Goal: Task Accomplishment & Management: Use online tool/utility

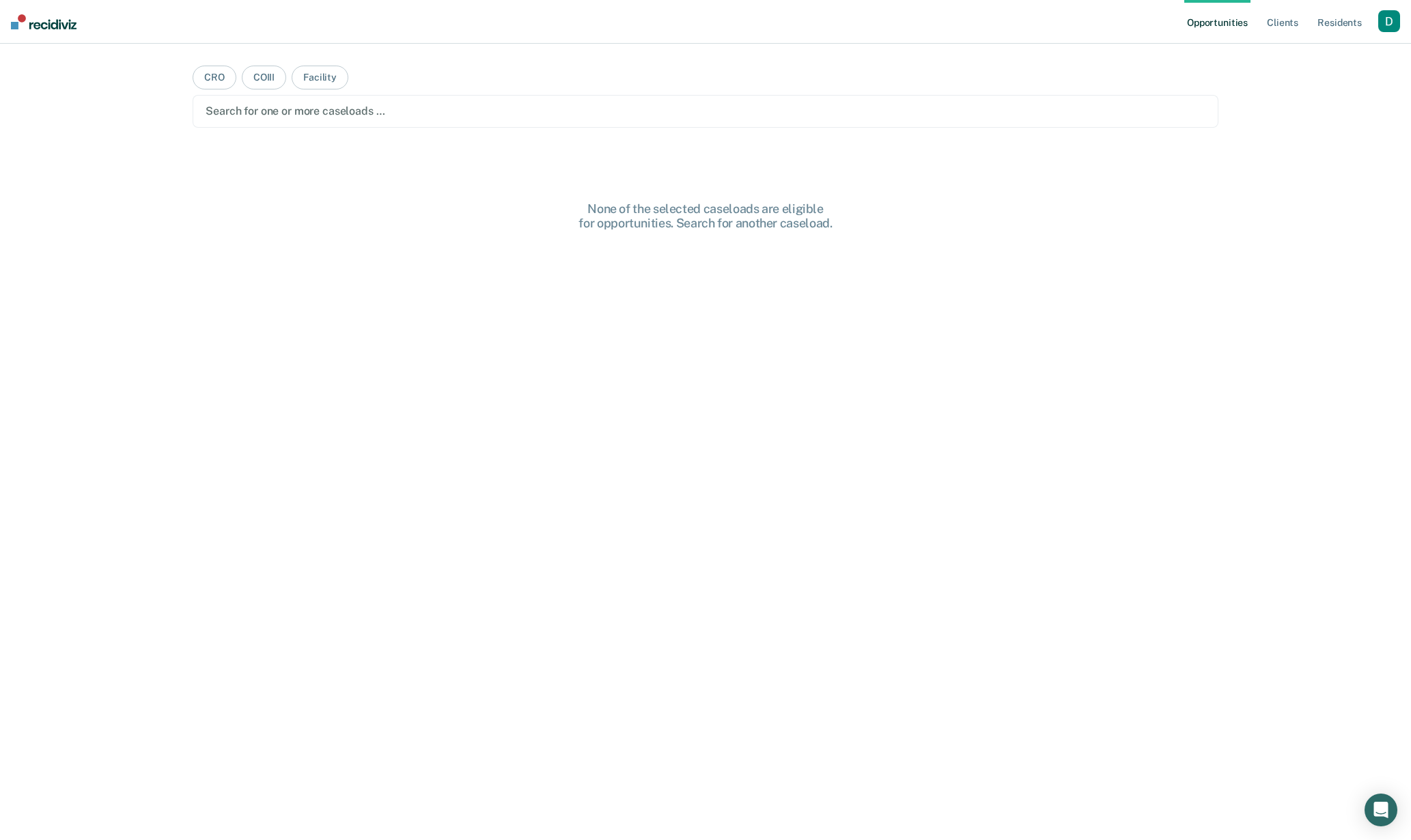
click at [1386, 19] on div "button" at bounding box center [1389, 21] width 22 height 22
click at [1305, 53] on link "Profile" at bounding box center [1335, 56] width 110 height 12
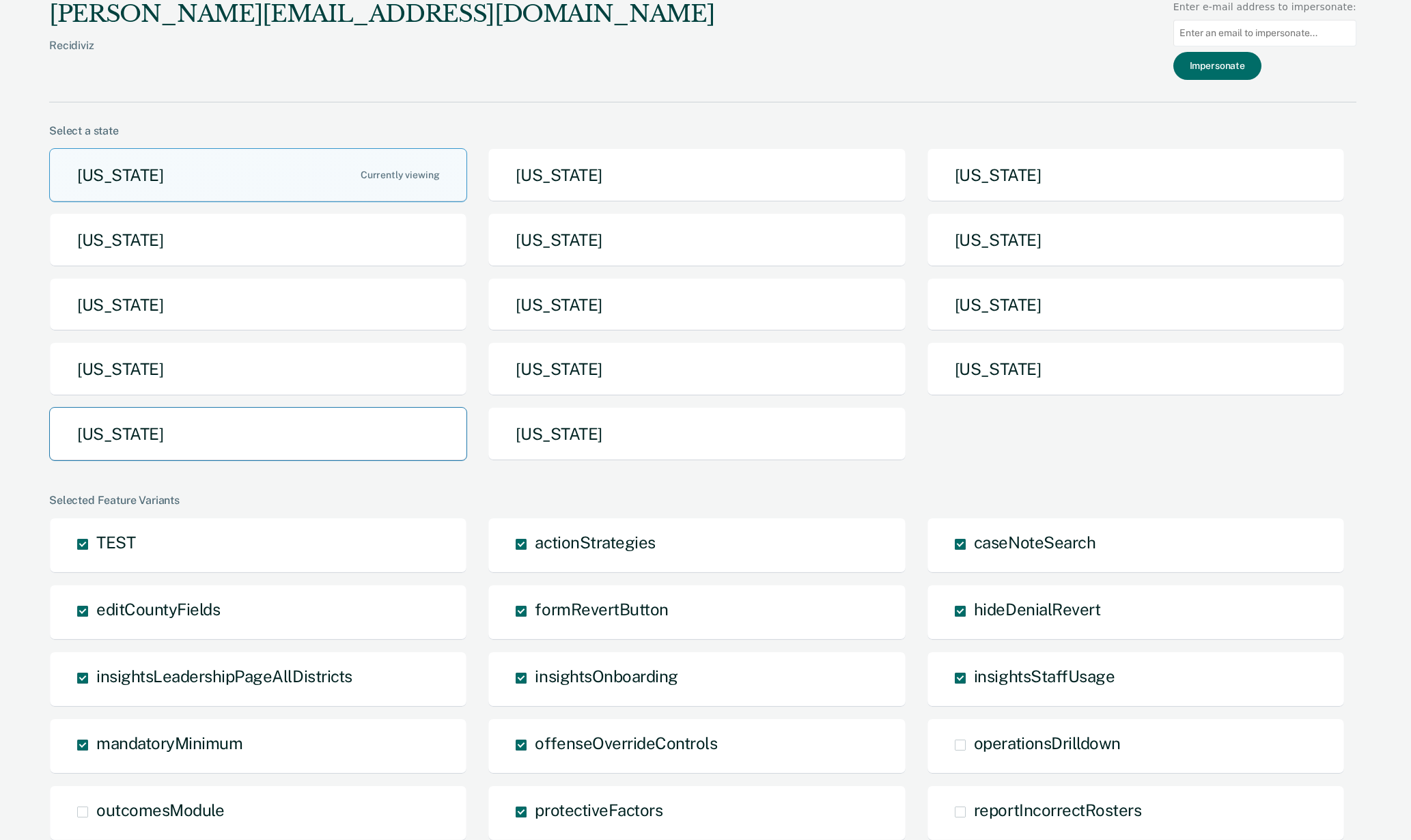
click at [382, 435] on button "[US_STATE]" at bounding box center [258, 434] width 418 height 54
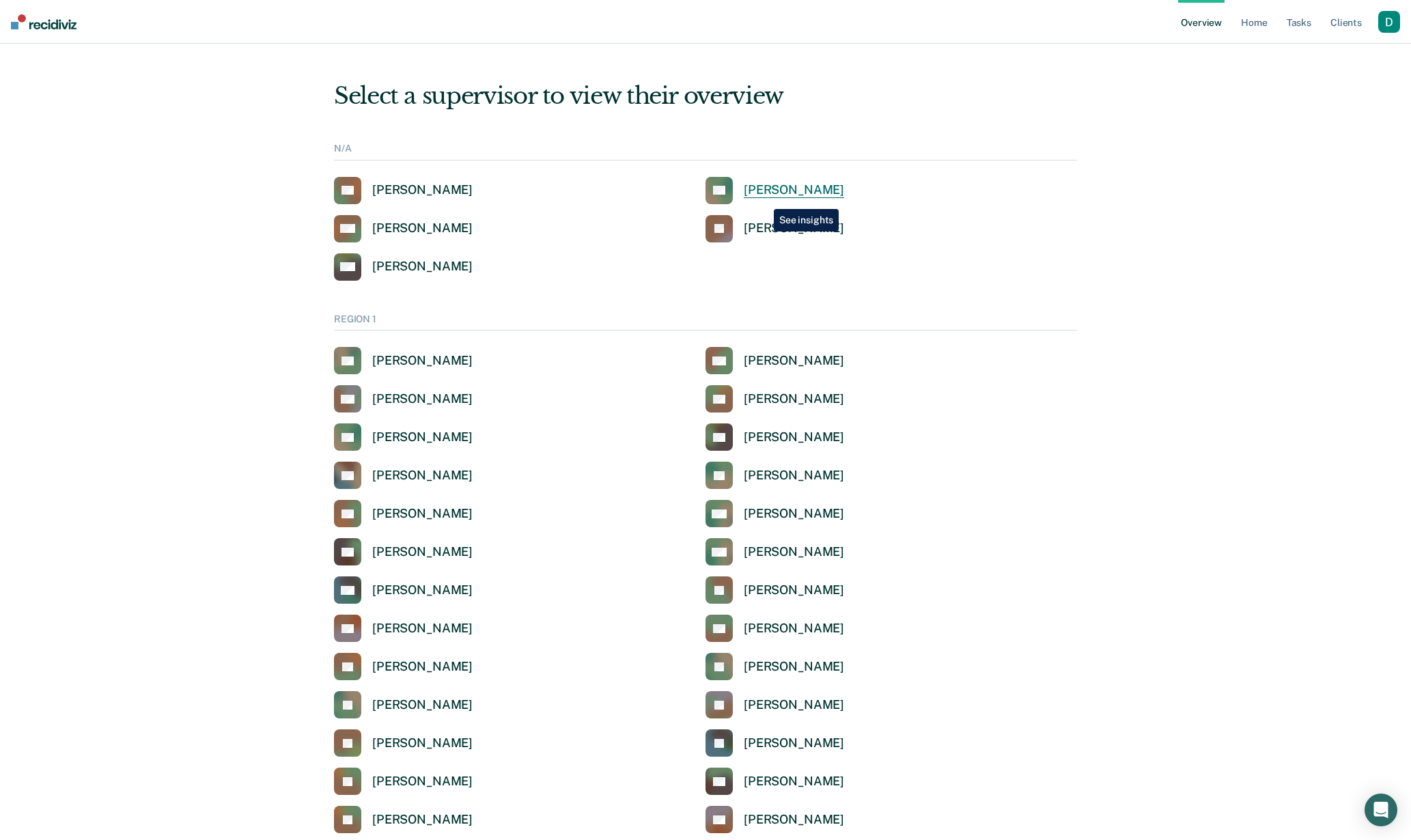
click at [764, 199] on link "AC Ana Ceballos" at bounding box center [775, 190] width 139 height 27
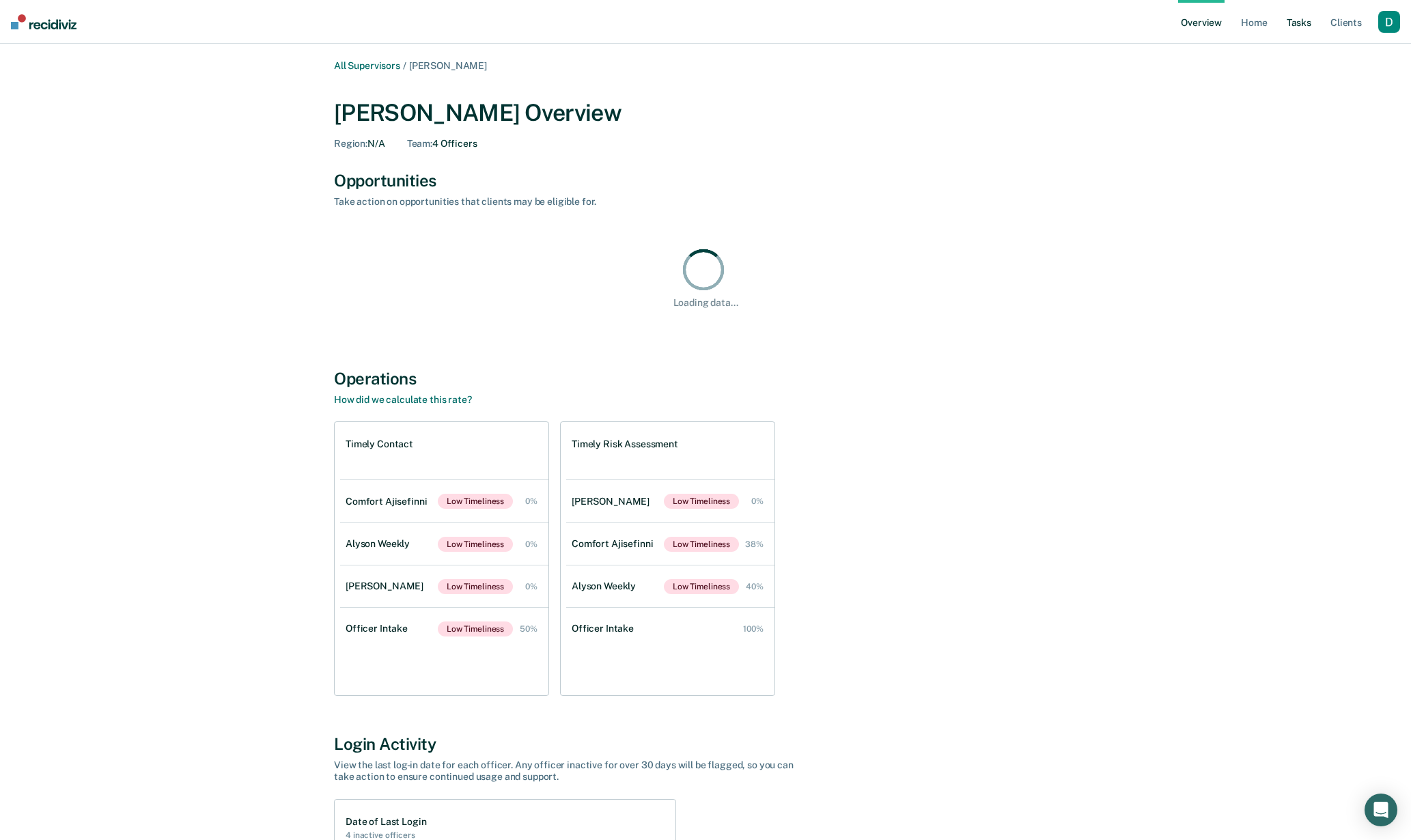
click at [1297, 26] on link "Tasks" at bounding box center [1299, 21] width 30 height 44
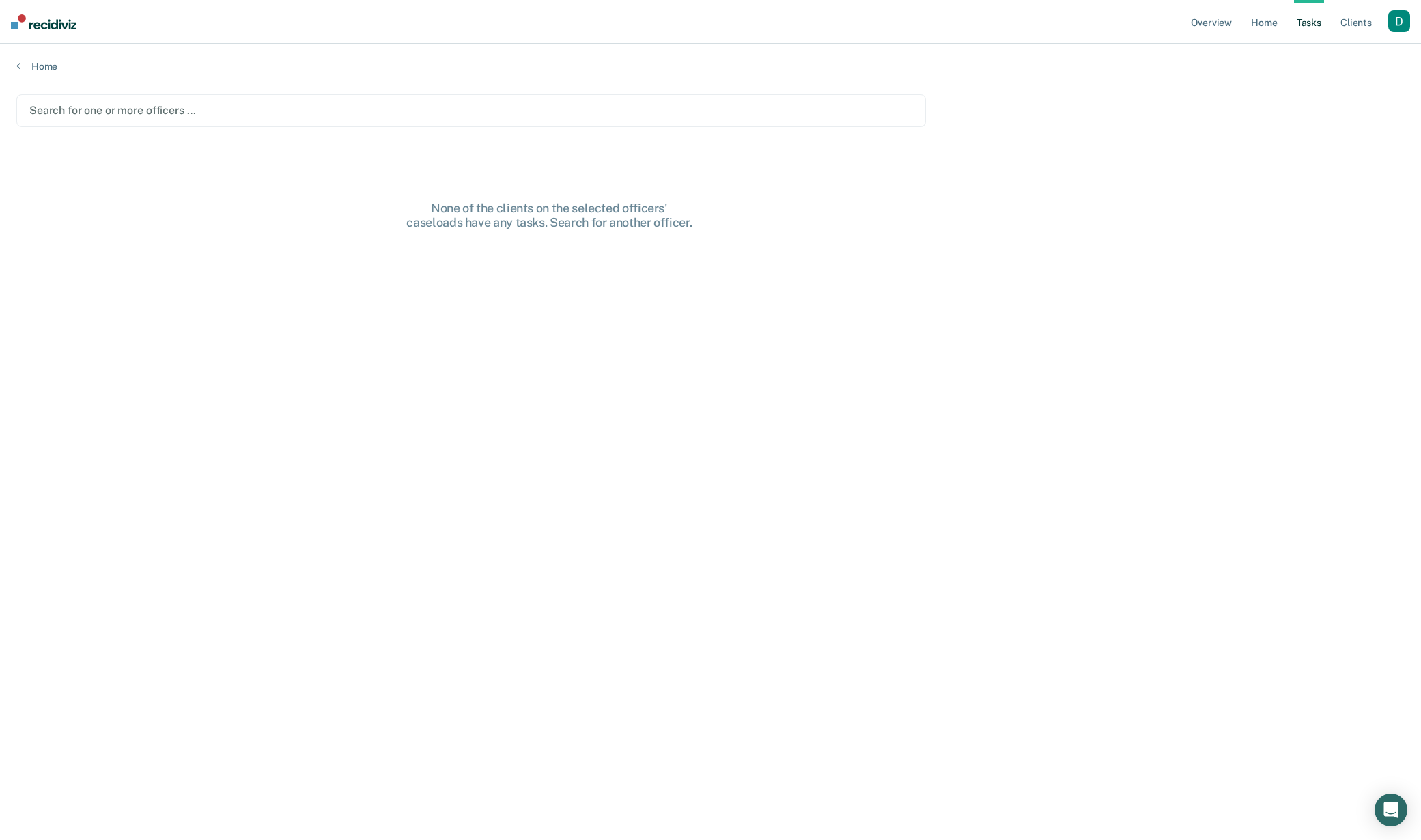
click at [281, 115] on div at bounding box center [471, 110] width 884 height 16
click at [297, 107] on div at bounding box center [487, 110] width 704 height 16
click at [406, 121] on div "Clear officers" at bounding box center [471, 111] width 909 height 33
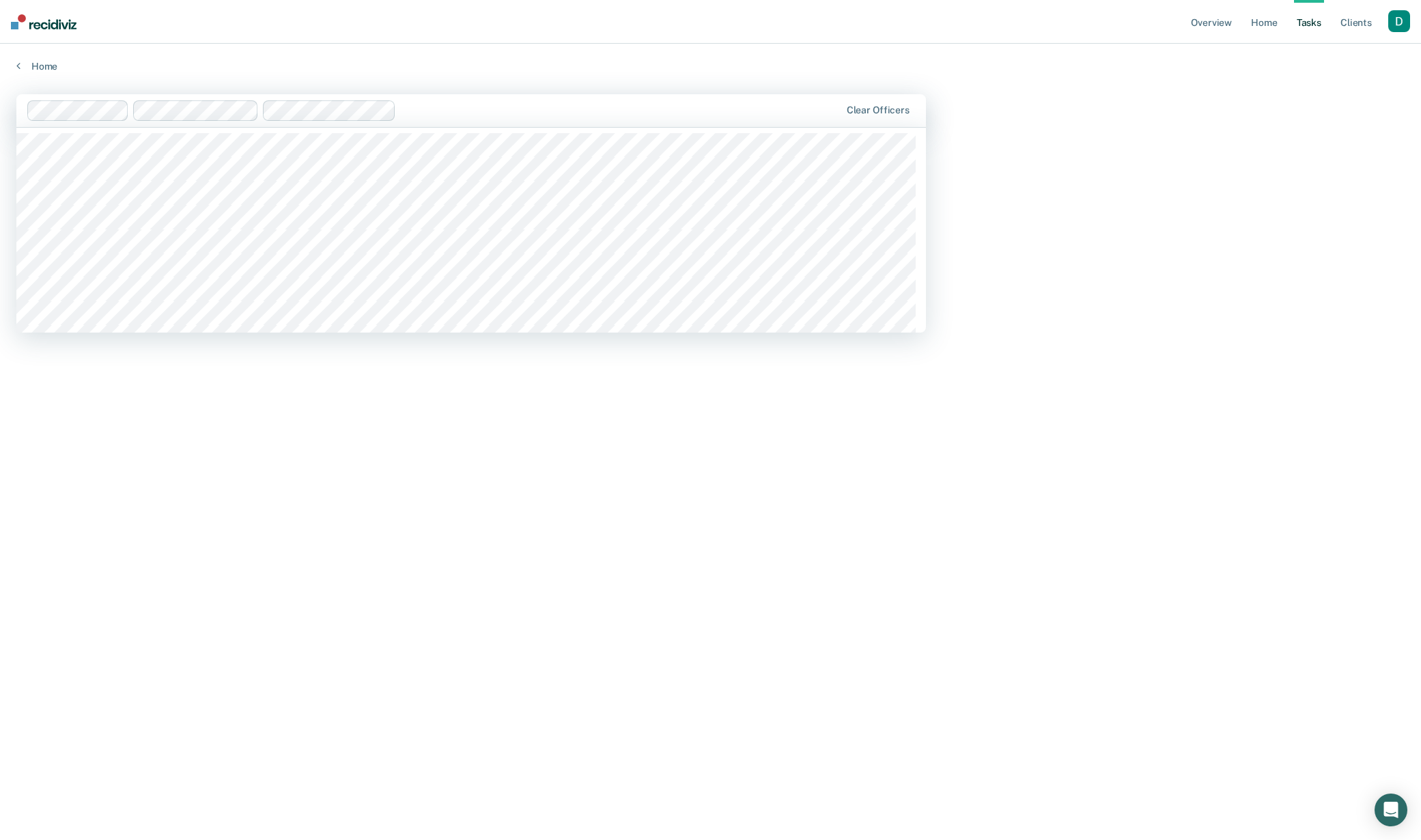
click at [457, 111] on div at bounding box center [620, 110] width 438 height 16
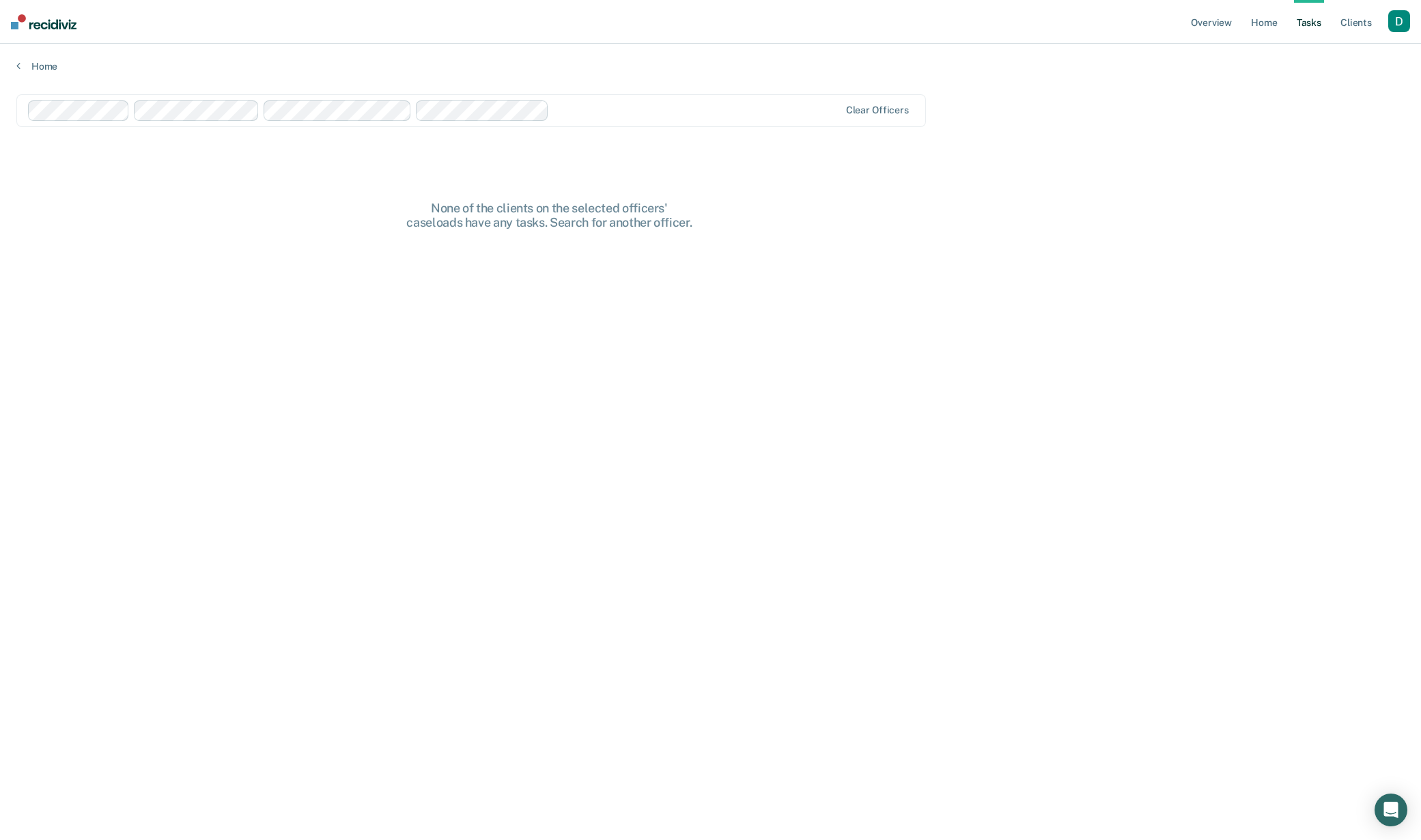
click at [588, 115] on div at bounding box center [697, 110] width 284 height 16
click at [736, 117] on div at bounding box center [755, 110] width 167 height 16
click at [785, 108] on div at bounding box center [806, 110] width 66 height 16
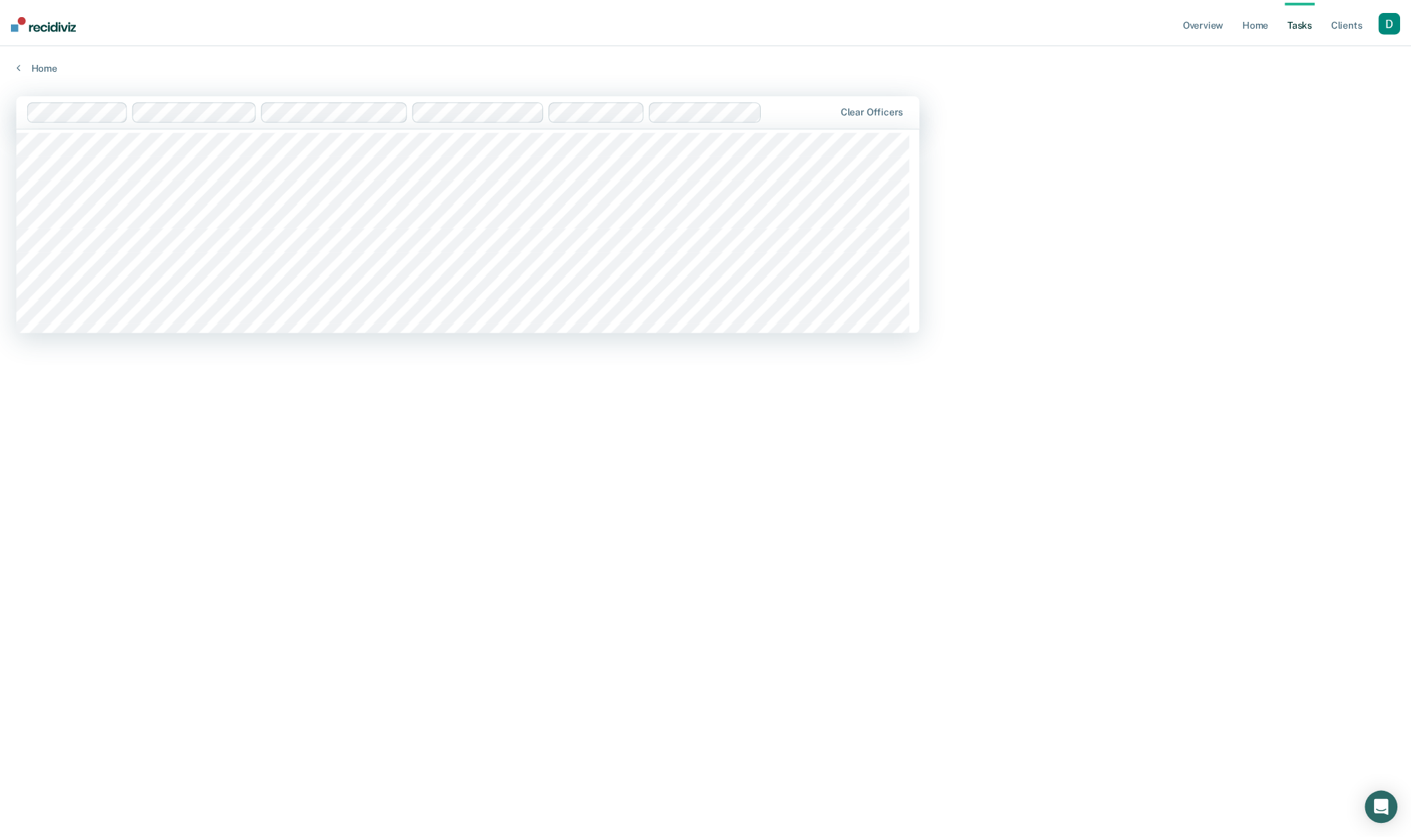
scroll to position [2, 0]
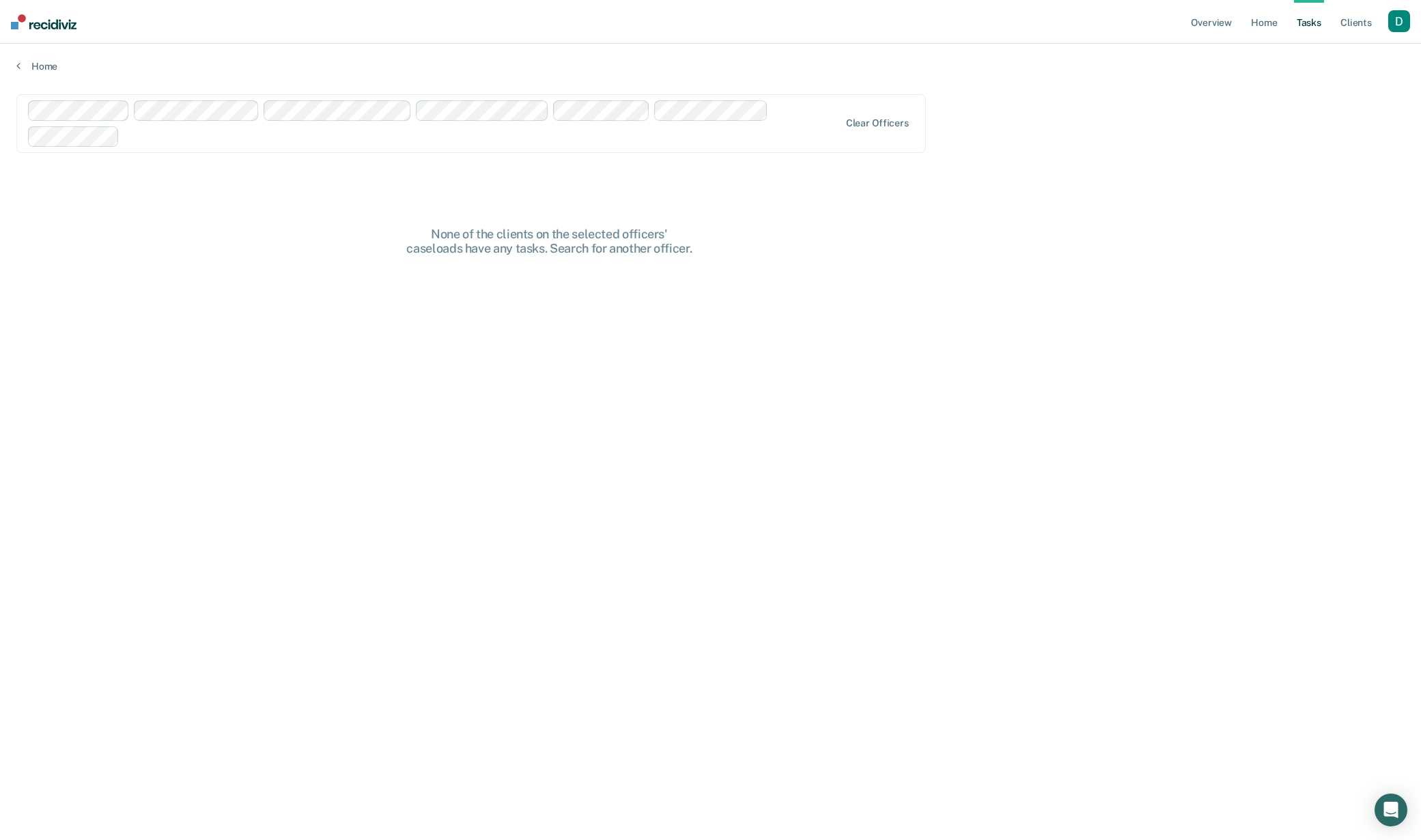
click at [1402, 25] on div "button" at bounding box center [1399, 21] width 22 height 22
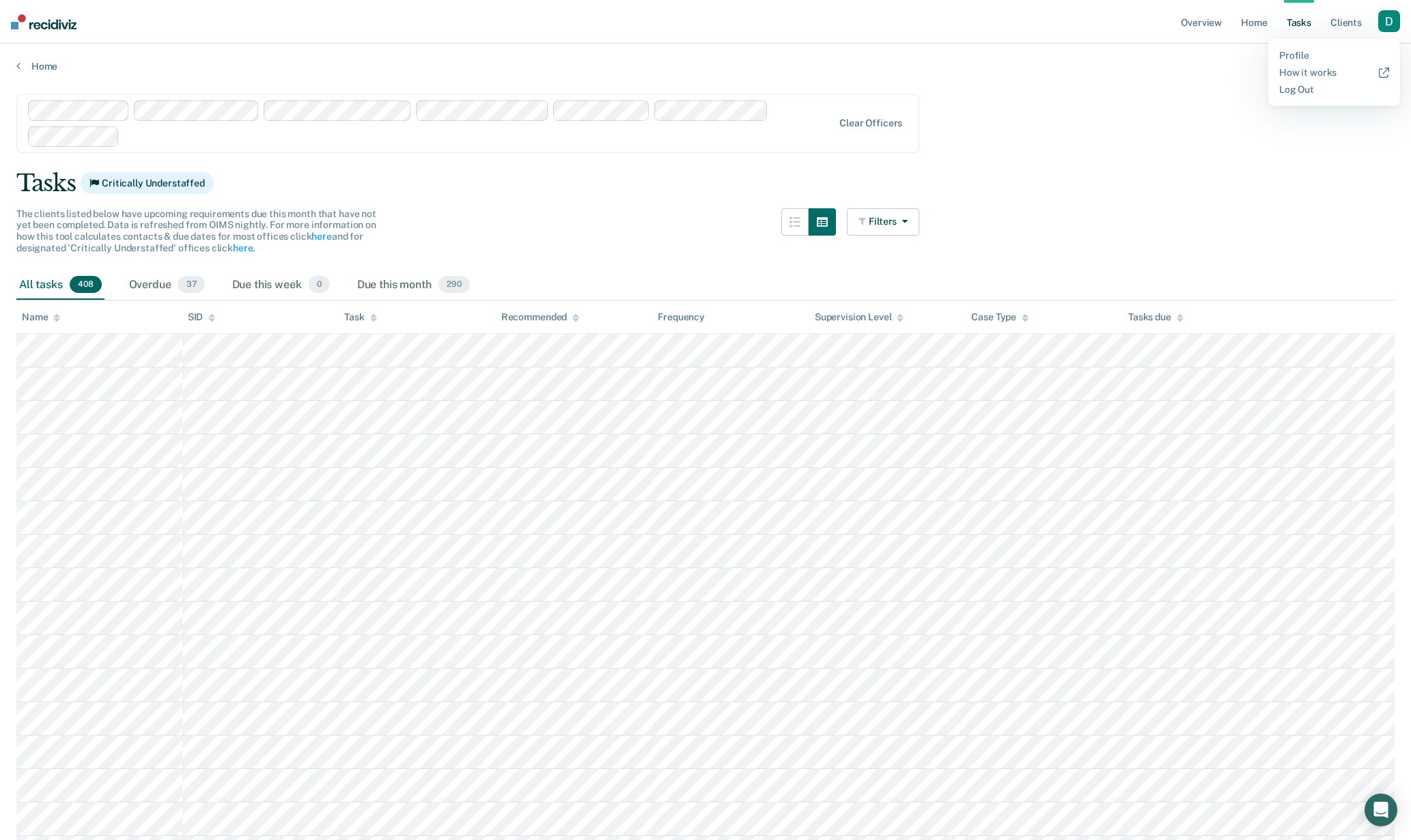
click at [156, 291] on div "Overdue 37" at bounding box center [167, 285] width 81 height 30
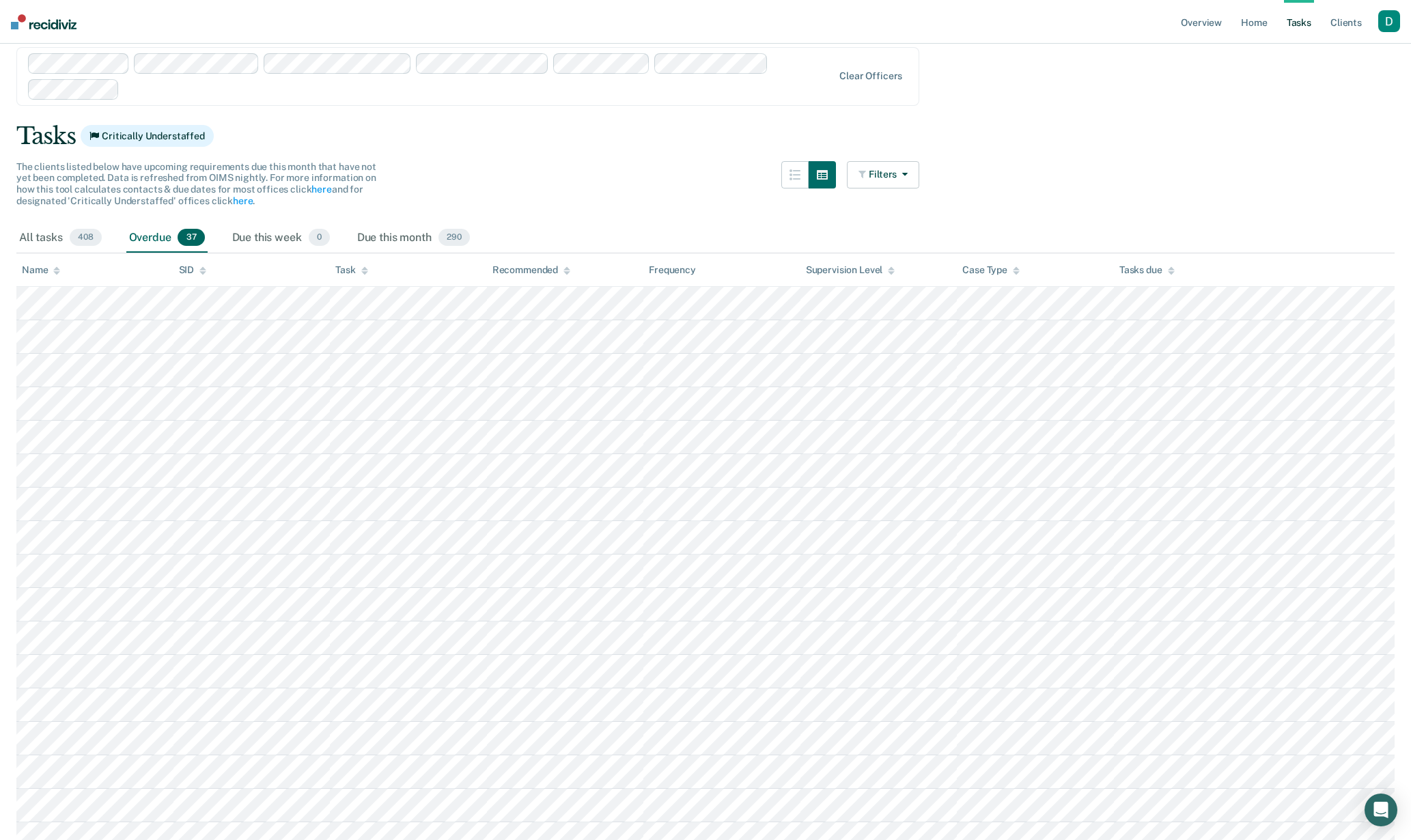
scroll to position [0, 0]
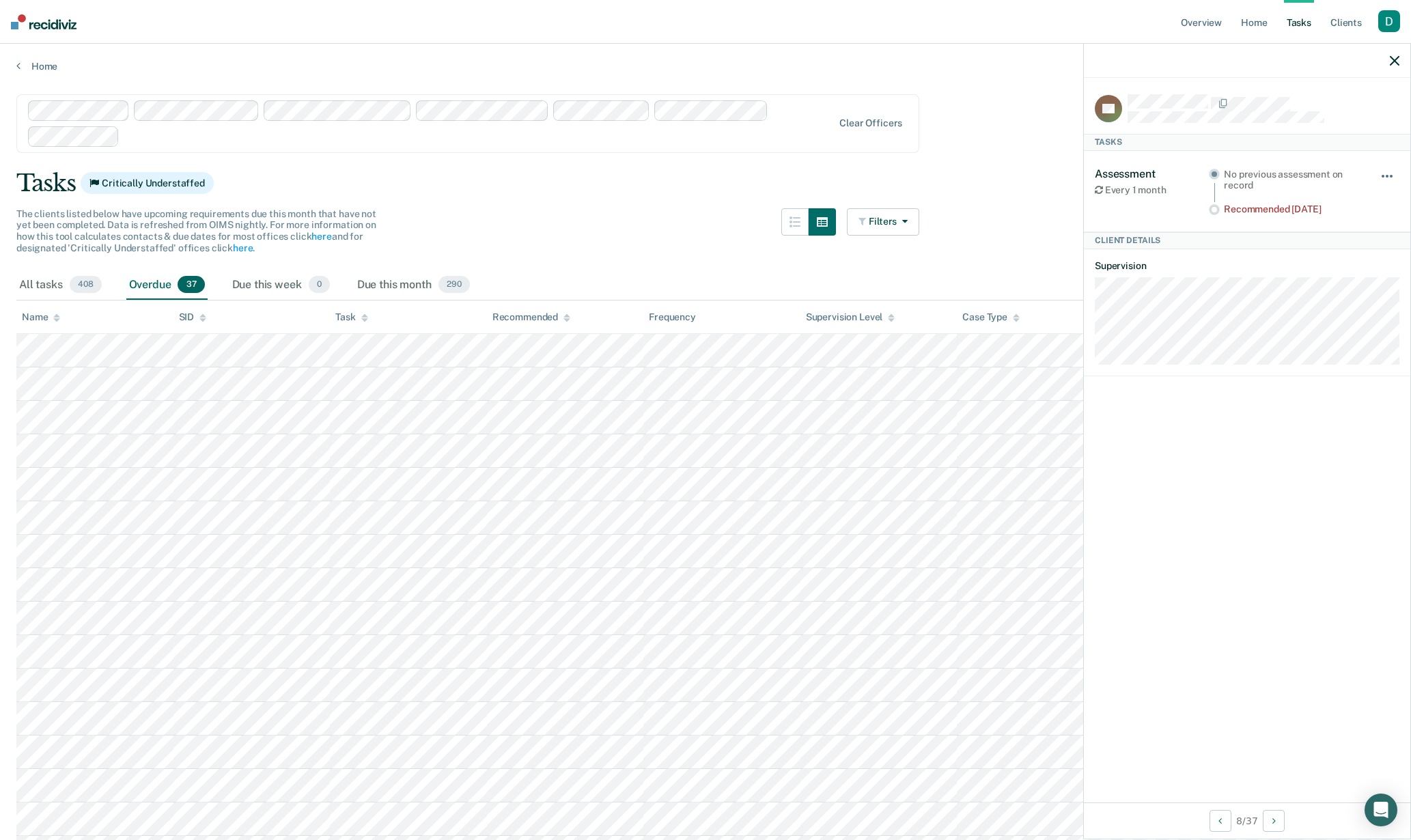
click at [1388, 178] on button "button" at bounding box center [1388, 182] width 23 height 22
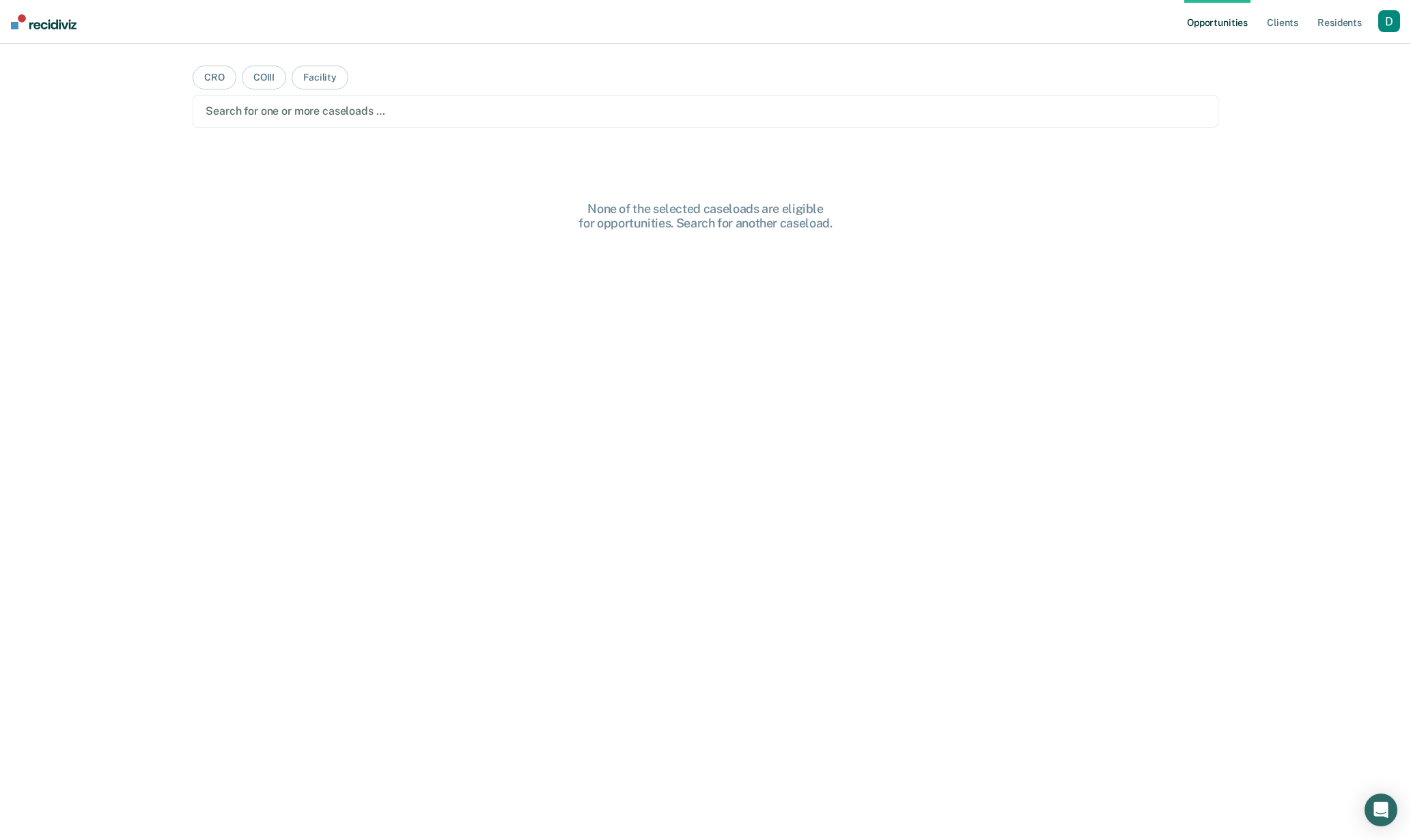
click at [1386, 14] on div "button" at bounding box center [1389, 21] width 22 height 22
click at [1334, 52] on link "Profile" at bounding box center [1335, 56] width 110 height 12
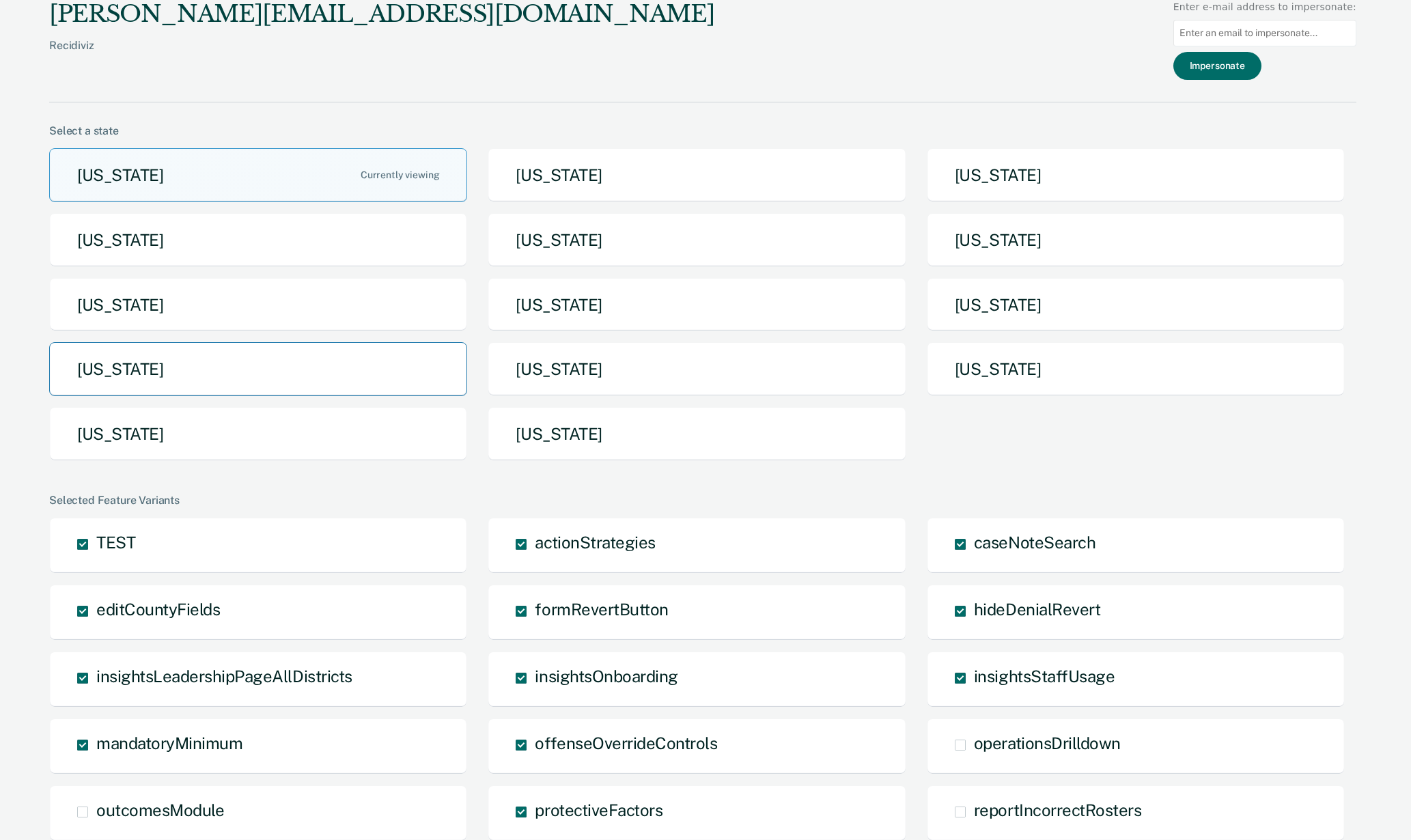
click at [419, 383] on button "[US_STATE]" at bounding box center [258, 369] width 418 height 54
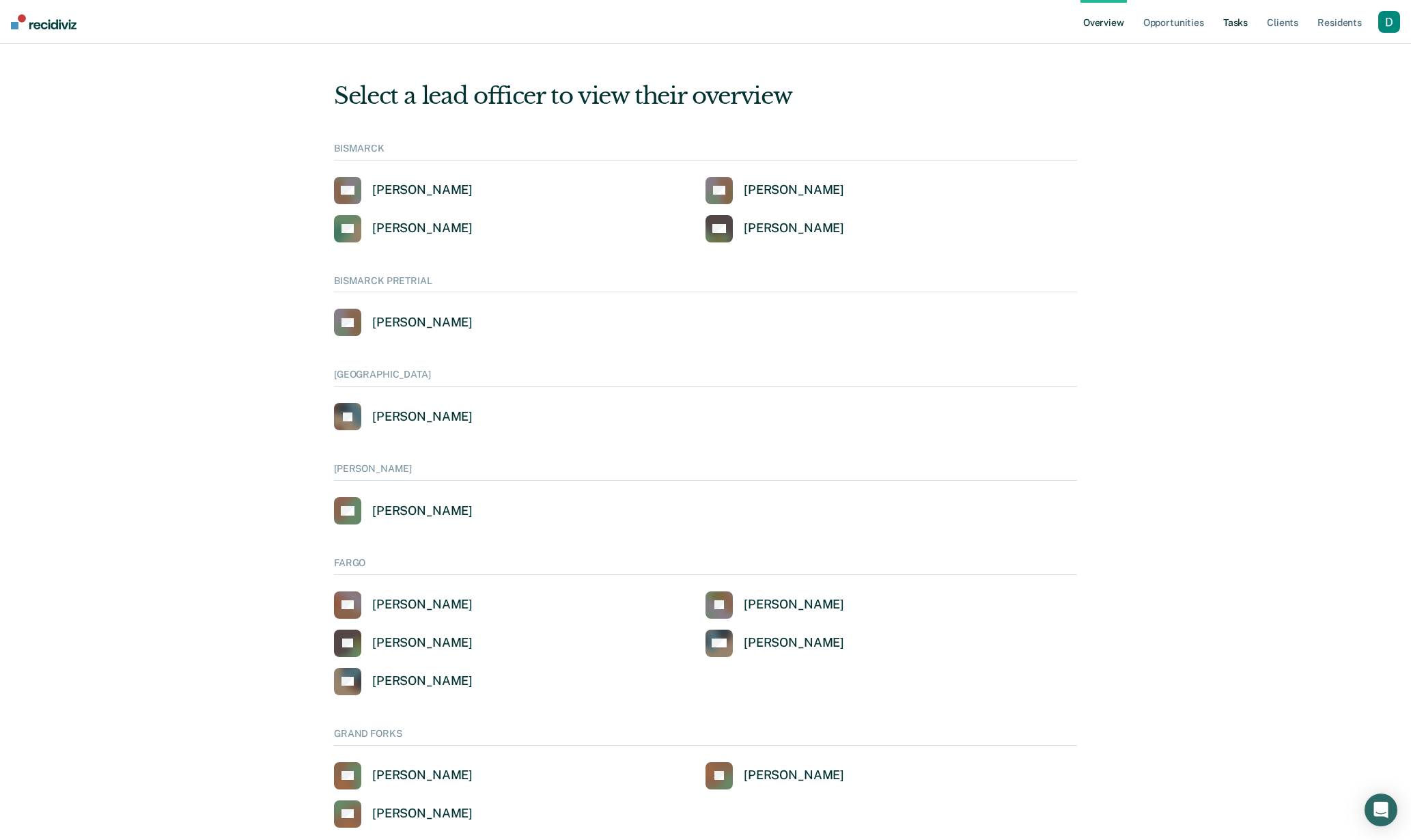
click at [1234, 21] on link "Tasks" at bounding box center [1235, 21] width 30 height 44
click at [772, 195] on div "Cathy Schweitzer" at bounding box center [794, 190] width 100 height 16
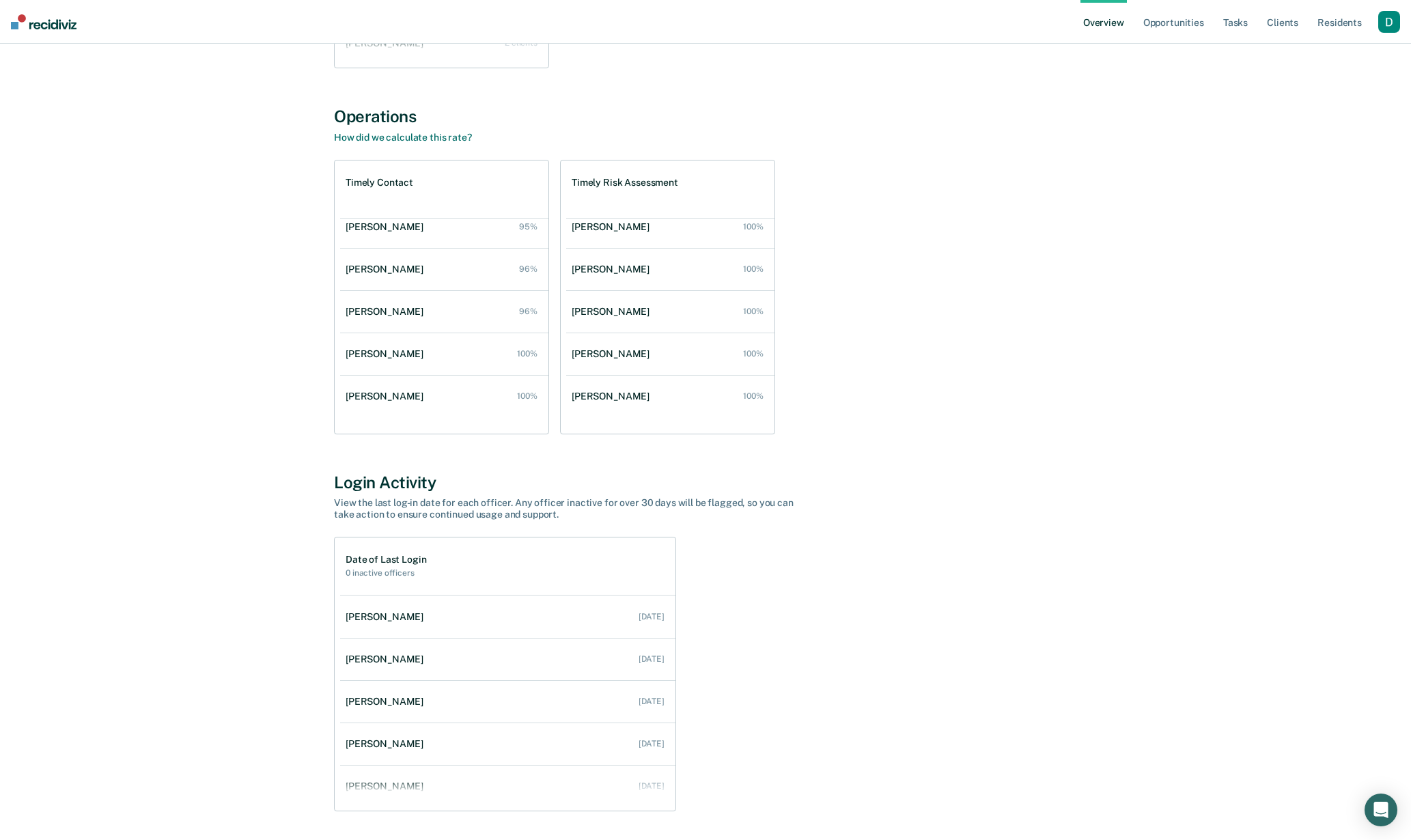
scroll to position [473, 0]
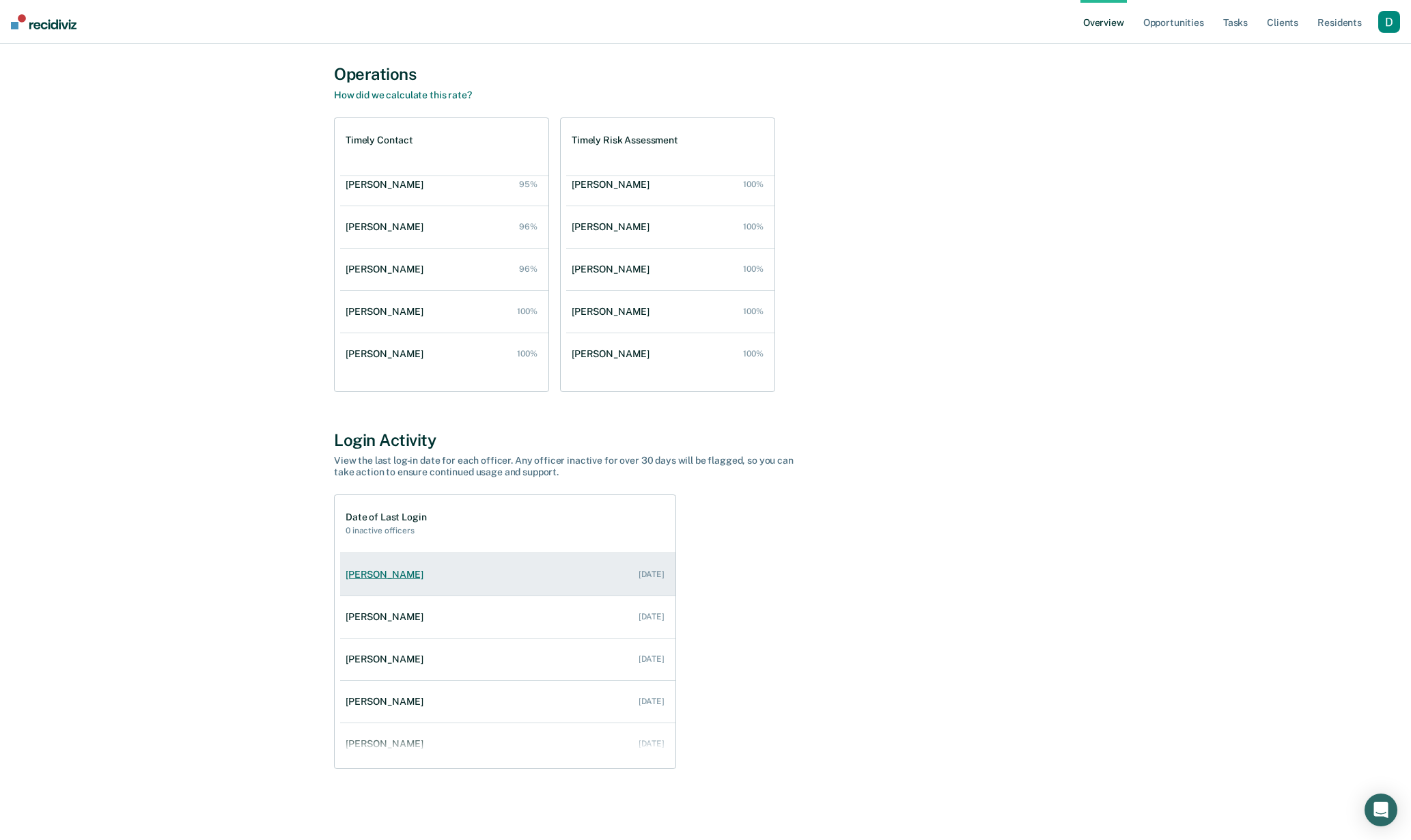
click at [589, 566] on link "Kermit Kruger Jul 21, 2025" at bounding box center [508, 574] width 335 height 39
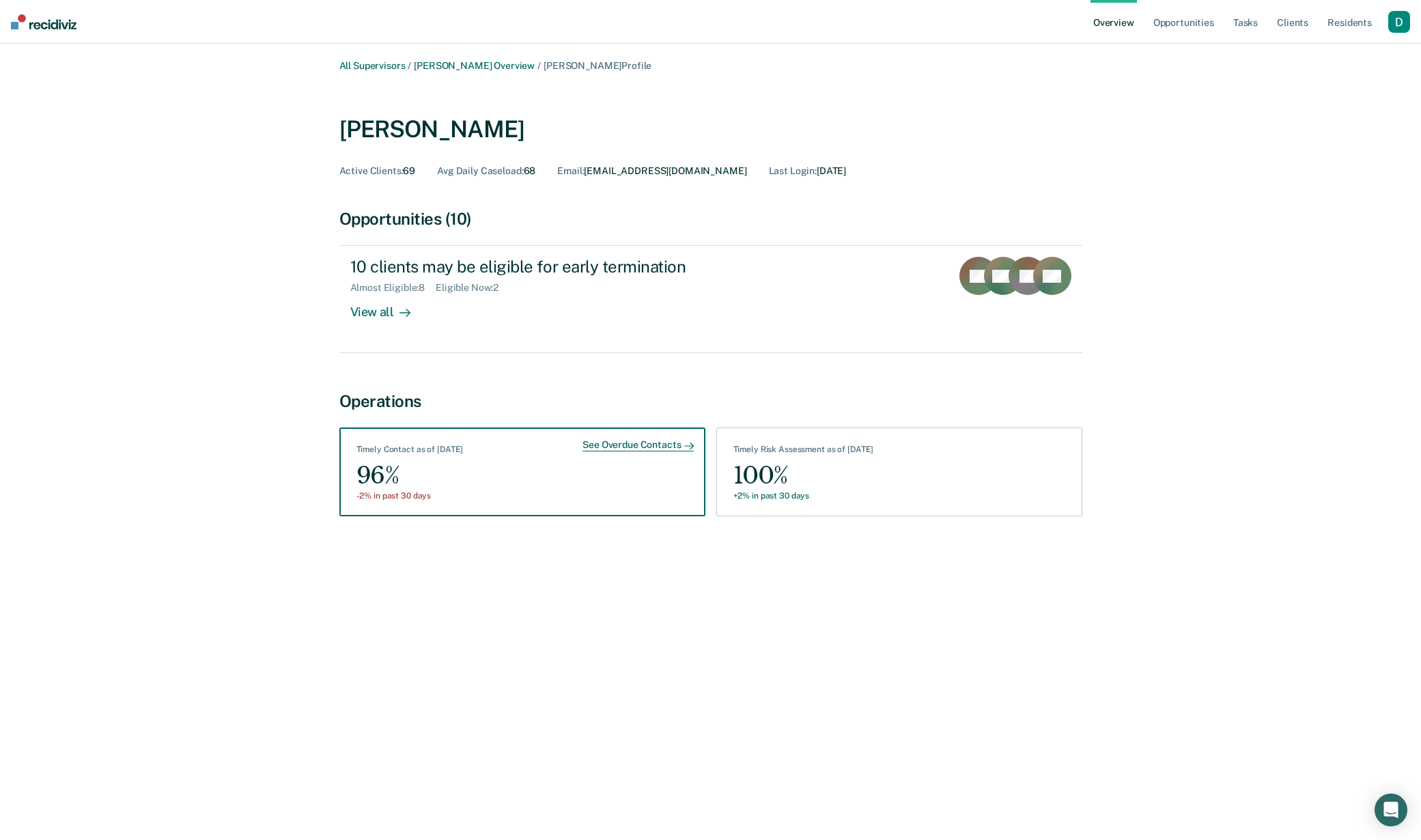
click at [631, 484] on div "See Overdue Contacts Timely Contact as of August 11 96% -2% in past 30 days" at bounding box center [522, 472] width 366 height 89
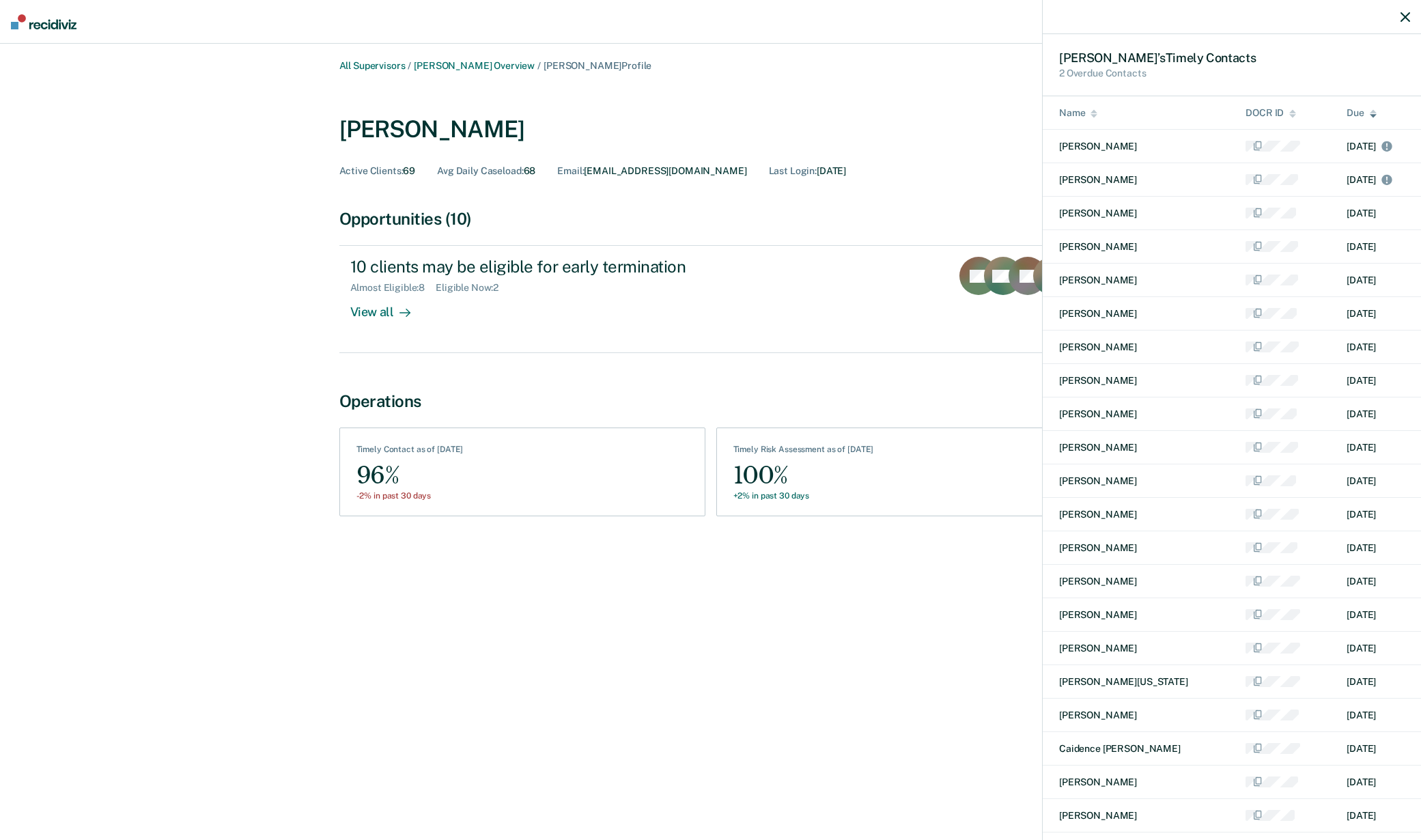
click at [1400, 16] on icon "button" at bounding box center [1405, 17] width 10 height 10
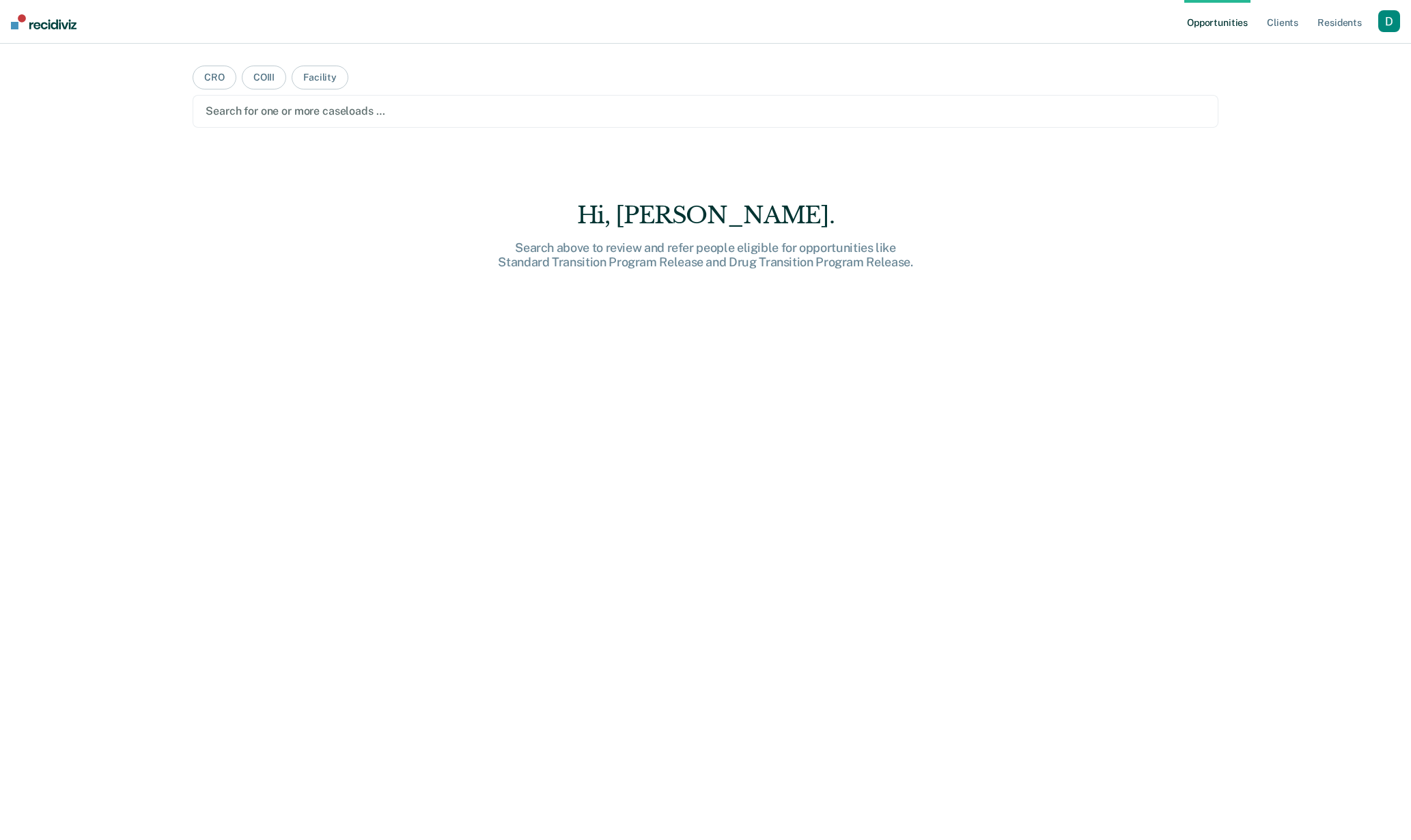
click at [1382, 22] on div "button" at bounding box center [1389, 21] width 22 height 22
click at [1356, 52] on link "Profile" at bounding box center [1335, 56] width 110 height 12
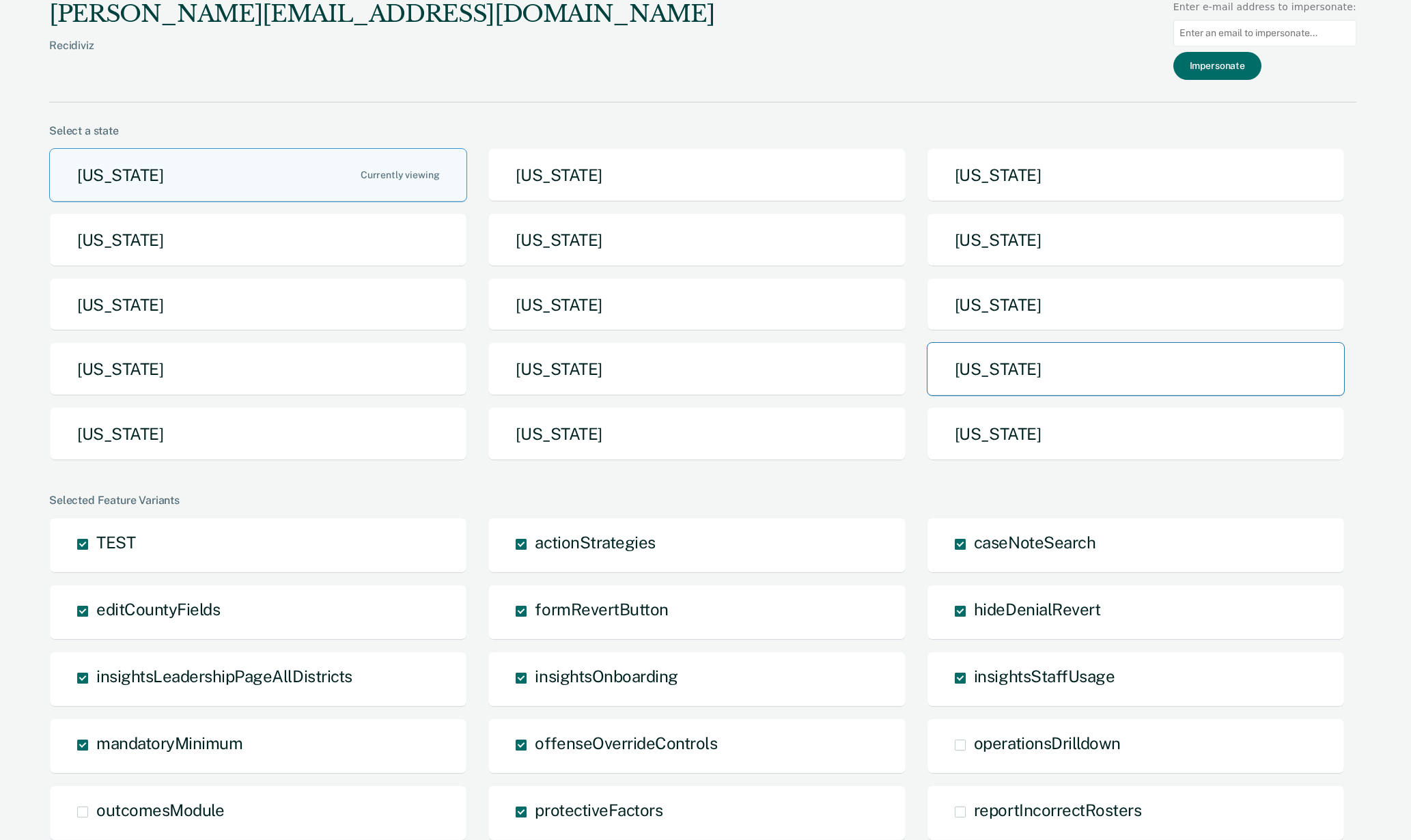
click at [1026, 368] on button "Pennsylvania" at bounding box center [1136, 369] width 418 height 54
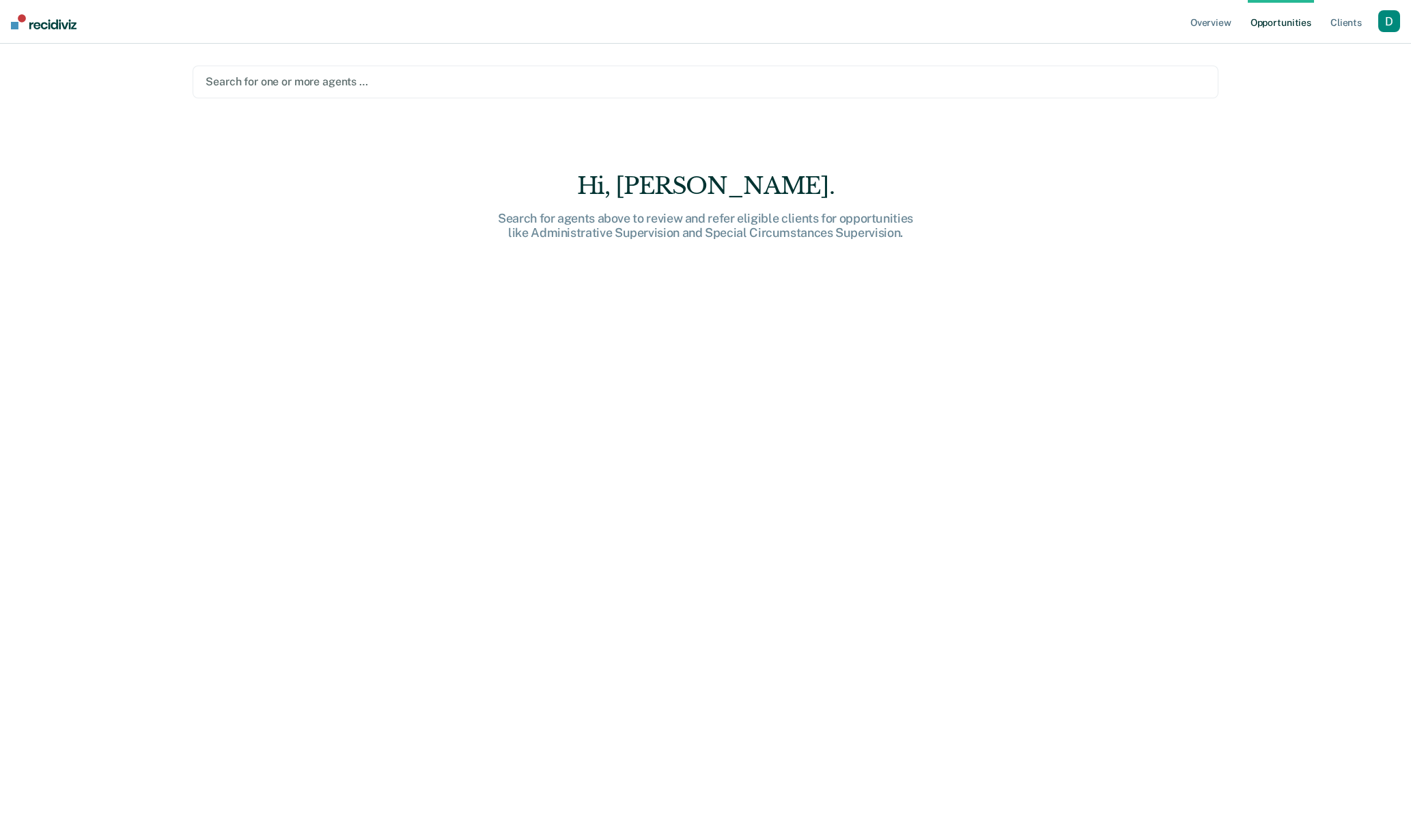
click at [1392, 17] on div "button" at bounding box center [1389, 21] width 22 height 22
click at [1328, 54] on link "Profile" at bounding box center [1335, 56] width 110 height 12
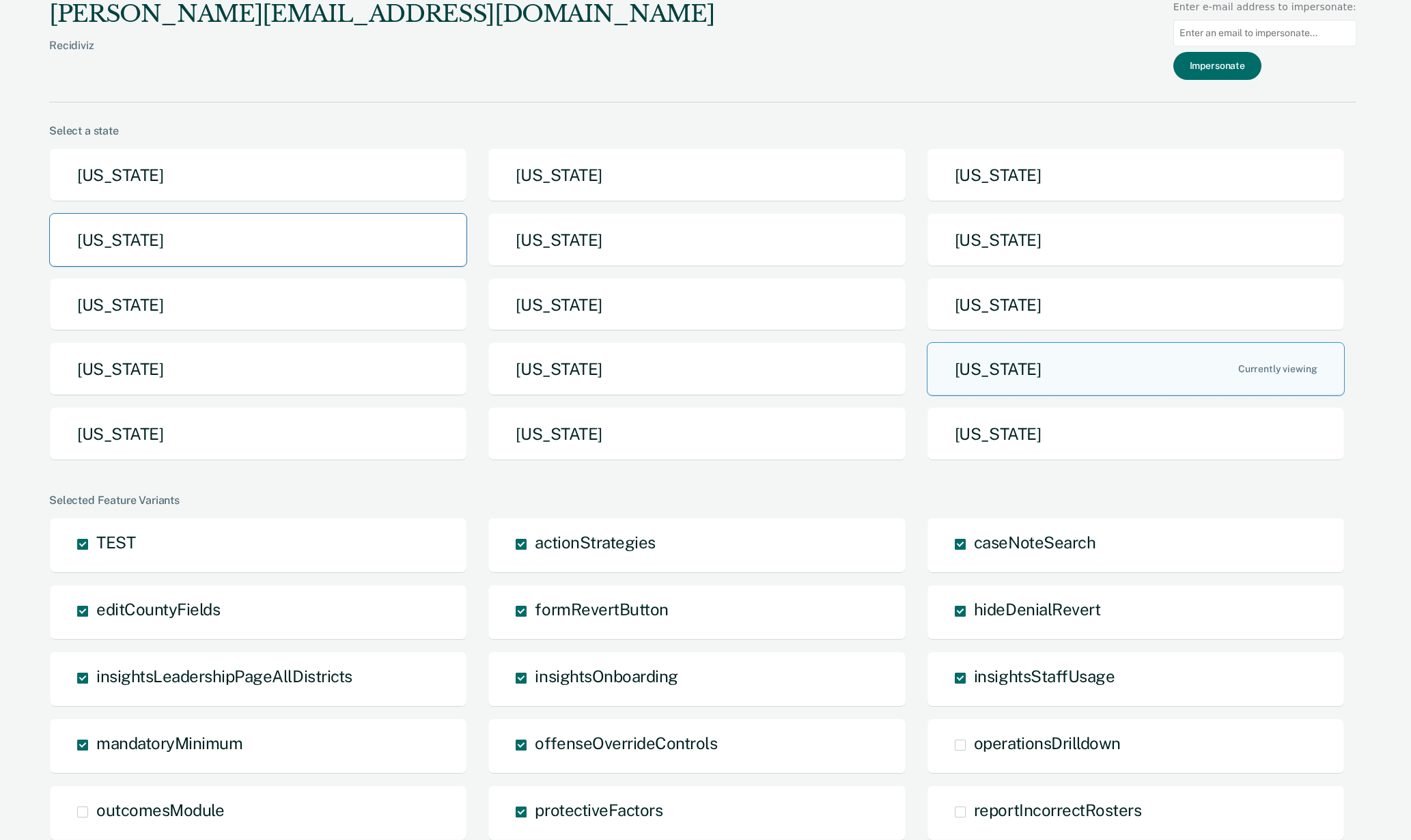
click at [303, 248] on button "Idaho" at bounding box center [258, 240] width 418 height 54
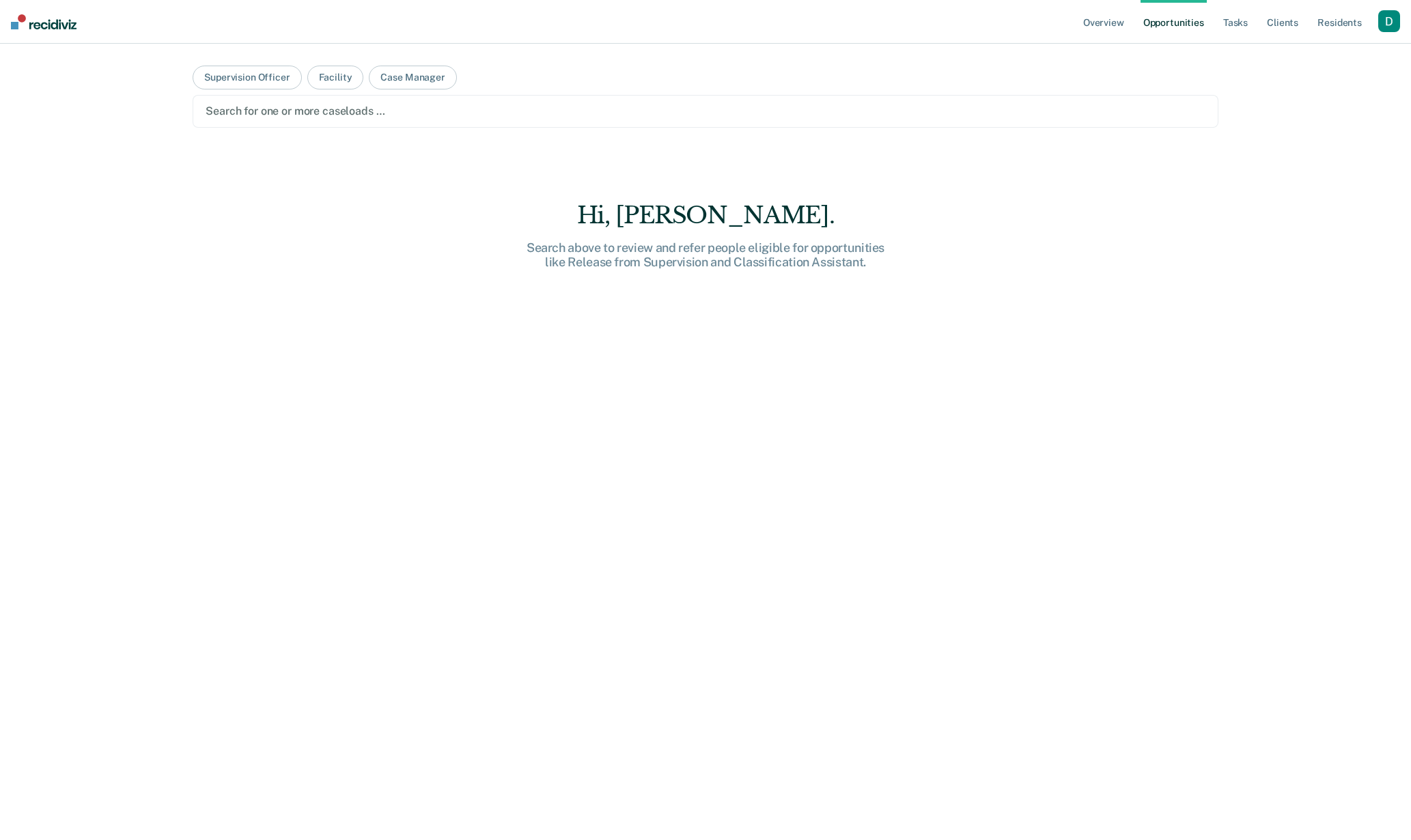
click at [1395, 18] on div "button" at bounding box center [1389, 21] width 22 height 22
click at [1372, 70] on link "Go to System-Level Trends" at bounding box center [1330, 72] width 116 height 12
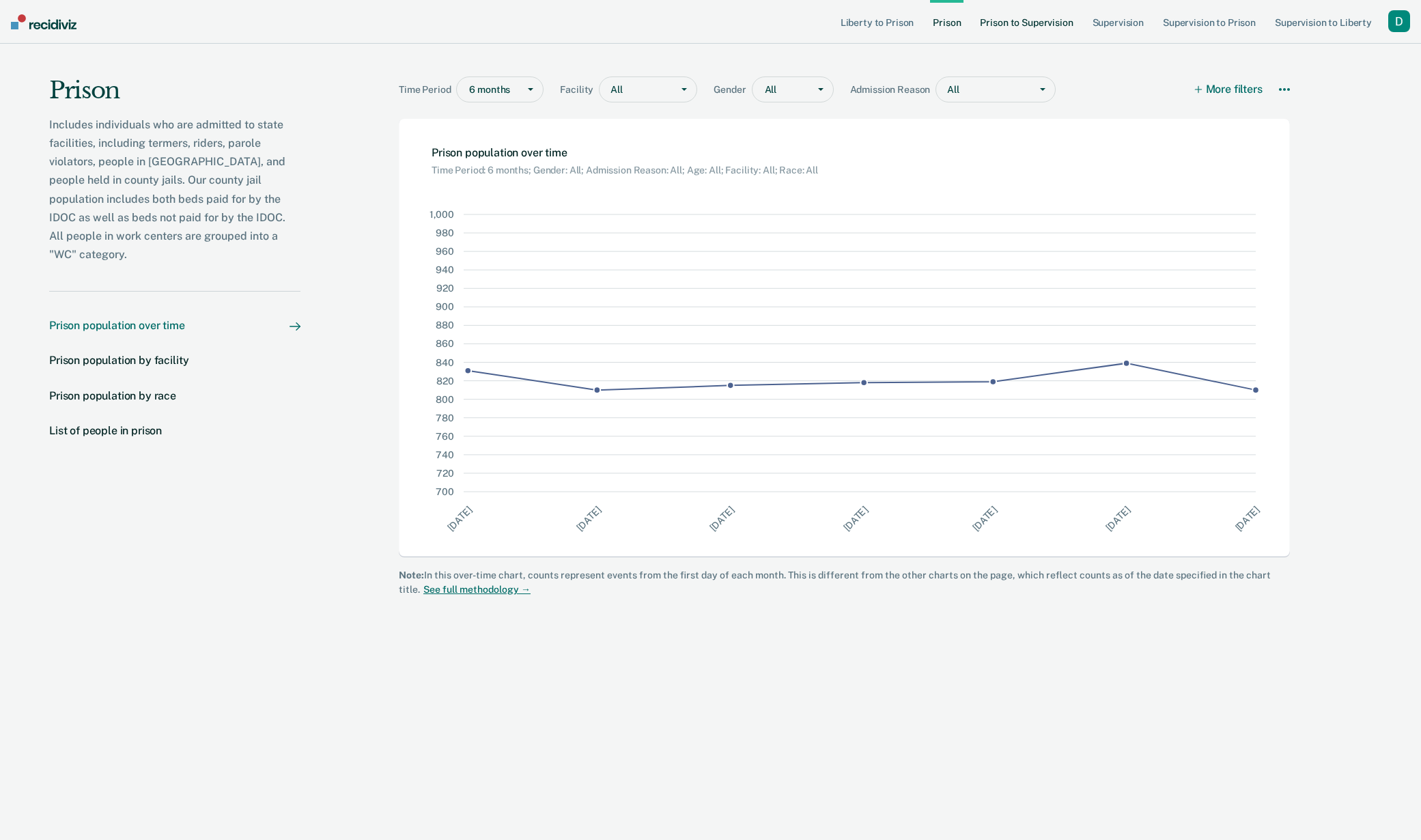
click at [1015, 21] on link "Prison to Supervision" at bounding box center [1027, 21] width 99 height 44
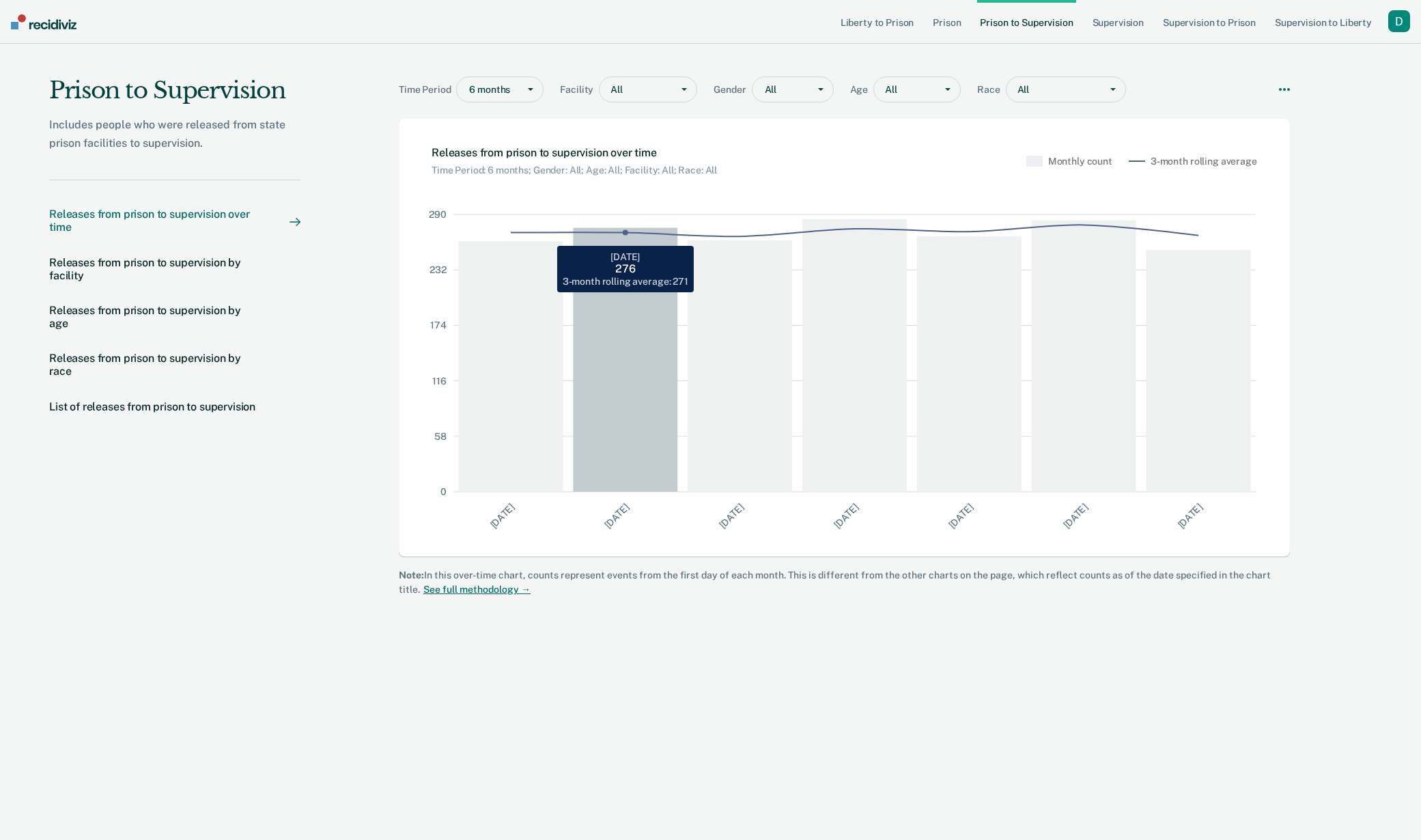
click at [613, 298] on rect at bounding box center [630, 353] width 115 height 277
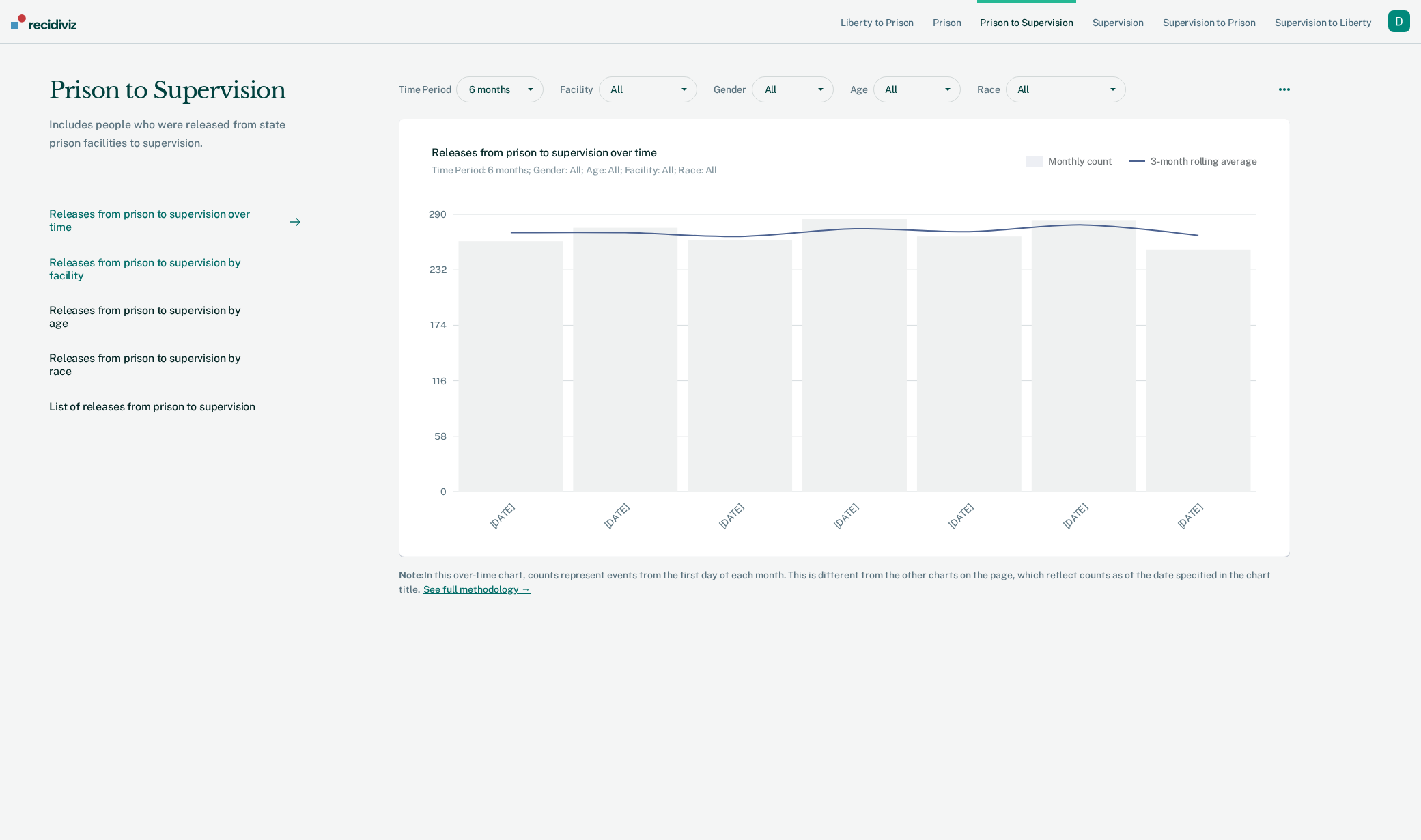
click at [151, 264] on div "Releases from prison to supervision by facility" at bounding box center [155, 270] width 213 height 26
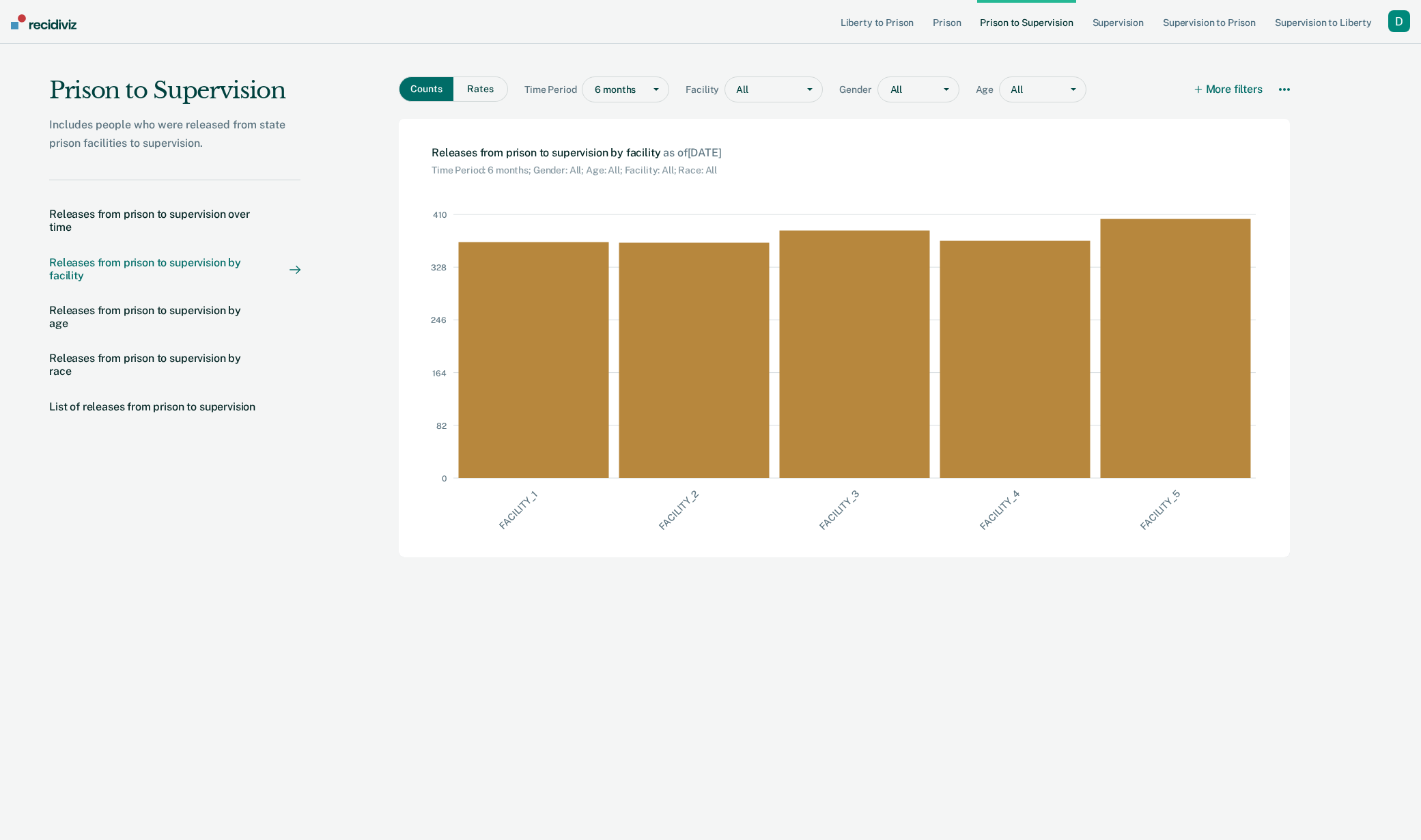
click at [1285, 88] on icon at bounding box center [1284, 89] width 2 height 2
click at [1144, 102] on div "Counts Rates Time Period 6 months Facility All Gender All Age All More filters …" at bounding box center [844, 92] width 891 height 31
click at [465, 90] on button "Rates" at bounding box center [481, 89] width 54 height 25
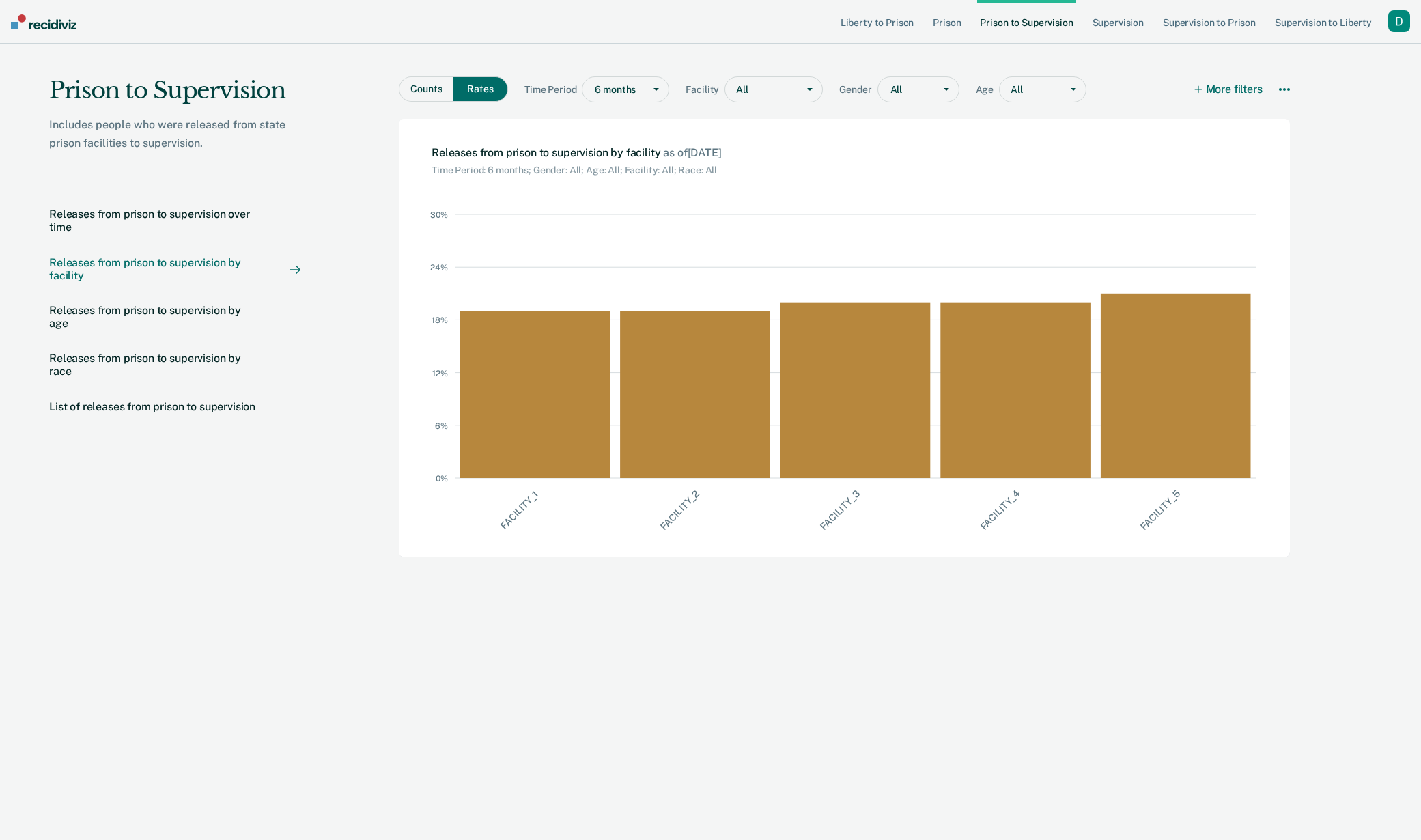
click at [425, 91] on button "Counts" at bounding box center [426, 89] width 54 height 25
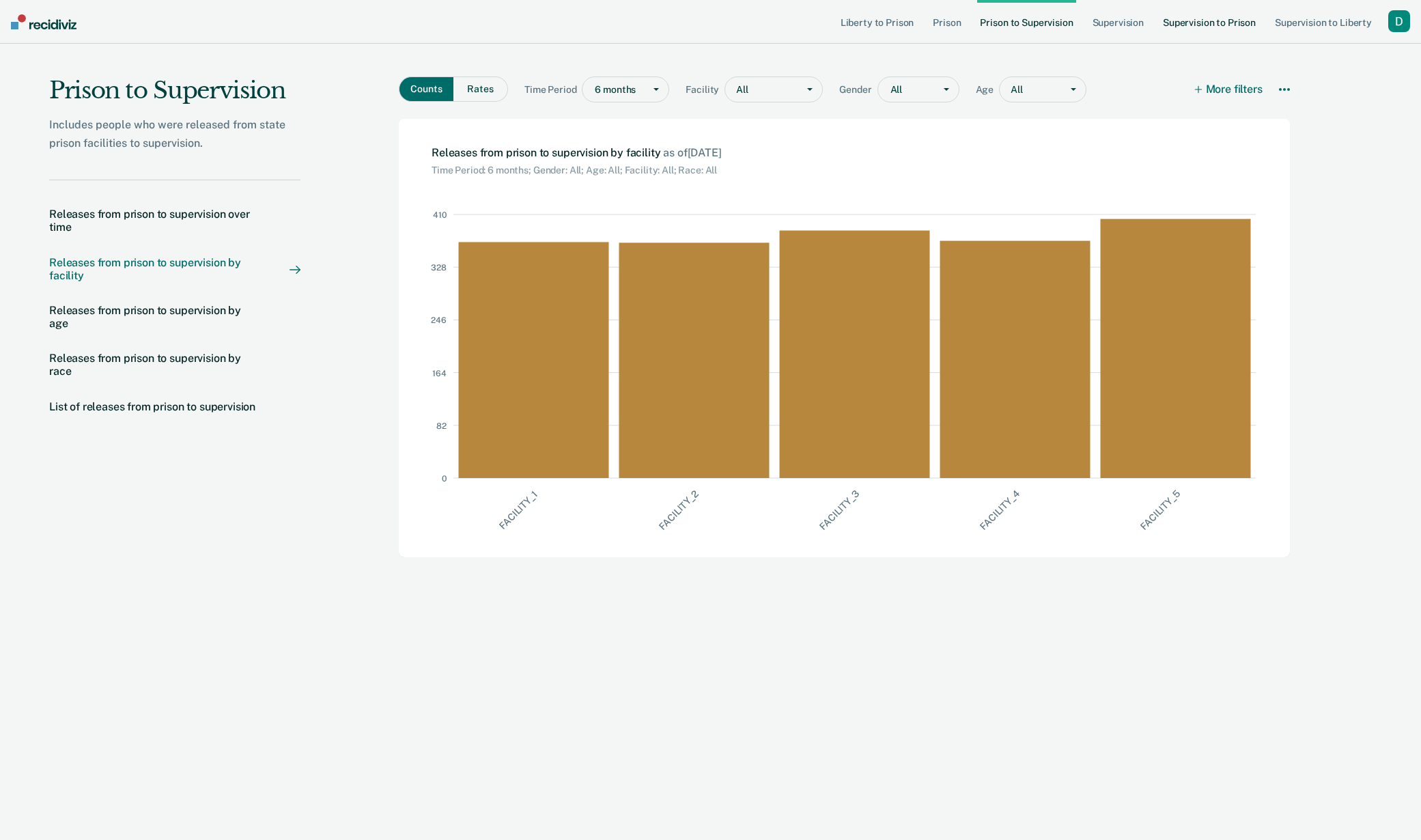
click at [1198, 21] on link "Supervision to Prison" at bounding box center [1209, 21] width 99 height 44
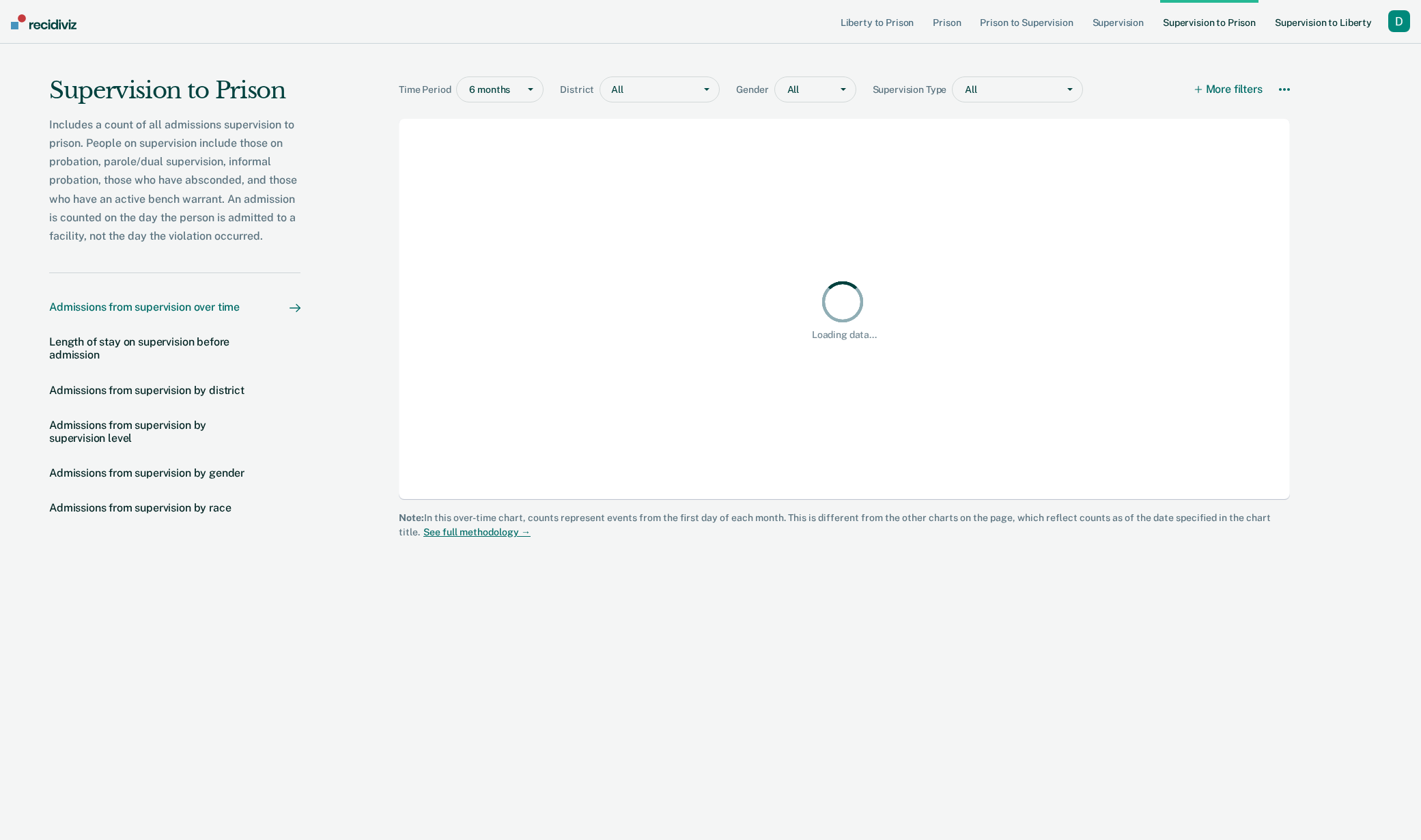
click at [1325, 24] on link "Supervision to Liberty" at bounding box center [1323, 21] width 103 height 44
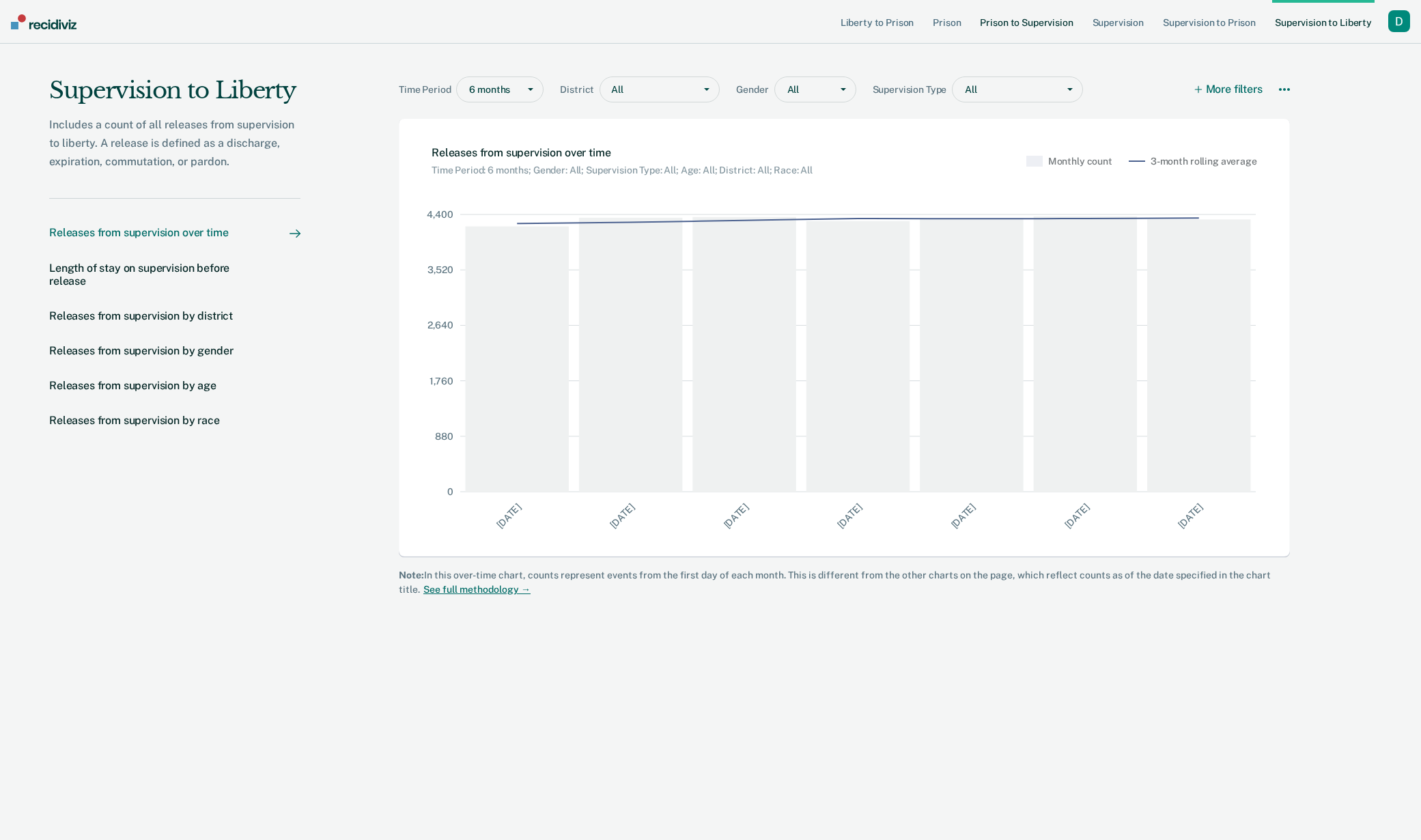
click at [1022, 24] on link "Prison to Supervision" at bounding box center [1027, 21] width 99 height 44
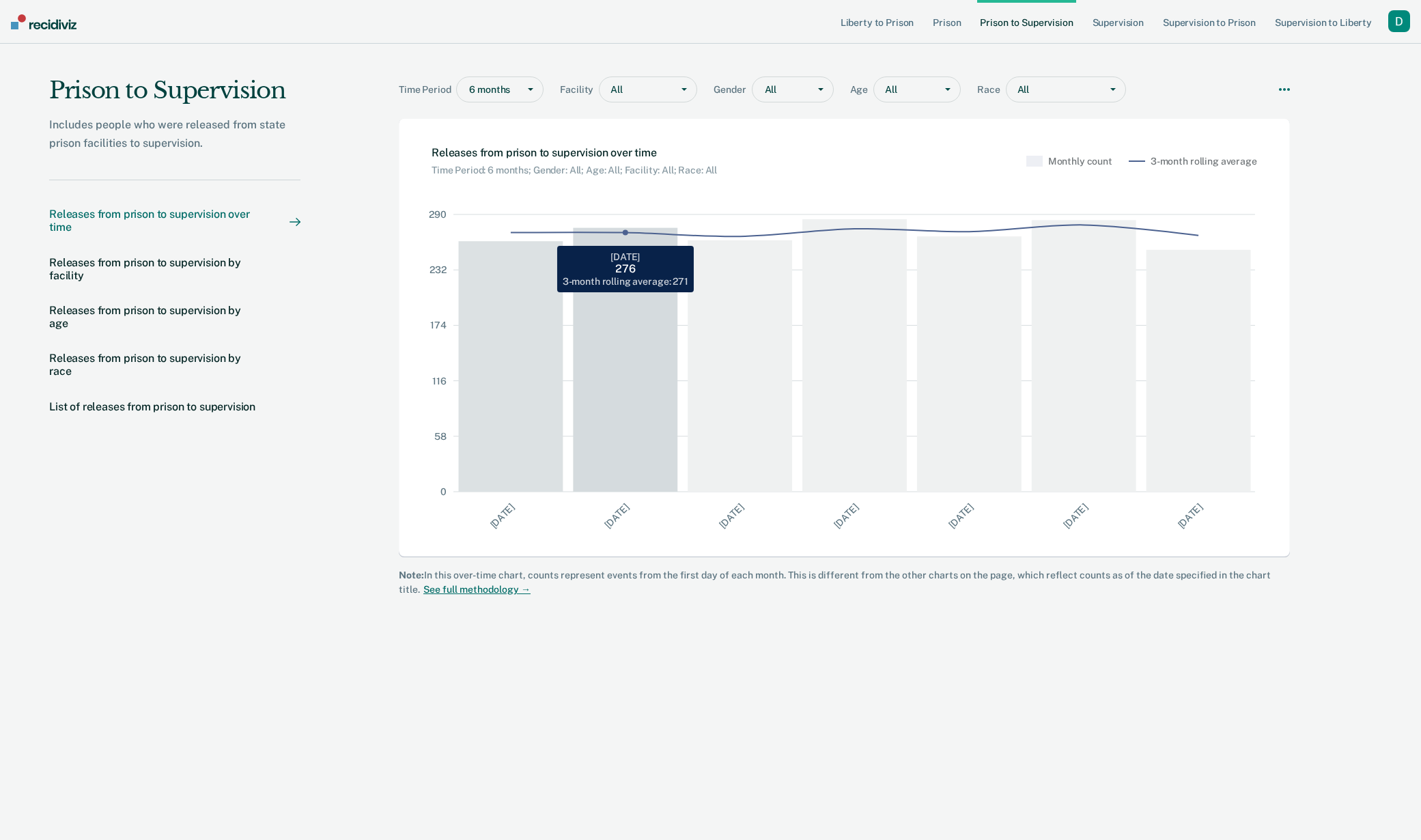
click at [633, 352] on rect at bounding box center [630, 353] width 115 height 277
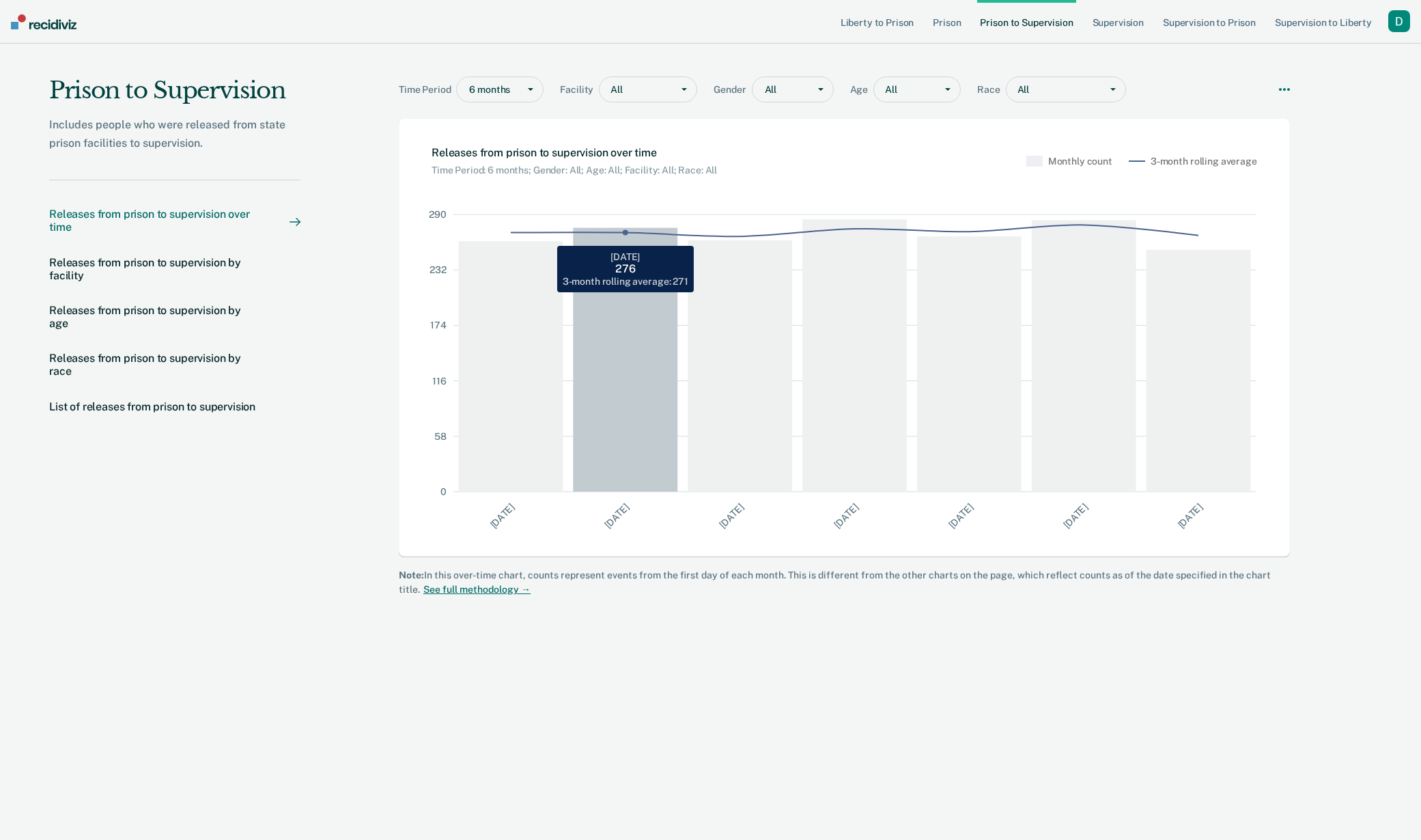
click at [633, 352] on rect at bounding box center [630, 353] width 115 height 277
click at [631, 265] on rect at bounding box center [630, 353] width 115 height 277
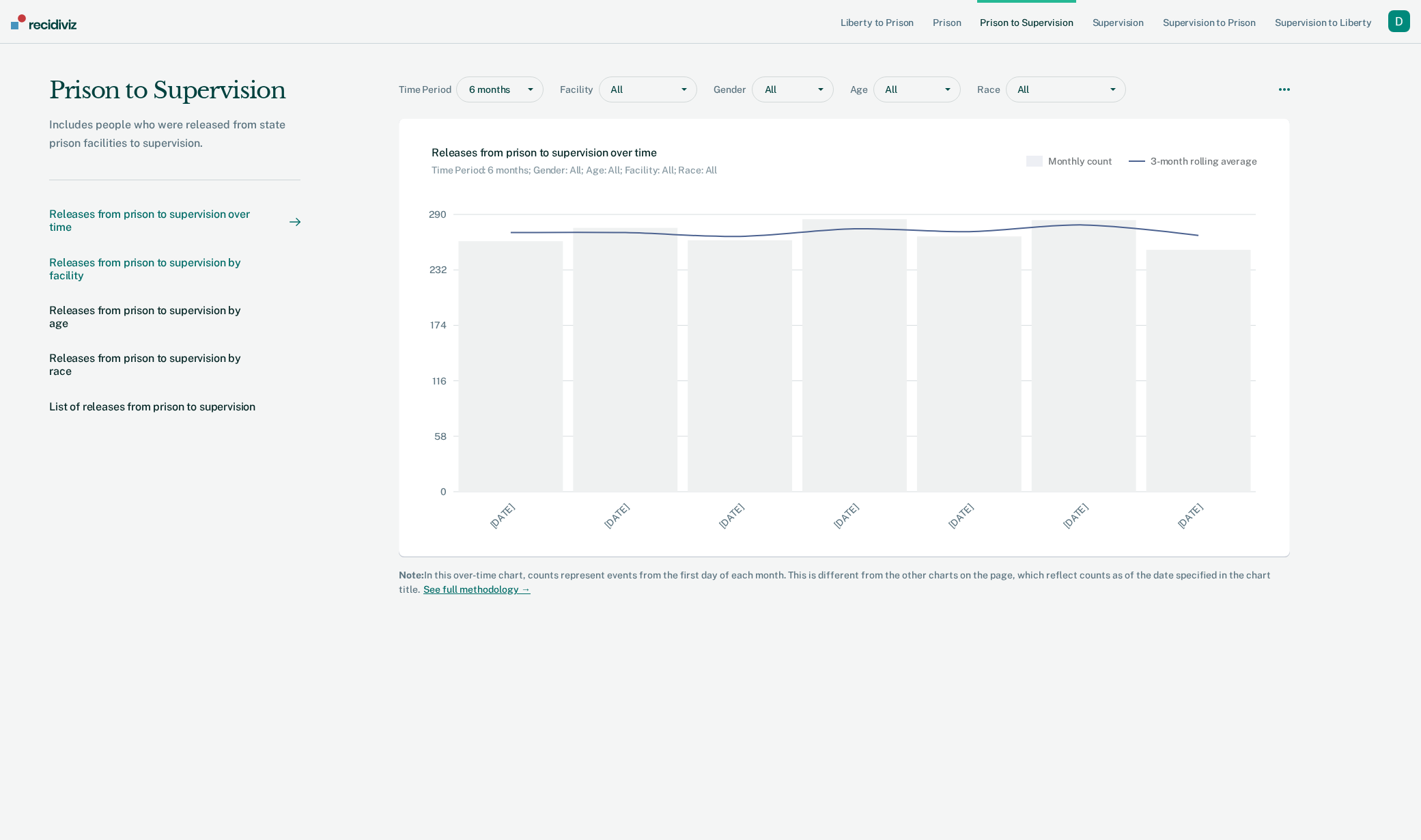
click at [179, 260] on div "Releases from prison to supervision by facility" at bounding box center [155, 270] width 213 height 26
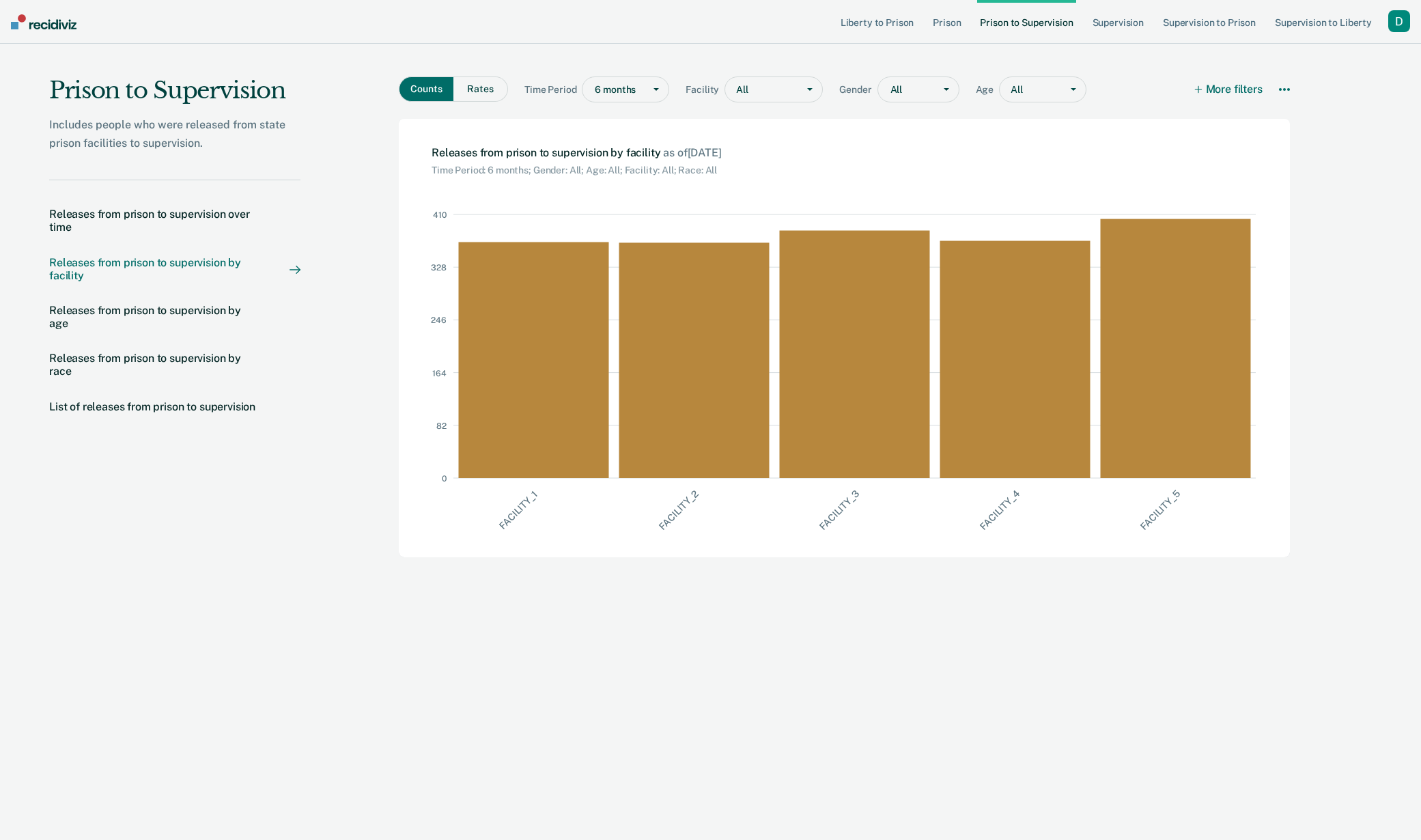
click at [129, 417] on nav "Releases from prison to supervision over time Releases from prison to supervisi…" at bounding box center [175, 317] width 251 height 277
click at [130, 407] on div "List of releases from prison to supervision" at bounding box center [152, 407] width 206 height 13
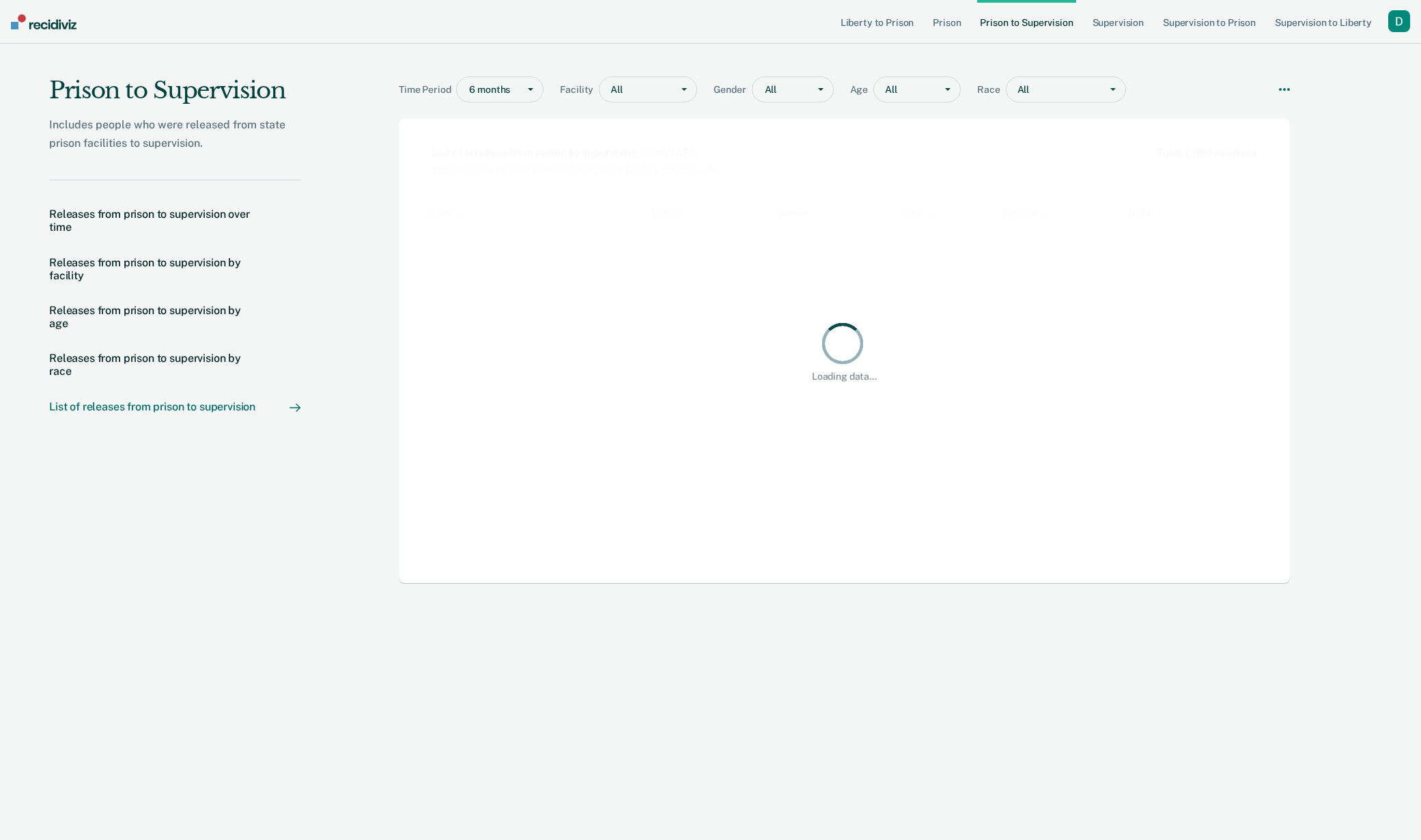
scroll to position [344, 881]
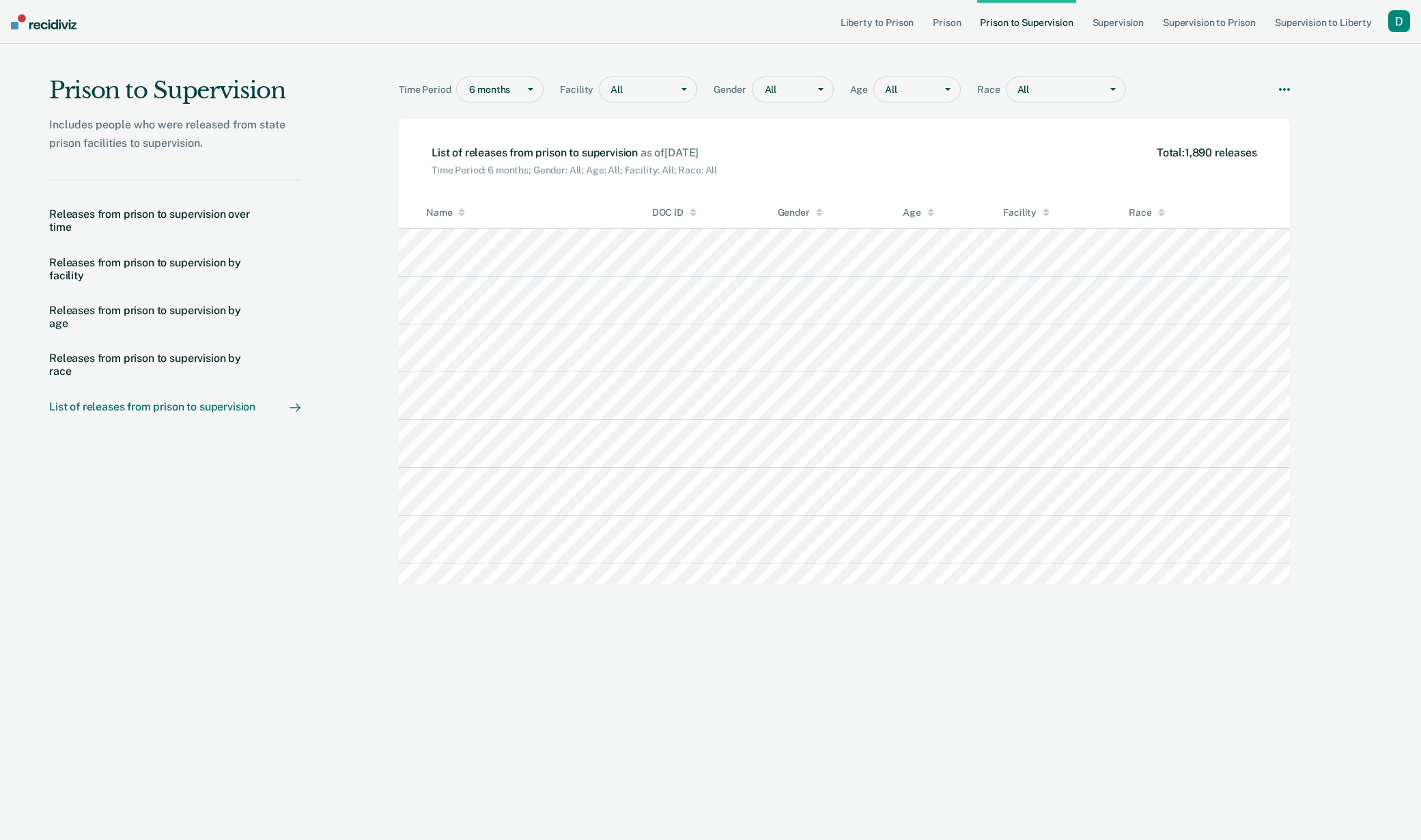
click at [1397, 16] on div "button" at bounding box center [1399, 21] width 22 height 22
click at [1315, 73] on link "Go to System-Level Trends" at bounding box center [1340, 72] width 116 height 12
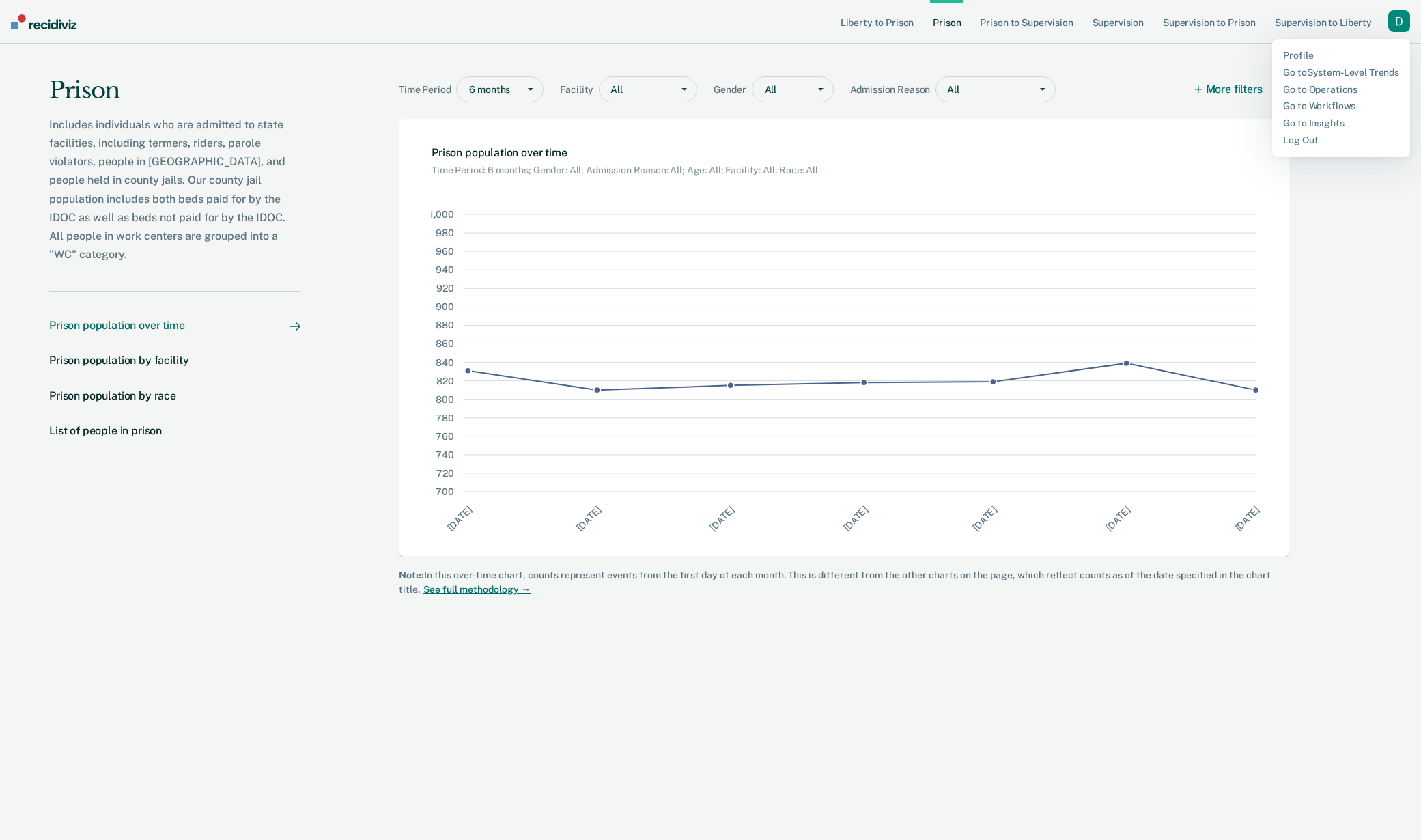
click at [1400, 24] on div "button" at bounding box center [1399, 21] width 22 height 22
click at [1399, 23] on div "button" at bounding box center [1399, 21] width 22 height 22
click at [1386, 53] on link "Profile" at bounding box center [1340, 56] width 116 height 12
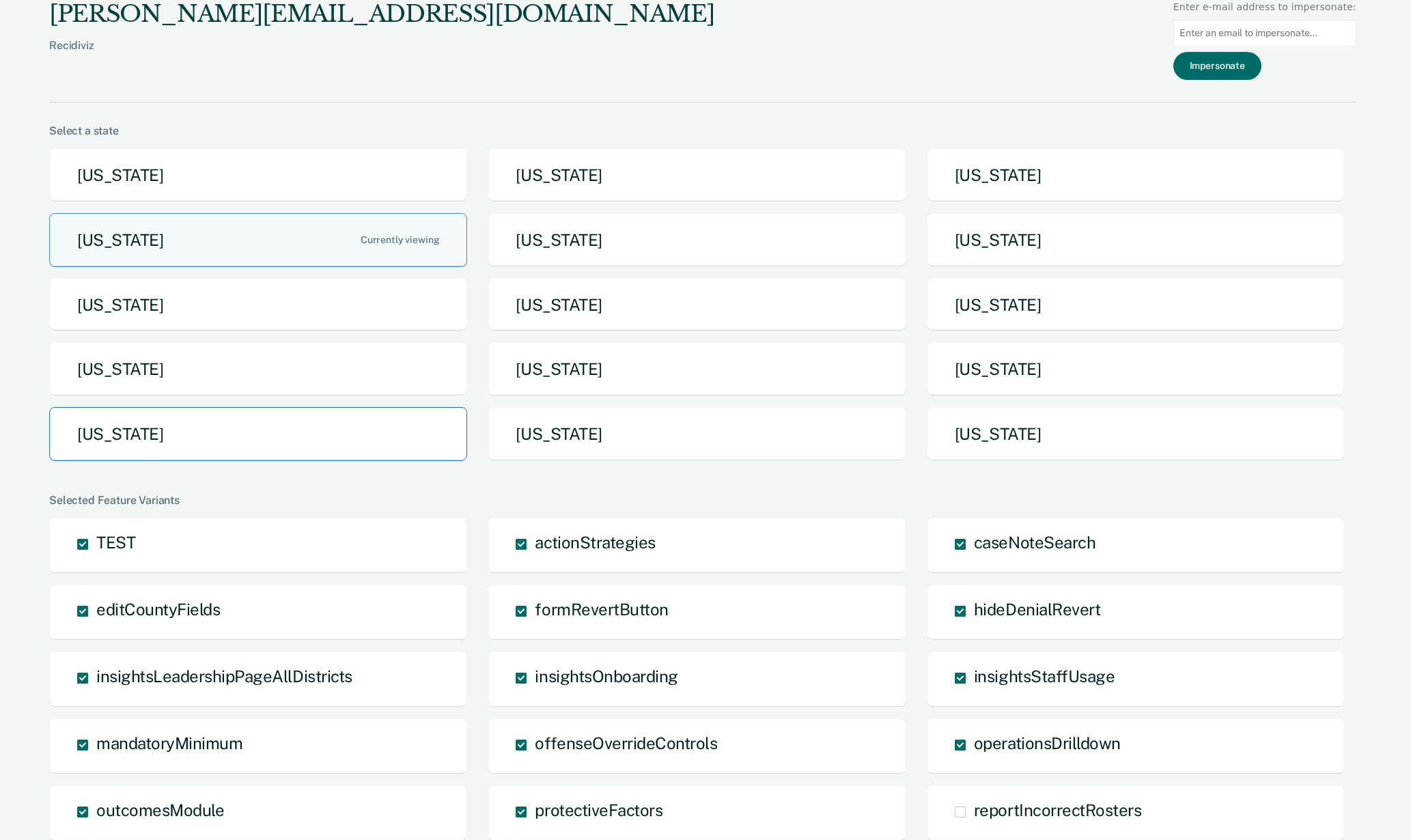
click at [328, 452] on button "[US_STATE]" at bounding box center [258, 434] width 418 height 54
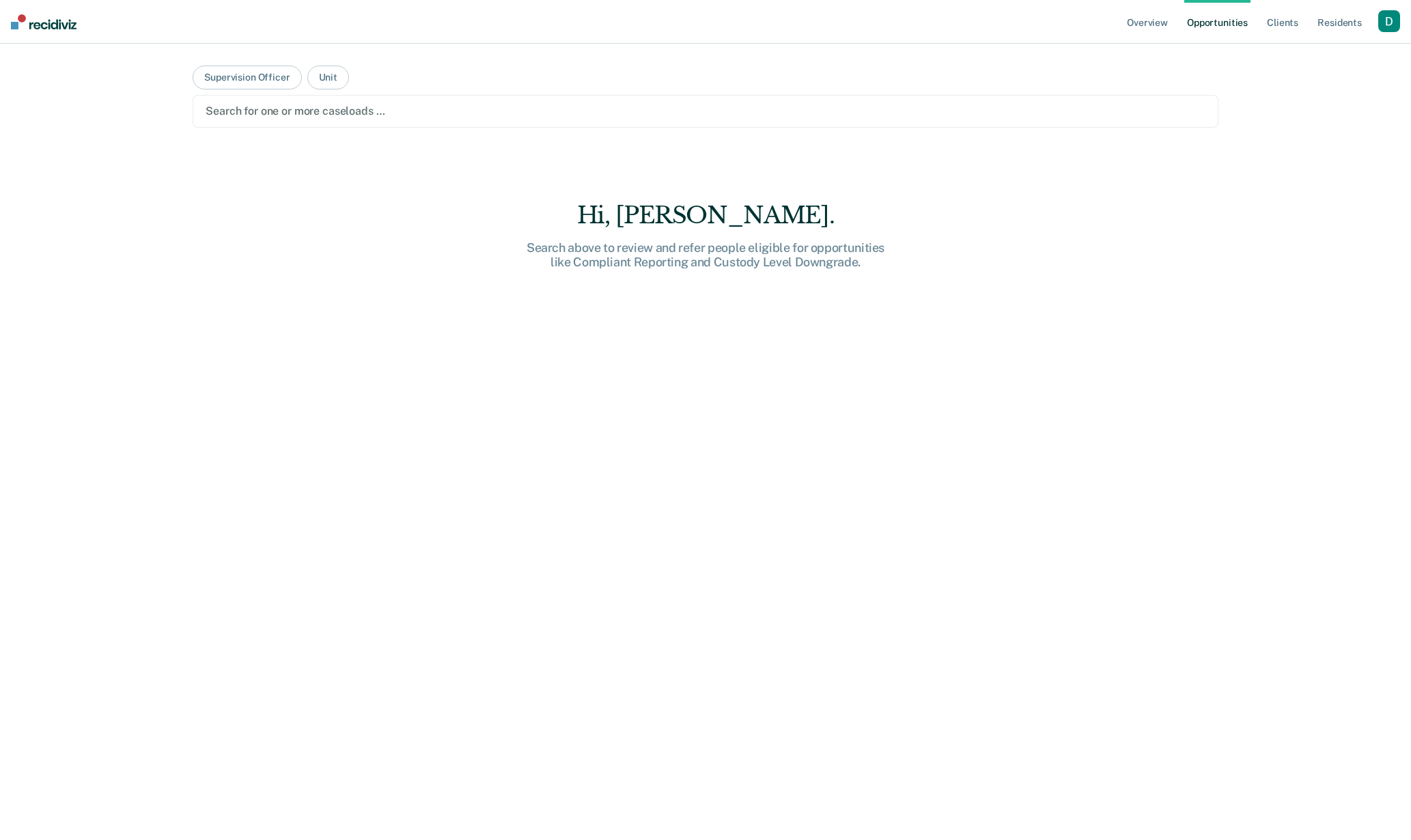
click at [1382, 21] on div "button" at bounding box center [1389, 21] width 22 height 22
click at [1389, 21] on div "button" at bounding box center [1389, 21] width 22 height 22
click at [1325, 90] on link "Go to Pathways" at bounding box center [1335, 90] width 110 height 12
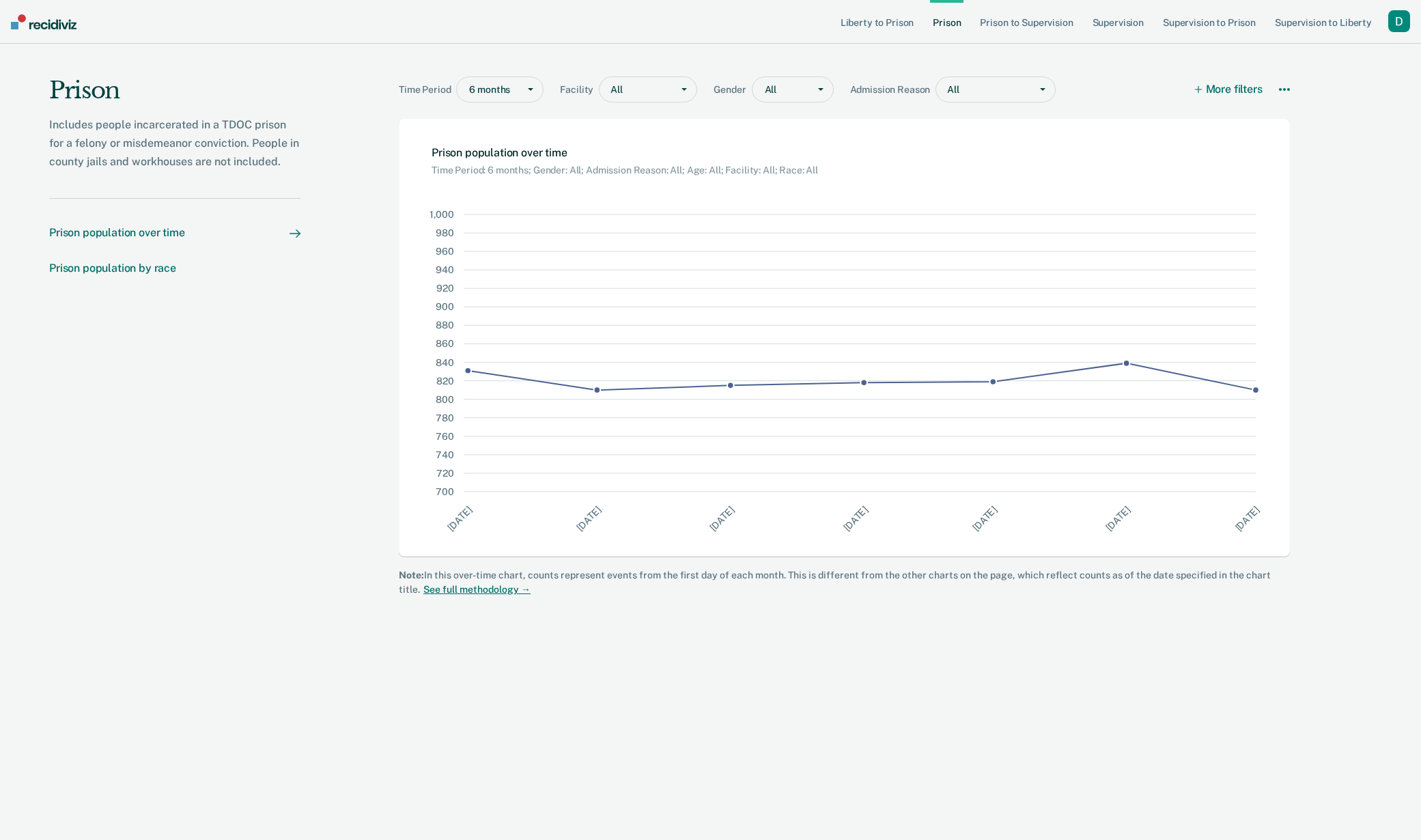
click at [175, 270] on div "Prison population by race" at bounding box center [113, 268] width 127 height 13
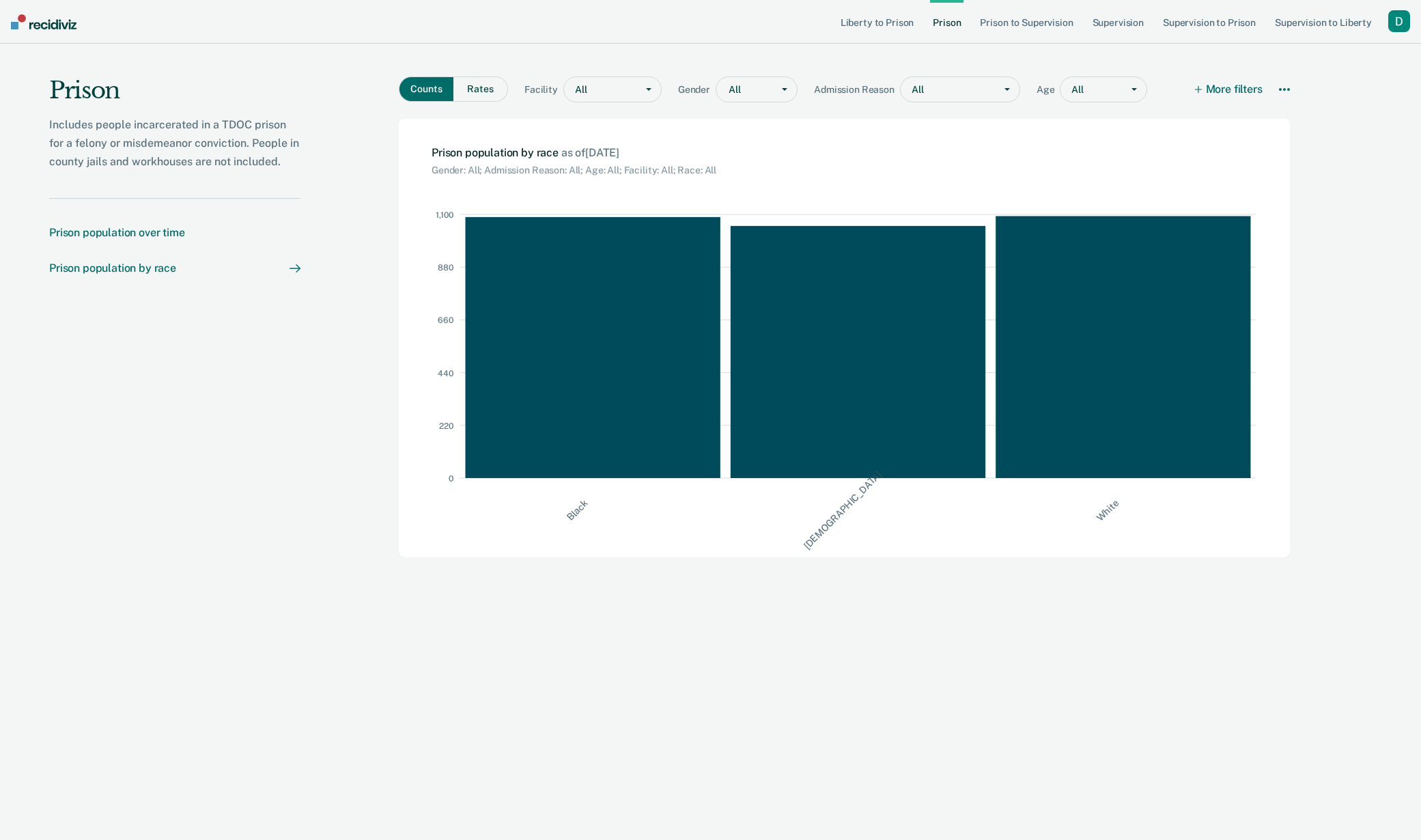
click at [144, 233] on div "Prison population over time" at bounding box center [117, 233] width 136 height 13
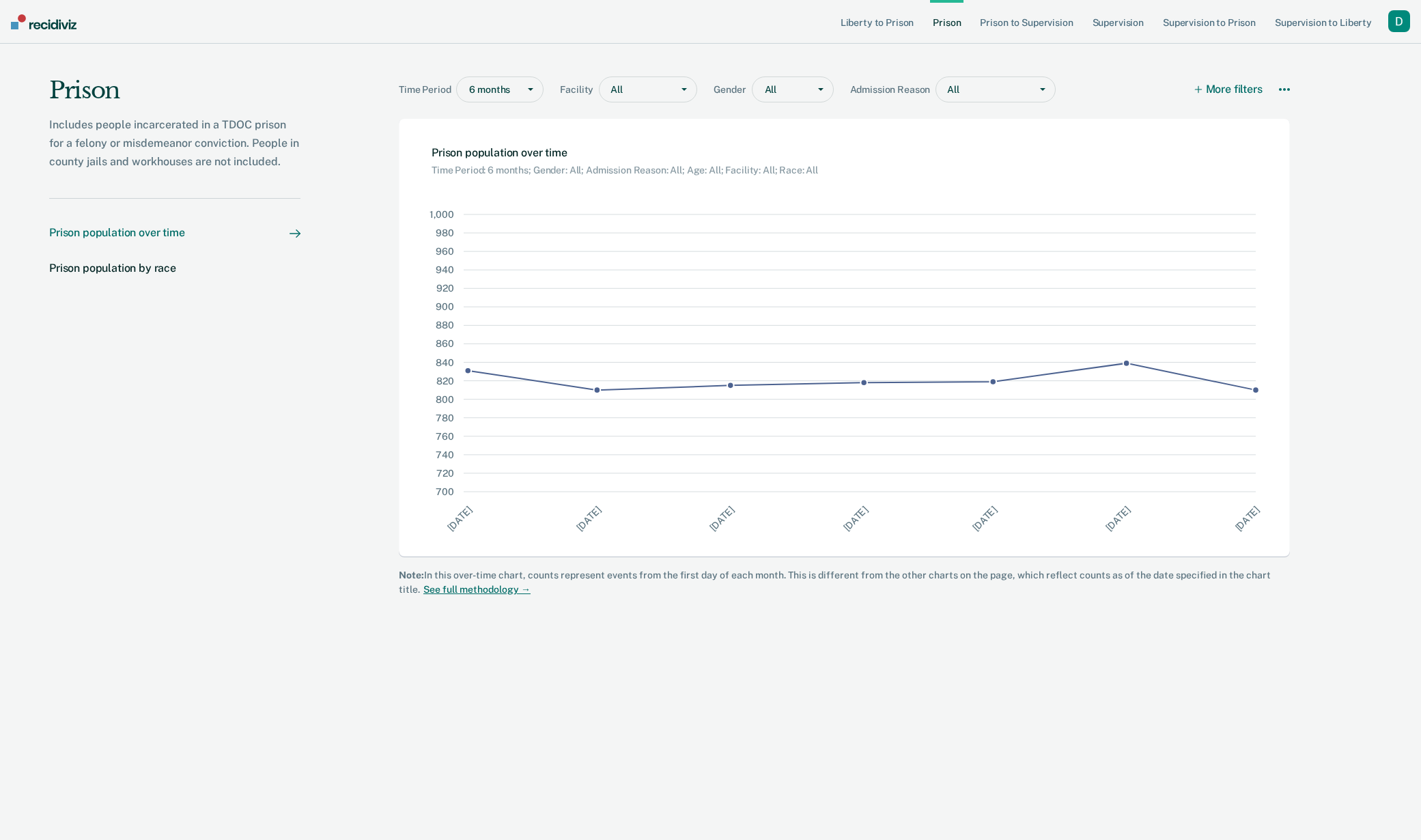
click at [141, 260] on nav "Prison population over time Prison population by race" at bounding box center [175, 257] width 251 height 119
click at [140, 265] on div "Prison population by race" at bounding box center [113, 268] width 127 height 13
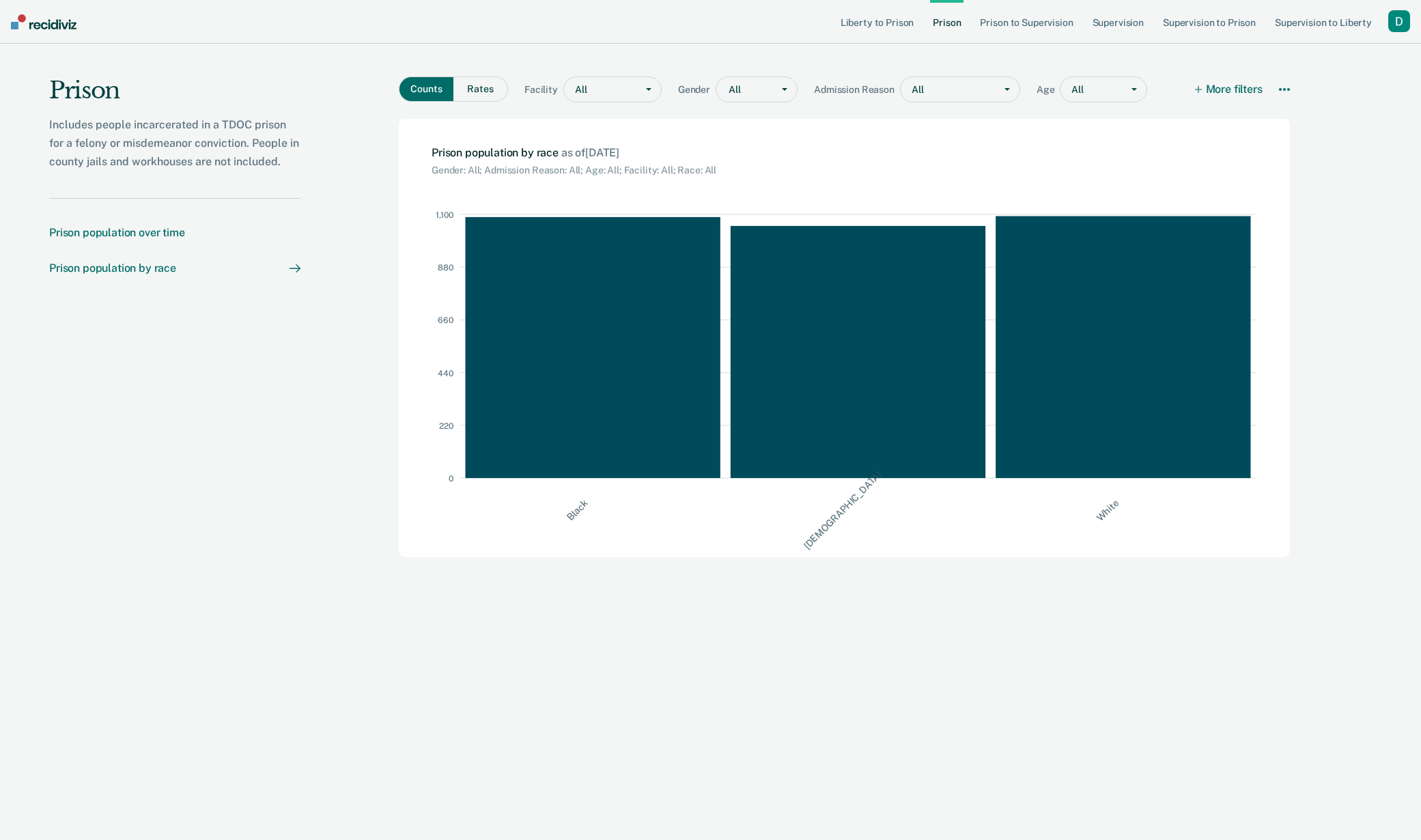
click at [141, 232] on div "Prison population over time" at bounding box center [117, 233] width 136 height 13
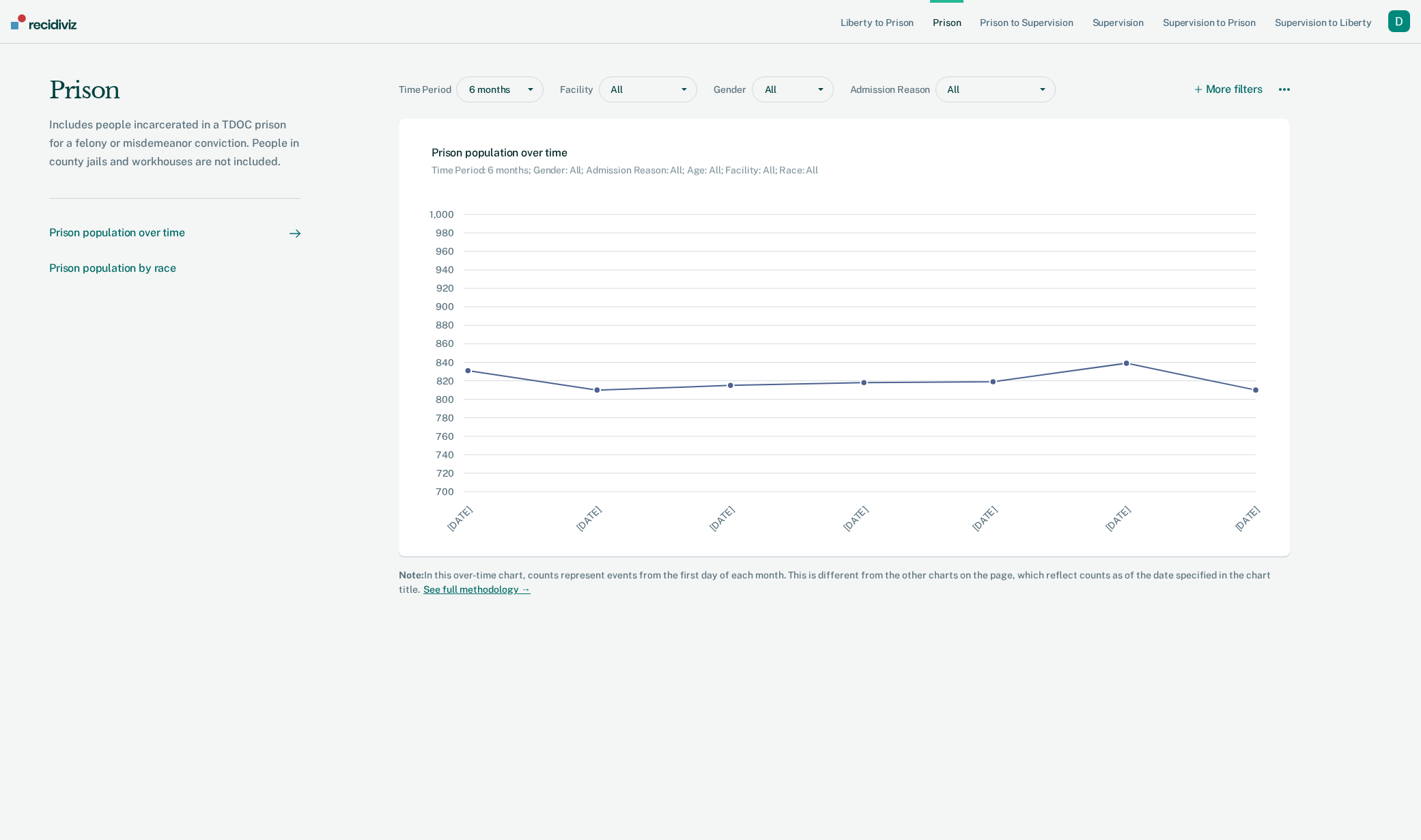
click at [121, 270] on div "Prison population by race" at bounding box center [113, 268] width 127 height 13
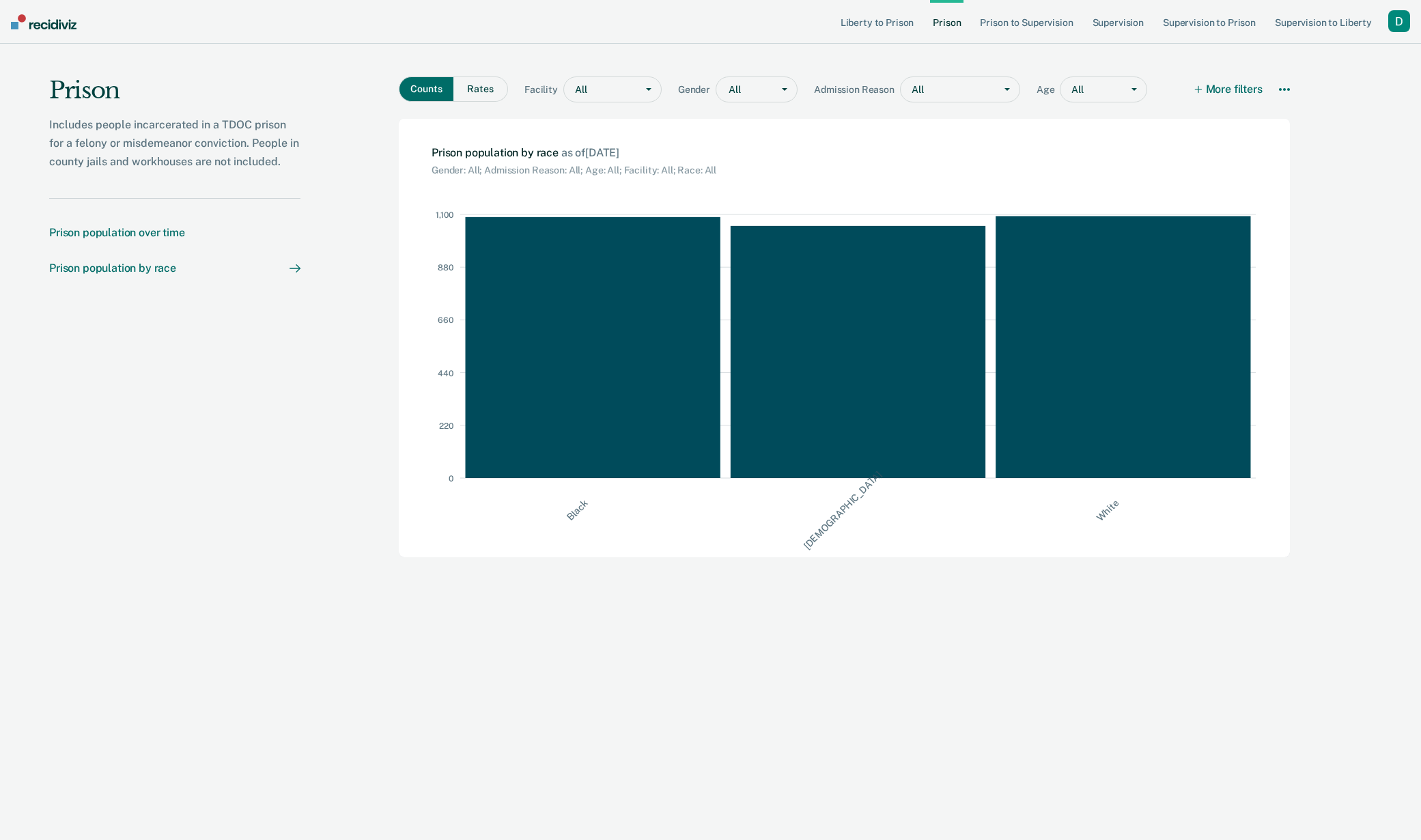
click at [140, 233] on div "Prison population over time" at bounding box center [117, 233] width 136 height 13
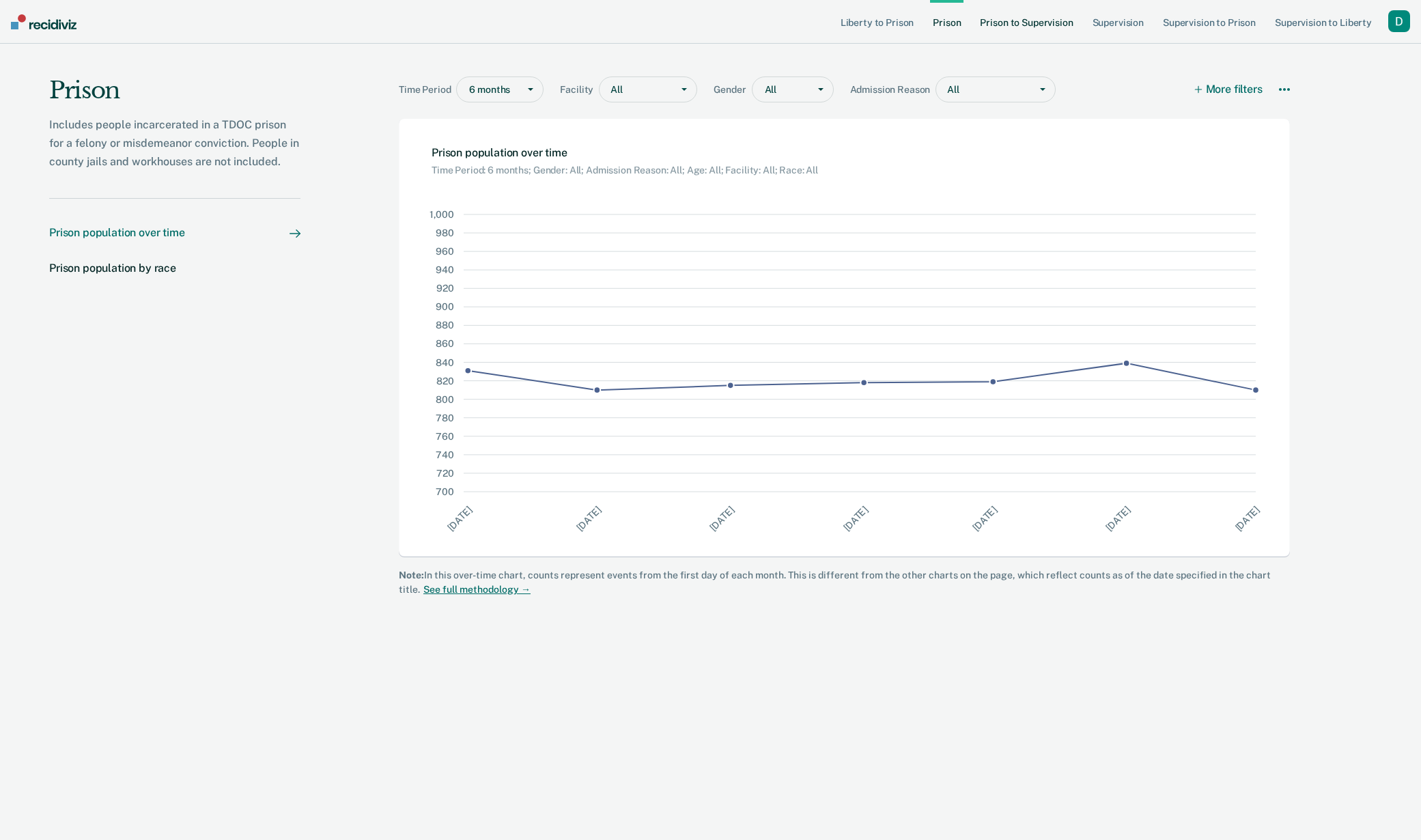
click at [1014, 26] on link "Prison to Supervision" at bounding box center [1027, 21] width 99 height 44
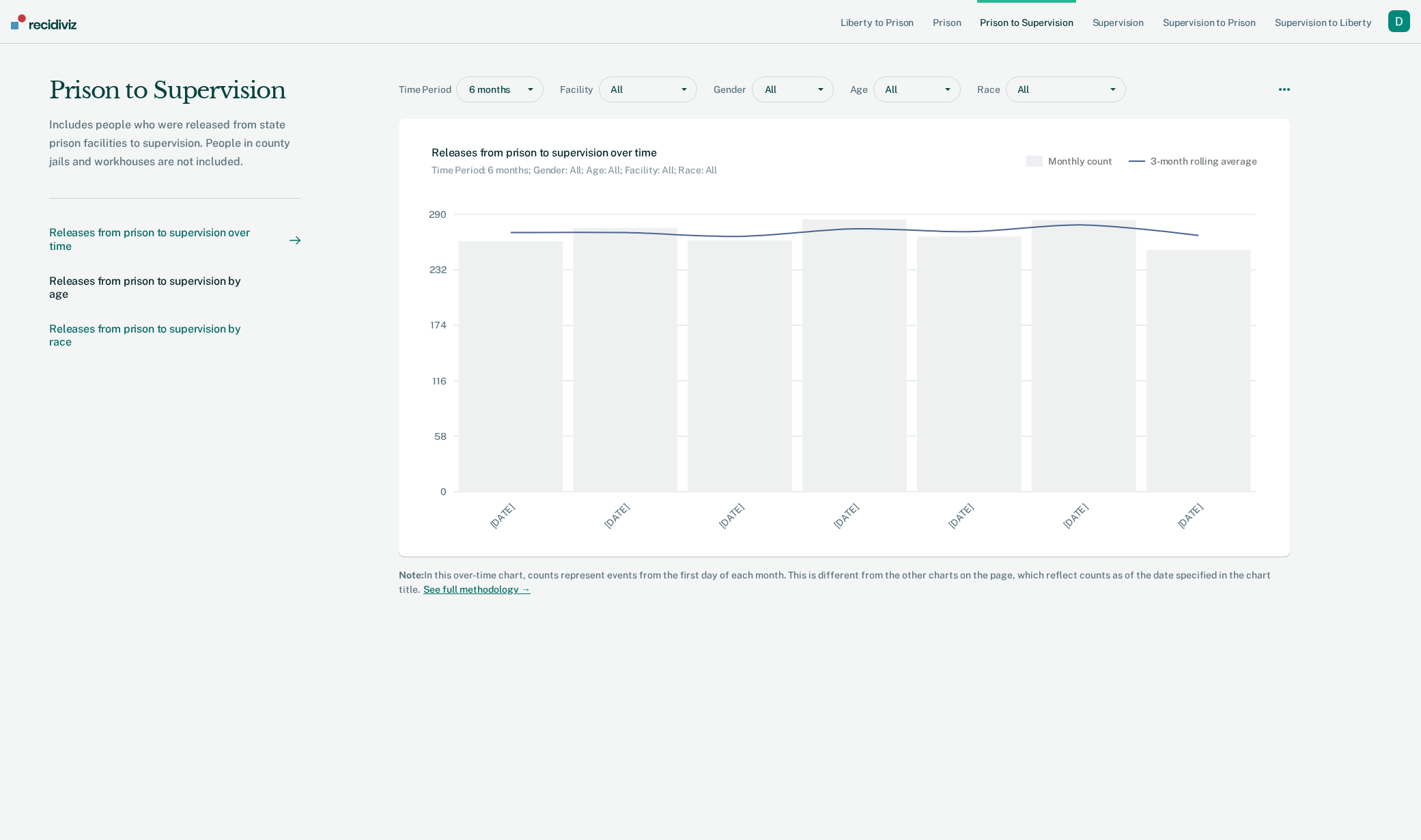
click at [137, 333] on div "Releases from prison to supervision by race" at bounding box center [155, 335] width 213 height 26
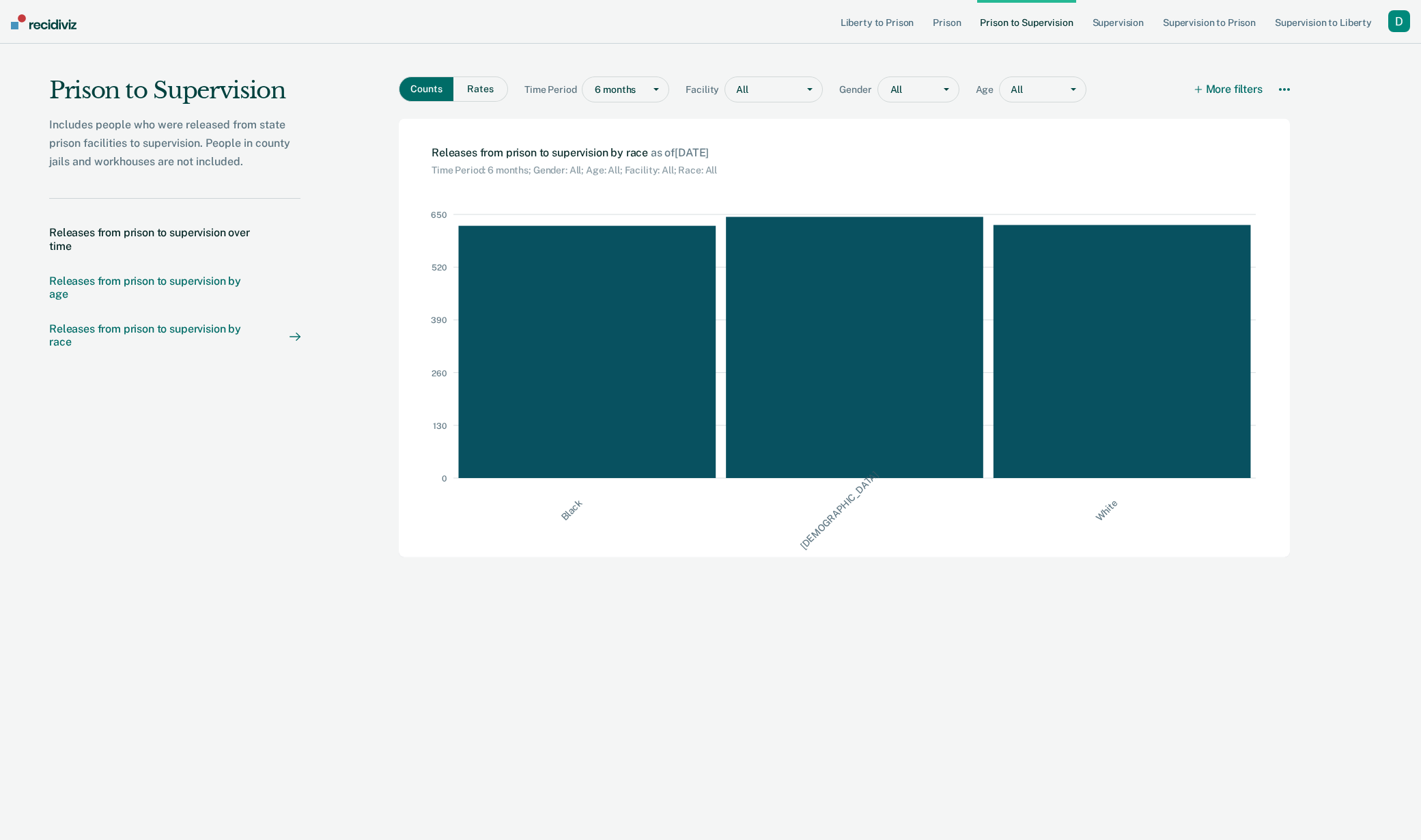
click at [159, 279] on div "Releases from prison to supervision by age" at bounding box center [155, 288] width 213 height 26
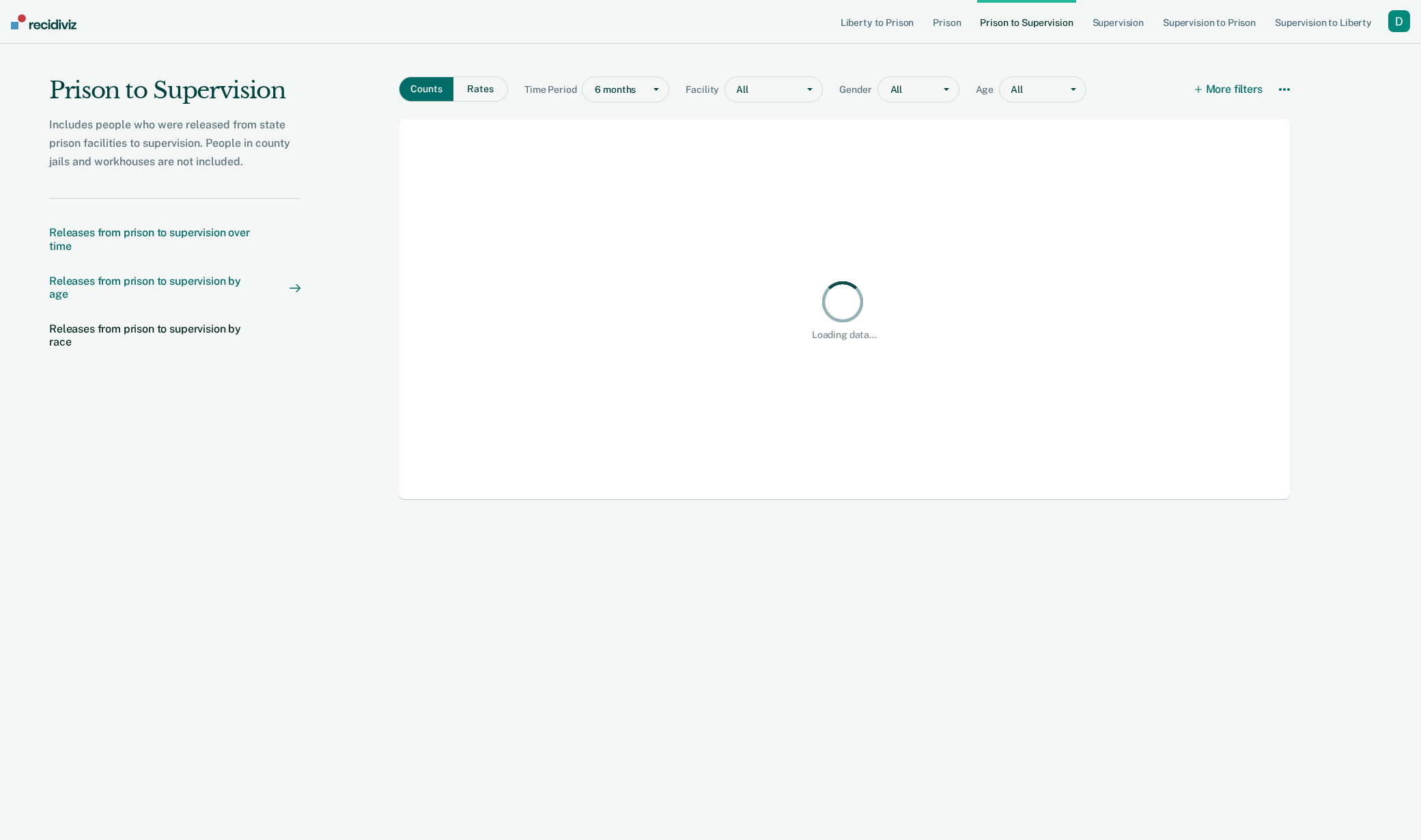
click at [183, 232] on div "Releases from prison to supervision over time" at bounding box center [155, 239] width 213 height 26
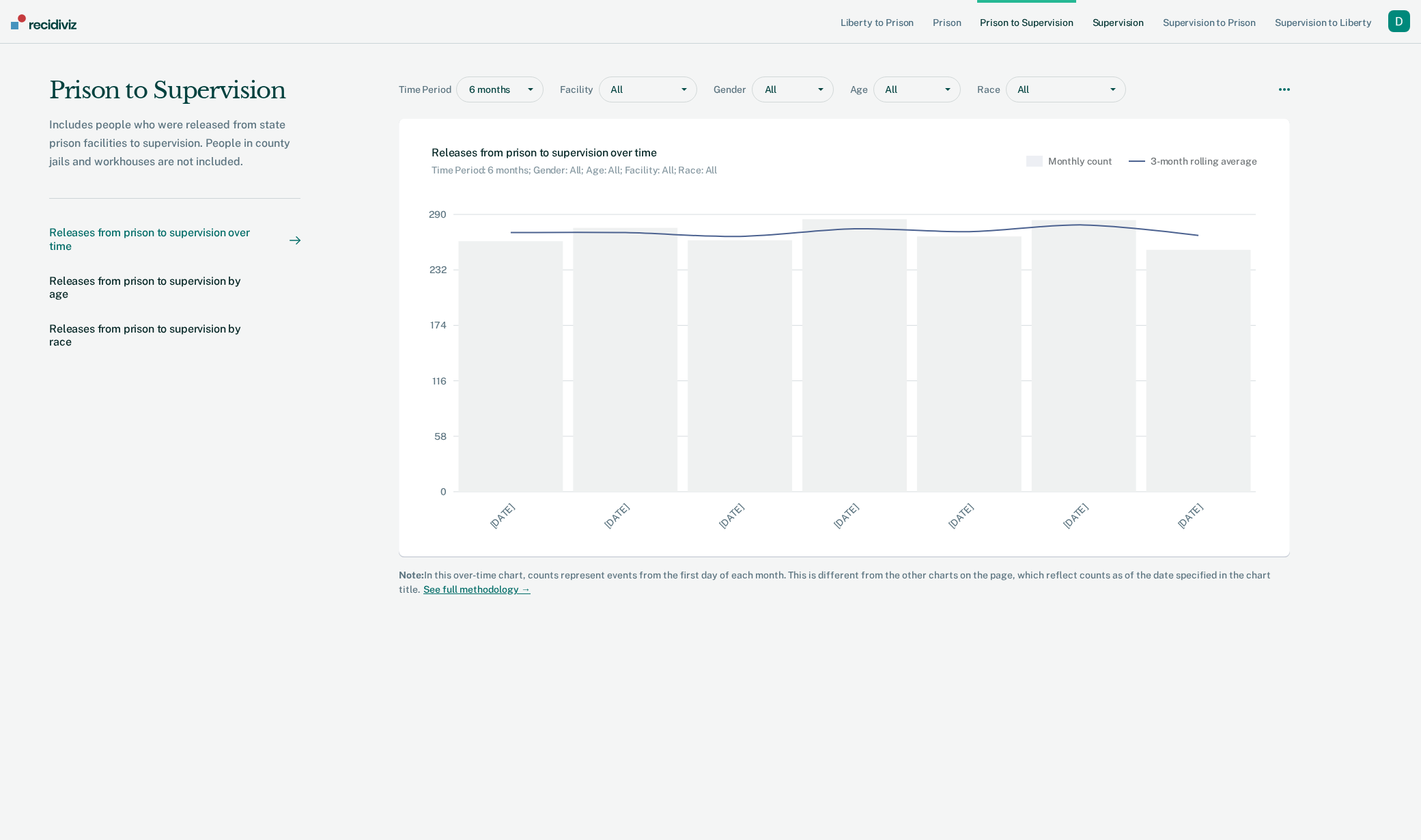
click at [1137, 25] on link "Supervision" at bounding box center [1118, 21] width 57 height 44
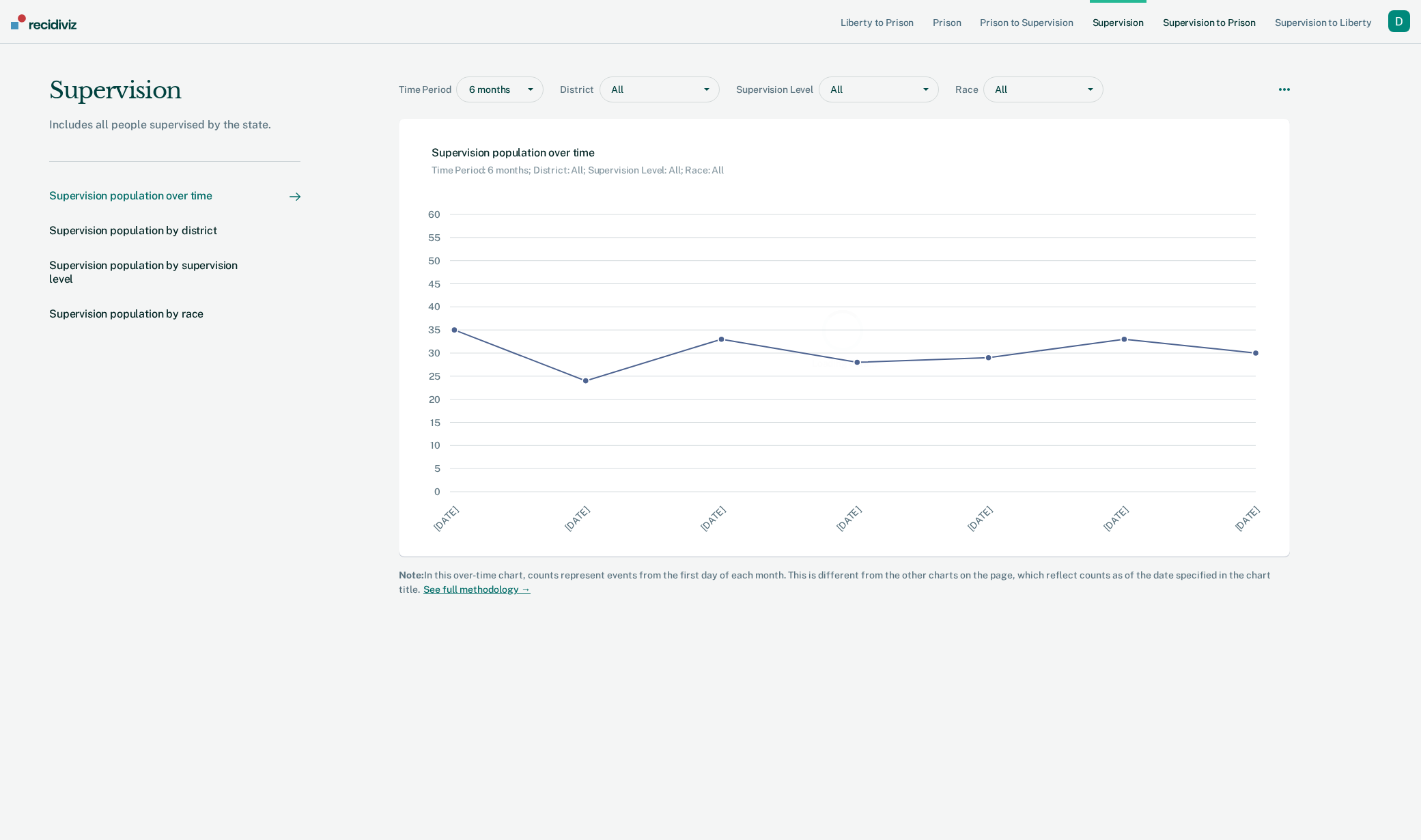
click at [1242, 16] on link "Supervision to Prison" at bounding box center [1209, 21] width 99 height 44
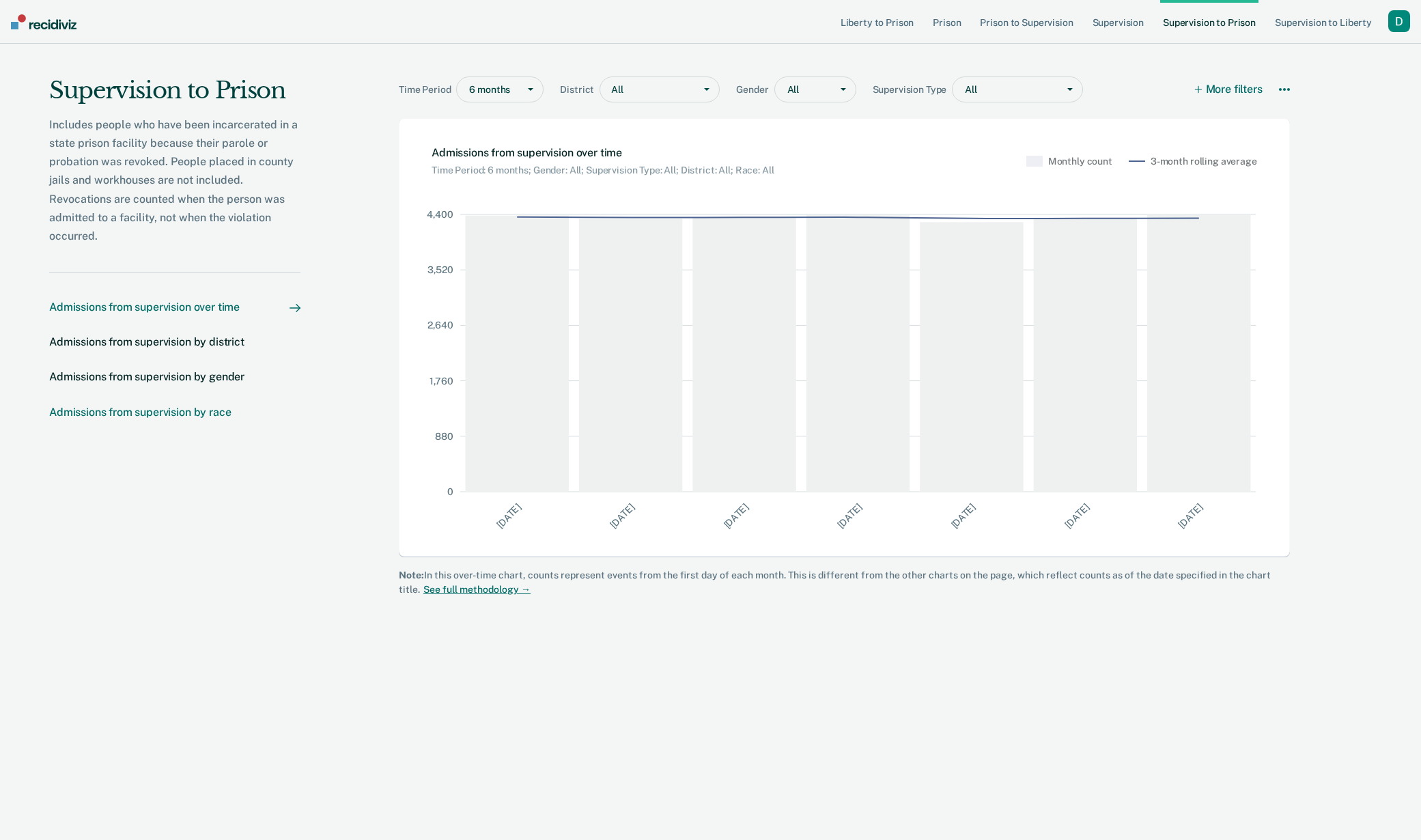
click at [164, 414] on div "Admissions from supervision by race" at bounding box center [140, 412] width 182 height 13
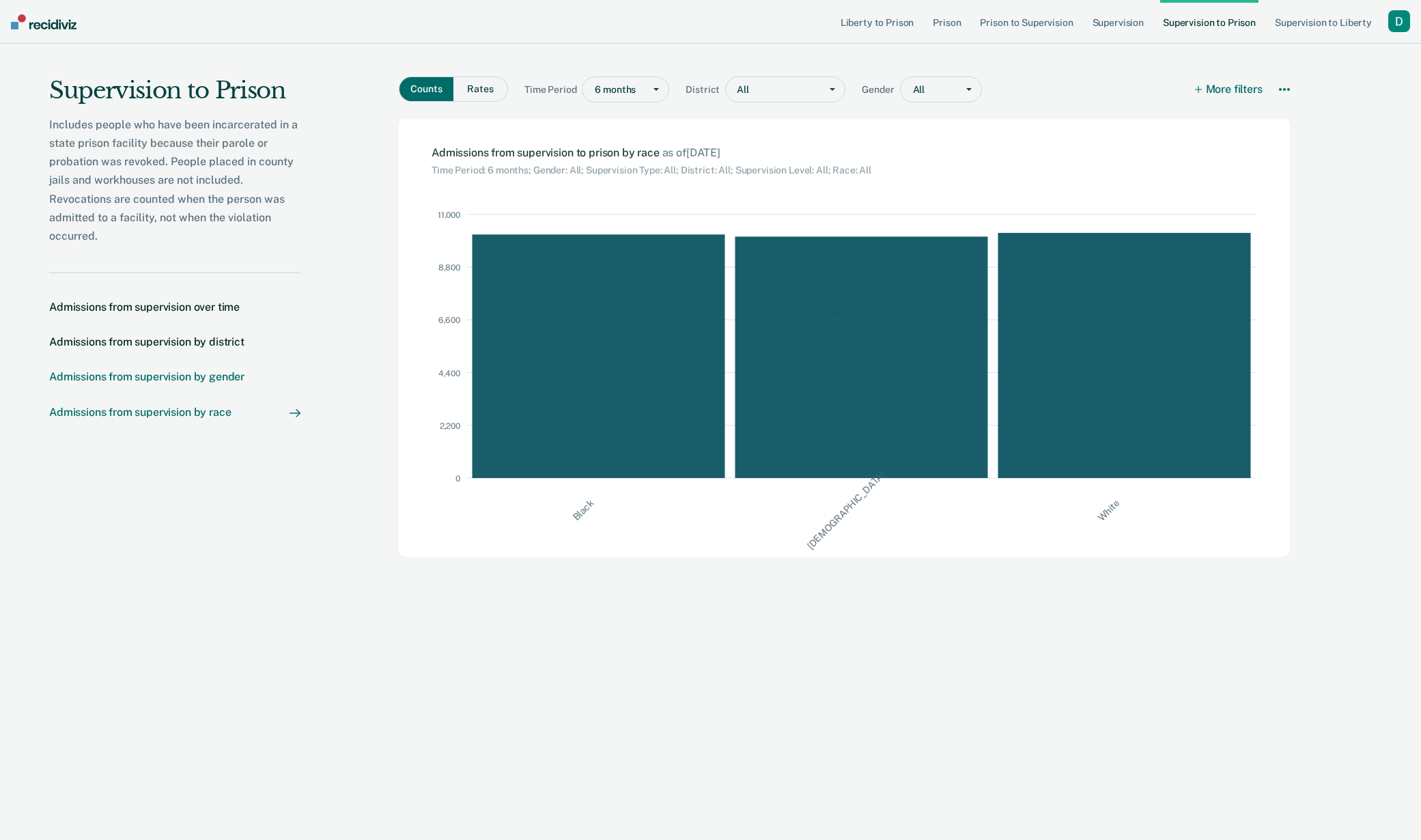
click at [169, 377] on div "Admissions from supervision by gender" at bounding box center [147, 376] width 196 height 13
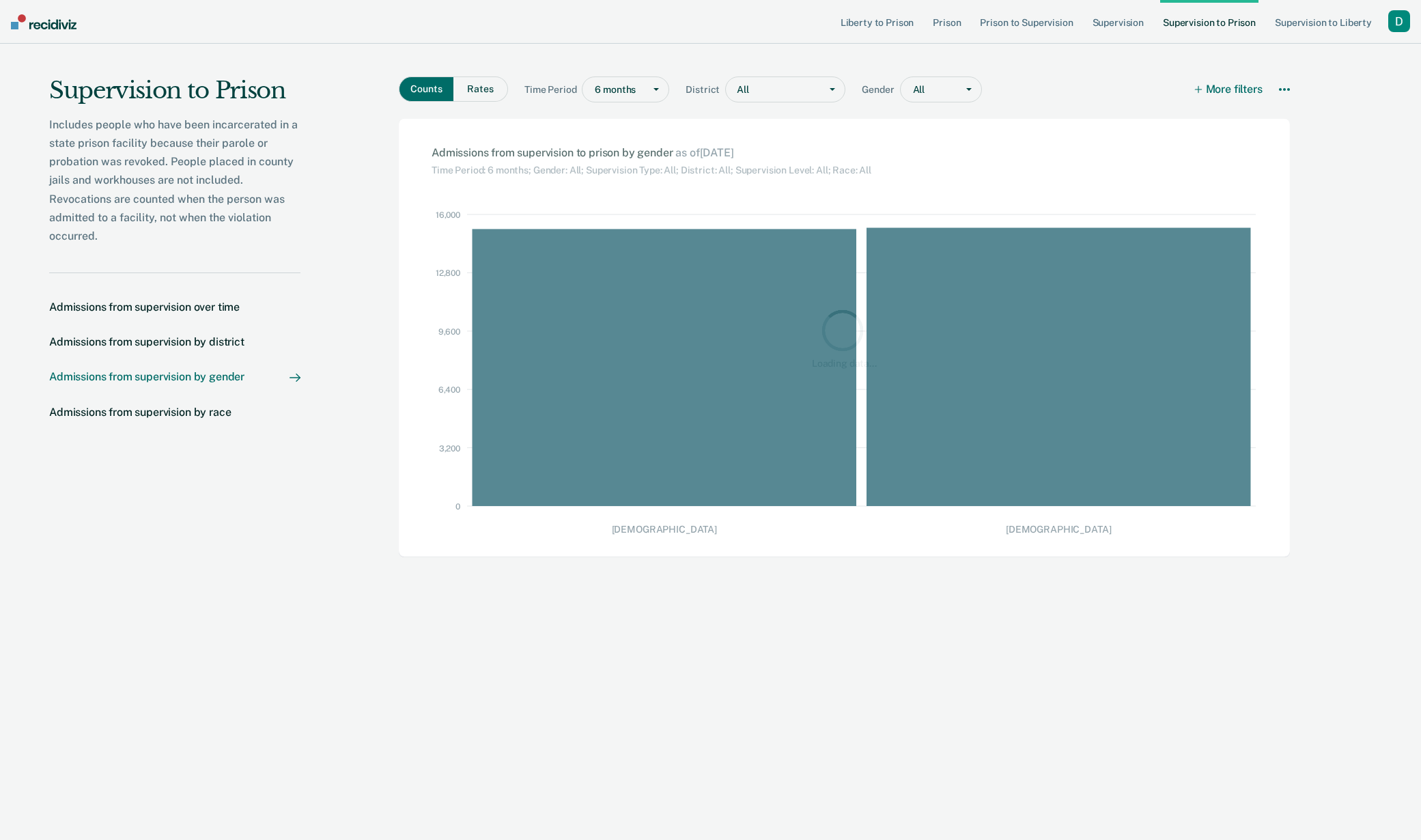
click at [175, 348] on nav "Admissions from supervision over time Admissions from supervision by district A…" at bounding box center [175, 367] width 251 height 190
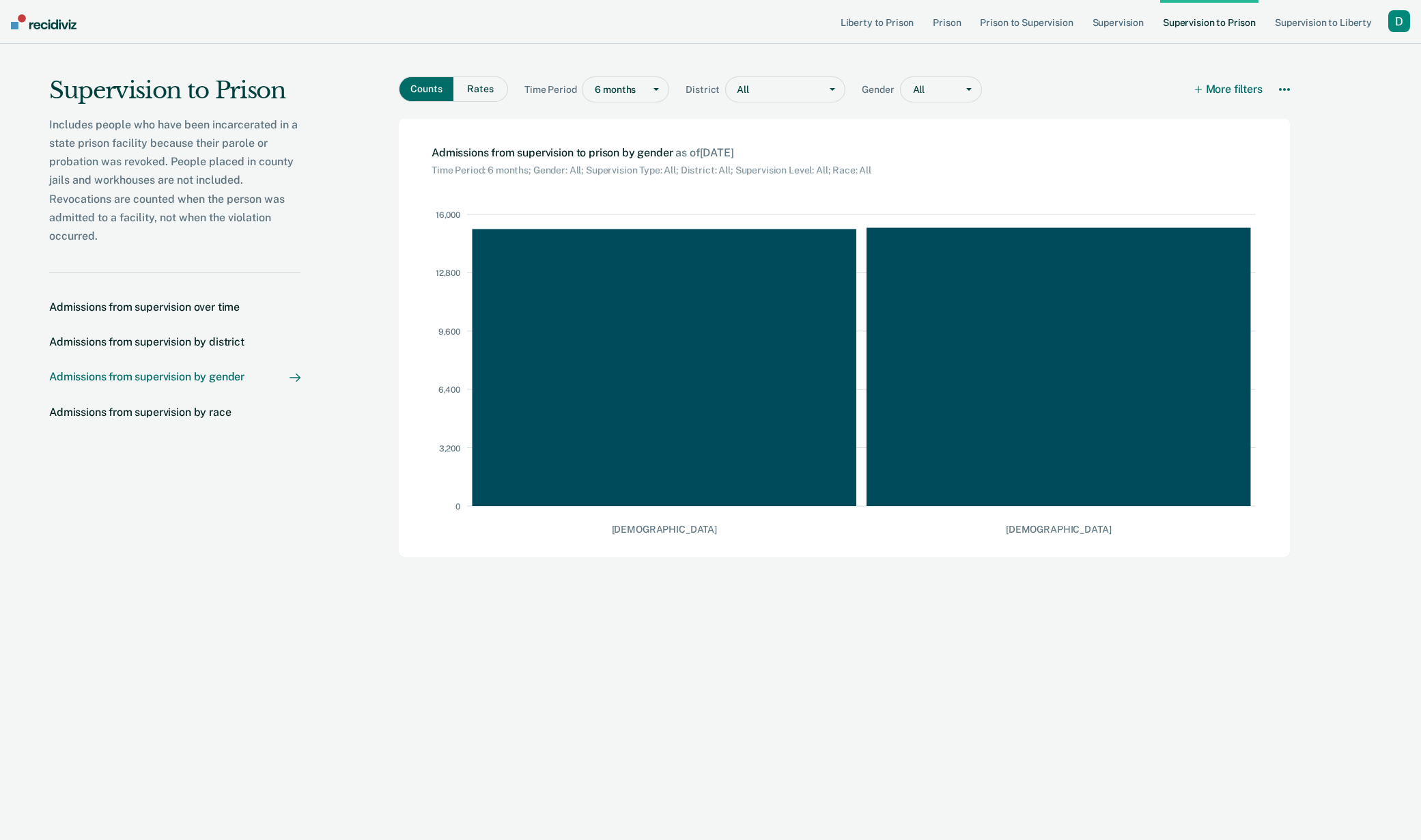
click at [1409, 16] on div "button" at bounding box center [1399, 21] width 22 height 22
click at [1357, 52] on link "Profile" at bounding box center [1344, 56] width 110 height 12
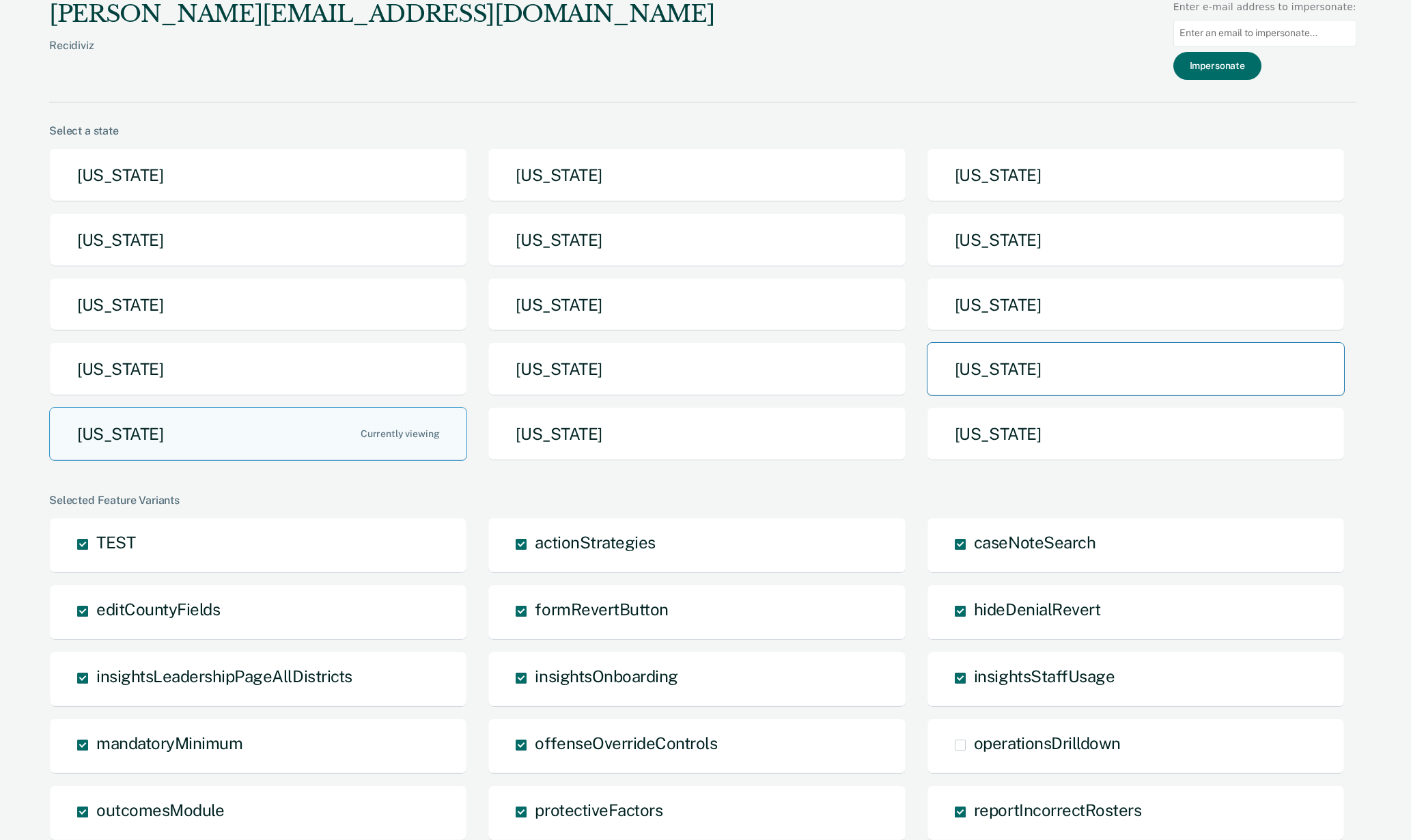
click at [1005, 361] on button "[US_STATE]" at bounding box center [1136, 369] width 418 height 54
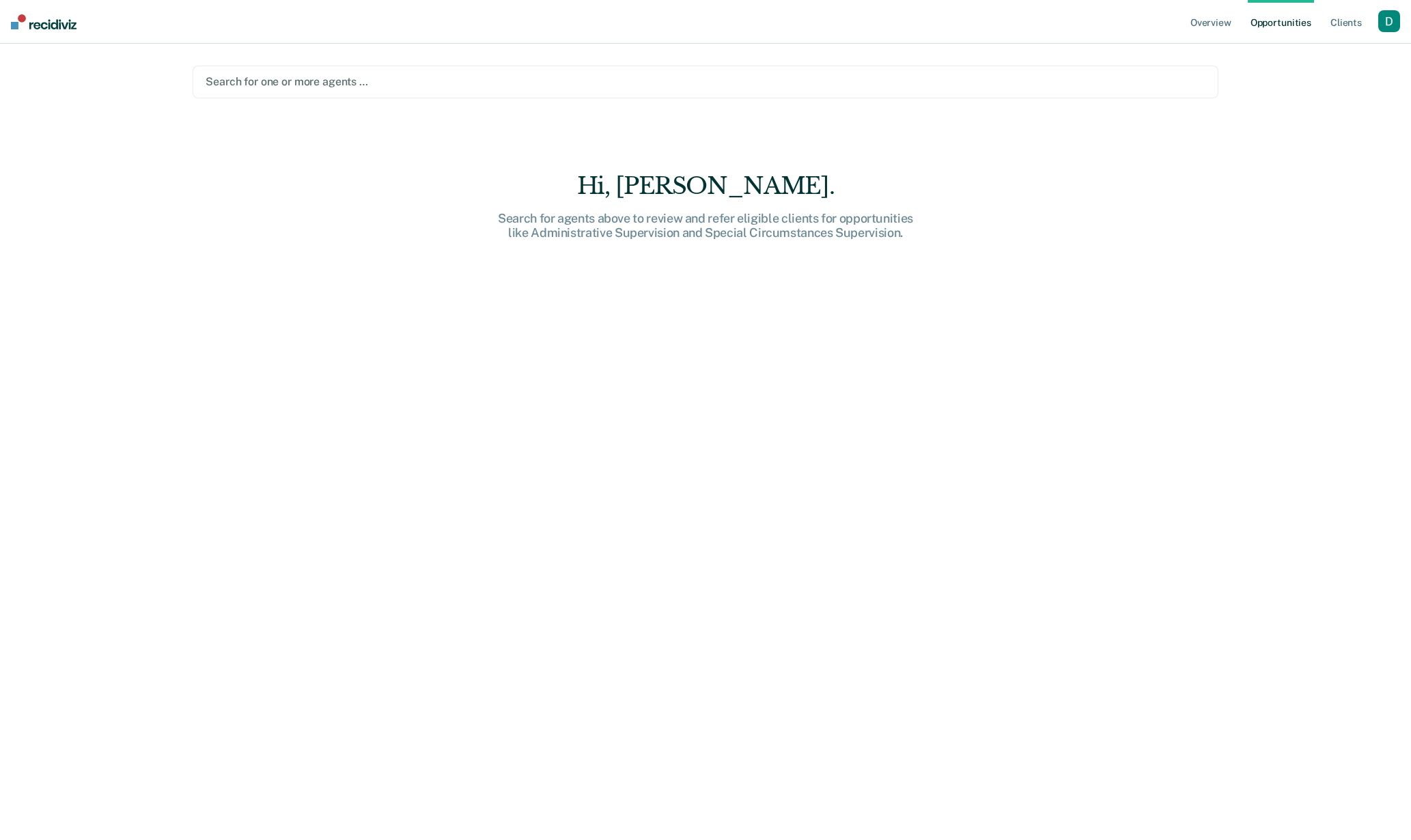
click at [1388, 22] on div "button" at bounding box center [1389, 21] width 22 height 22
click at [1387, 14] on div "button" at bounding box center [1389, 21] width 22 height 22
click at [1387, 21] on div "button" at bounding box center [1389, 21] width 22 height 22
click at [1328, 56] on link "Profile" at bounding box center [1335, 56] width 110 height 12
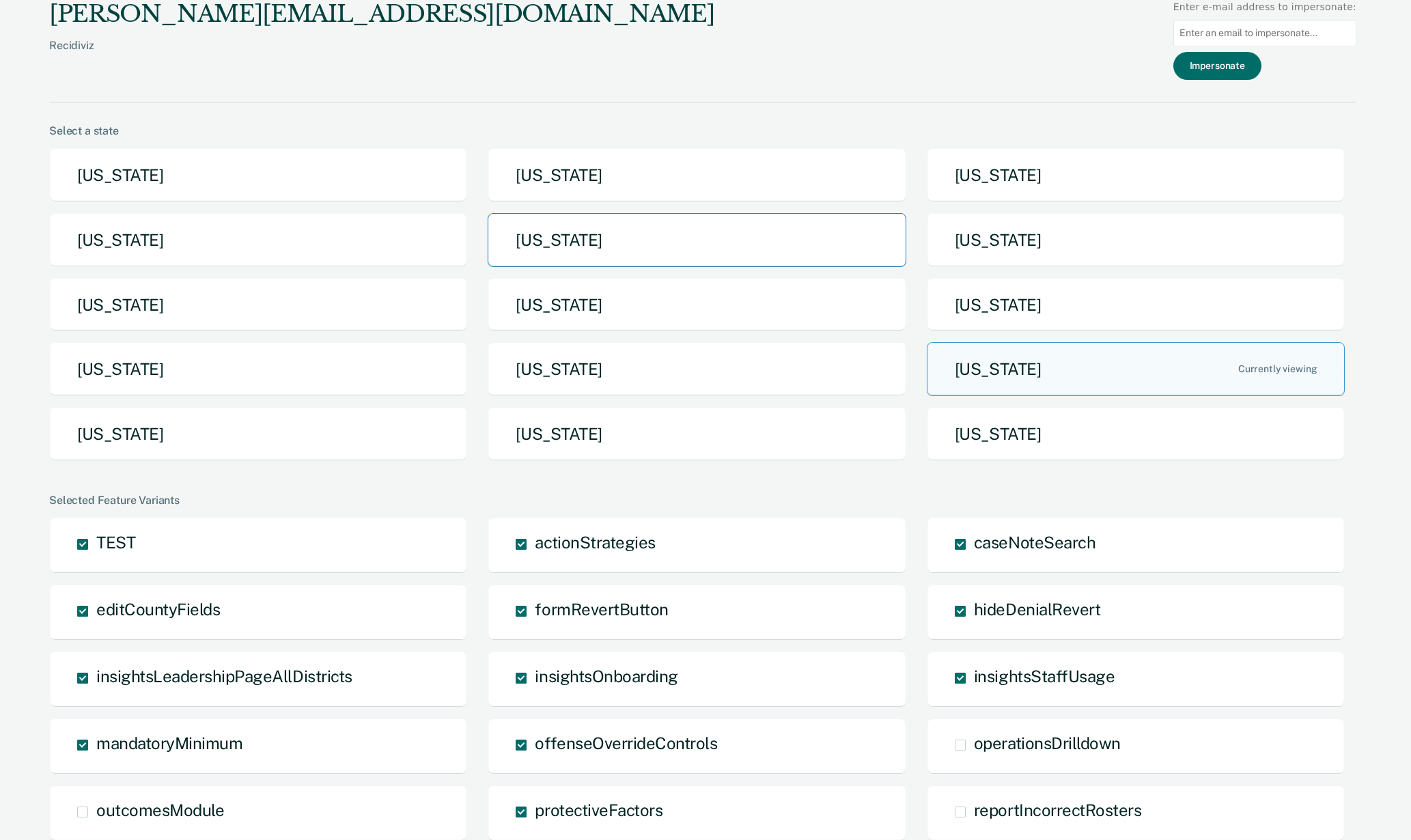
click at [687, 246] on button "[US_STATE]" at bounding box center [696, 240] width 418 height 54
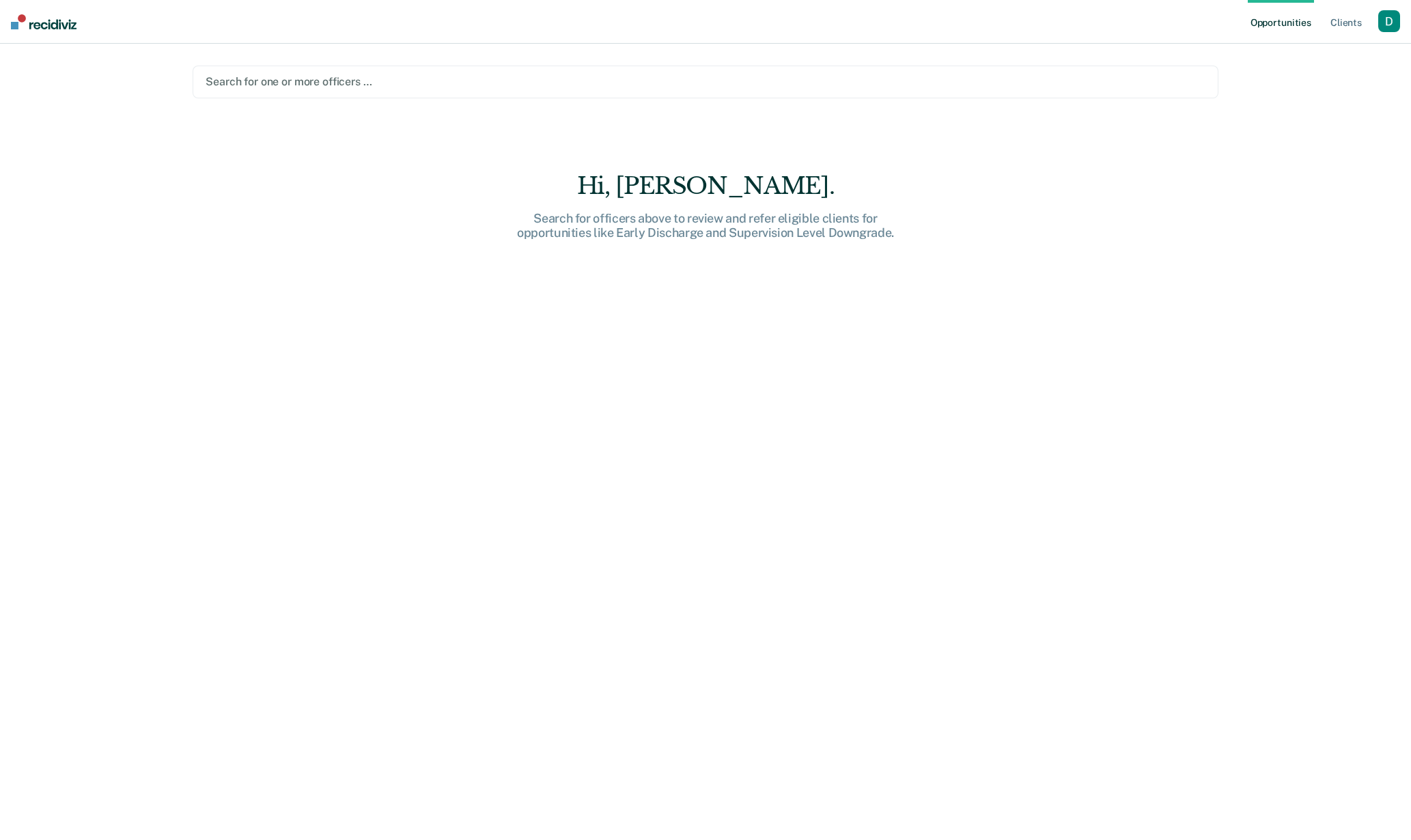
click at [1394, 22] on div "button" at bounding box center [1389, 21] width 22 height 22
click at [1375, 50] on link "Profile" at bounding box center [1335, 56] width 110 height 12
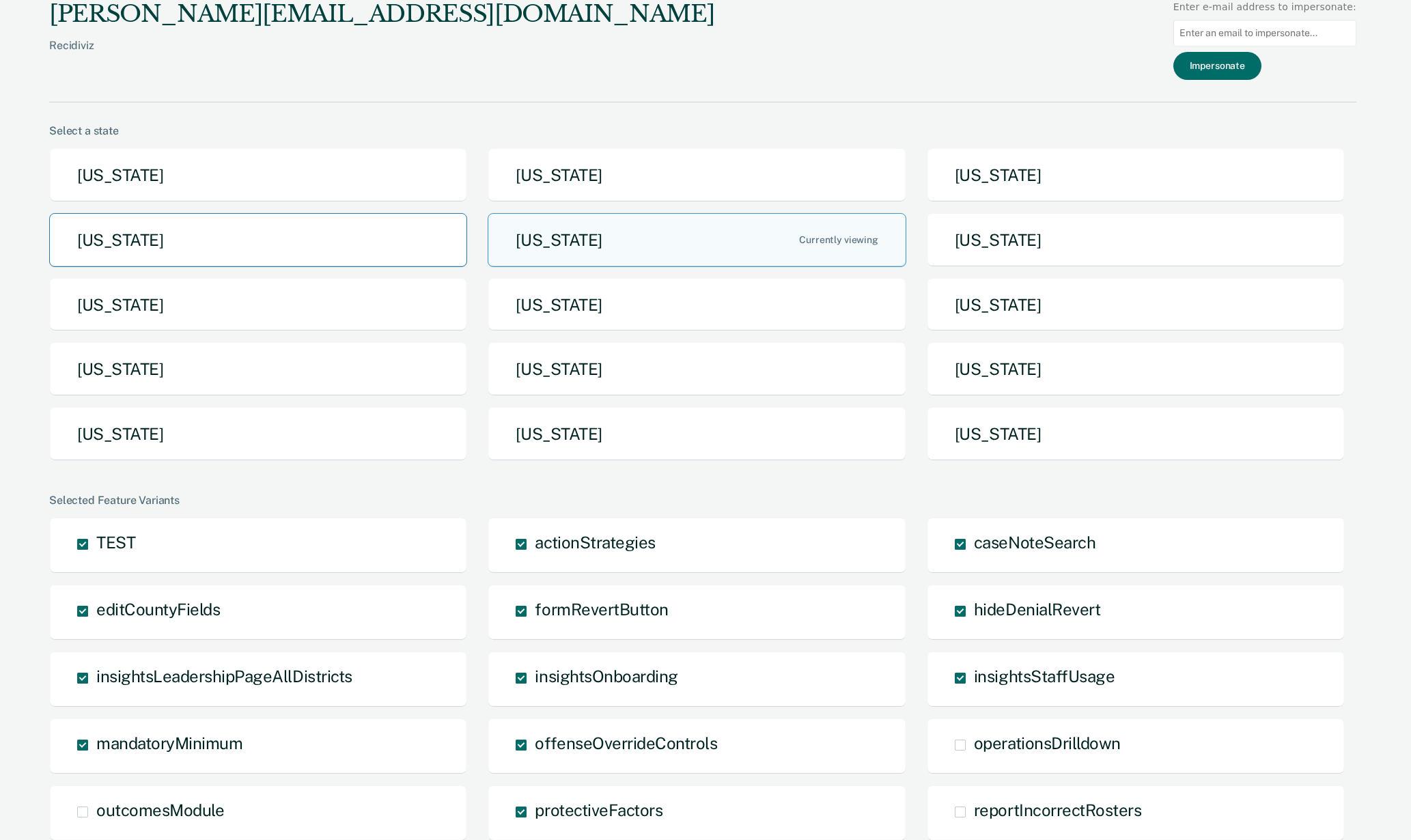
click at [171, 234] on button "[US_STATE]" at bounding box center [258, 240] width 418 height 54
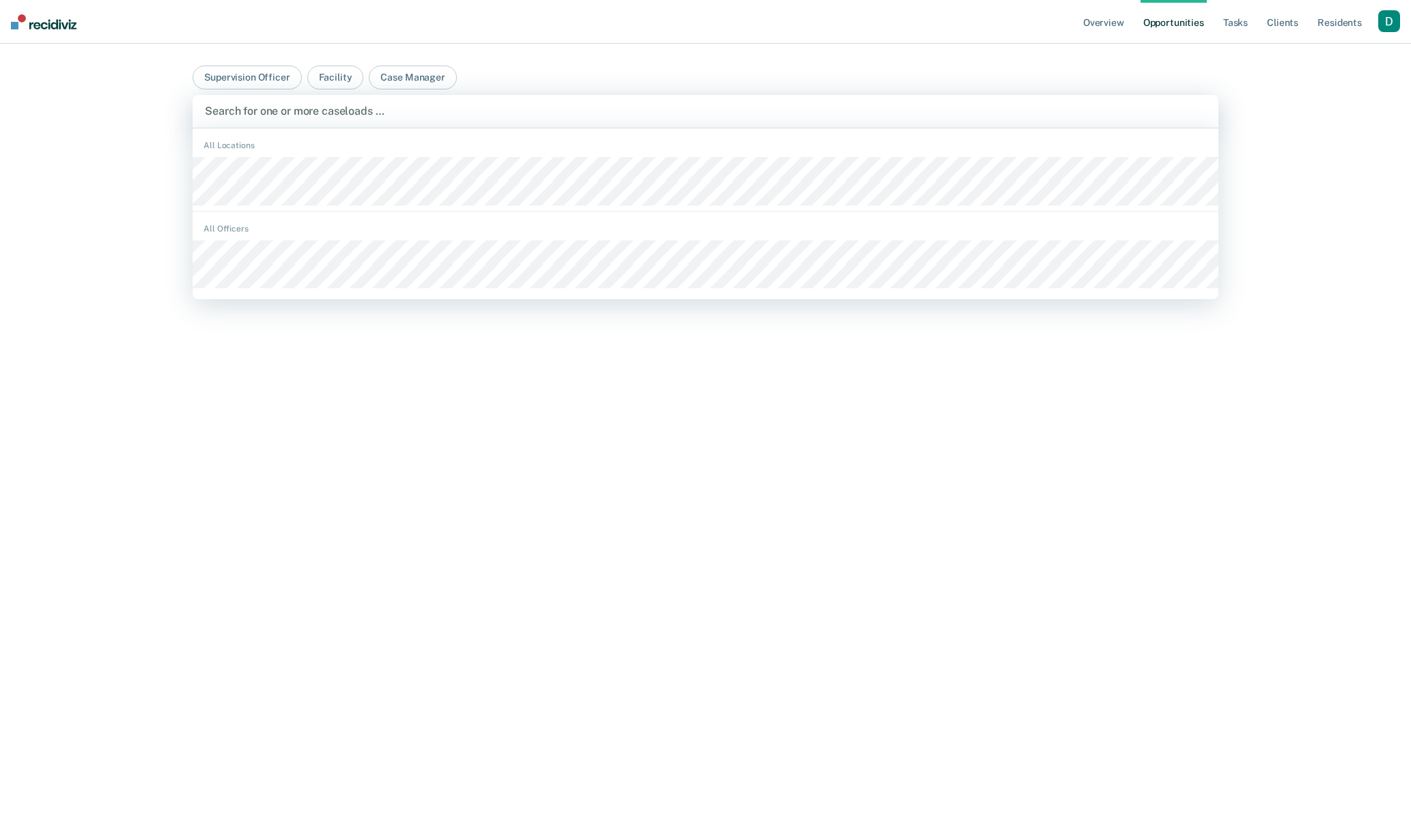
click at [377, 107] on div at bounding box center [706, 110] width 1002 height 16
click at [1399, 22] on div "button" at bounding box center [1389, 21] width 22 height 22
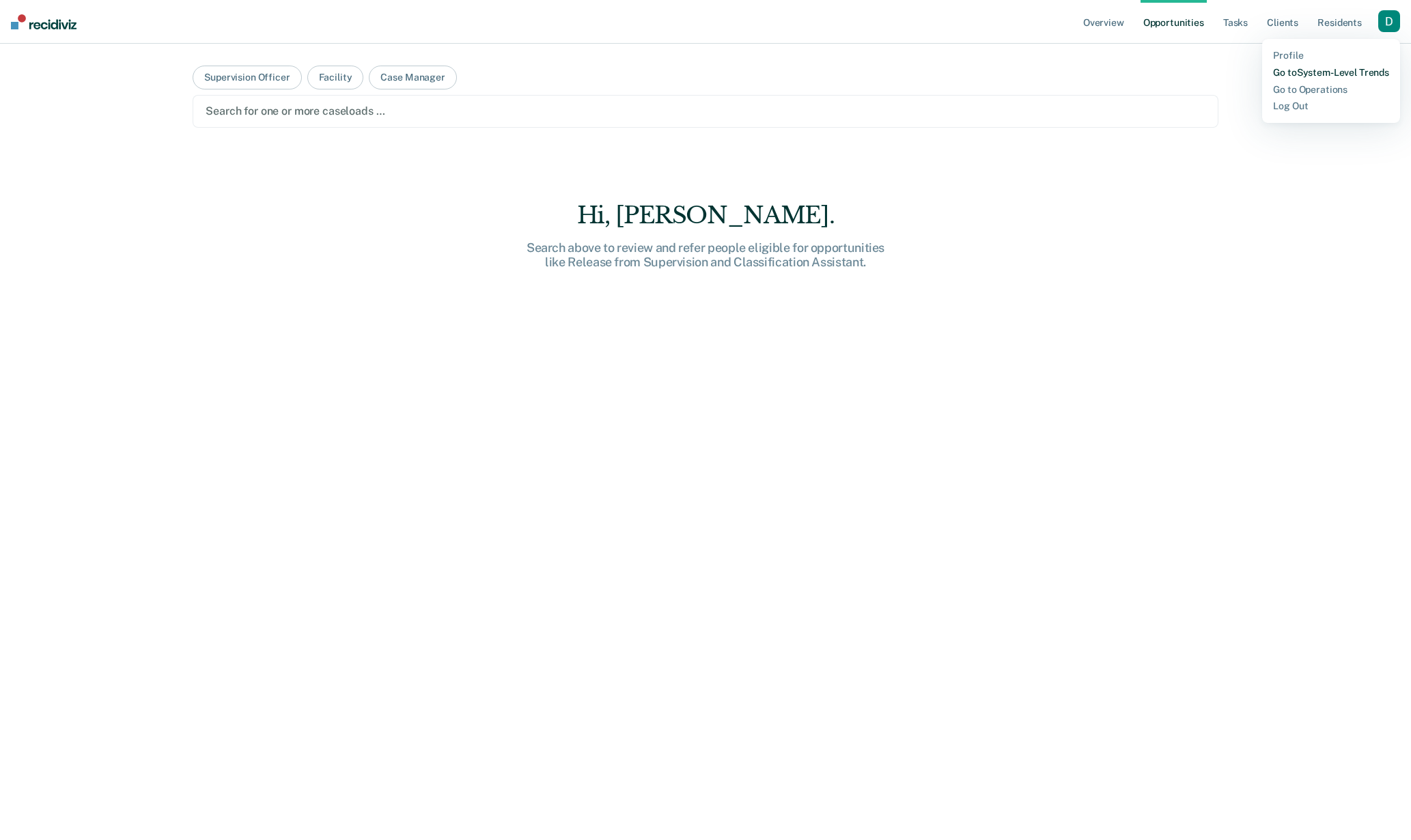
click at [1362, 72] on link "Go to System-Level Trends" at bounding box center [1330, 72] width 116 height 12
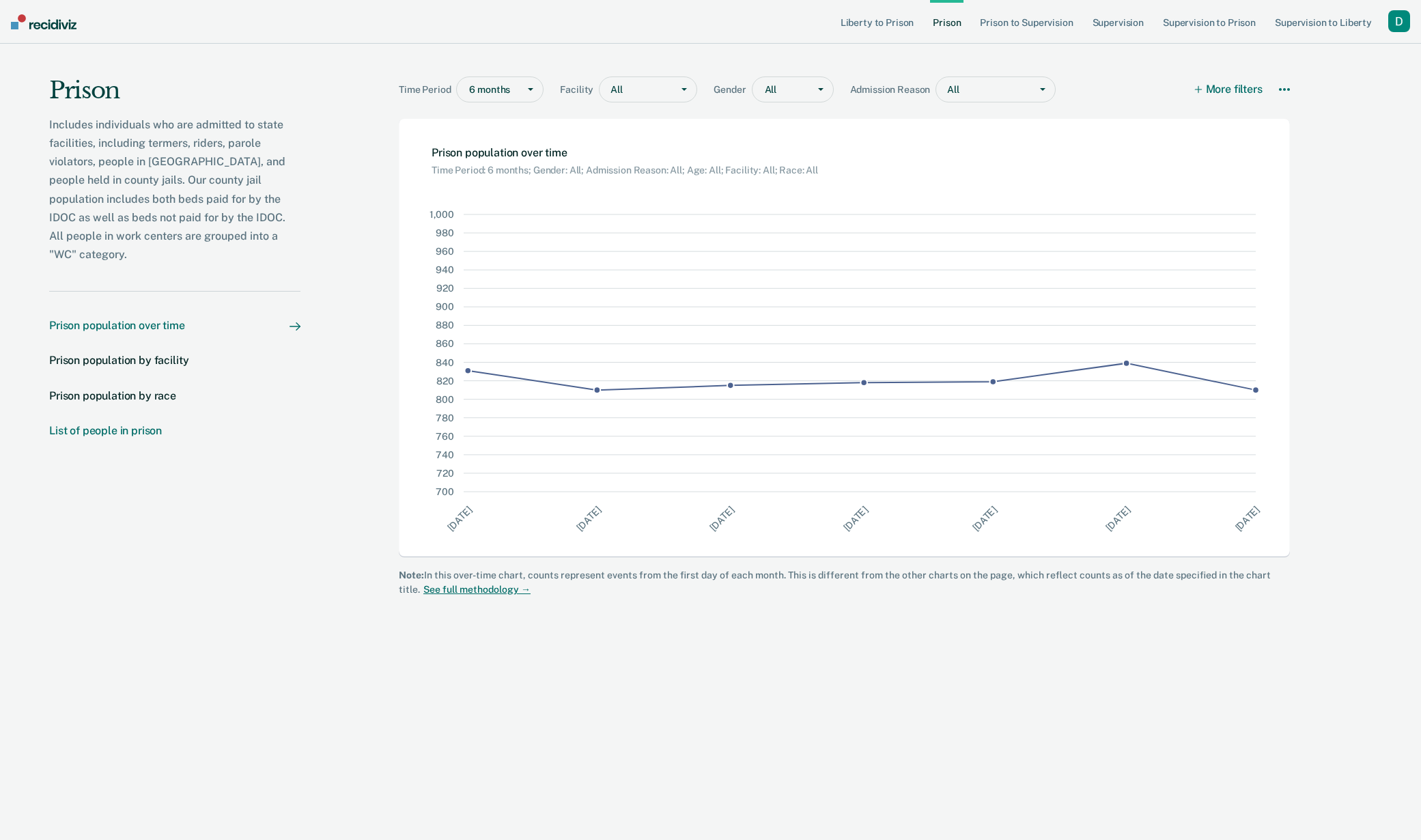
click at [111, 424] on div "List of people in prison" at bounding box center [105, 431] width 113 height 13
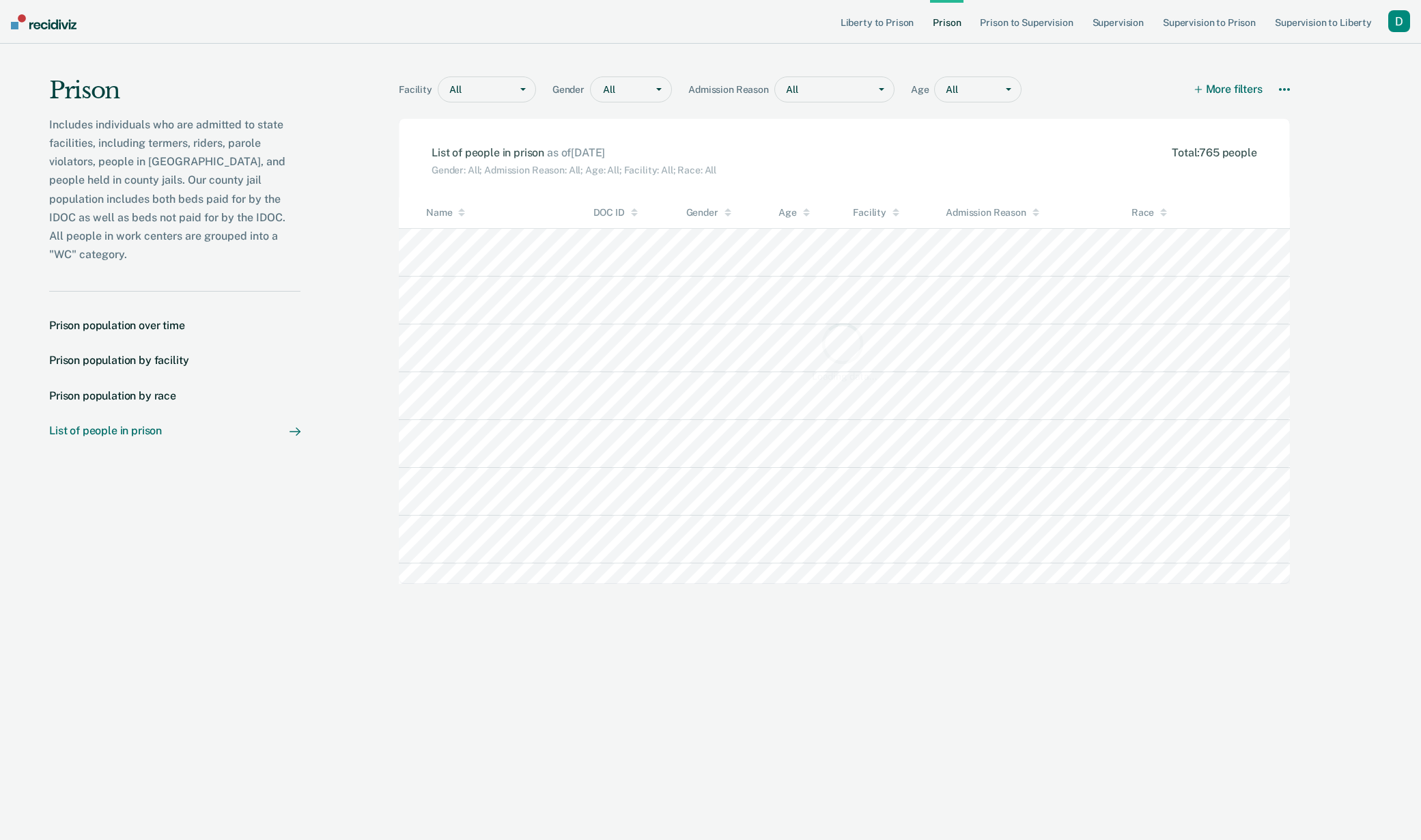
scroll to position [344, 881]
click at [1398, 16] on div "button" at bounding box center [1399, 21] width 22 height 22
click at [1369, 54] on link "Profile" at bounding box center [1340, 56] width 116 height 12
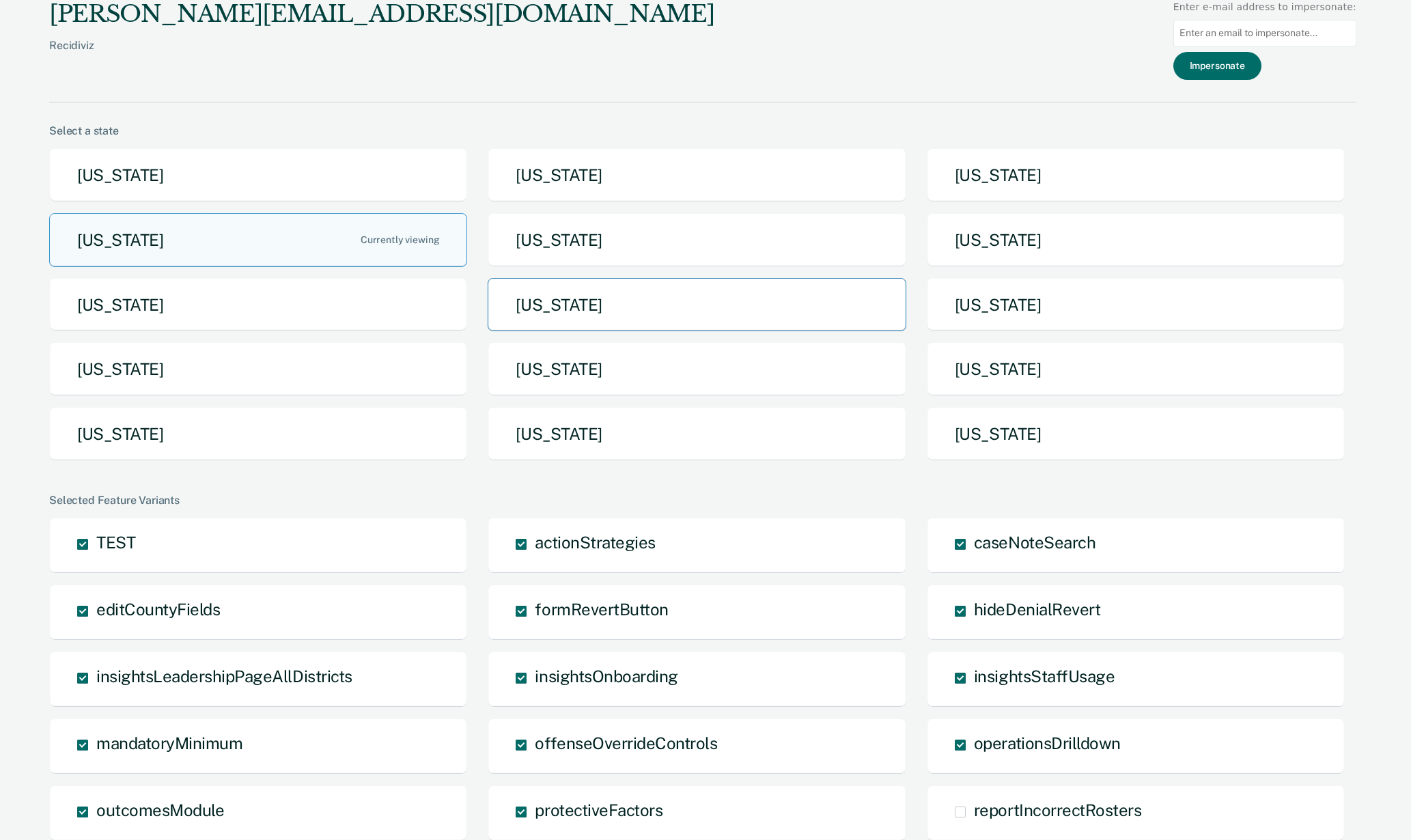
click at [607, 301] on button "[US_STATE]" at bounding box center [696, 305] width 418 height 54
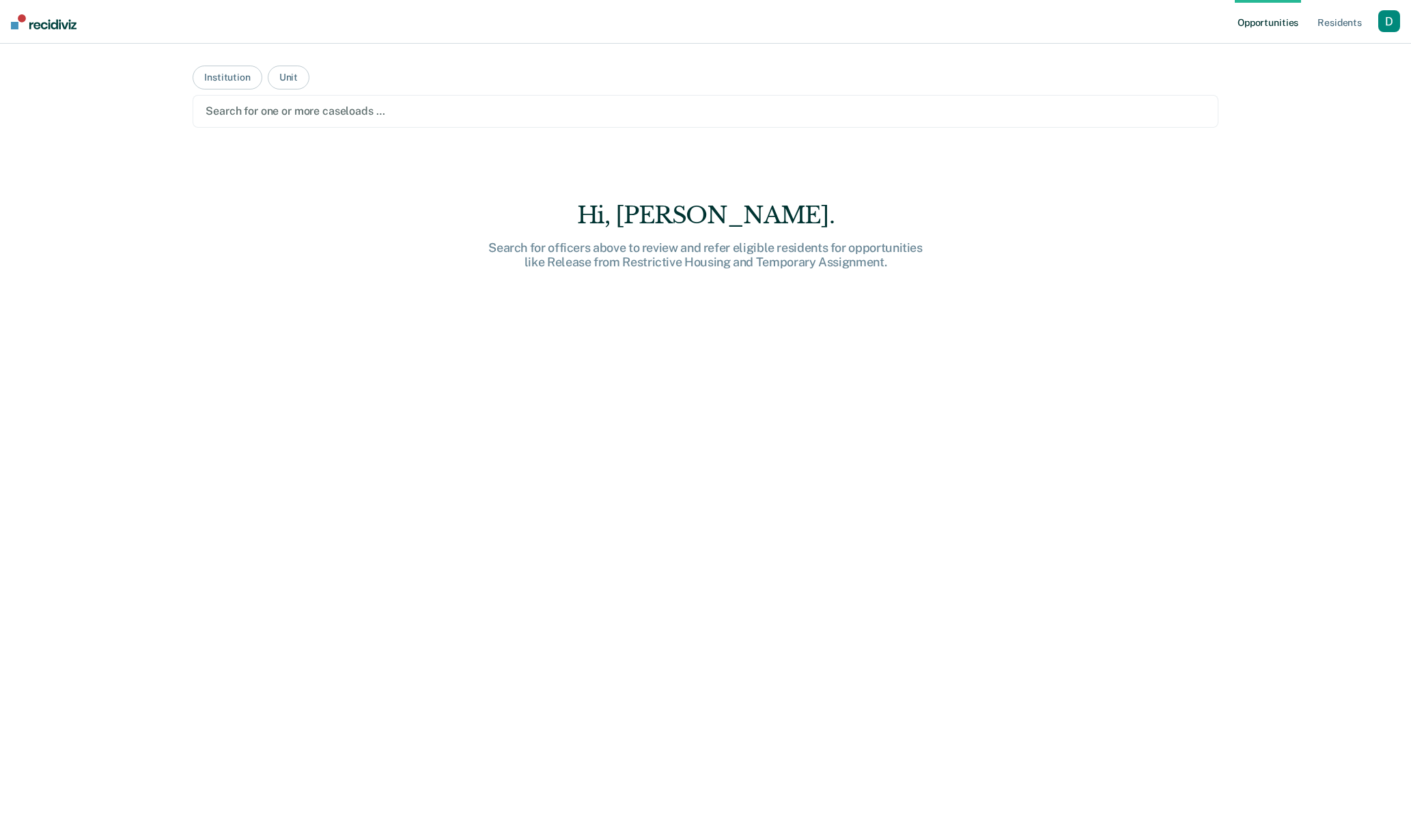
click at [297, 119] on div "Search for one or more caseloads …" at bounding box center [705, 111] width 1002 height 18
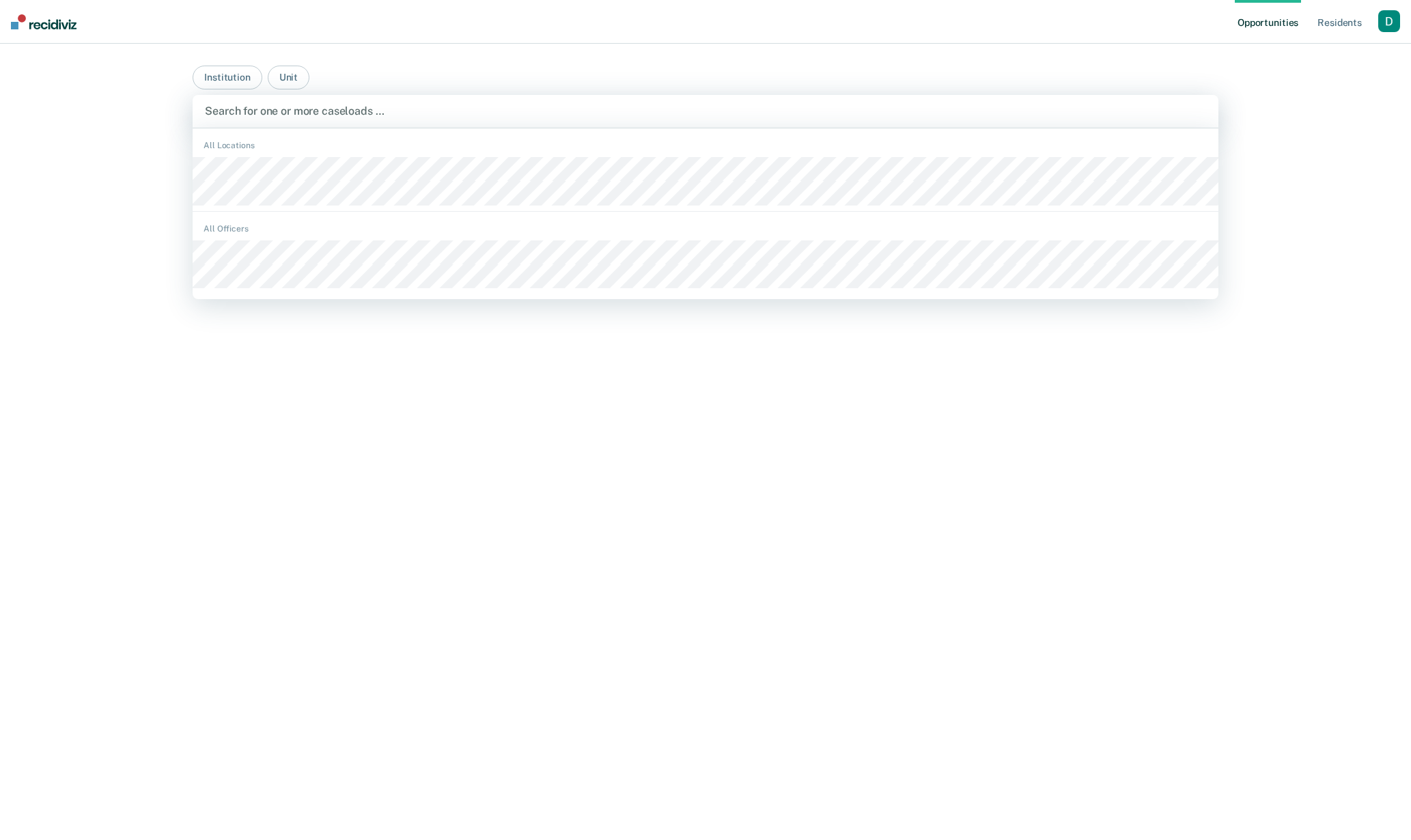
click at [1381, 14] on div "button" at bounding box center [1389, 21] width 22 height 22
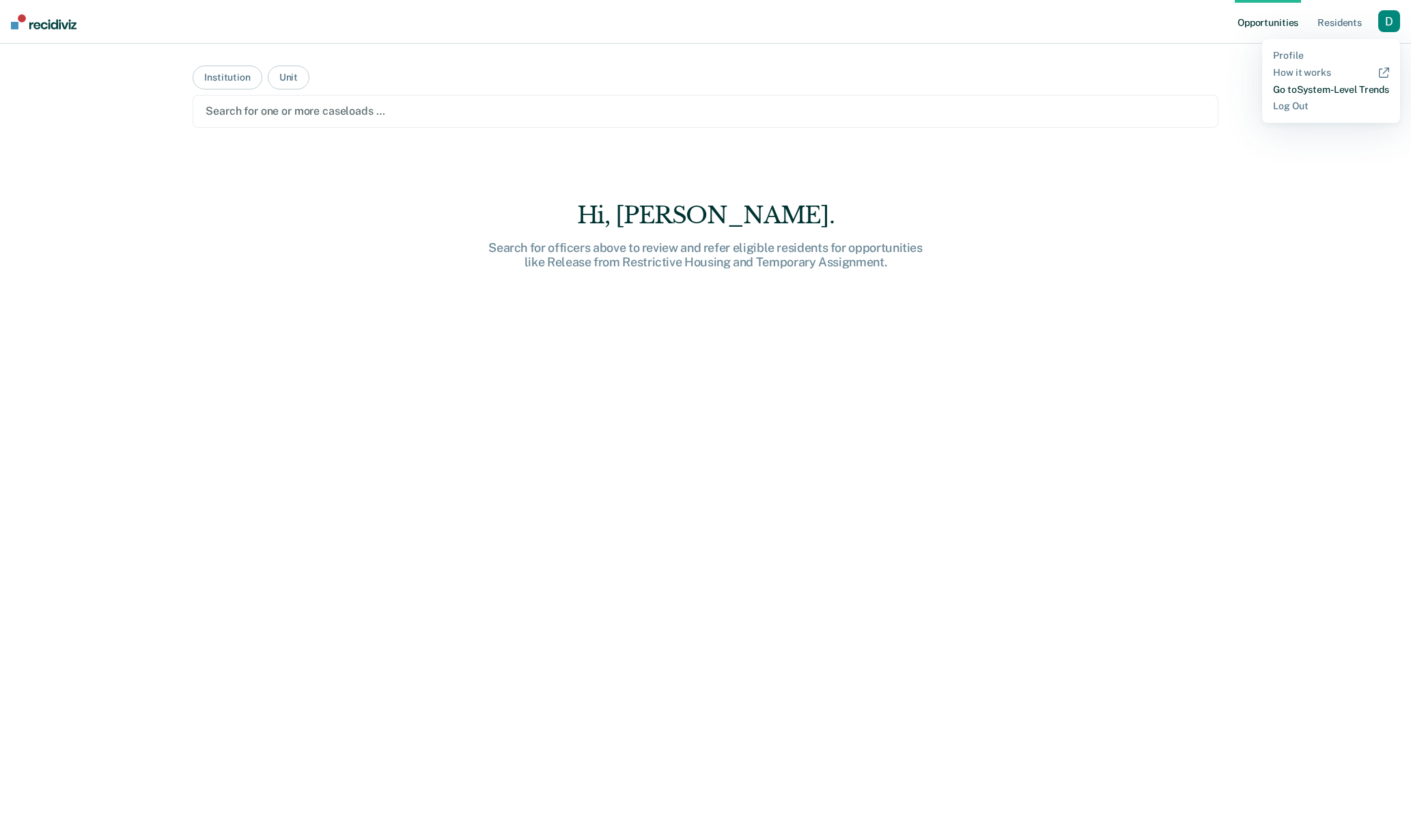
click at [1340, 91] on link "Go to System-Level Trends" at bounding box center [1330, 90] width 116 height 12
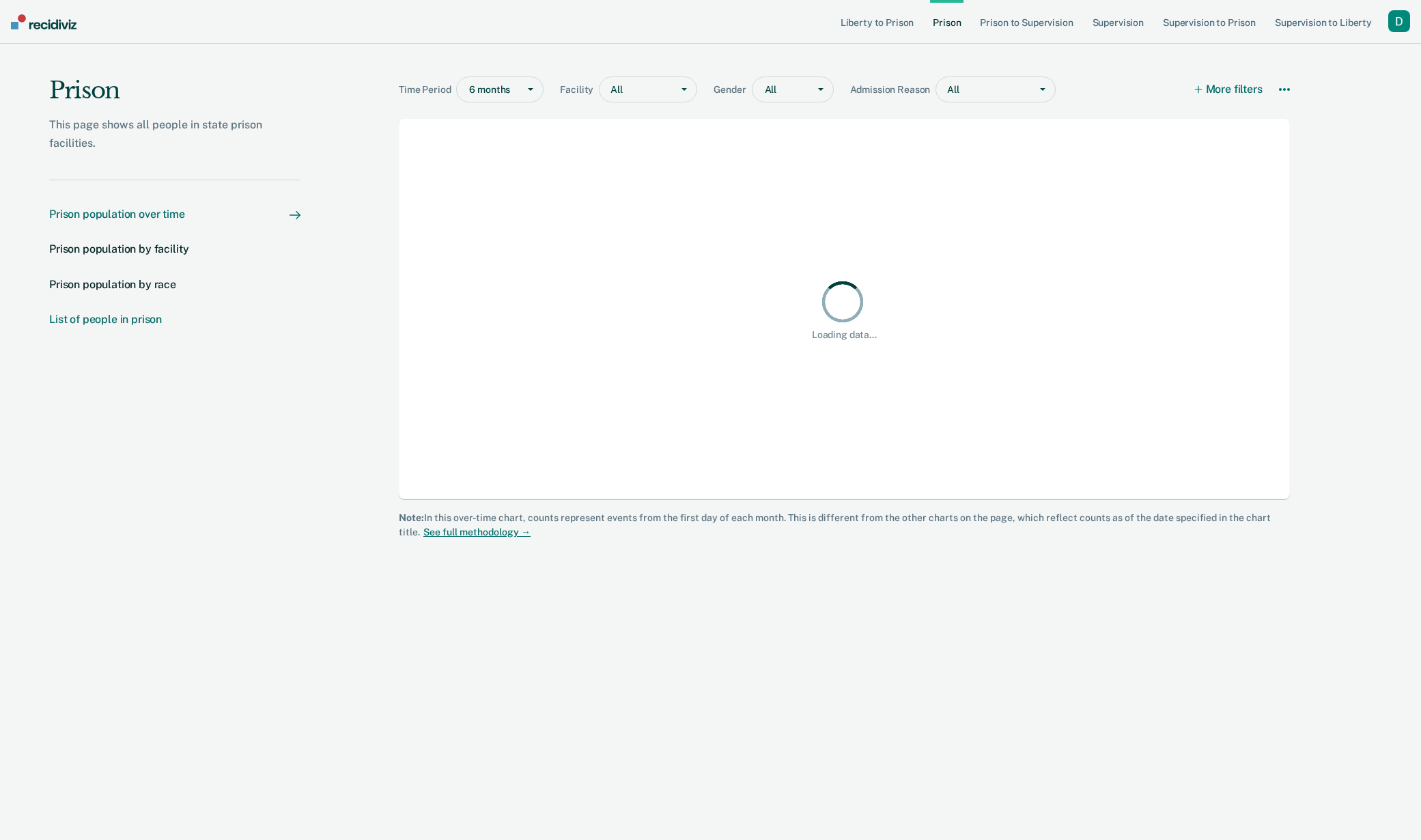
click at [107, 325] on div "List of people in prison" at bounding box center [105, 319] width 113 height 13
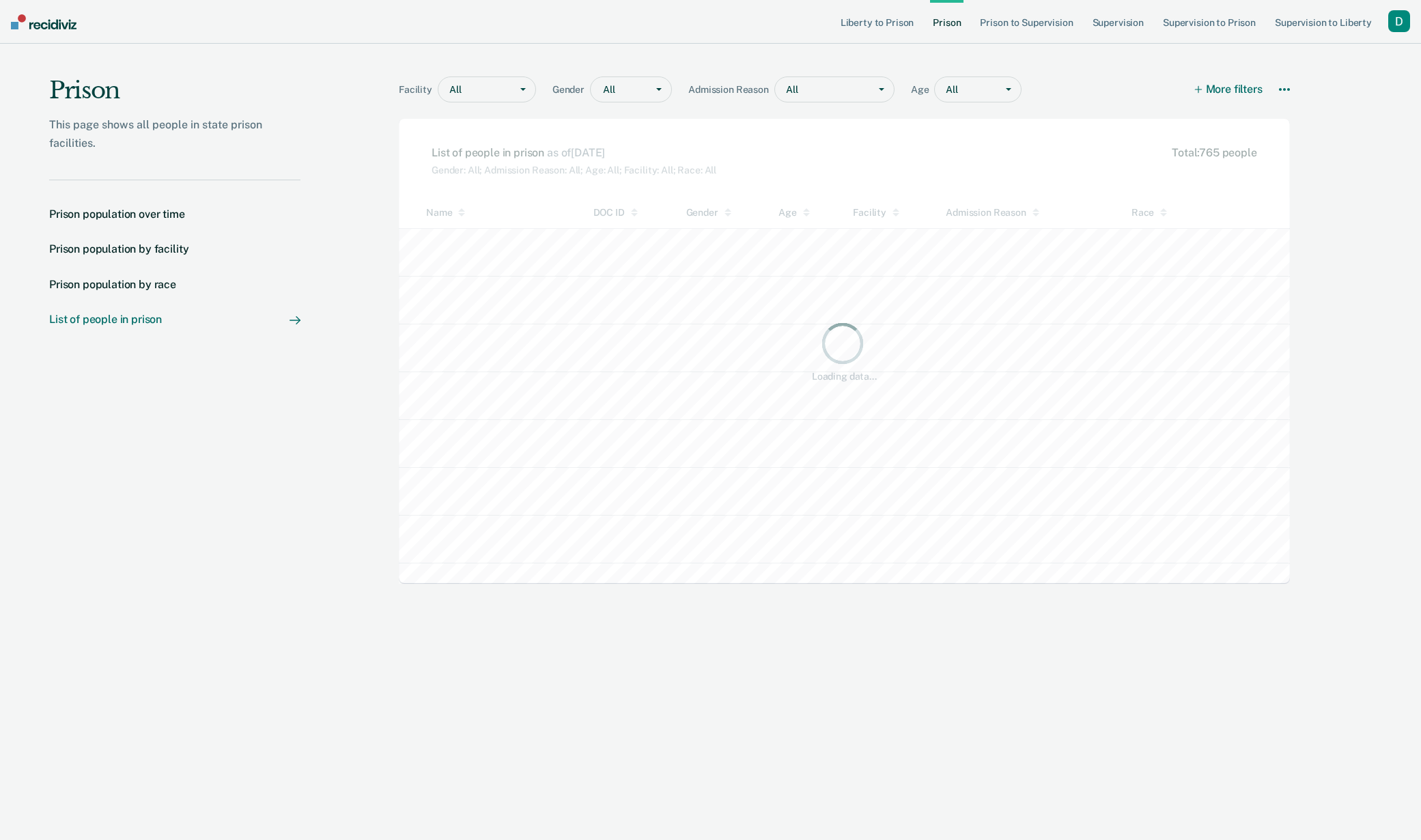
scroll to position [344, 881]
click at [1398, 24] on div "button" at bounding box center [1399, 21] width 22 height 22
click at [1388, 50] on link "Profile" at bounding box center [1340, 56] width 116 height 12
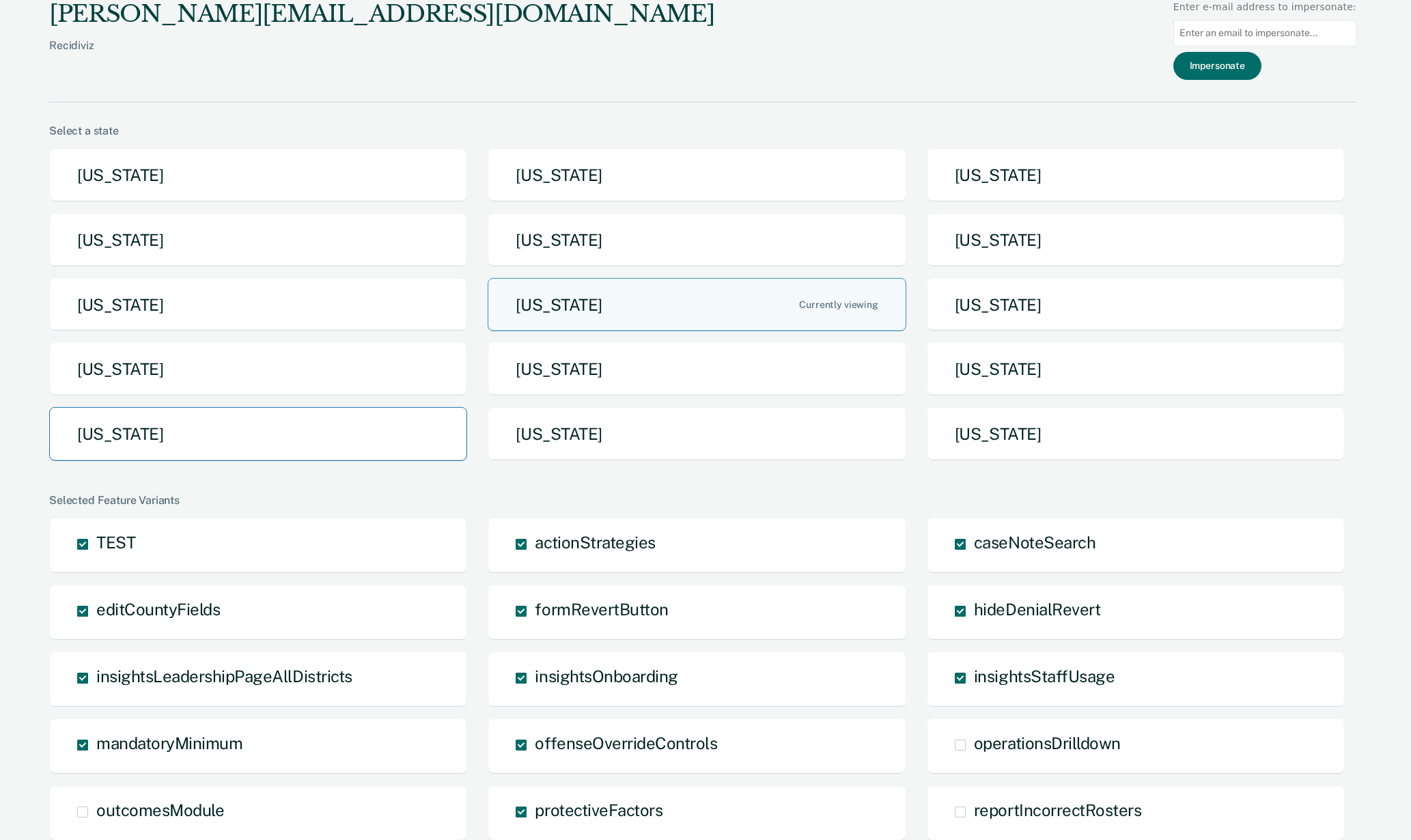
click at [267, 445] on button "[US_STATE]" at bounding box center [258, 434] width 418 height 54
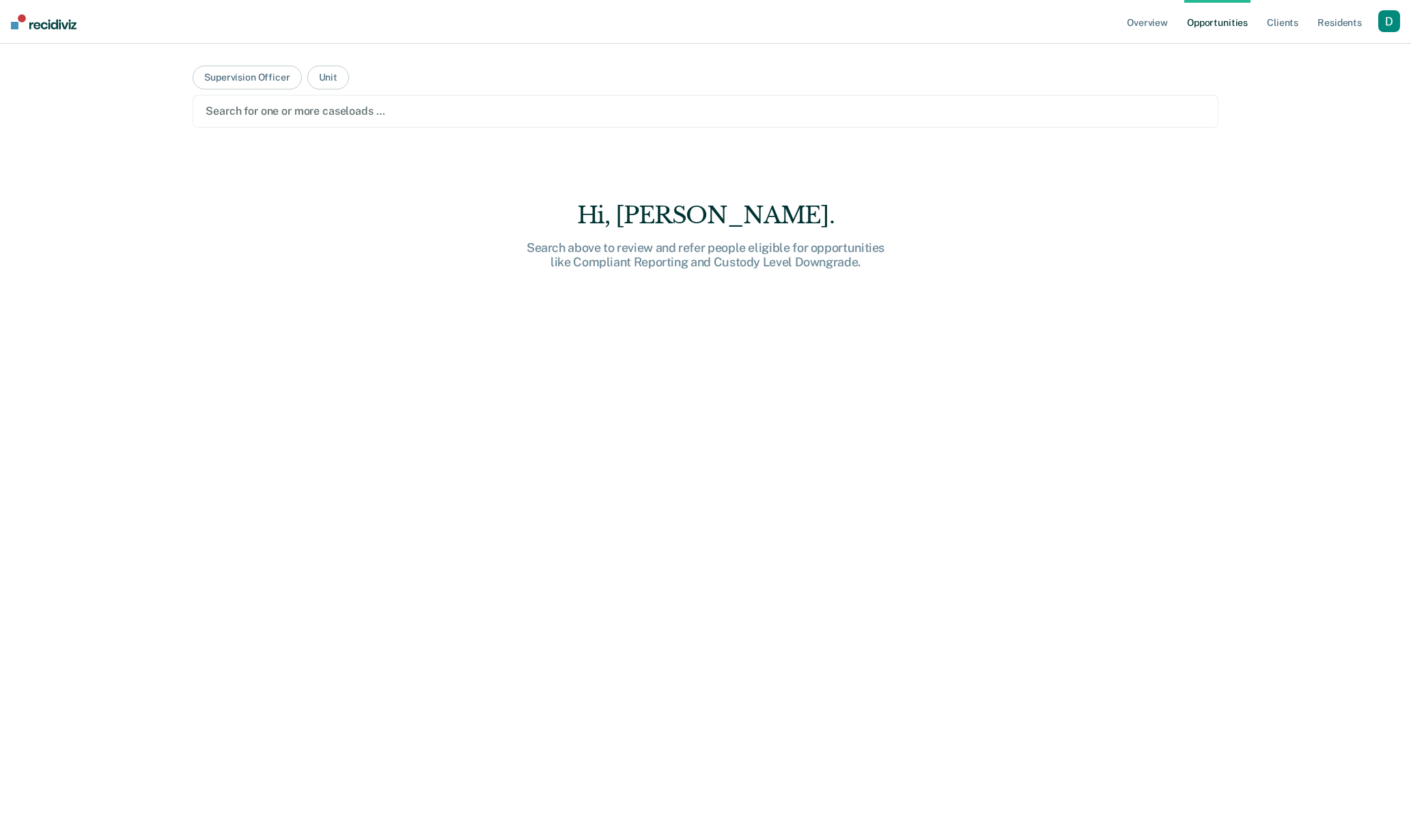
click at [856, 117] on div at bounding box center [706, 110] width 1000 height 16
click at [1393, 19] on div "button" at bounding box center [1389, 21] width 22 height 22
click at [1330, 56] on link "Profile" at bounding box center [1335, 56] width 110 height 12
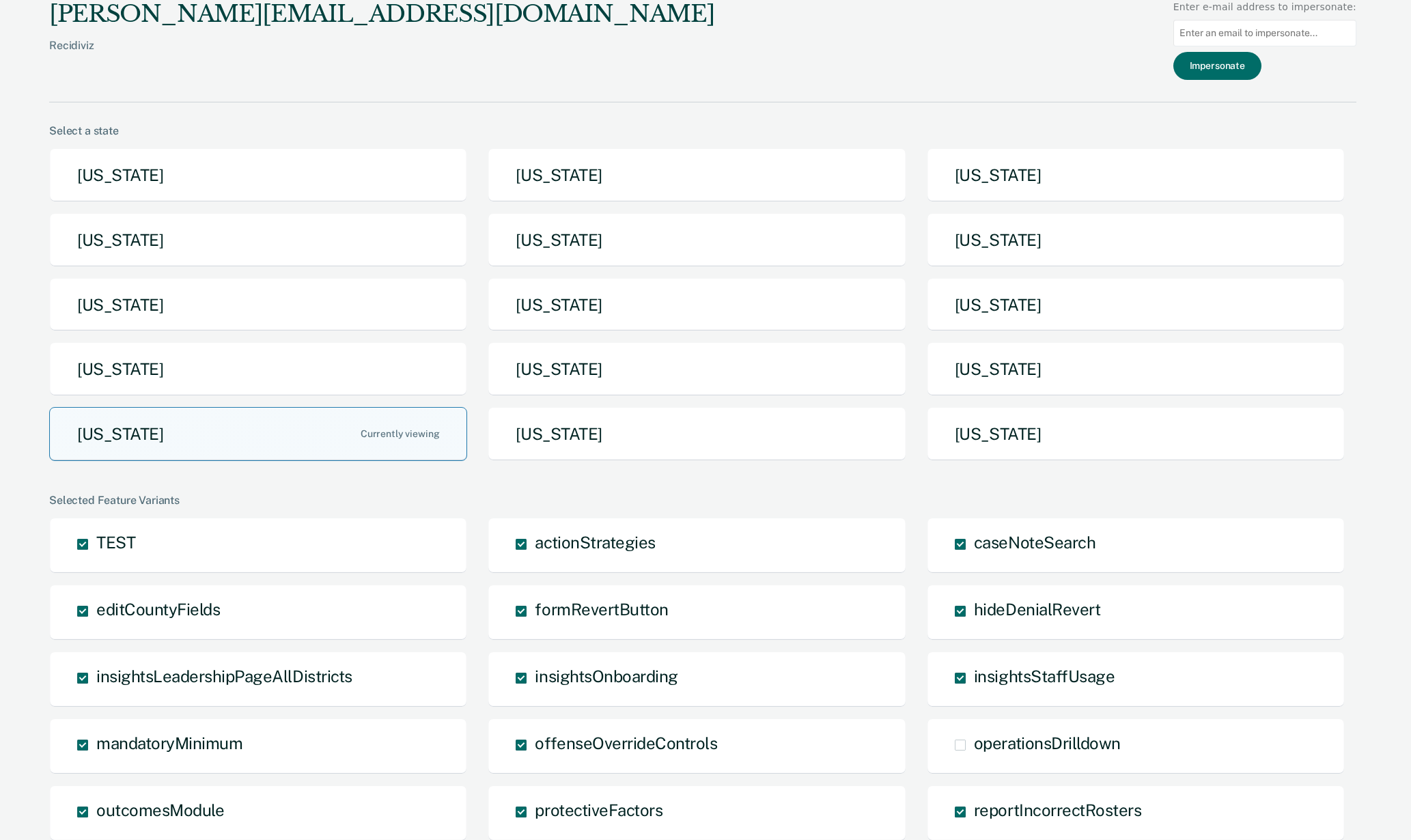
click at [295, 432] on button "[US_STATE]" at bounding box center [258, 434] width 418 height 54
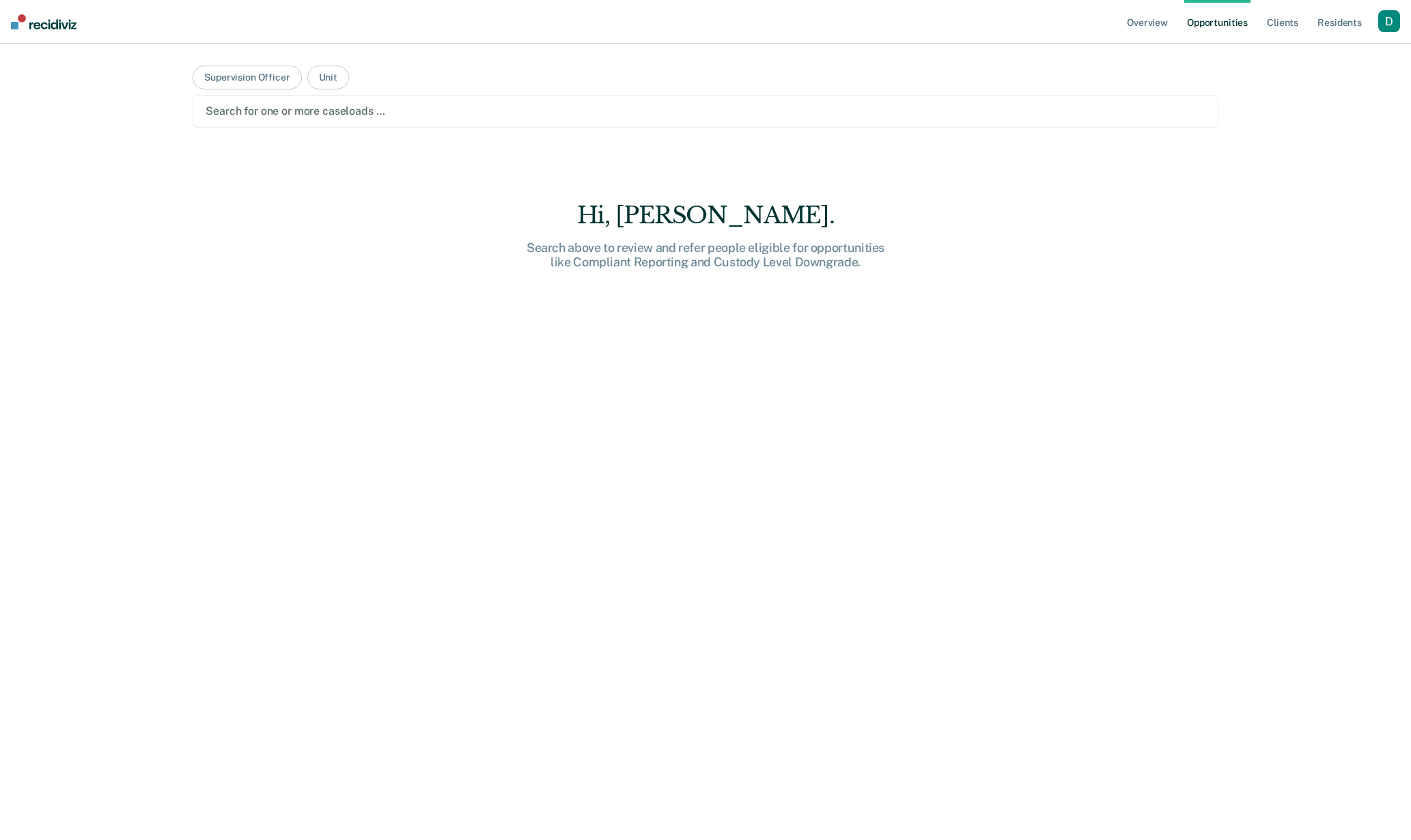
click at [1387, 20] on div "button" at bounding box center [1389, 21] width 22 height 22
click at [1355, 88] on link "Go to Pathways" at bounding box center [1335, 90] width 110 height 12
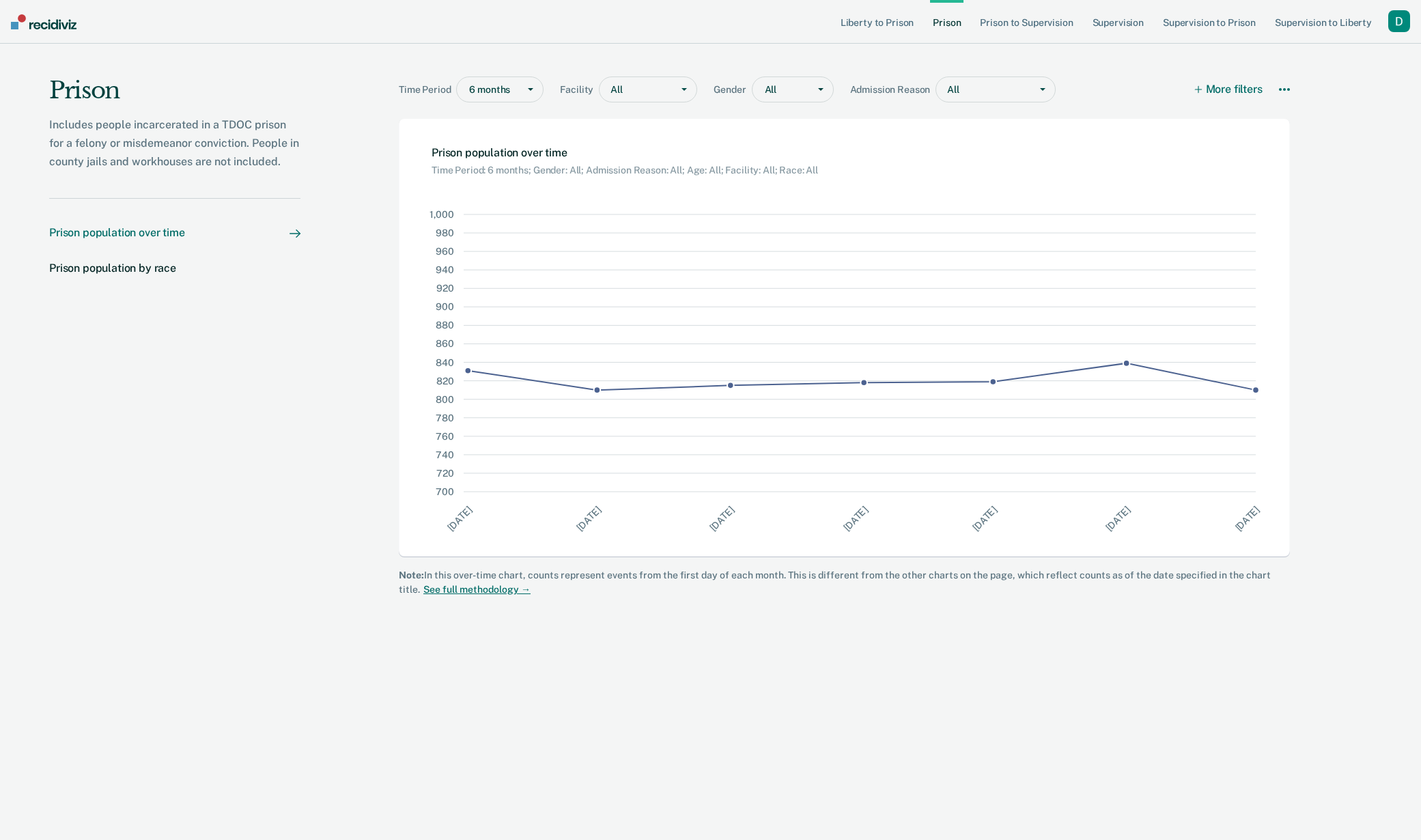
click at [1394, 23] on div "button" at bounding box center [1399, 21] width 22 height 22
click at [1349, 55] on link "Profile" at bounding box center [1344, 56] width 110 height 12
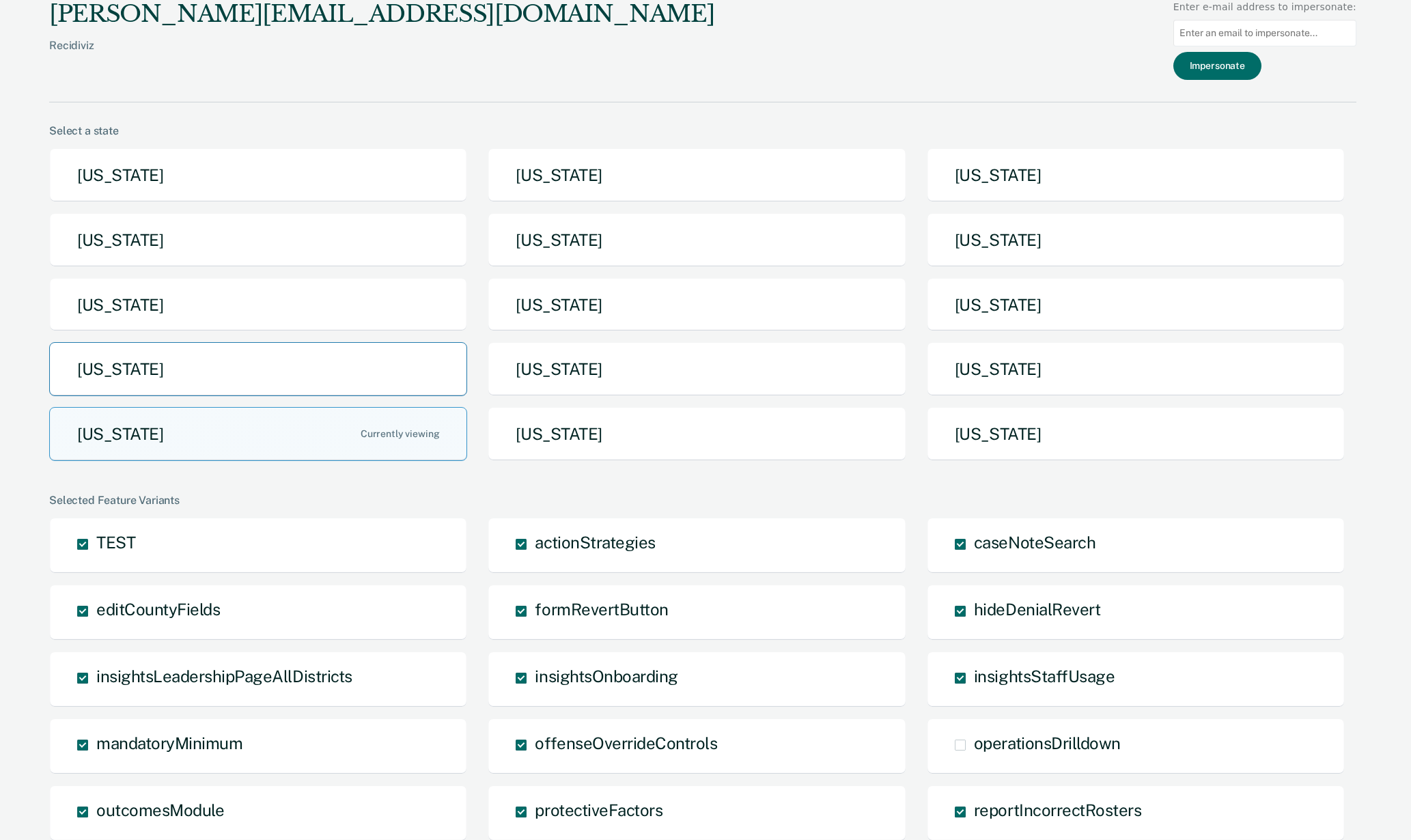
click at [435, 358] on button "[US_STATE]" at bounding box center [258, 369] width 418 height 54
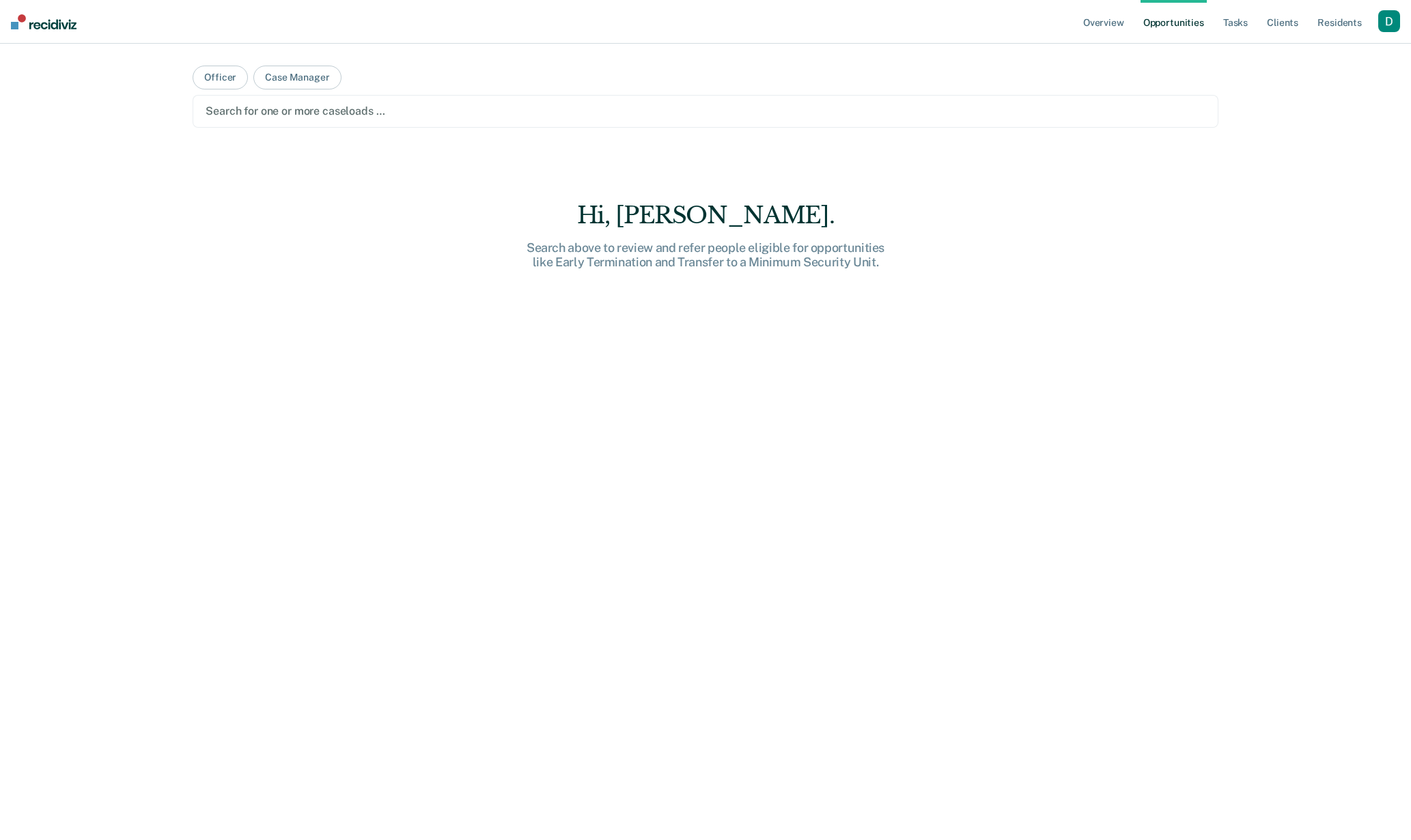
click at [1390, 22] on div "button" at bounding box center [1389, 21] width 22 height 22
click at [1366, 75] on link "Go to System-Level Trends" at bounding box center [1330, 72] width 116 height 12
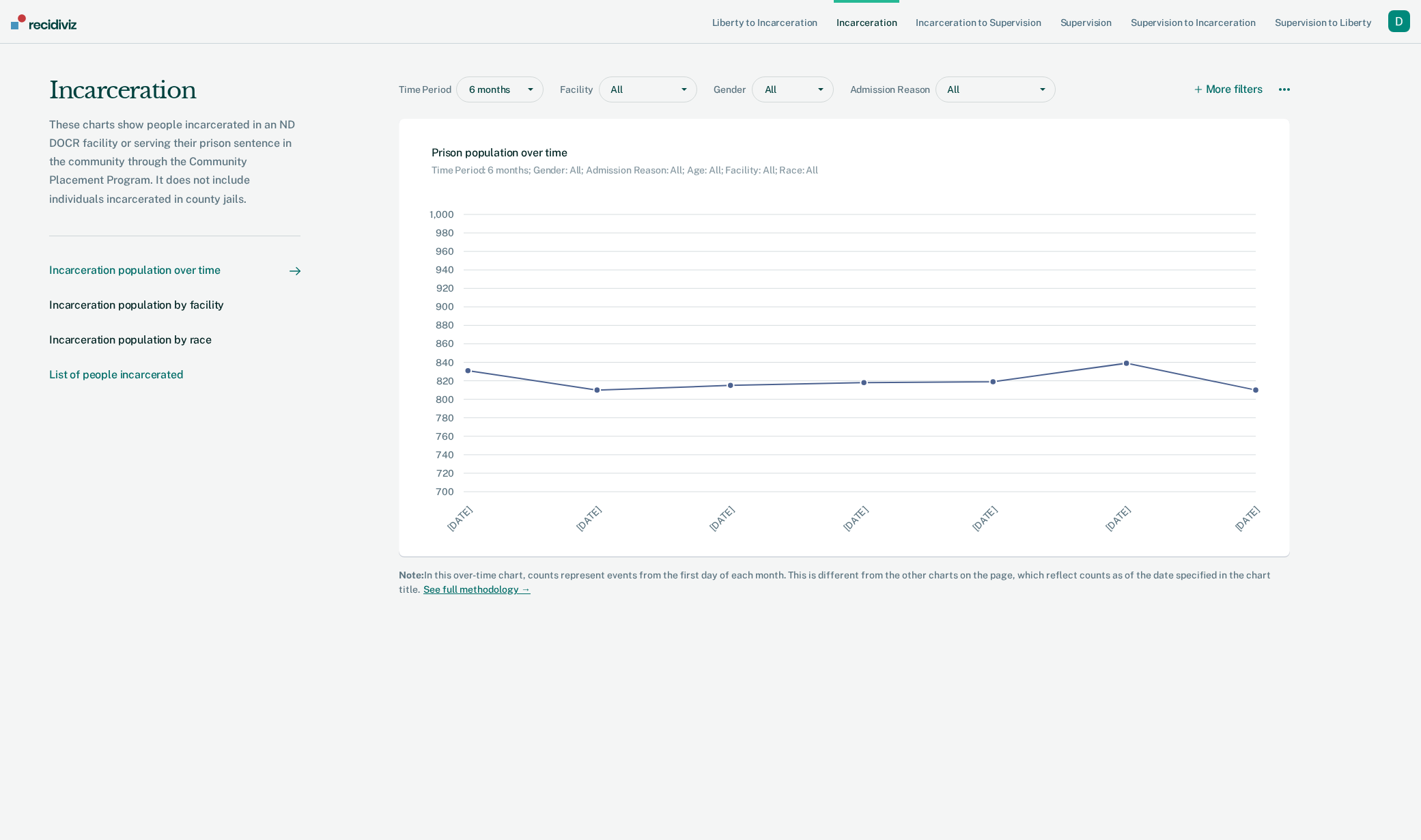
click at [131, 376] on div "List of people incarcerated" at bounding box center [117, 375] width 135 height 13
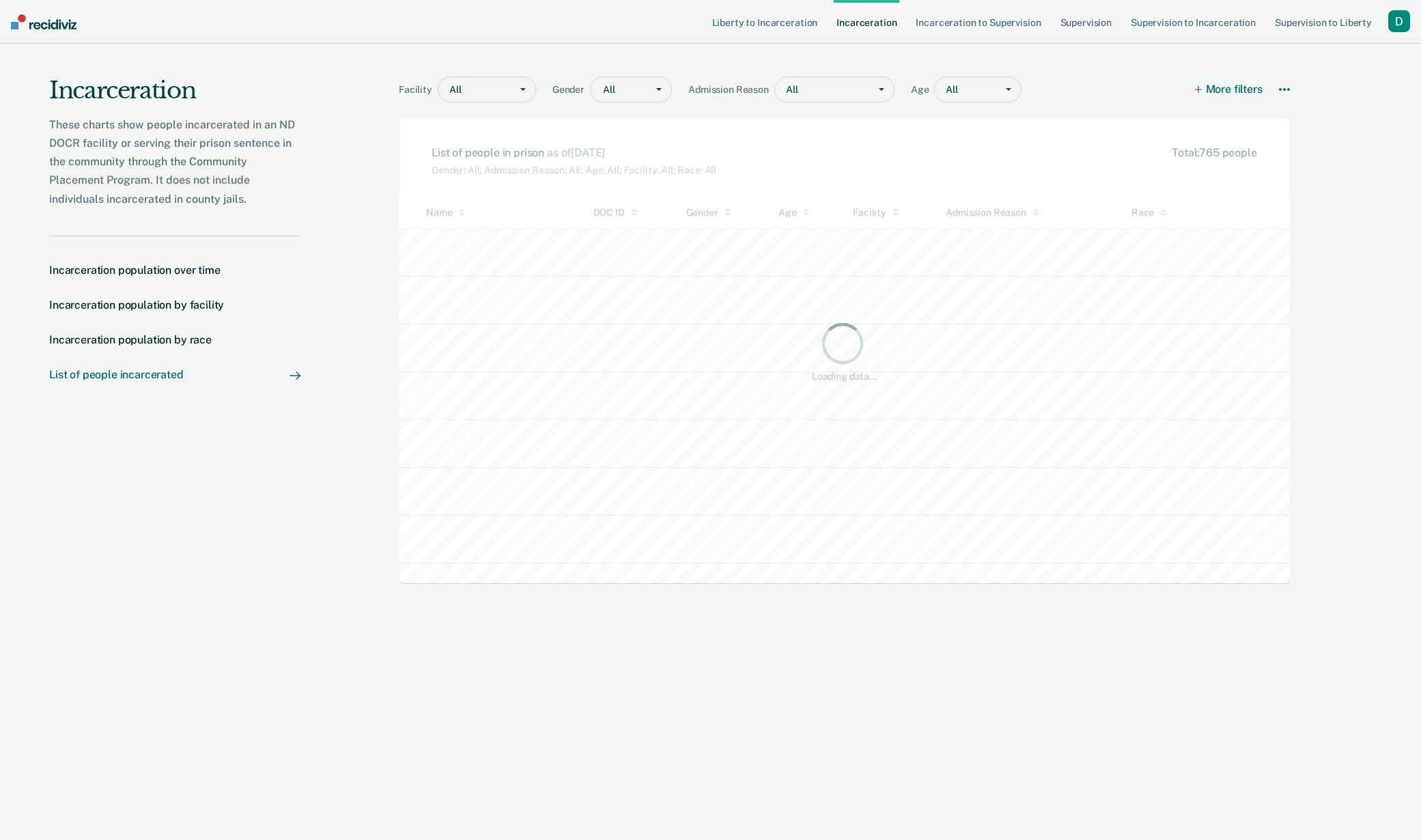
scroll to position [344, 881]
click at [1404, 25] on div "button" at bounding box center [1399, 21] width 22 height 22
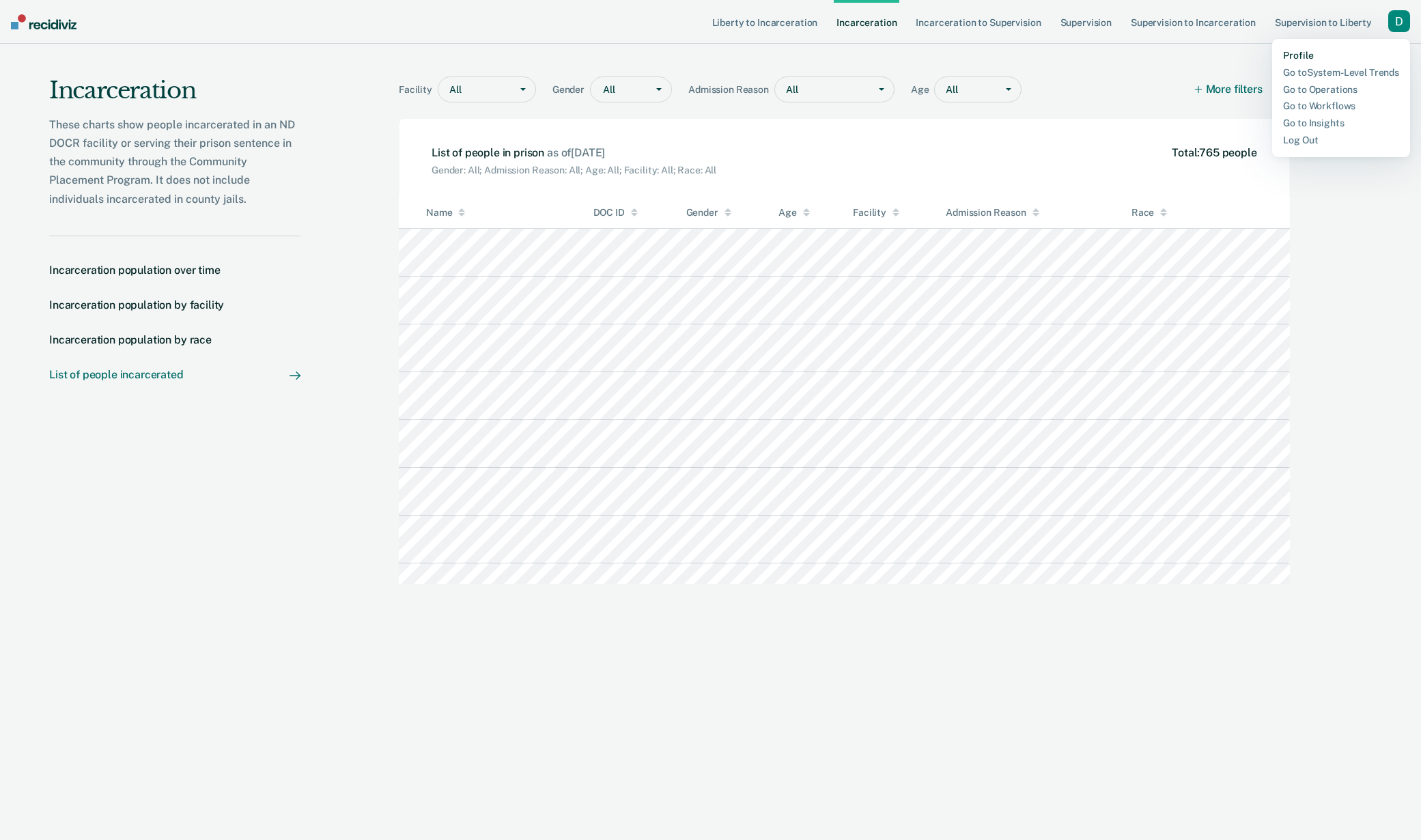
click at [1369, 53] on link "Profile" at bounding box center [1340, 56] width 116 height 12
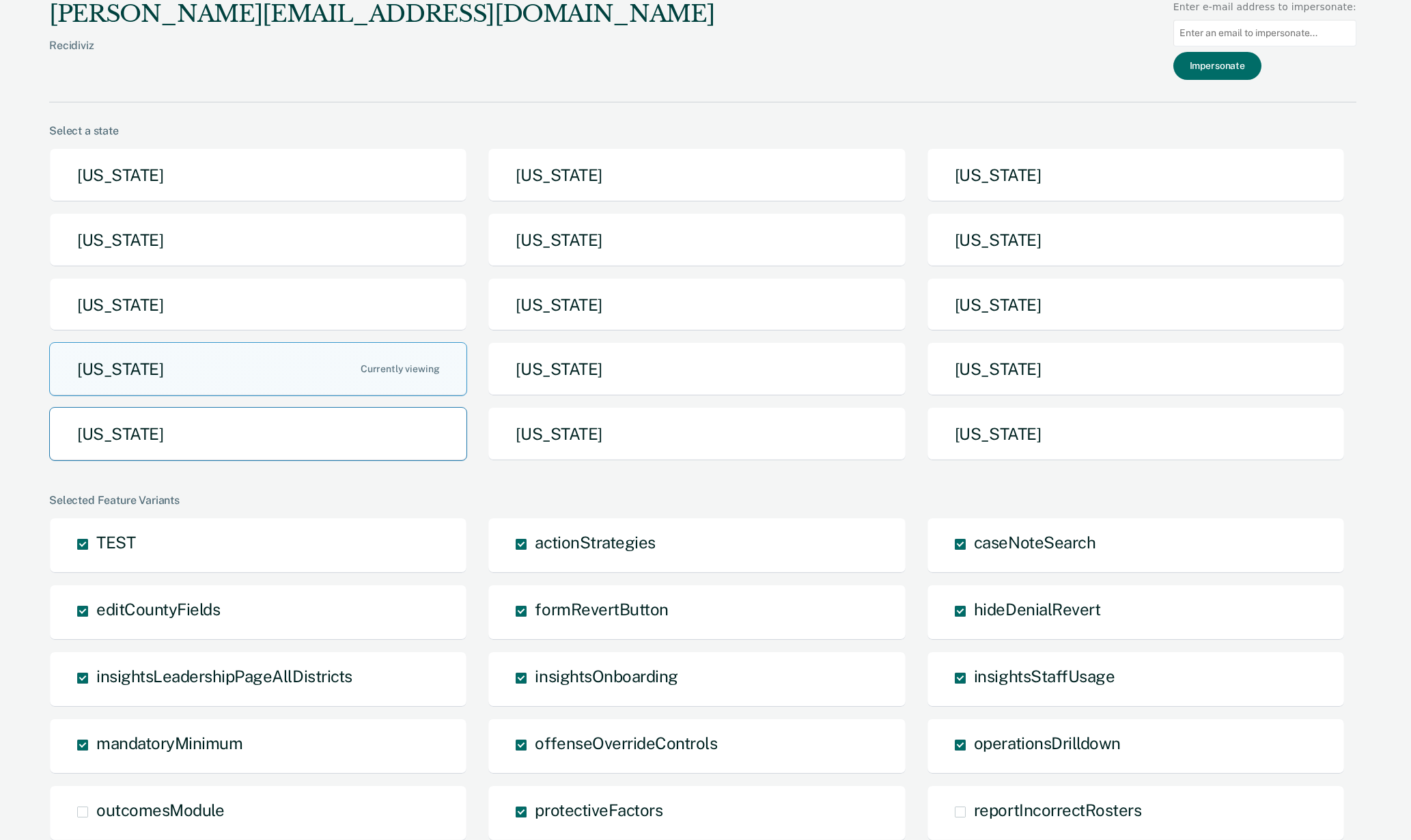
click at [448, 426] on button "[US_STATE]" at bounding box center [258, 434] width 418 height 54
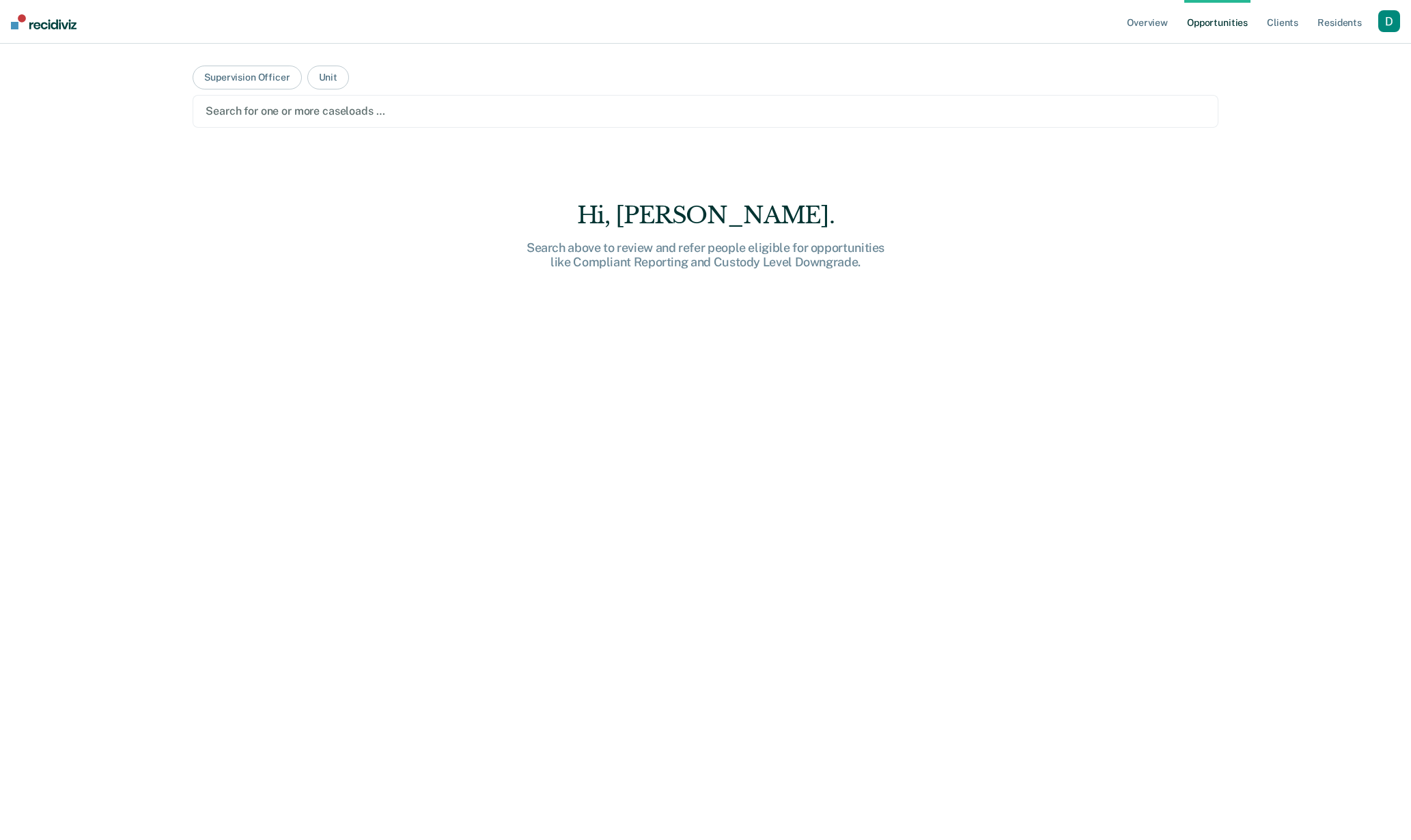
click at [1391, 16] on div "button" at bounding box center [1389, 21] width 22 height 22
click at [1338, 85] on link "Go to Pathways" at bounding box center [1335, 90] width 110 height 12
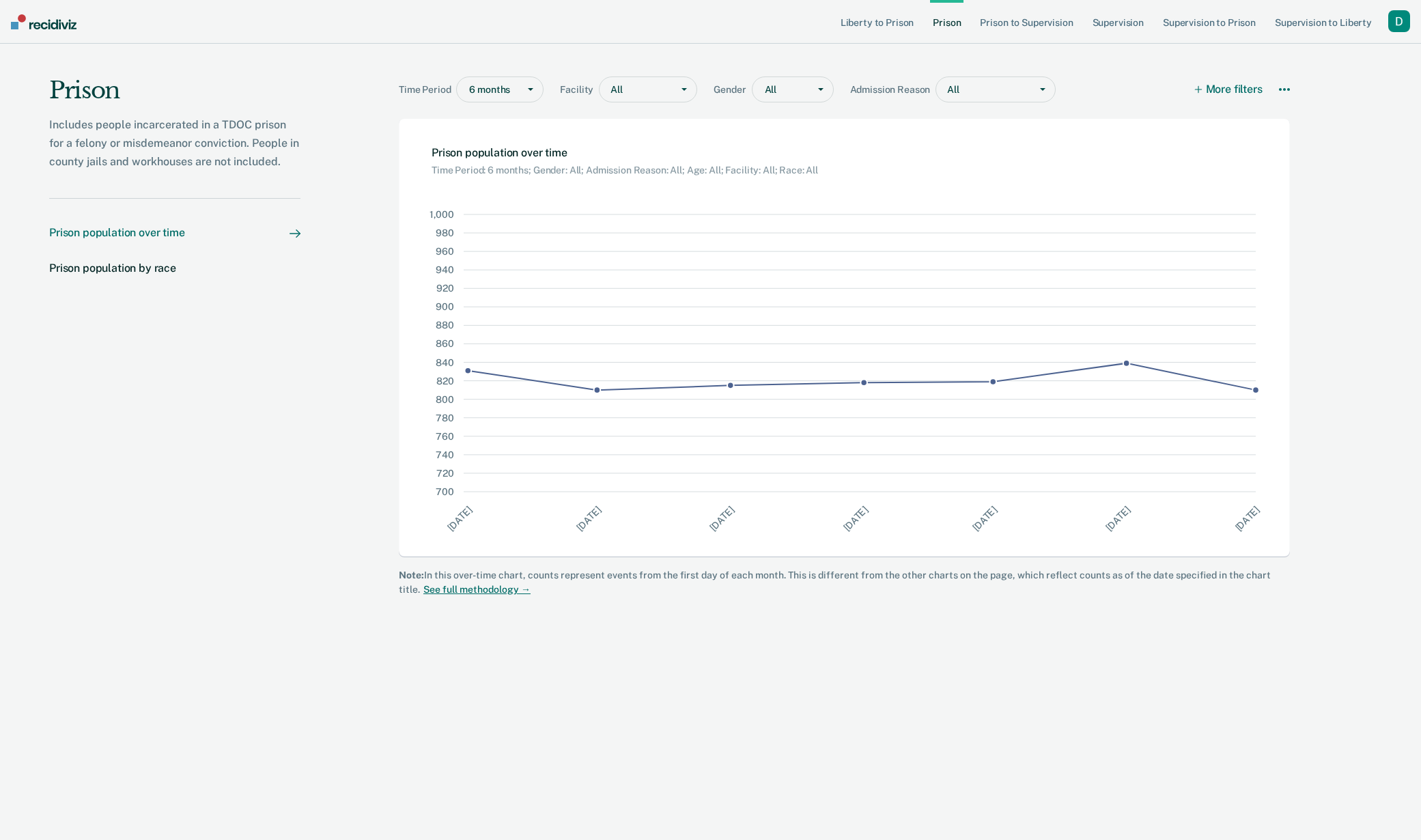
click at [1394, 20] on div "button" at bounding box center [1399, 21] width 22 height 22
click at [1340, 58] on link "Profile" at bounding box center [1344, 56] width 110 height 12
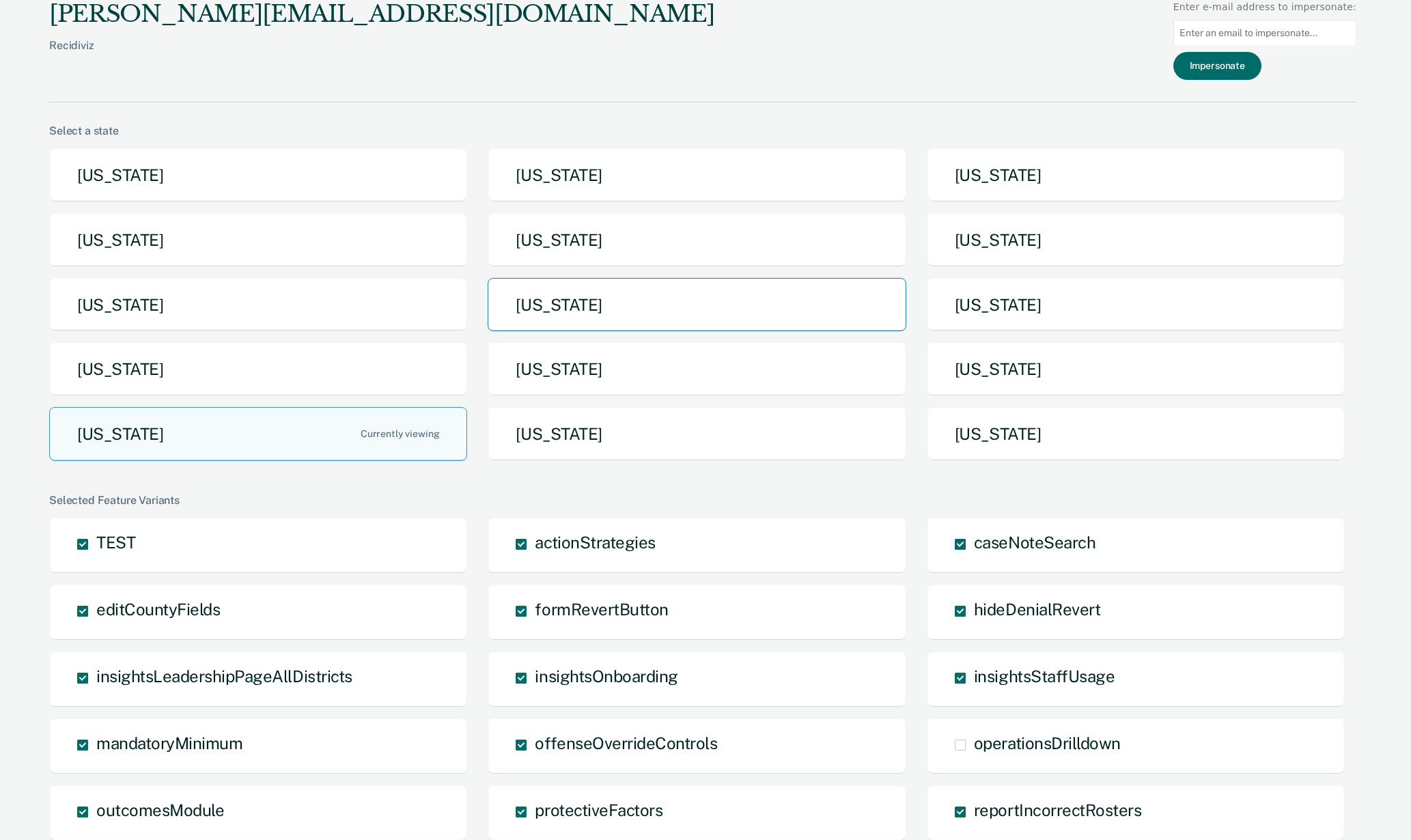
click at [726, 305] on button "[US_STATE]" at bounding box center [696, 305] width 418 height 54
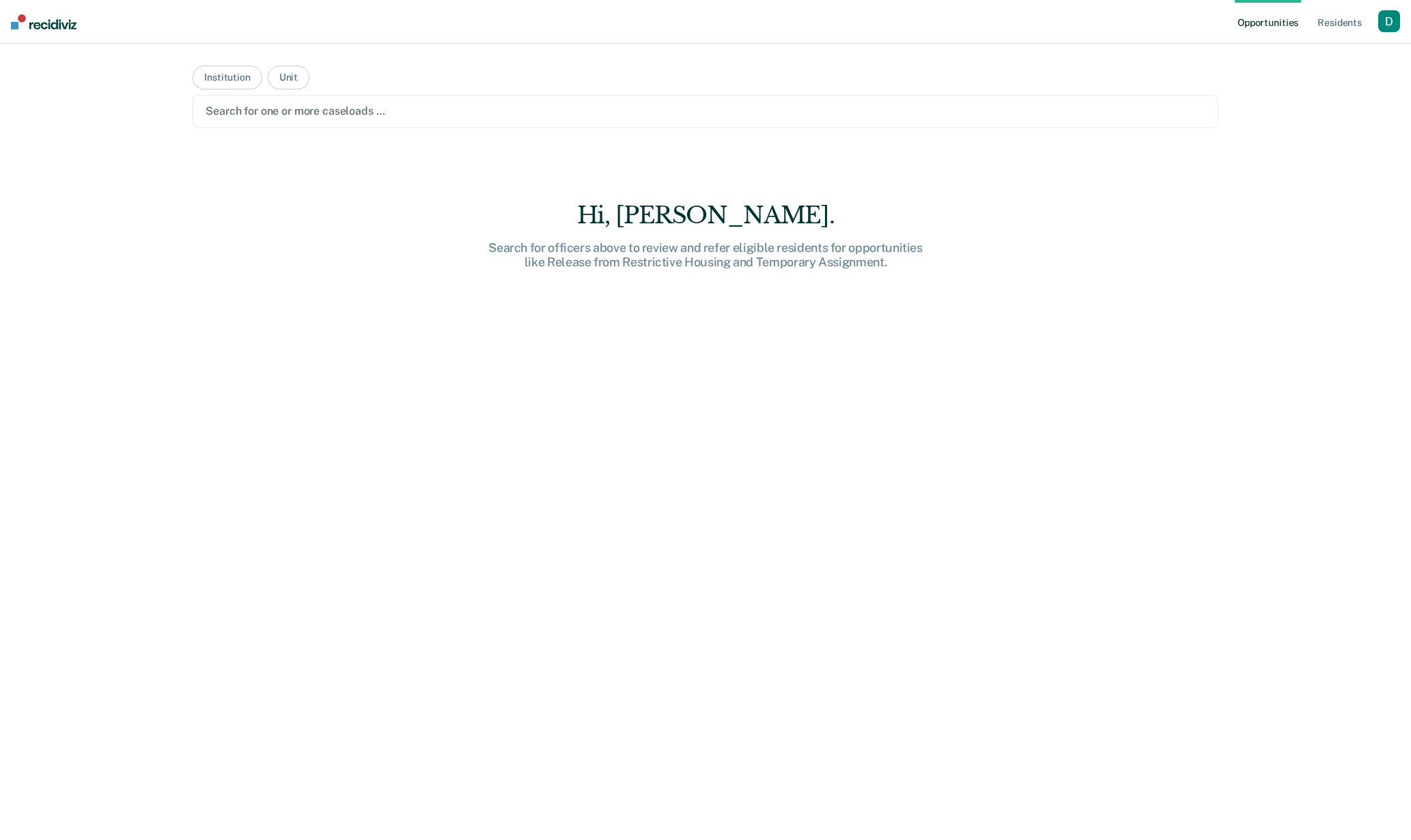
click at [1385, 25] on div "button" at bounding box center [1389, 21] width 22 height 22
click at [1332, 85] on link "Go to System-Level Trends" at bounding box center [1330, 90] width 116 height 12
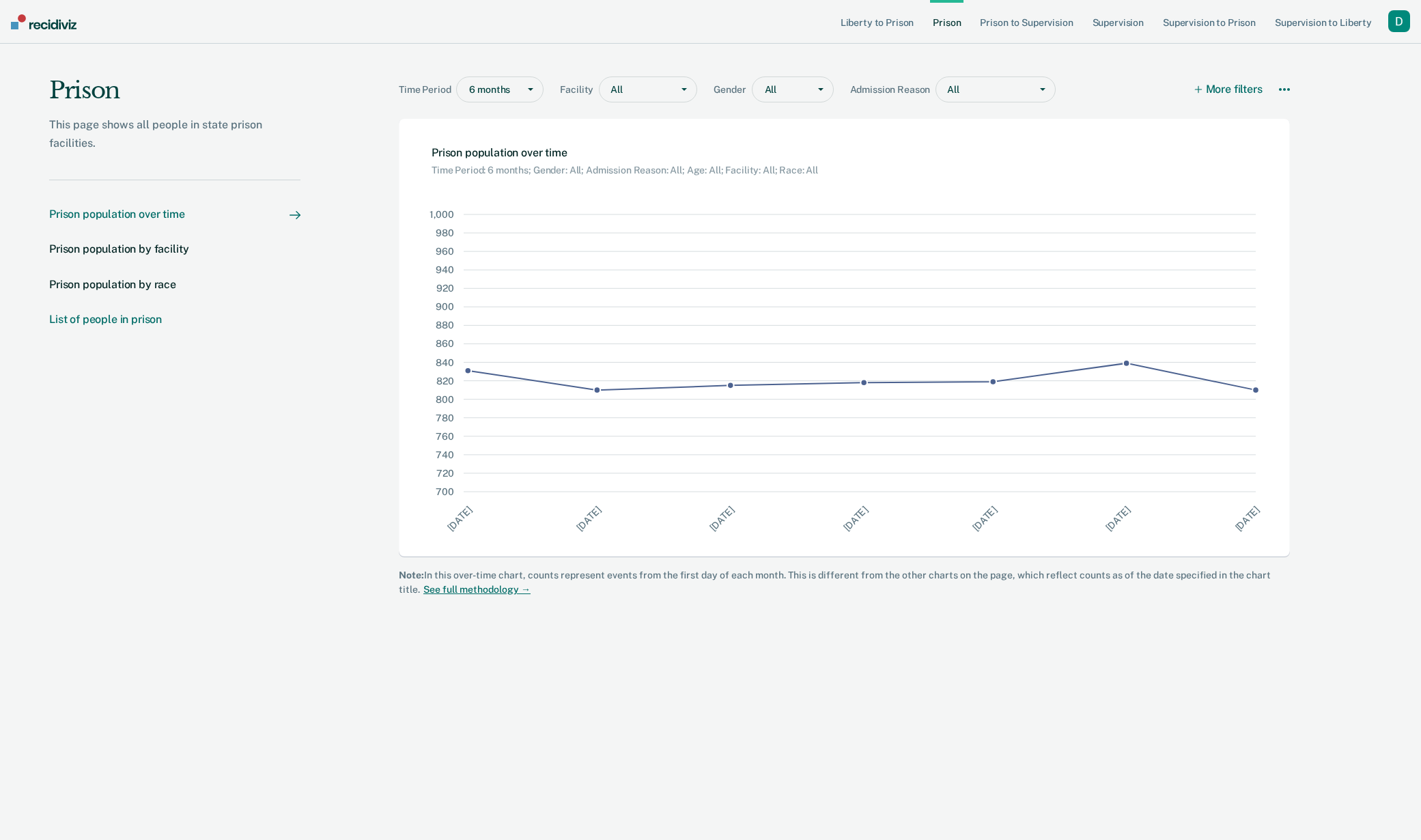
click at [187, 323] on link "List of people in prison" at bounding box center [175, 319] width 251 height 13
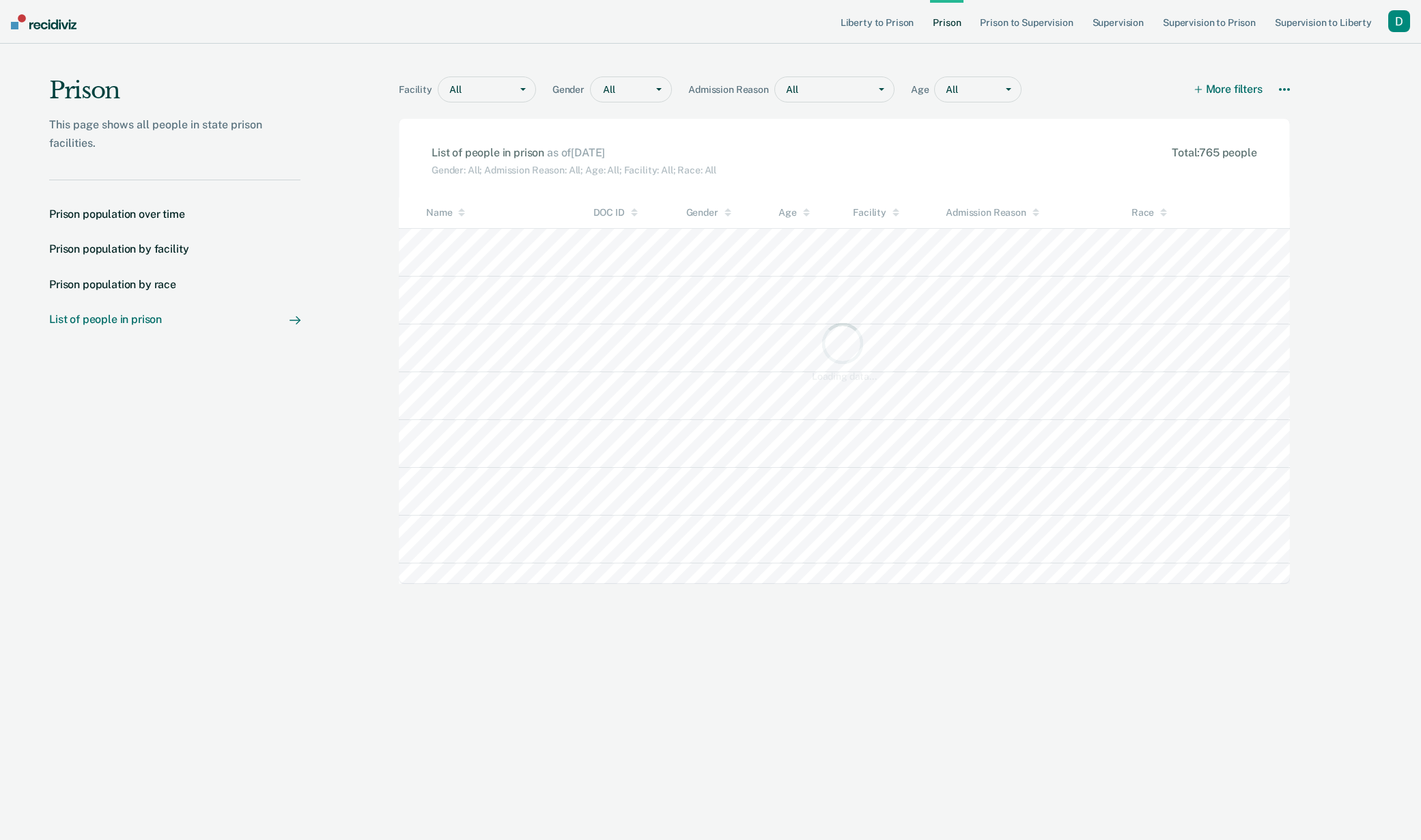
scroll to position [344, 881]
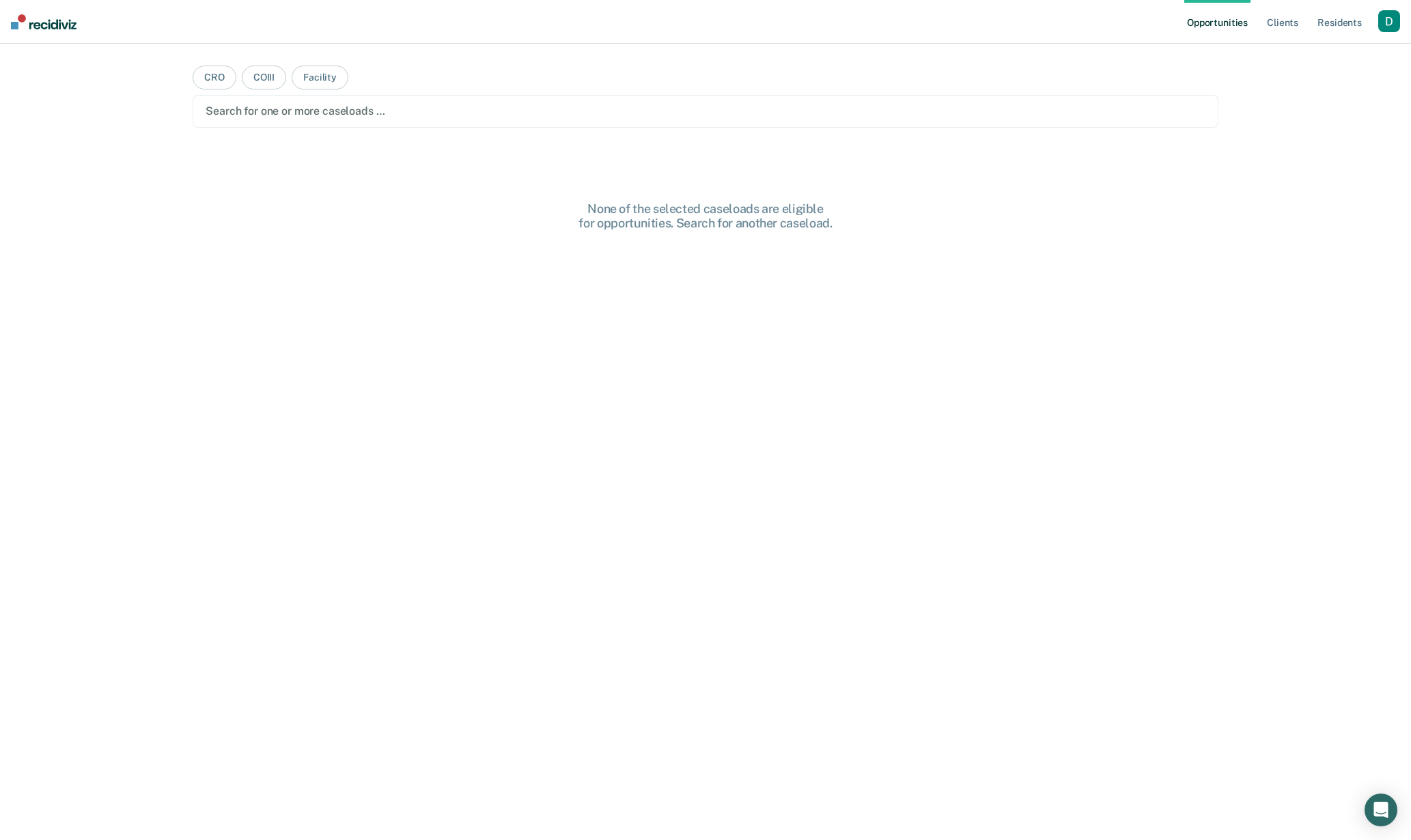
click at [1386, 20] on div "button" at bounding box center [1389, 21] width 22 height 22
click at [1353, 26] on link "Resident s" at bounding box center [1339, 21] width 50 height 44
click at [1399, 18] on div "button" at bounding box center [1399, 21] width 22 height 22
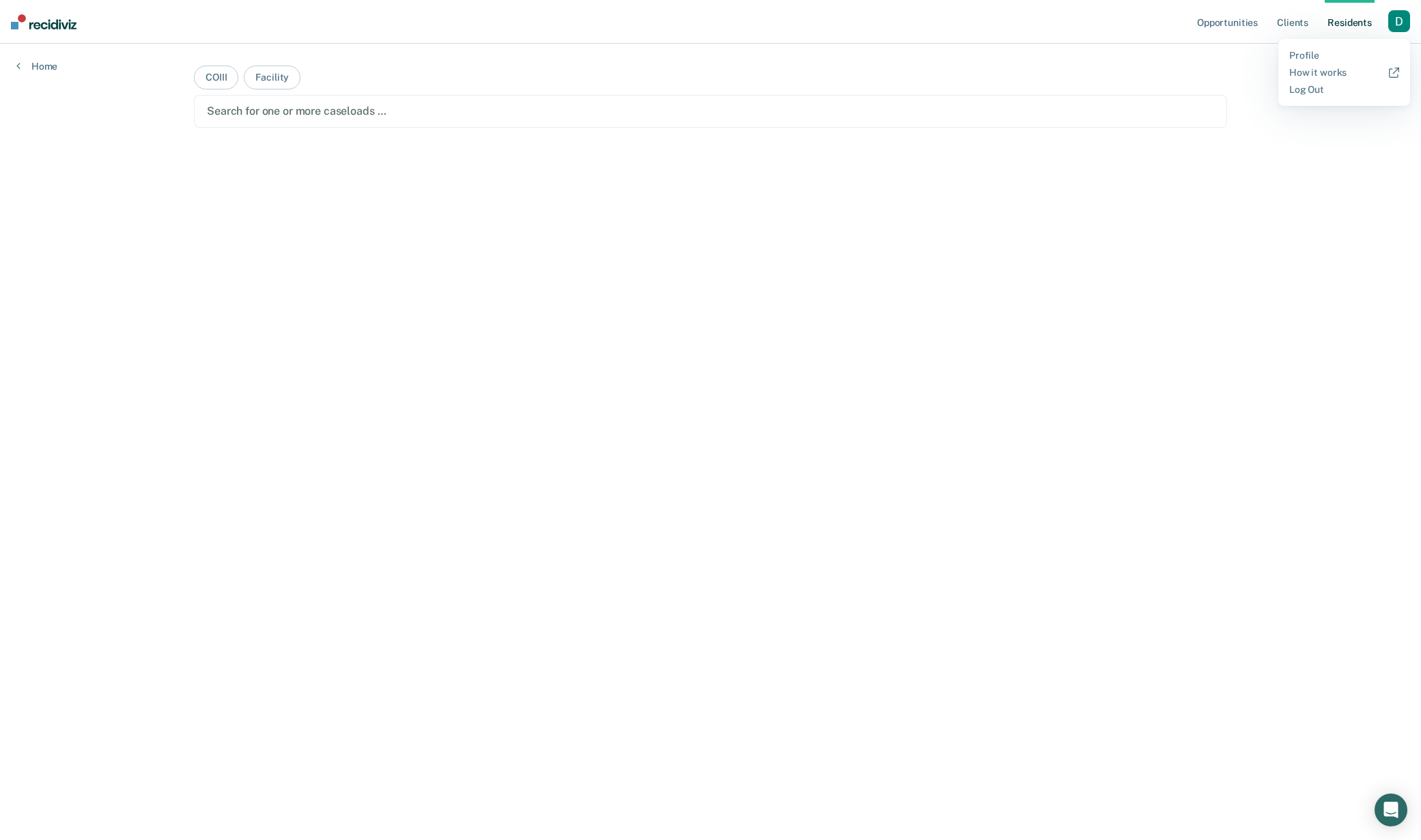
click at [1372, 49] on div "Profile How it works Log Out" at bounding box center [1344, 72] width 131 height 67
click at [1368, 54] on link "Profile" at bounding box center [1344, 56] width 110 height 12
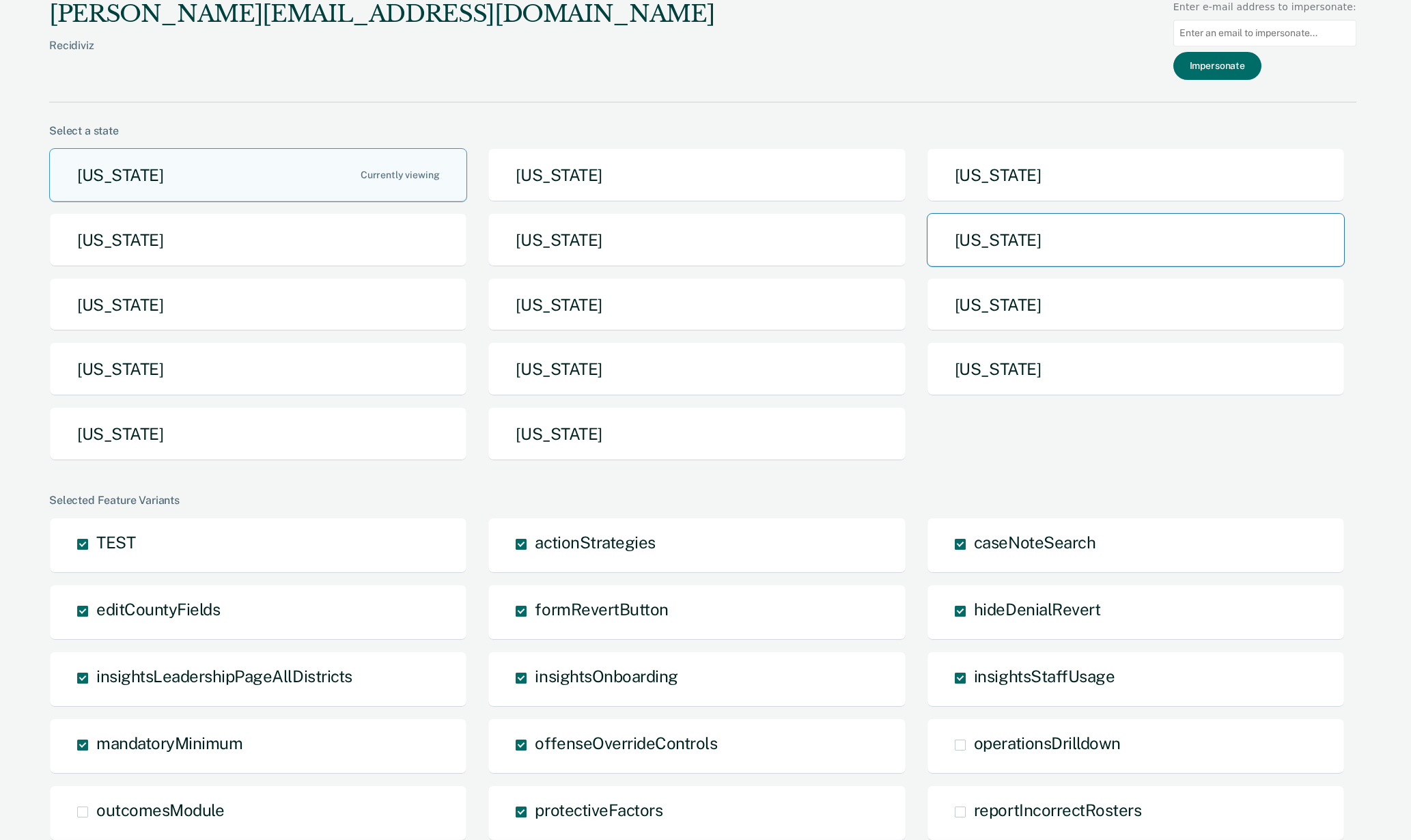
click at [1007, 244] on button "[US_STATE]" at bounding box center [1136, 240] width 418 height 54
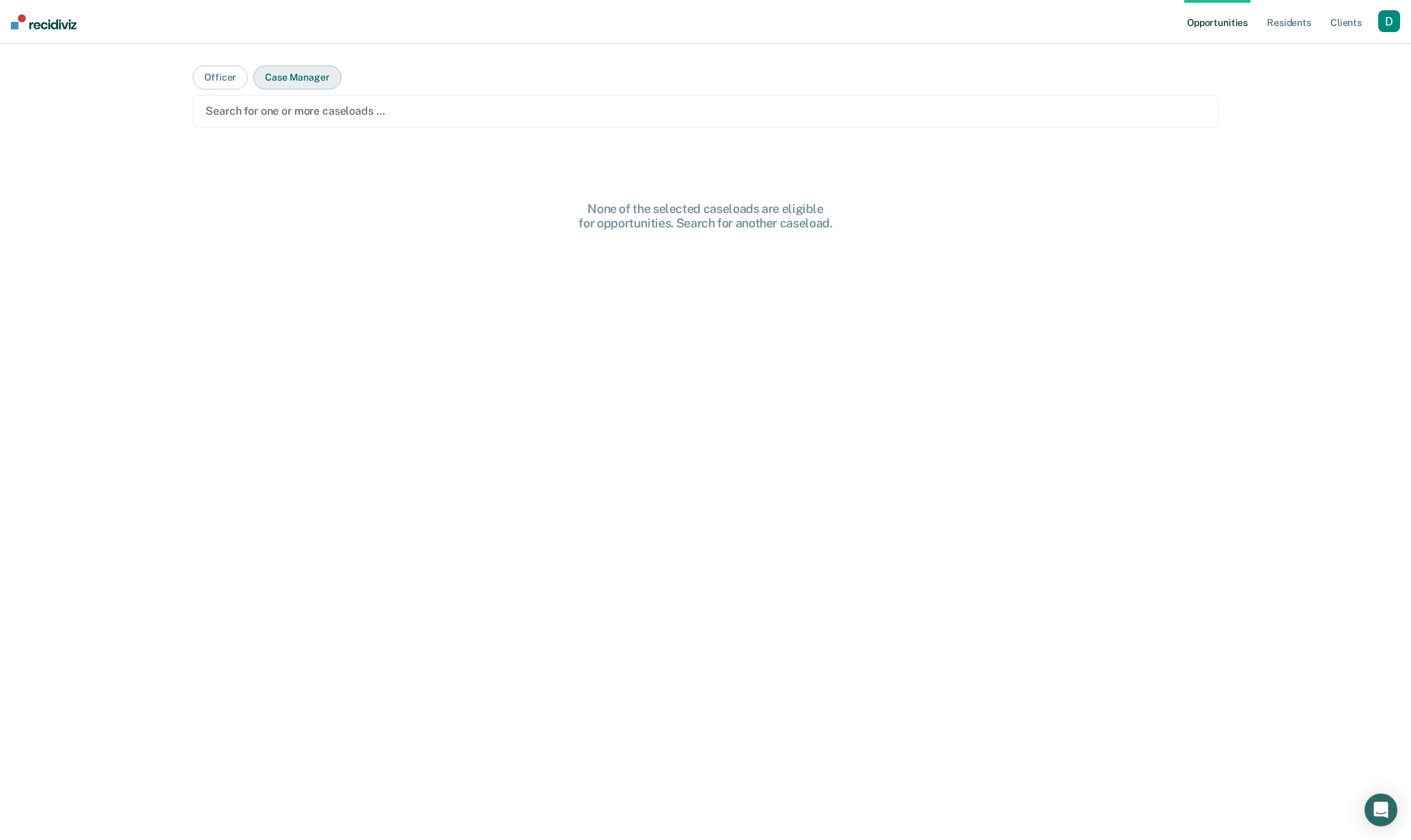
click at [299, 76] on button "Case Manager" at bounding box center [297, 77] width 87 height 24
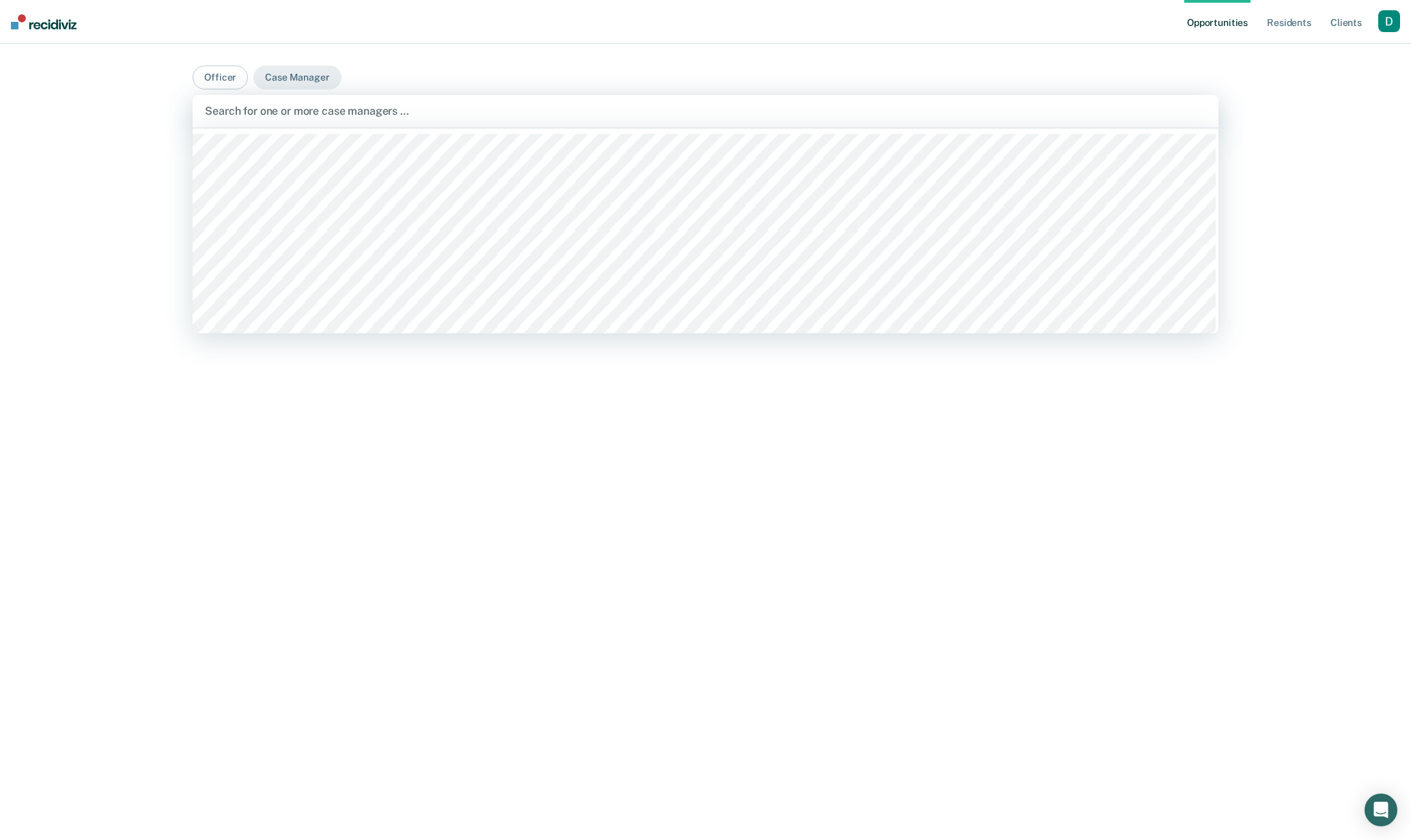
click at [300, 104] on div at bounding box center [706, 110] width 1002 height 16
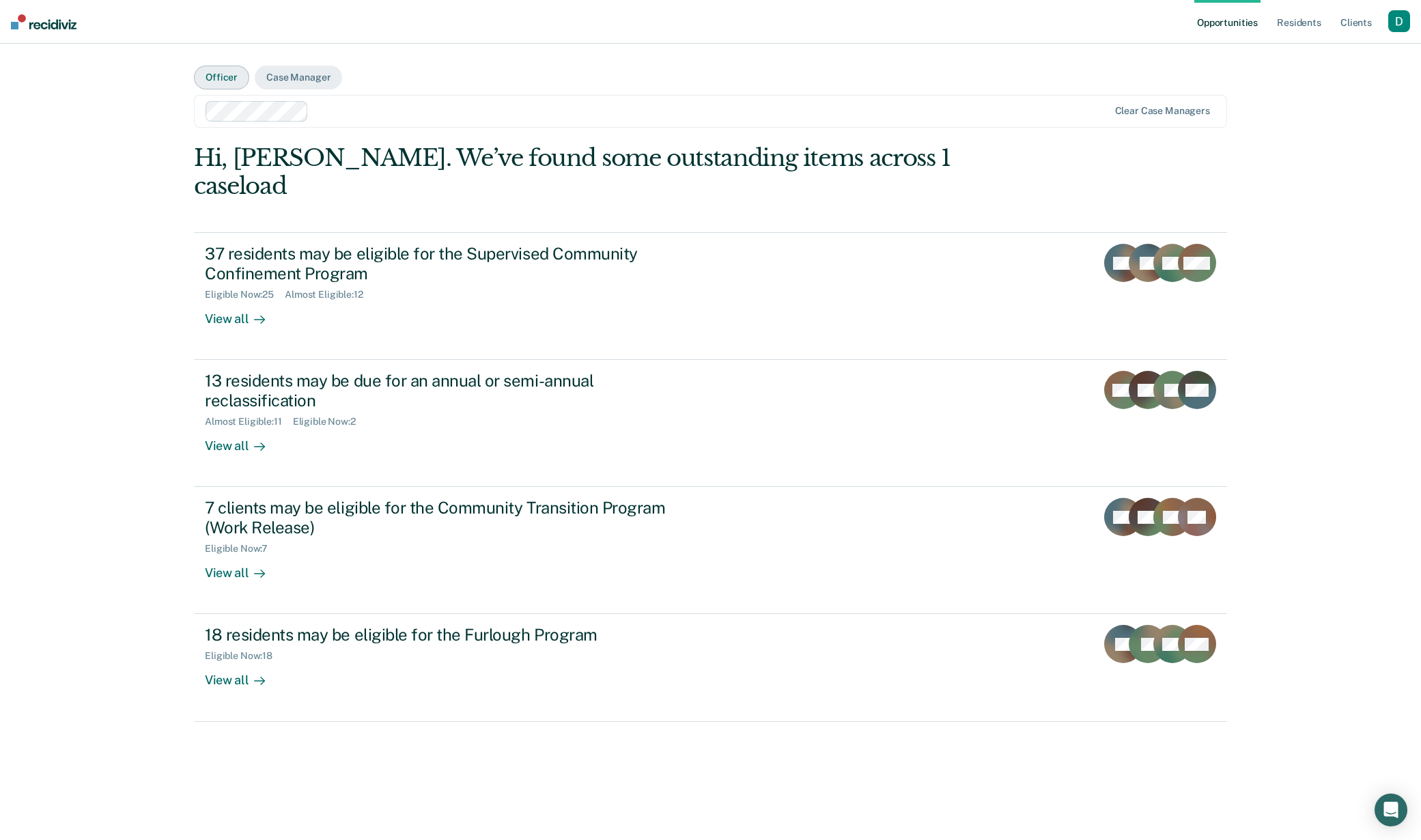
click at [208, 79] on button "Officer" at bounding box center [221, 77] width 55 height 24
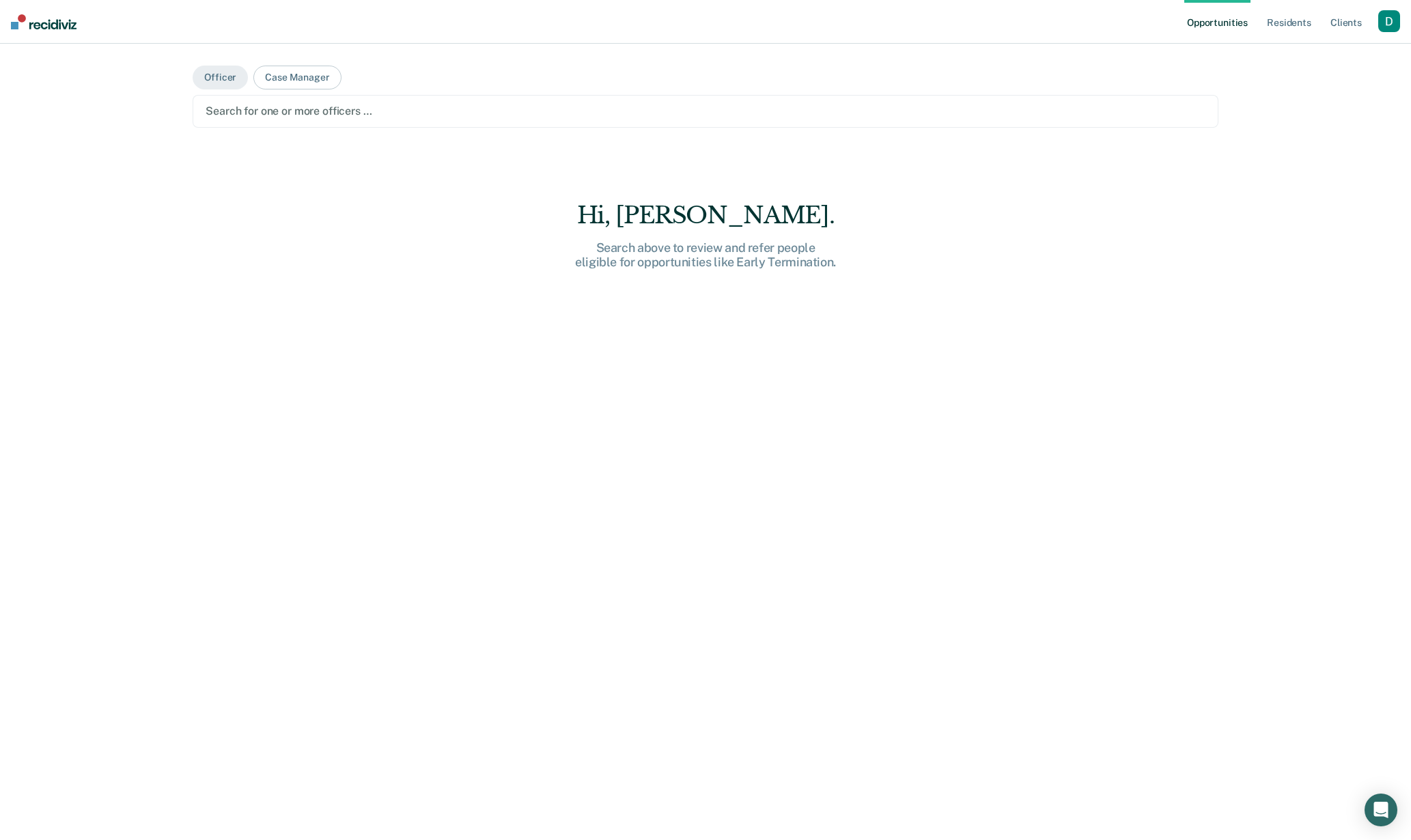
click at [372, 122] on div "Search for one or more officers …" at bounding box center [706, 111] width 1026 height 33
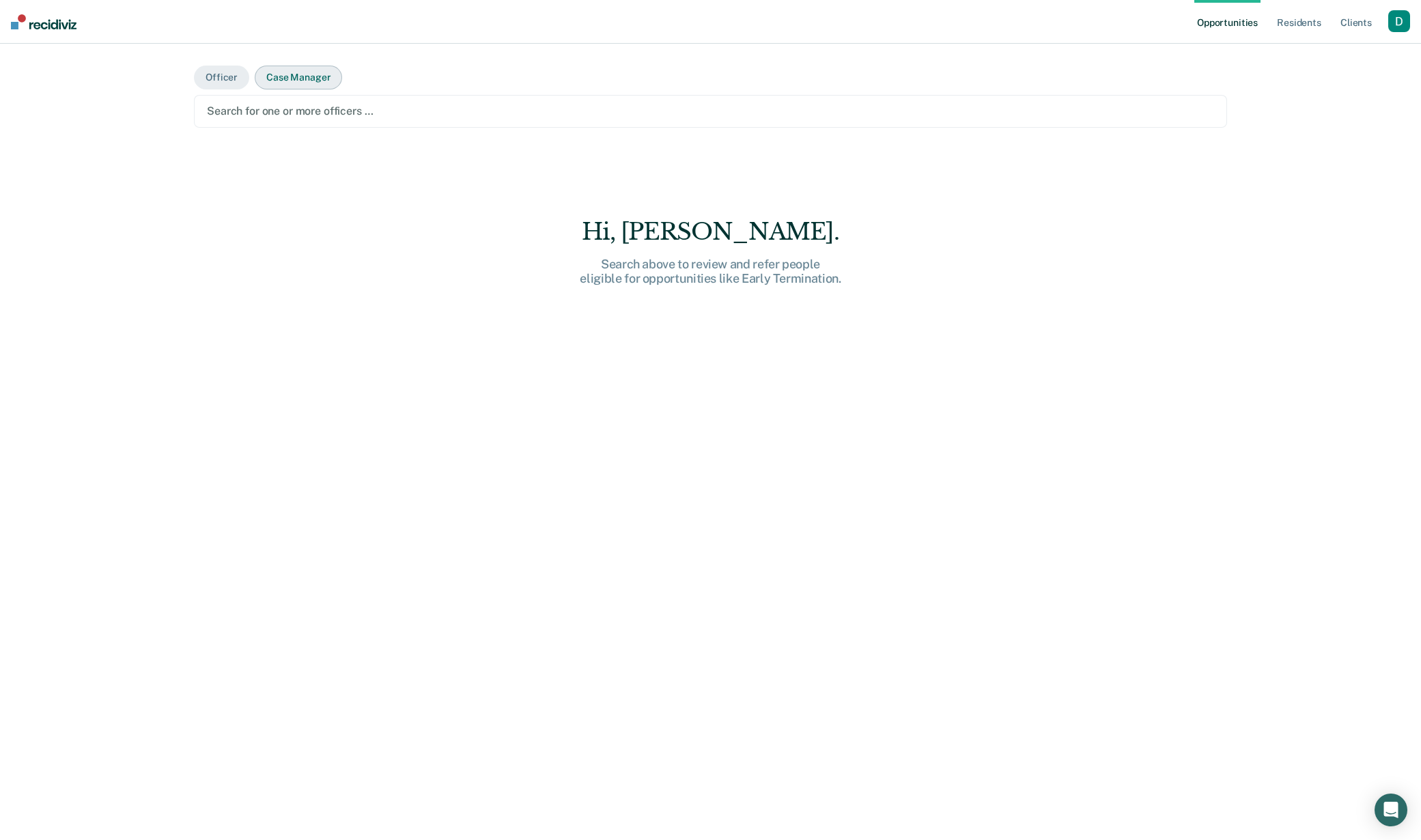
click at [294, 86] on button "Case Manager" at bounding box center [298, 77] width 87 height 24
click at [300, 112] on div at bounding box center [710, 110] width 1007 height 16
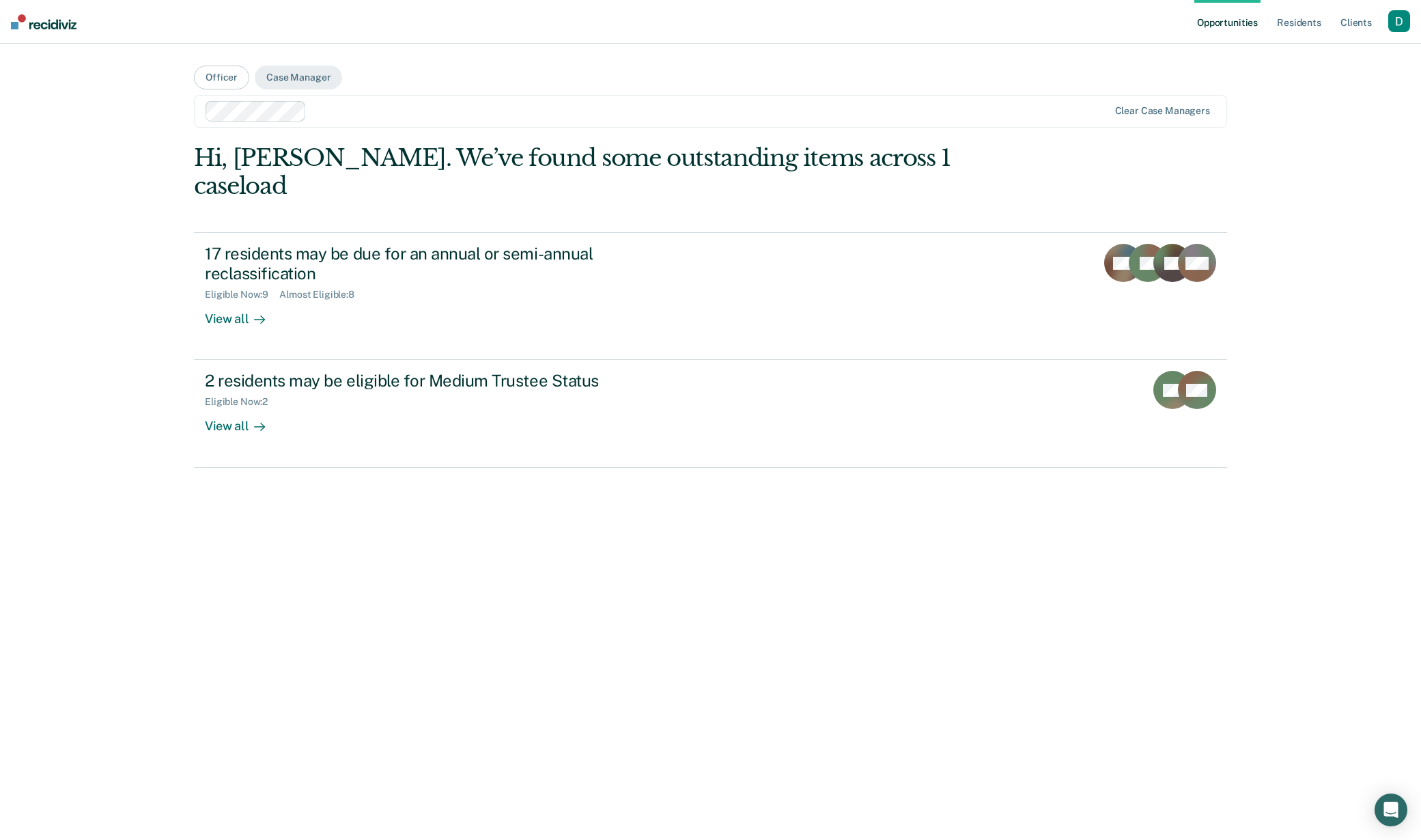
click at [409, 113] on div at bounding box center [710, 110] width 796 height 16
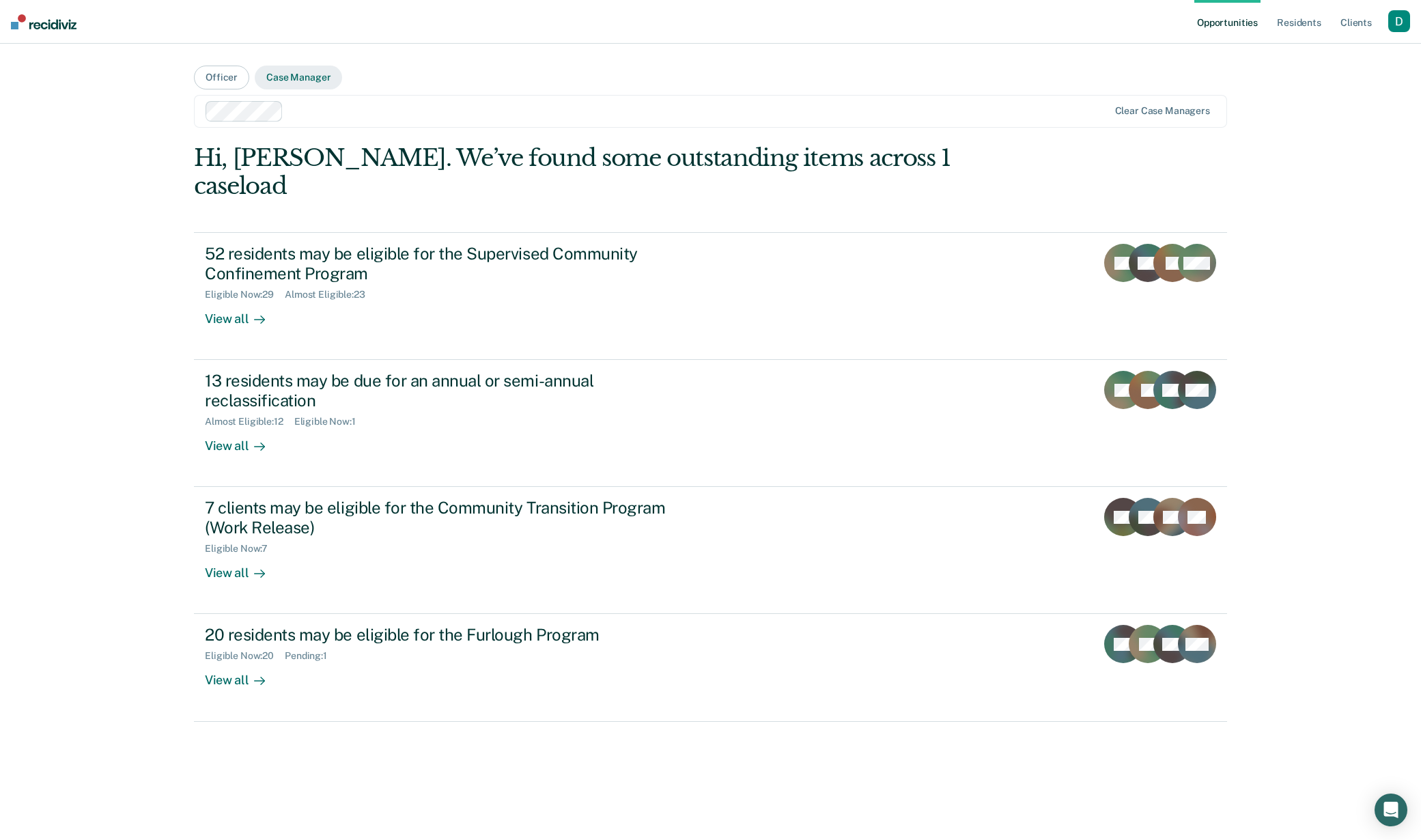
click at [282, 78] on button "Case Manager" at bounding box center [298, 77] width 87 height 24
click at [103, 111] on div "Opportunities Resident s Client s Profile How it works Log Out Officer Case Man…" at bounding box center [710, 420] width 1421 height 840
click at [298, 111] on div at bounding box center [709, 110] width 842 height 16
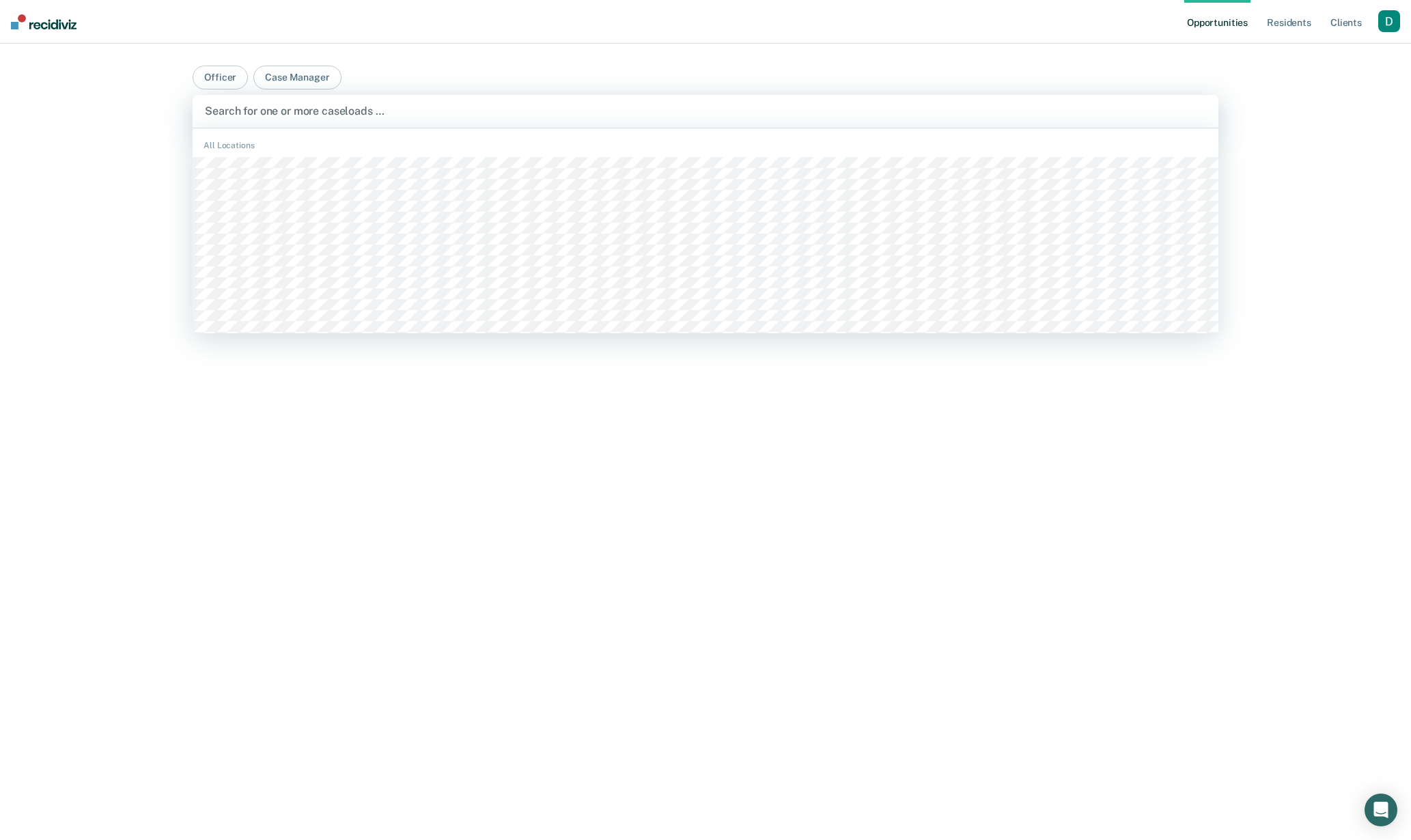
click at [75, 141] on div "Opportunities Resident s Client s Profile How it works Log Out Officer Case Man…" at bounding box center [706, 420] width 1411 height 840
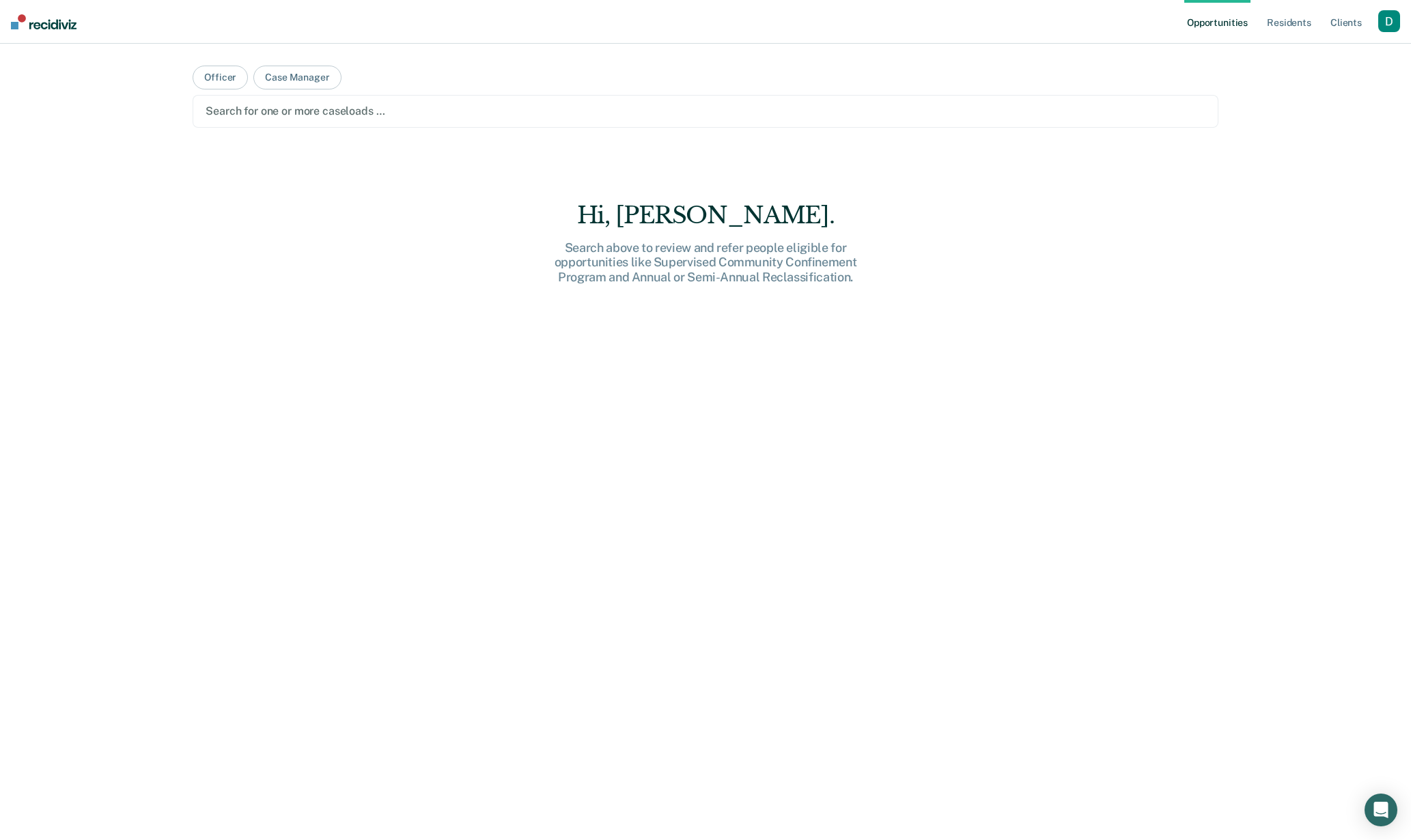
click at [319, 111] on div at bounding box center [706, 110] width 1000 height 16
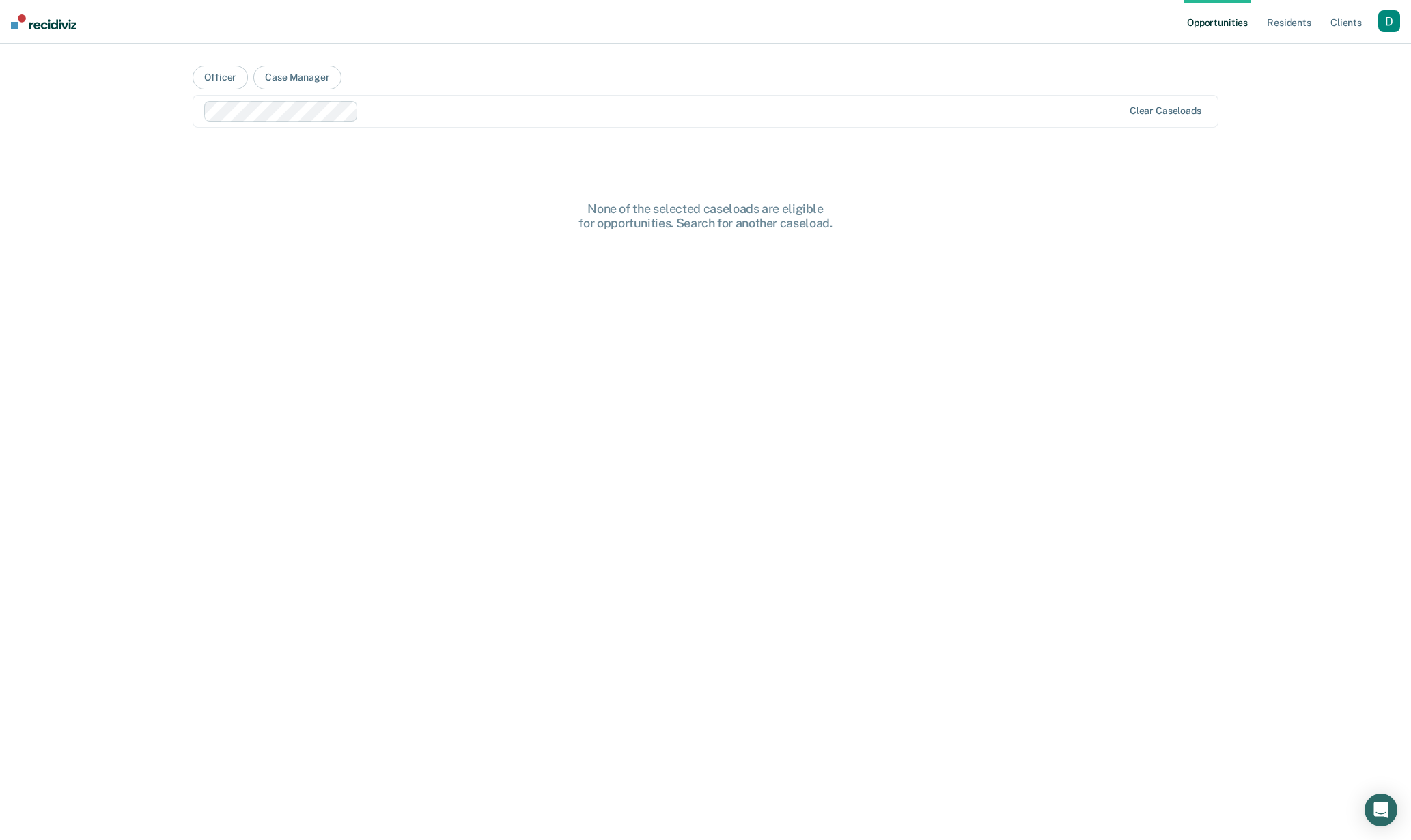
click at [397, 111] on div at bounding box center [743, 110] width 759 height 16
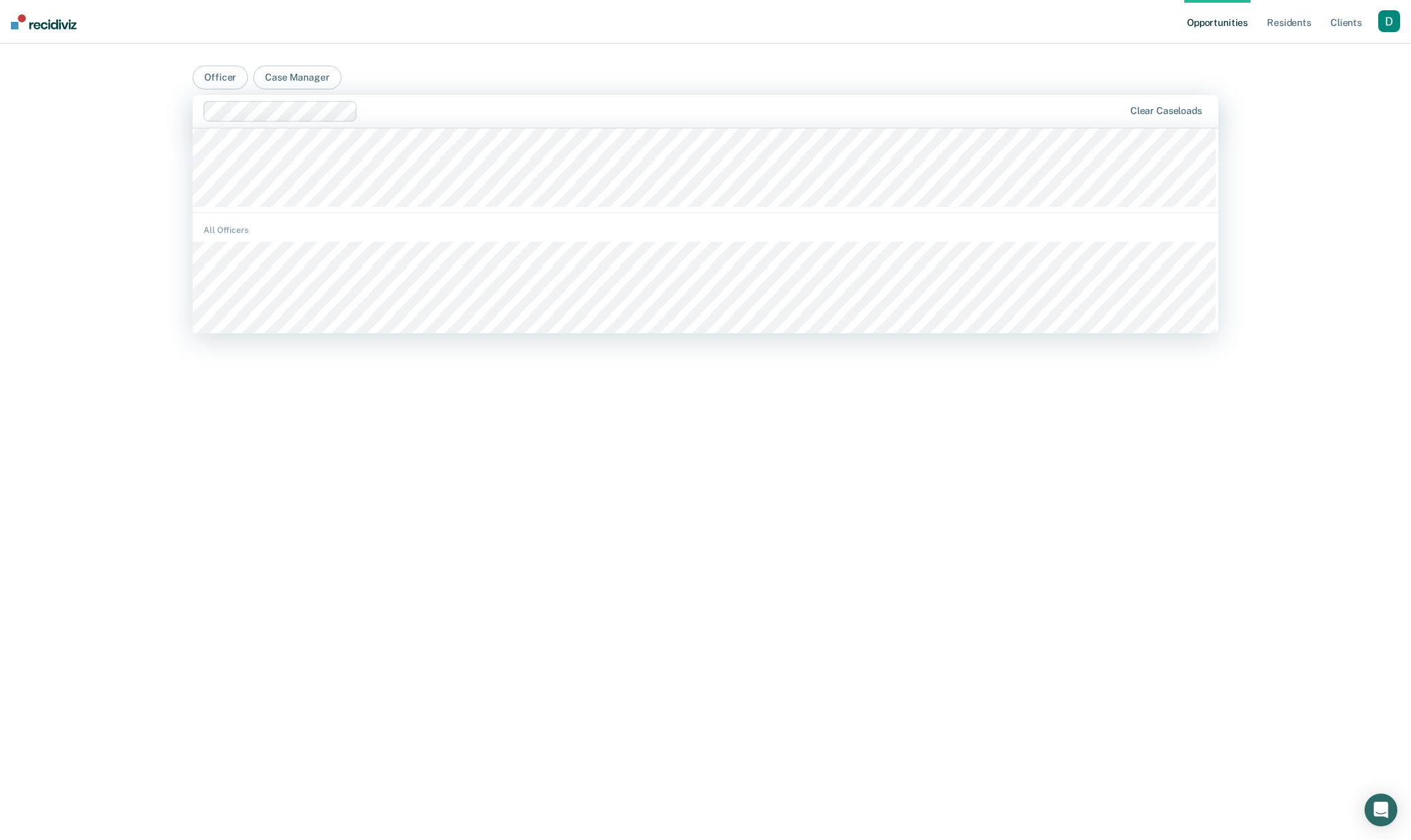
scroll to position [971, 0]
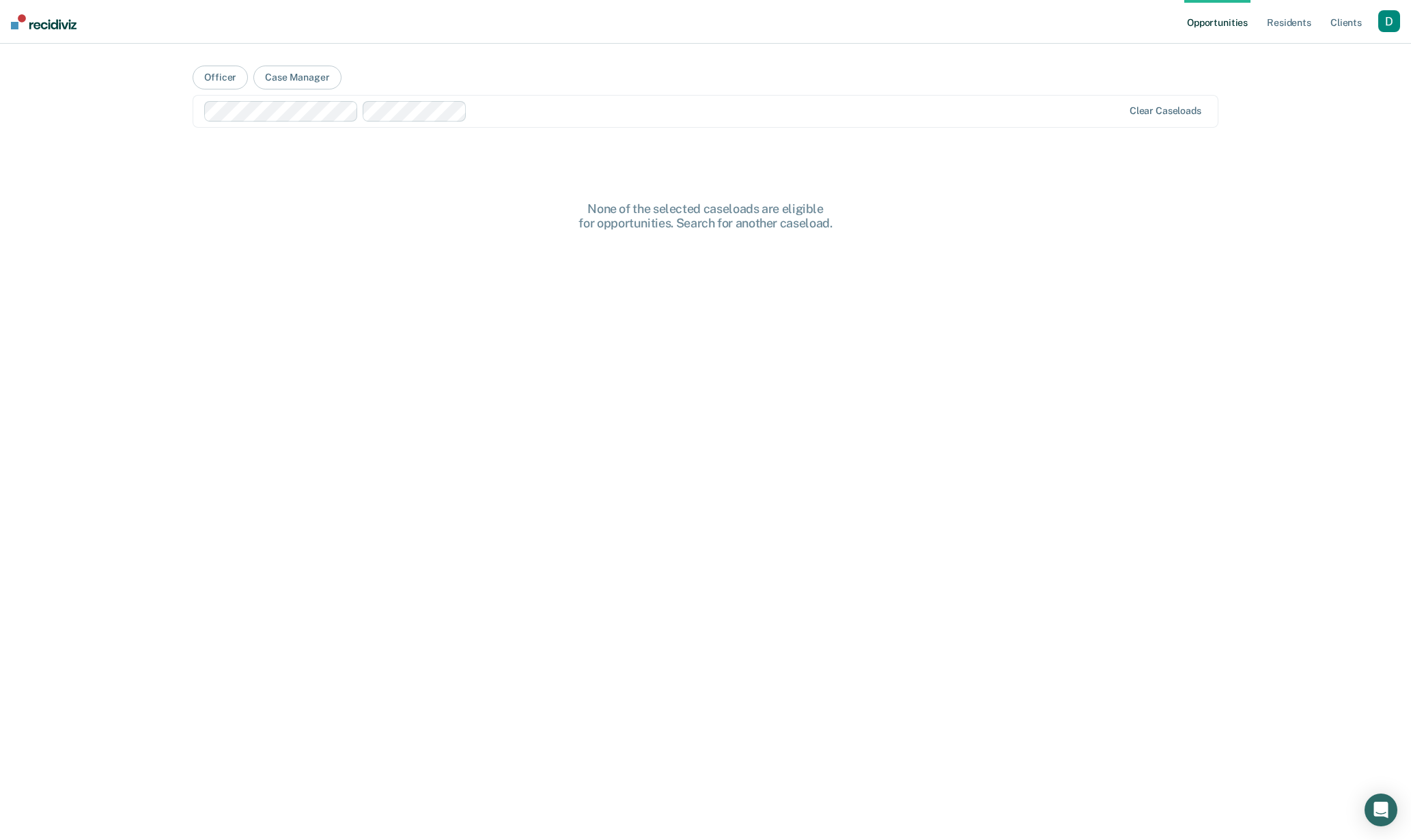
click at [496, 112] on div at bounding box center [798, 110] width 650 height 16
click at [704, 119] on div at bounding box center [664, 111] width 920 height 21
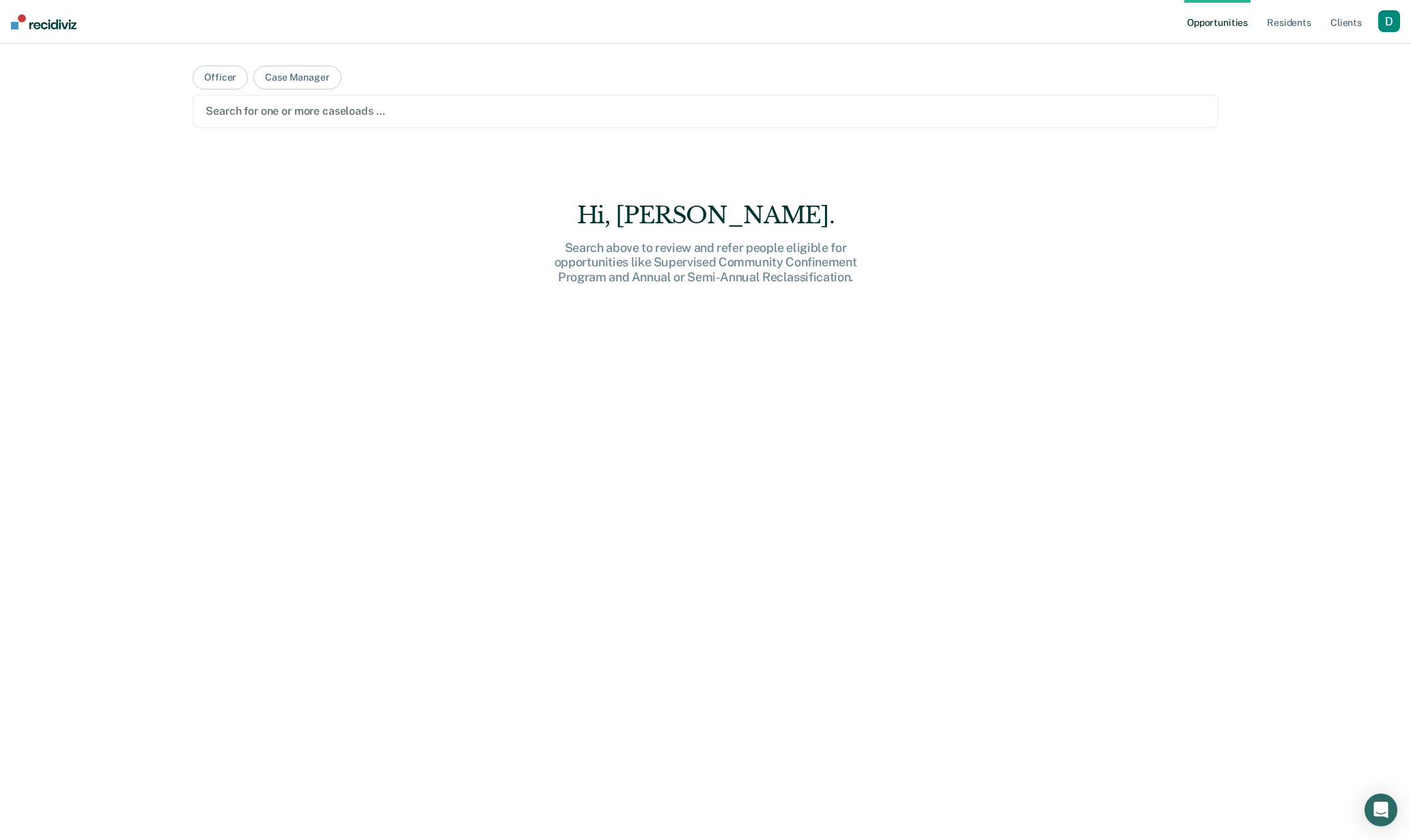
click at [414, 118] on div at bounding box center [706, 110] width 1000 height 16
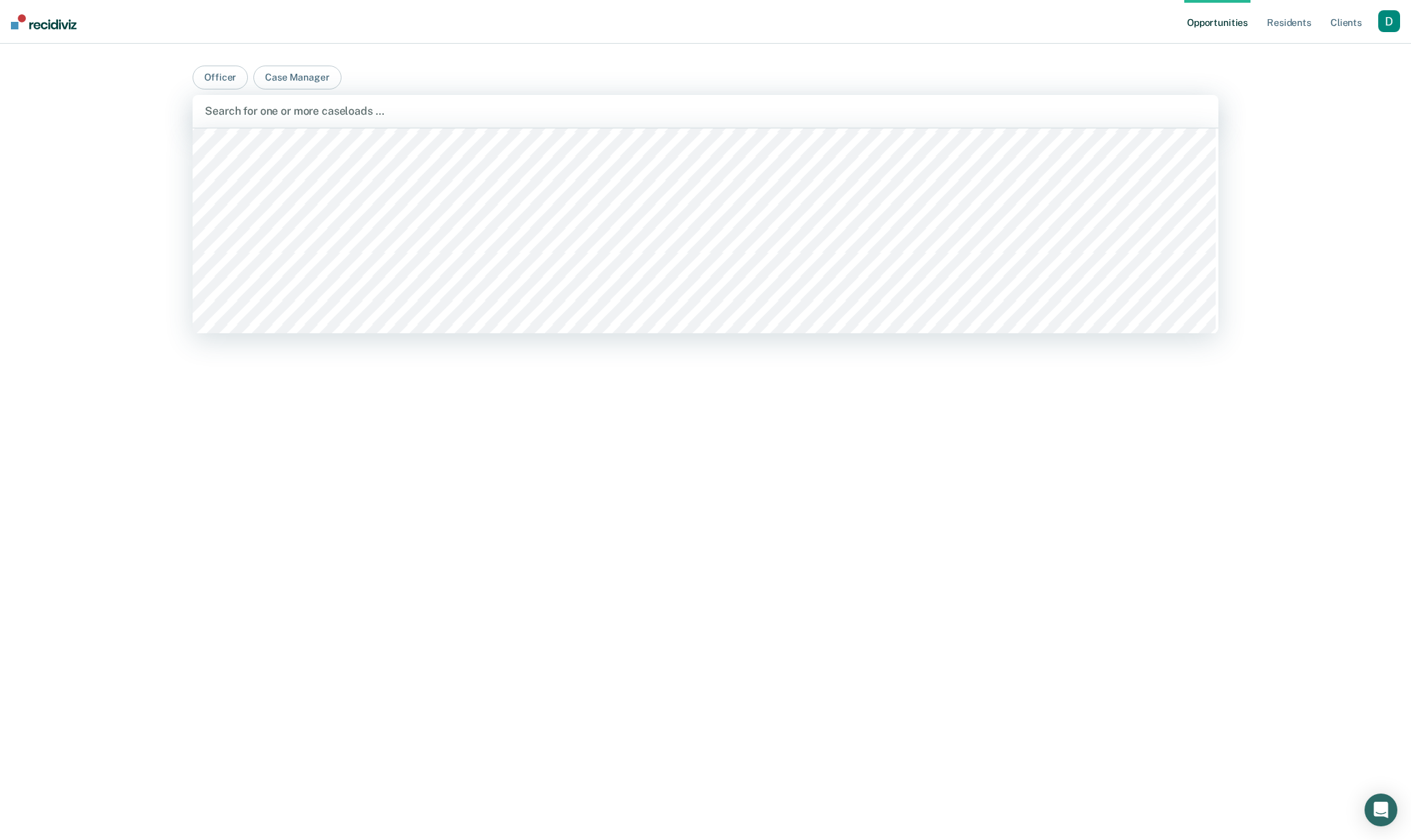
scroll to position [0, 0]
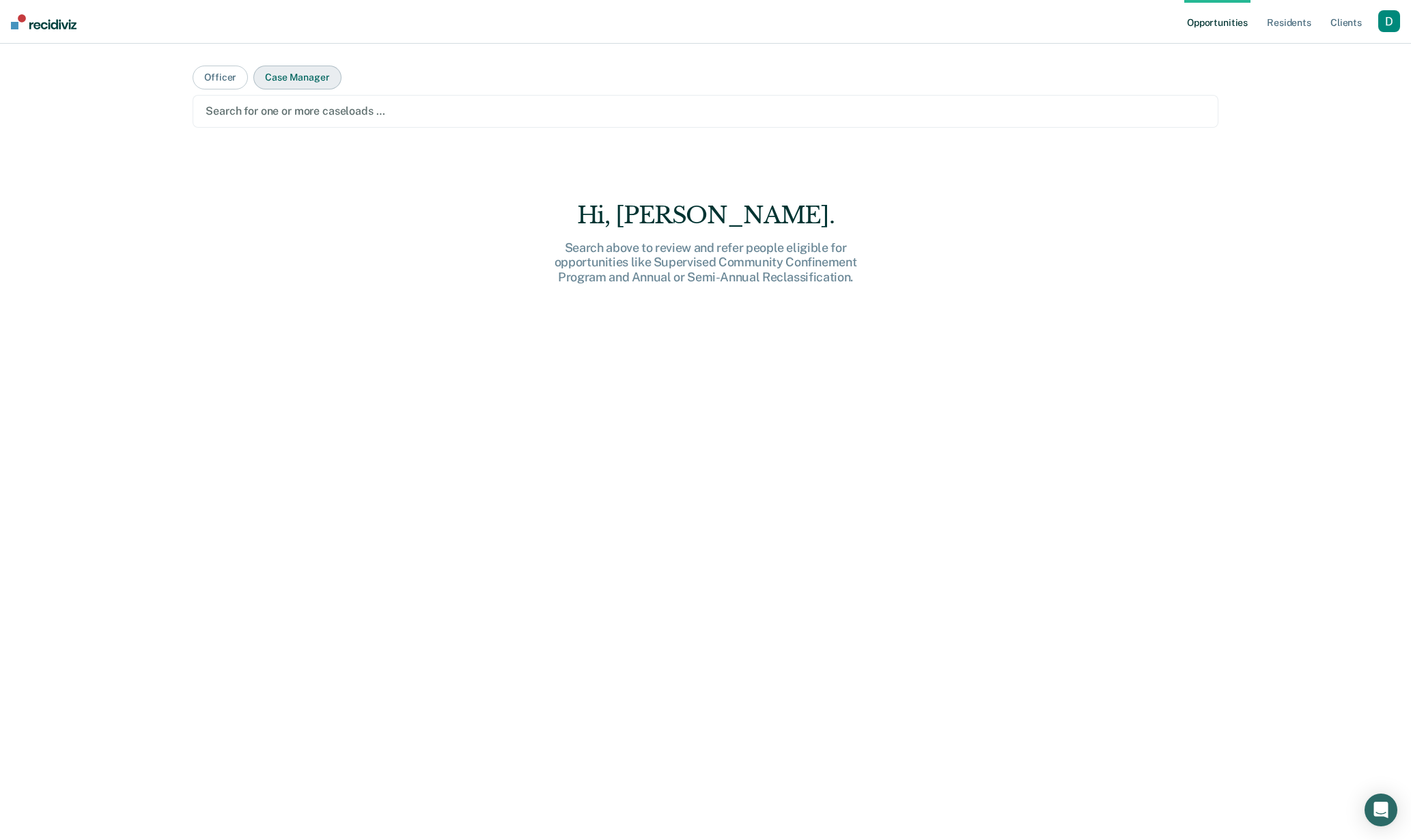
click at [288, 72] on button "Case Manager" at bounding box center [297, 77] width 87 height 24
click at [294, 123] on div "Search for one or more case managers …" at bounding box center [706, 111] width 1026 height 33
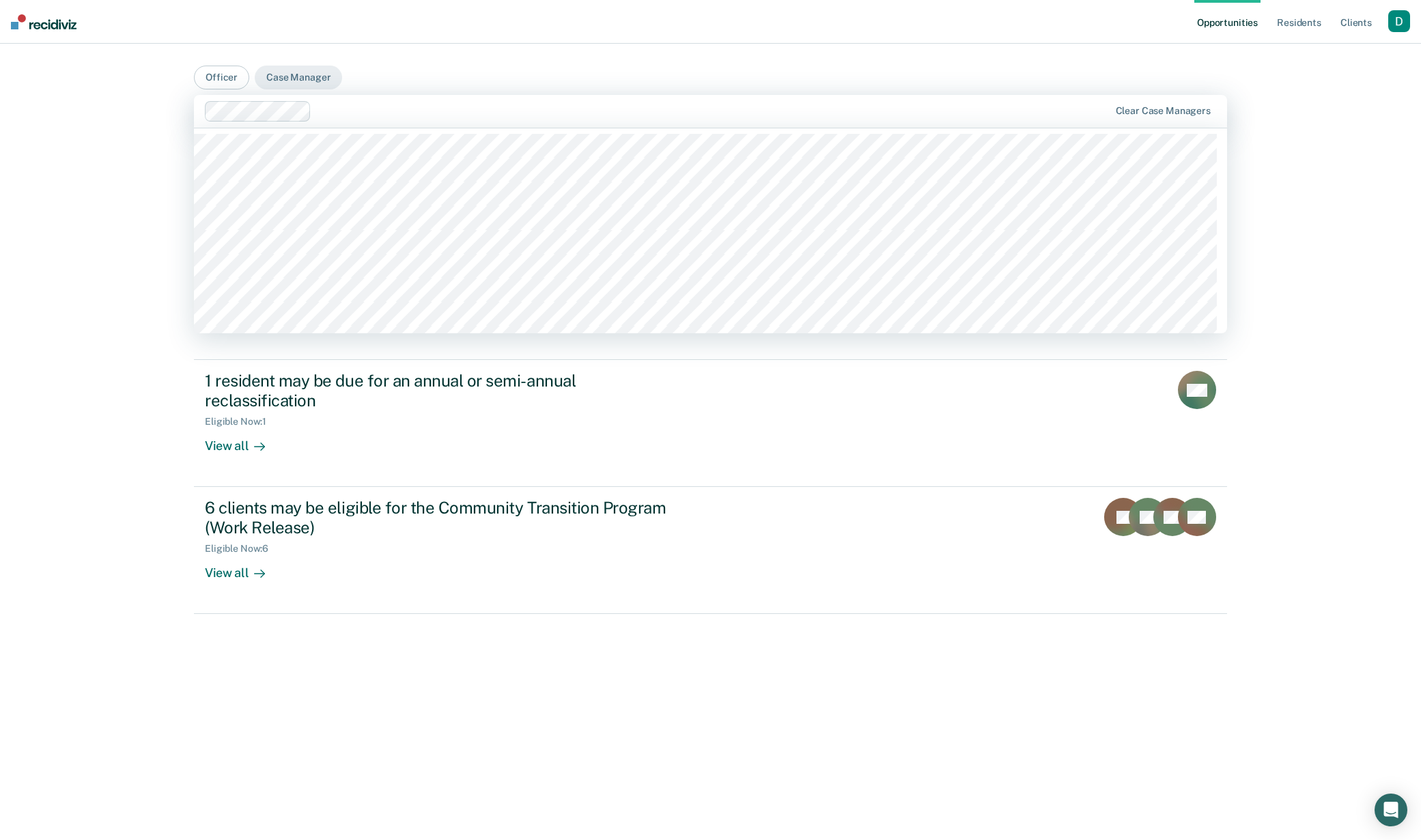
click at [362, 113] on div at bounding box center [712, 110] width 791 height 16
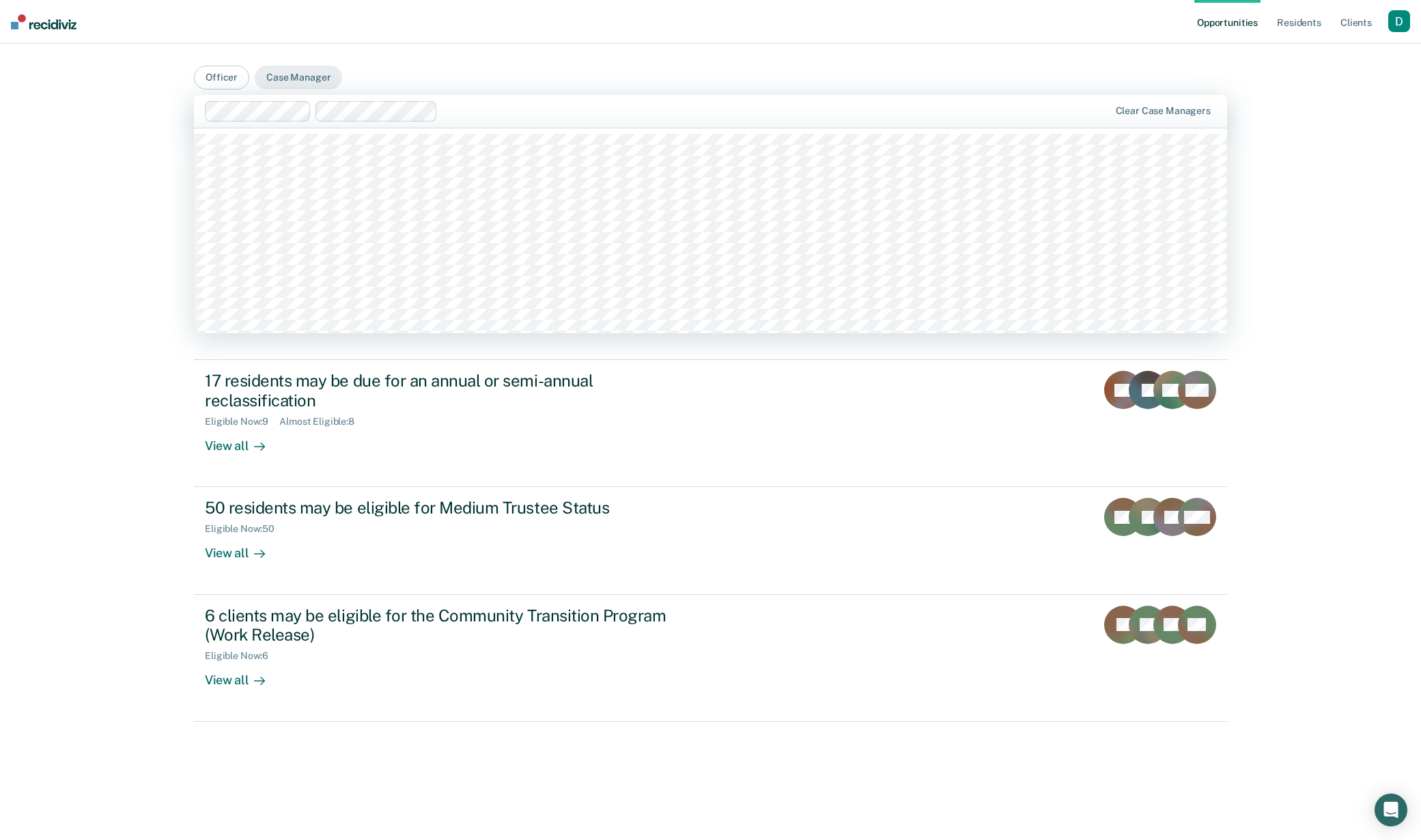
click at [648, 113] on div at bounding box center [775, 110] width 665 height 16
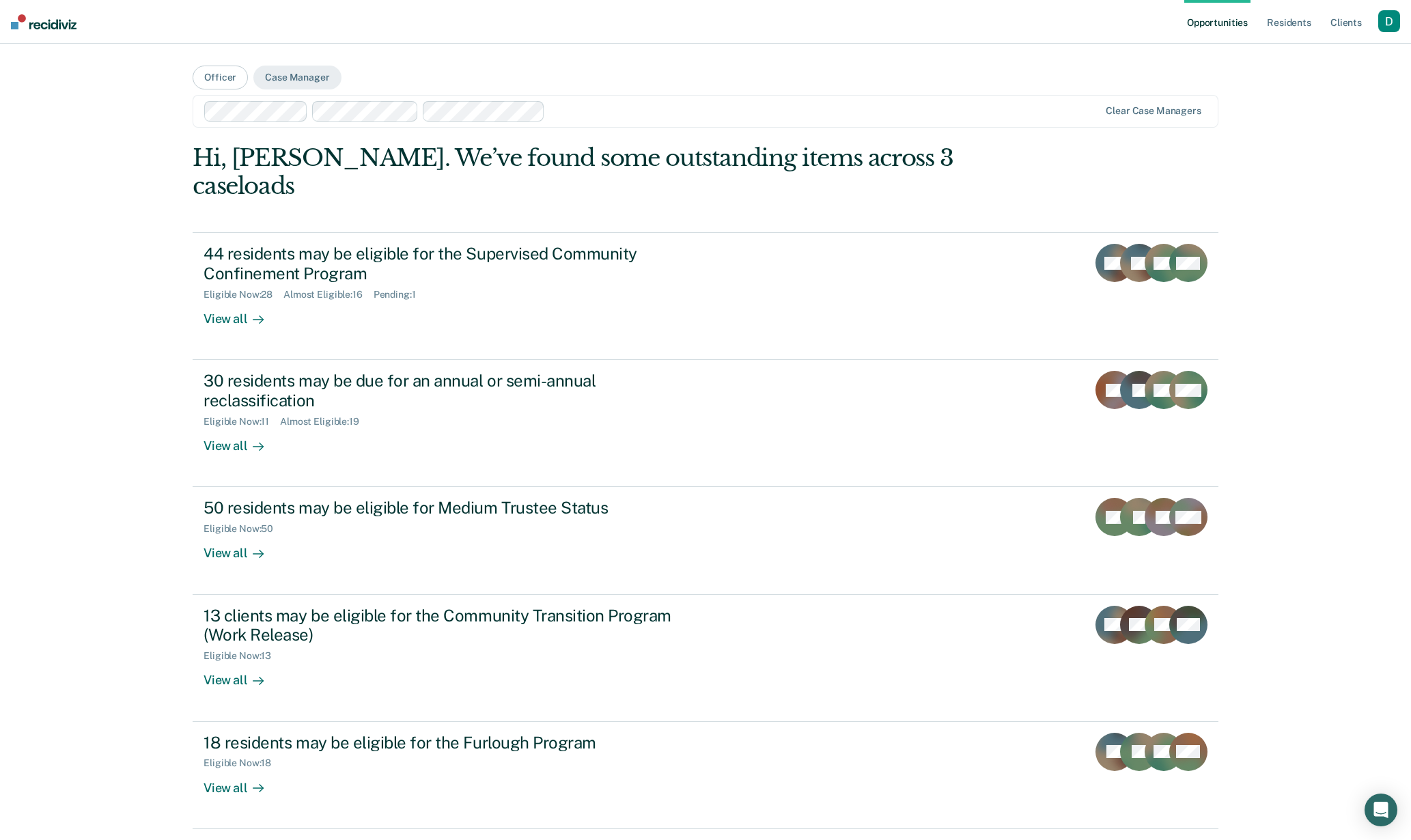
click at [585, 118] on div at bounding box center [826, 110] width 549 height 16
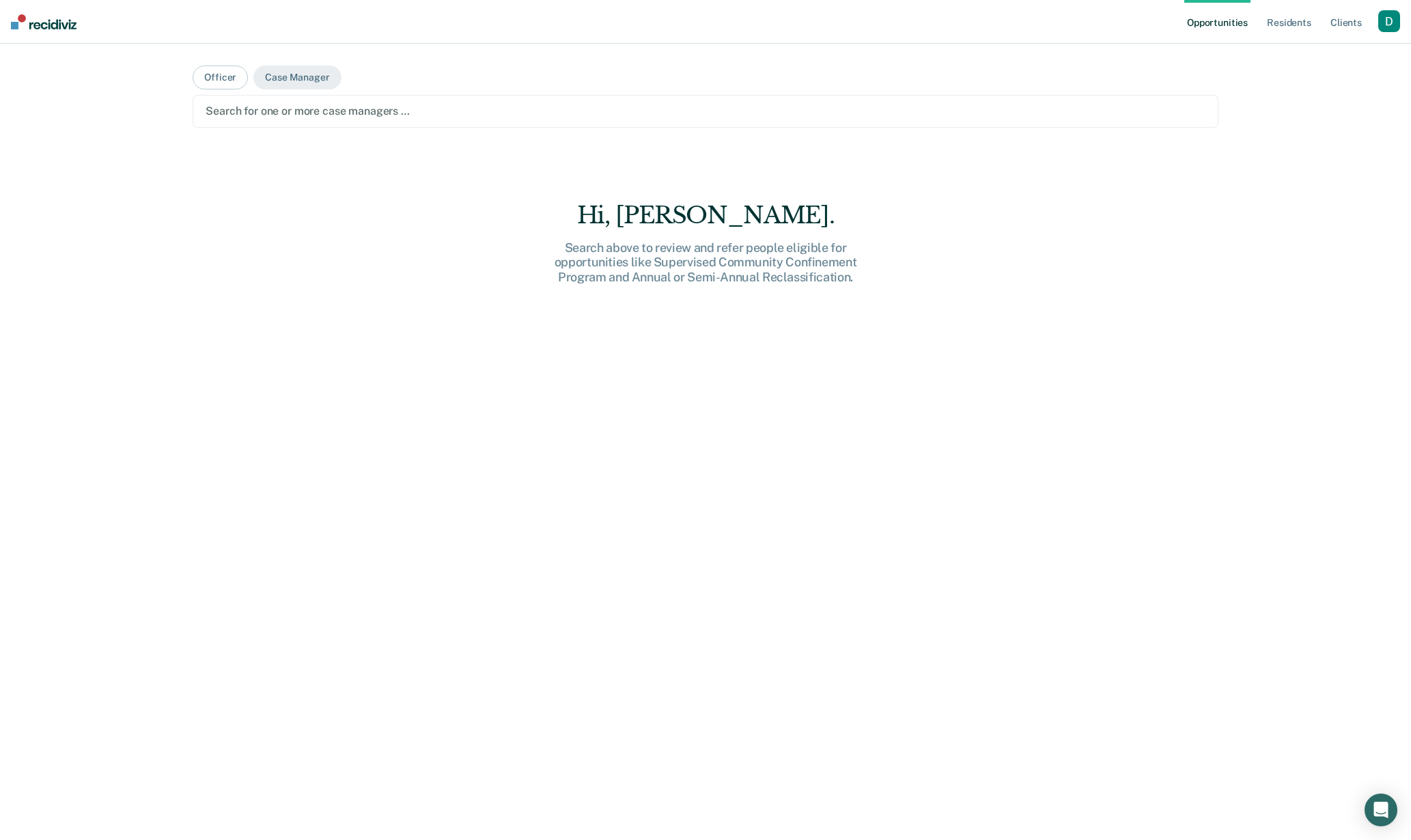
click at [302, 112] on div at bounding box center [706, 110] width 1000 height 16
click at [297, 108] on div at bounding box center [706, 110] width 1000 height 16
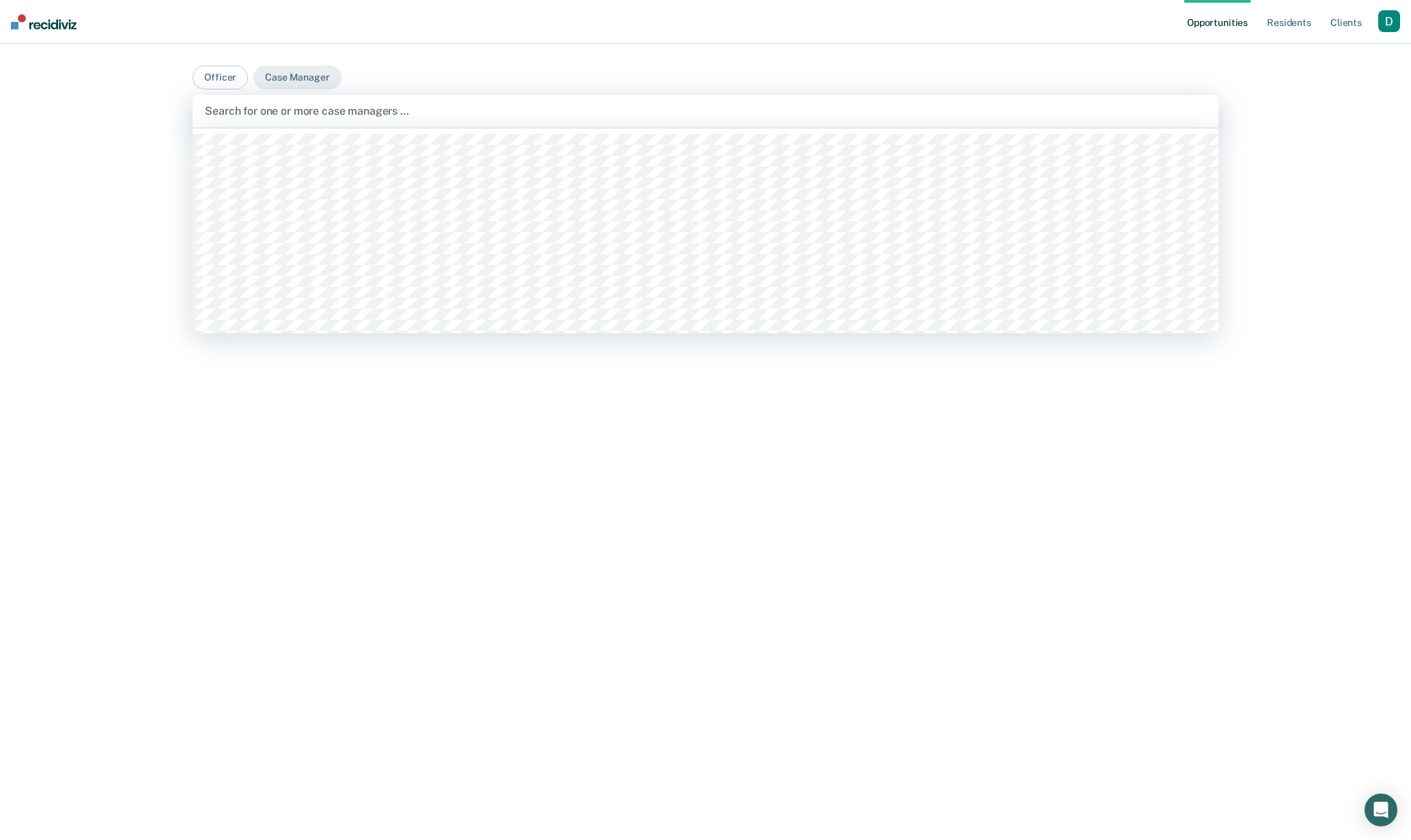
click at [470, 122] on div "Search for one or more case managers …" at bounding box center [706, 111] width 1026 height 33
click at [370, 62] on main "Officer Case Manager option Matthew Archer, deselected. June Allen, 1 of 44. 44…" at bounding box center [706, 425] width 1059 height 764
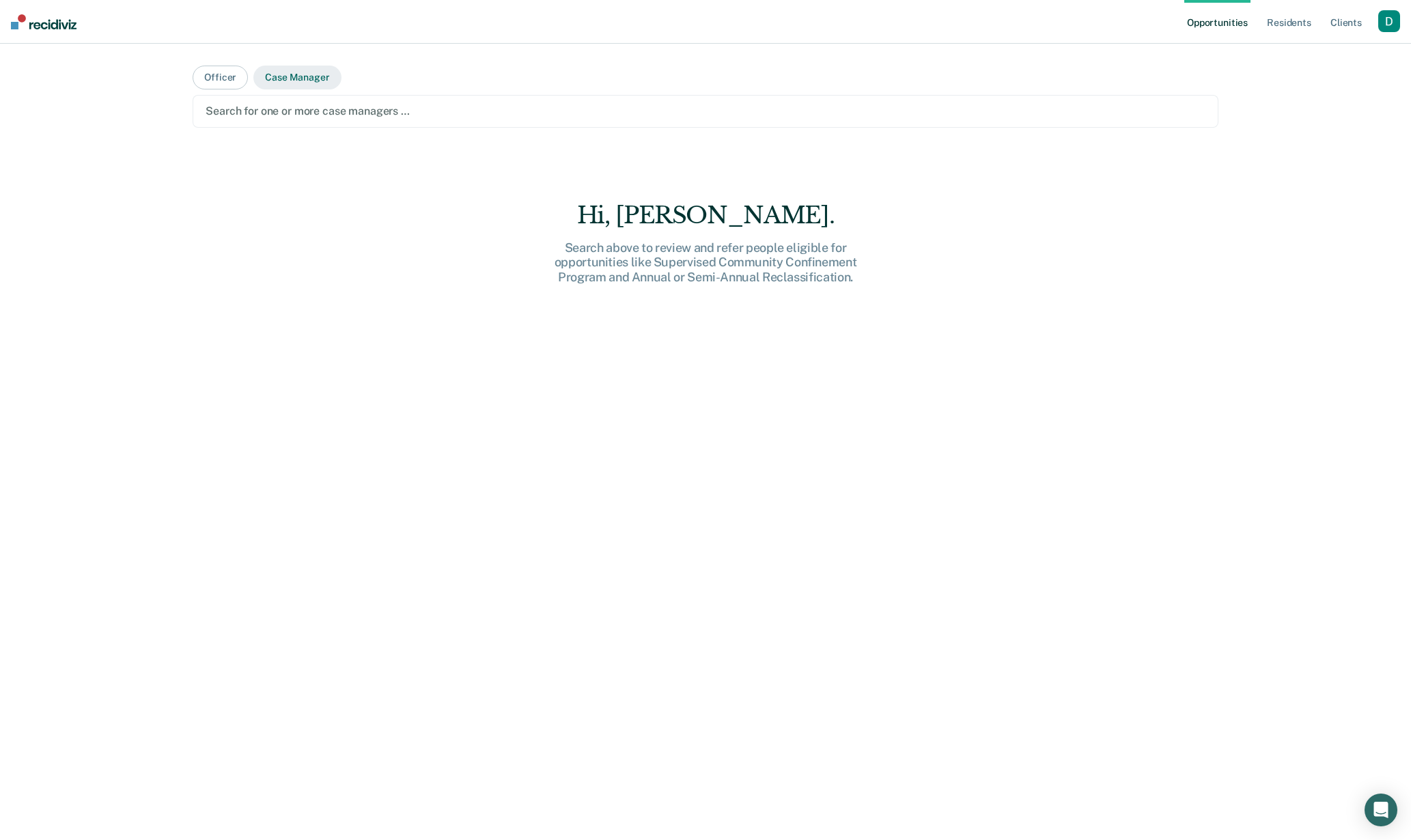
click at [312, 81] on button "Case Manager" at bounding box center [297, 77] width 87 height 24
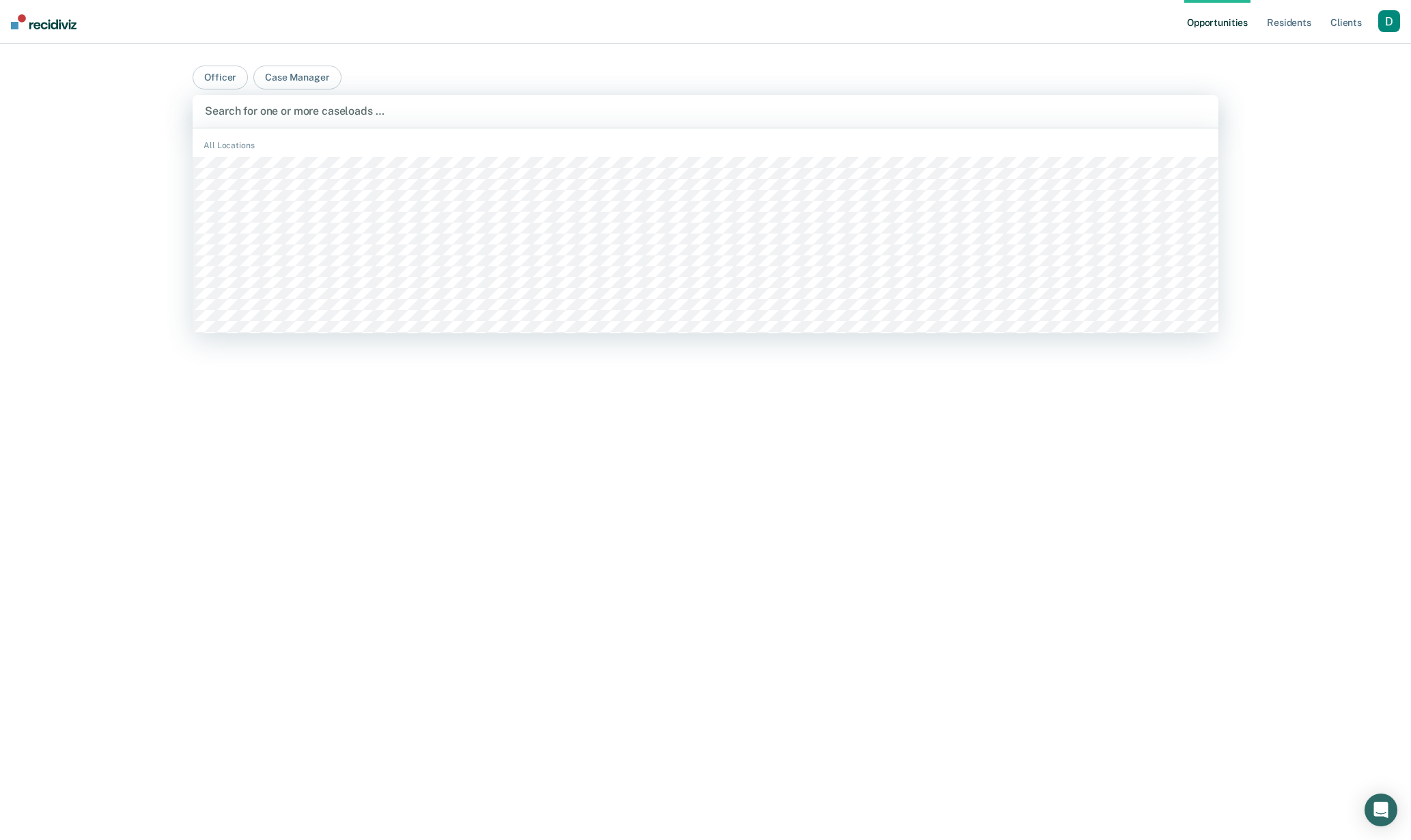
click at [287, 120] on div "Search for one or more caseloads …" at bounding box center [706, 111] width 1004 height 18
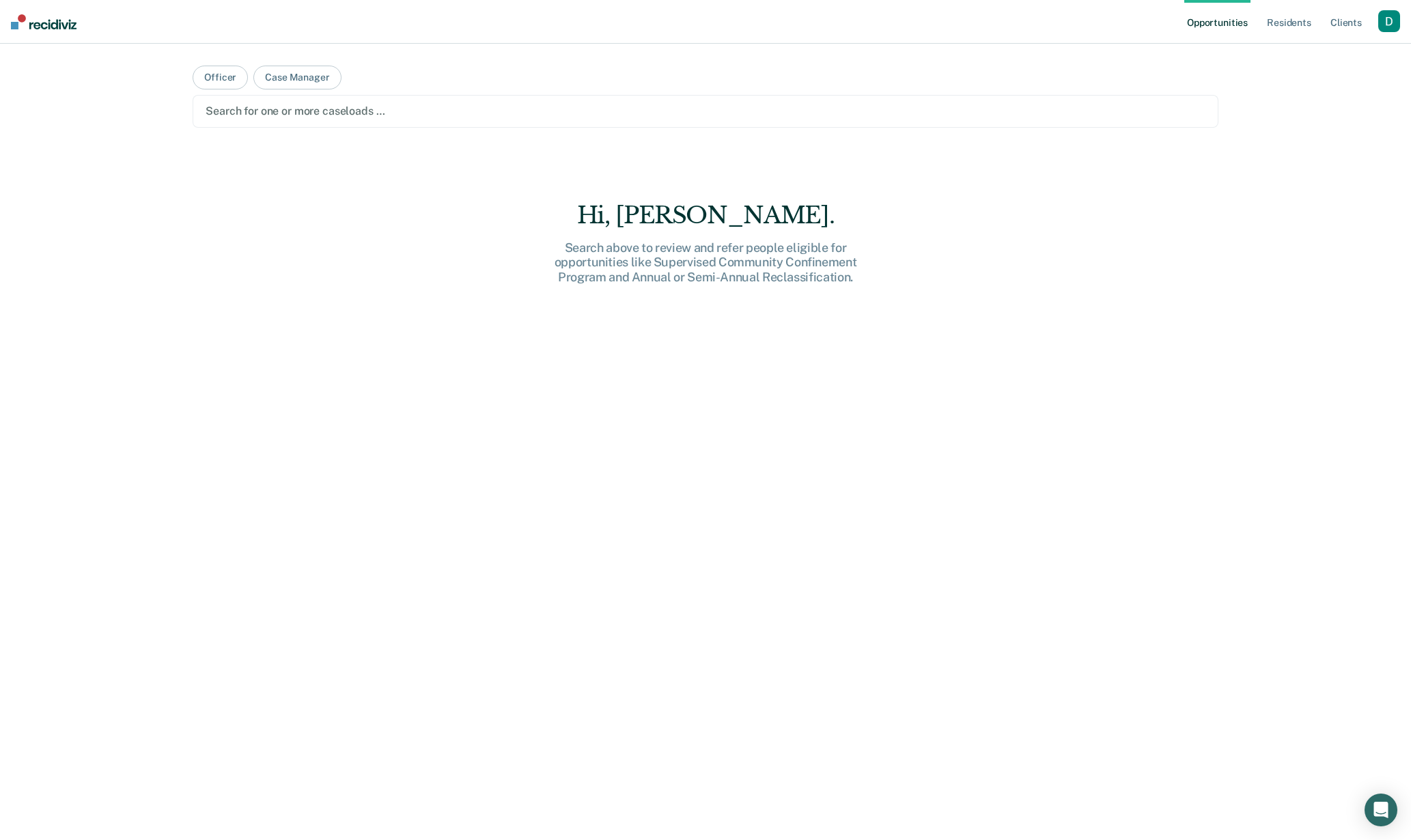
click at [1386, 22] on div "button" at bounding box center [1389, 21] width 22 height 22
click at [1378, 54] on link "Profile" at bounding box center [1335, 56] width 110 height 12
click at [1387, 22] on div "button" at bounding box center [1389, 21] width 22 height 22
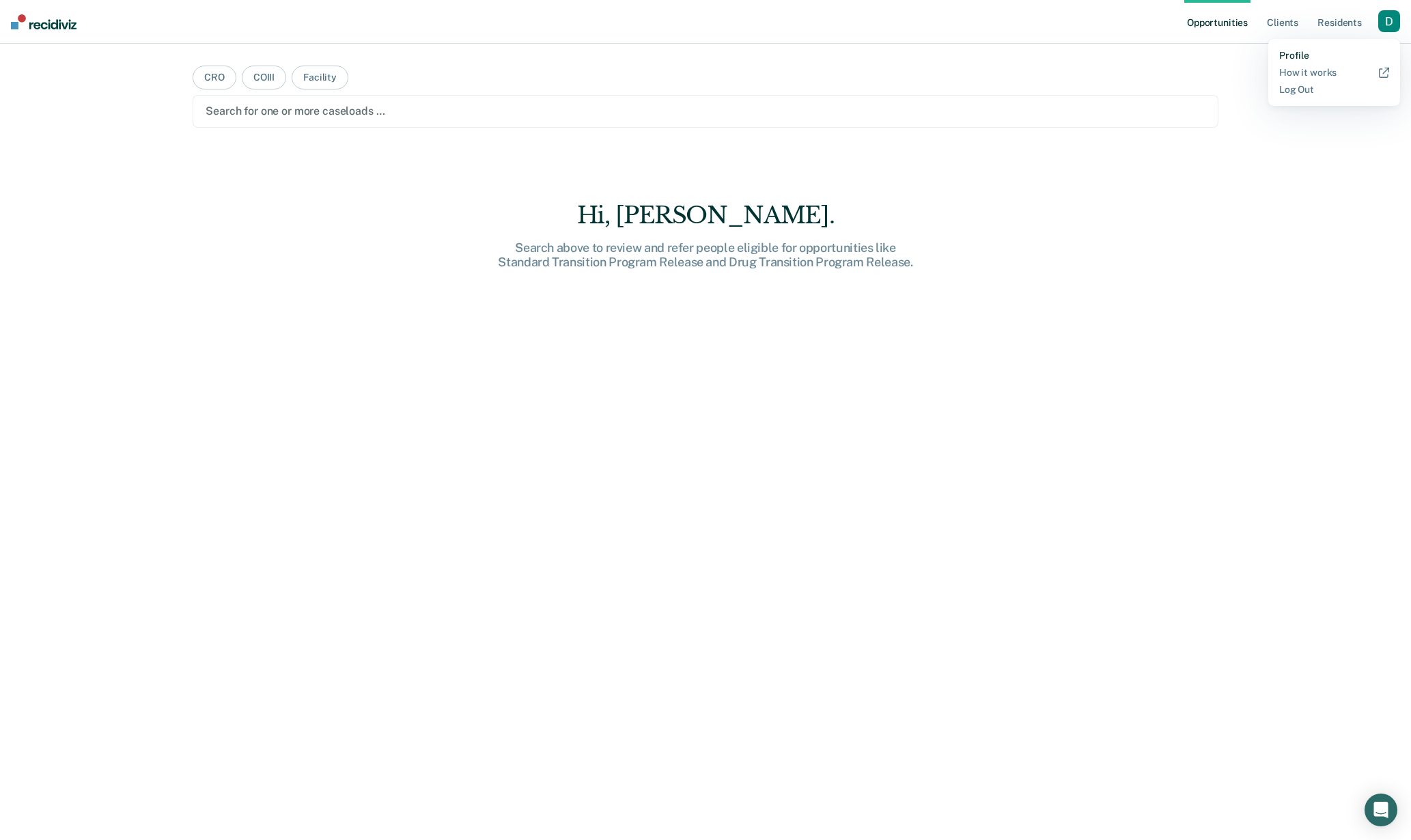
click at [1328, 55] on link "Profile" at bounding box center [1335, 56] width 110 height 12
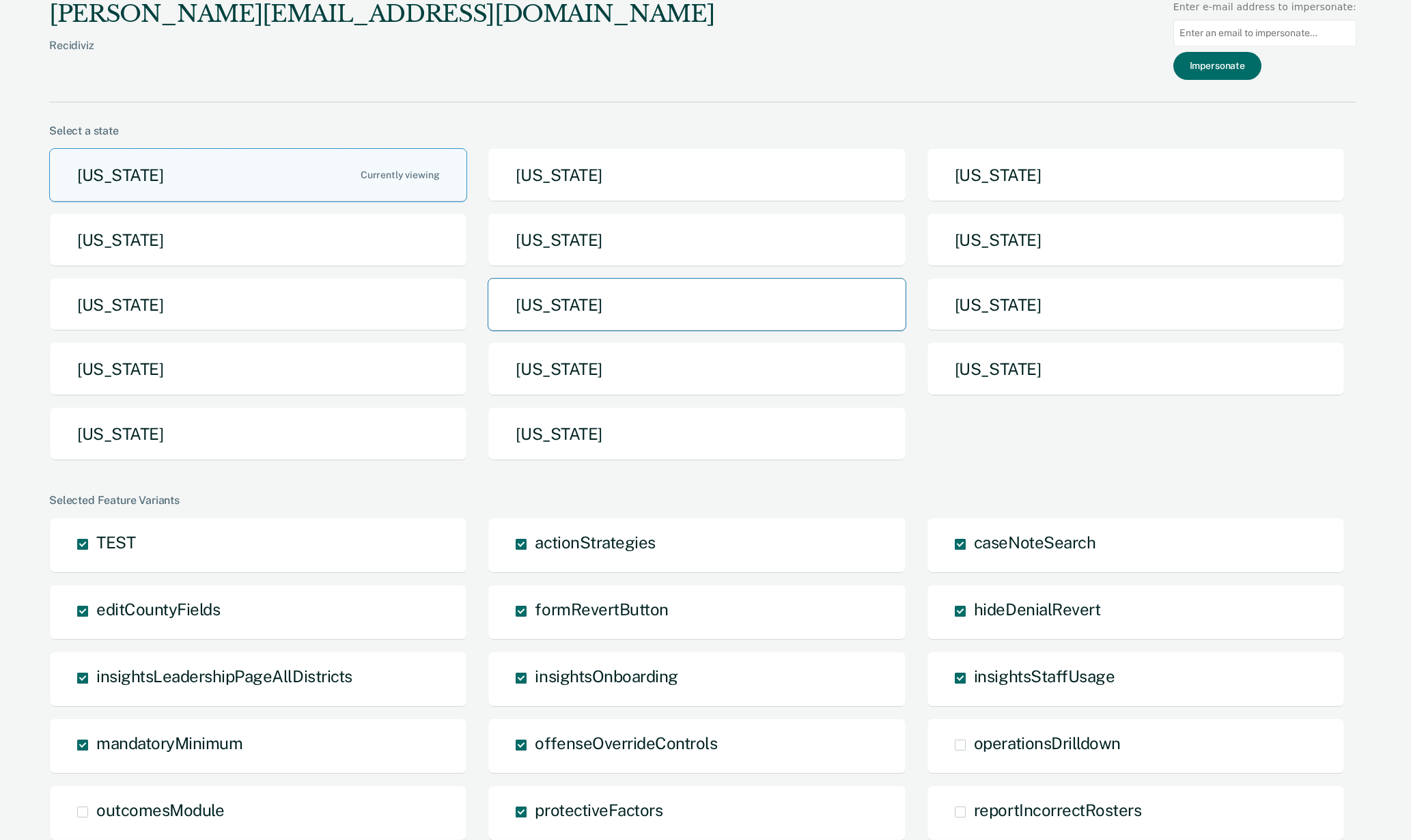
click at [686, 302] on button "[US_STATE]" at bounding box center [696, 305] width 418 height 54
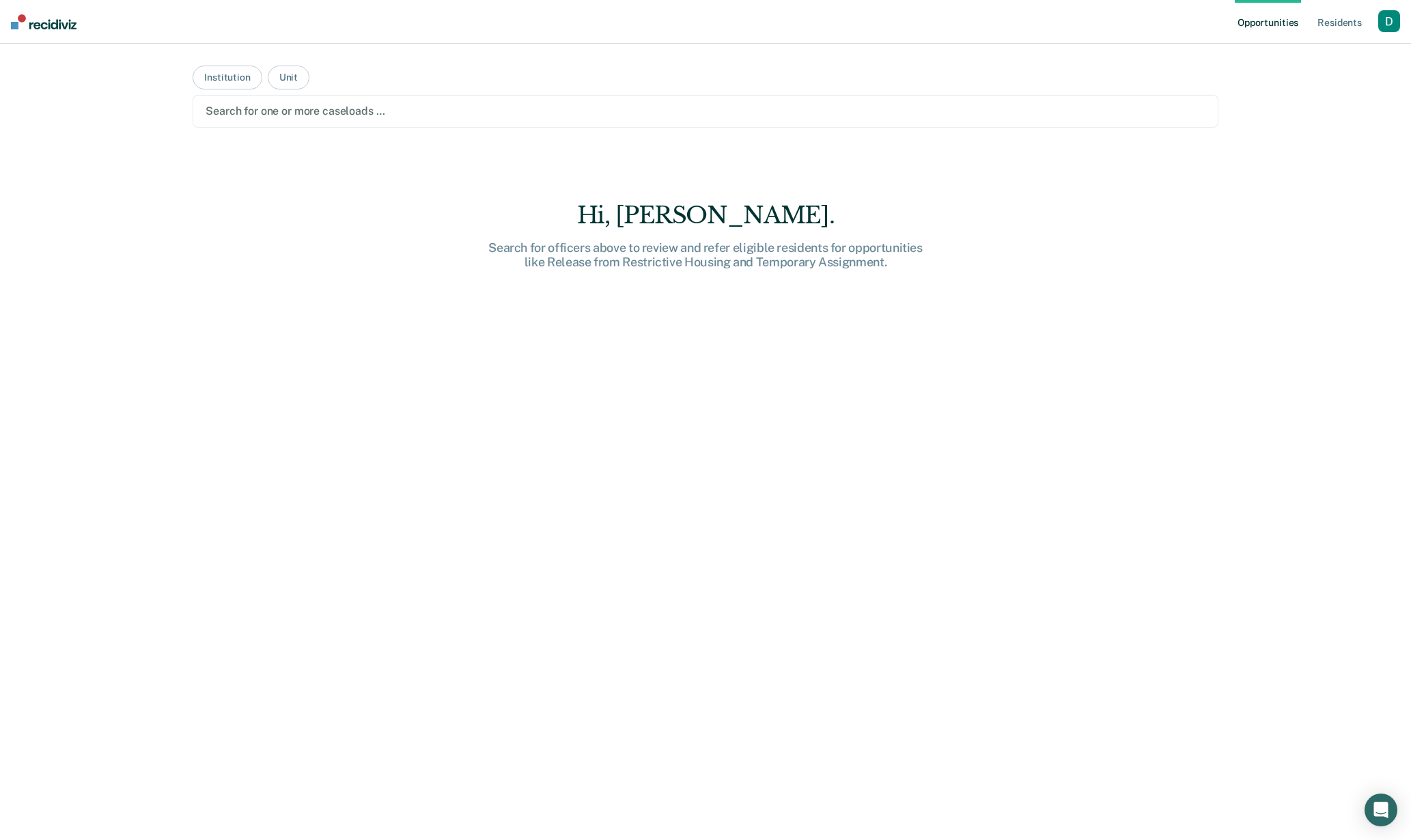
click at [1394, 22] on div "button" at bounding box center [1389, 21] width 22 height 22
click at [1313, 54] on link "Profile" at bounding box center [1330, 56] width 116 height 12
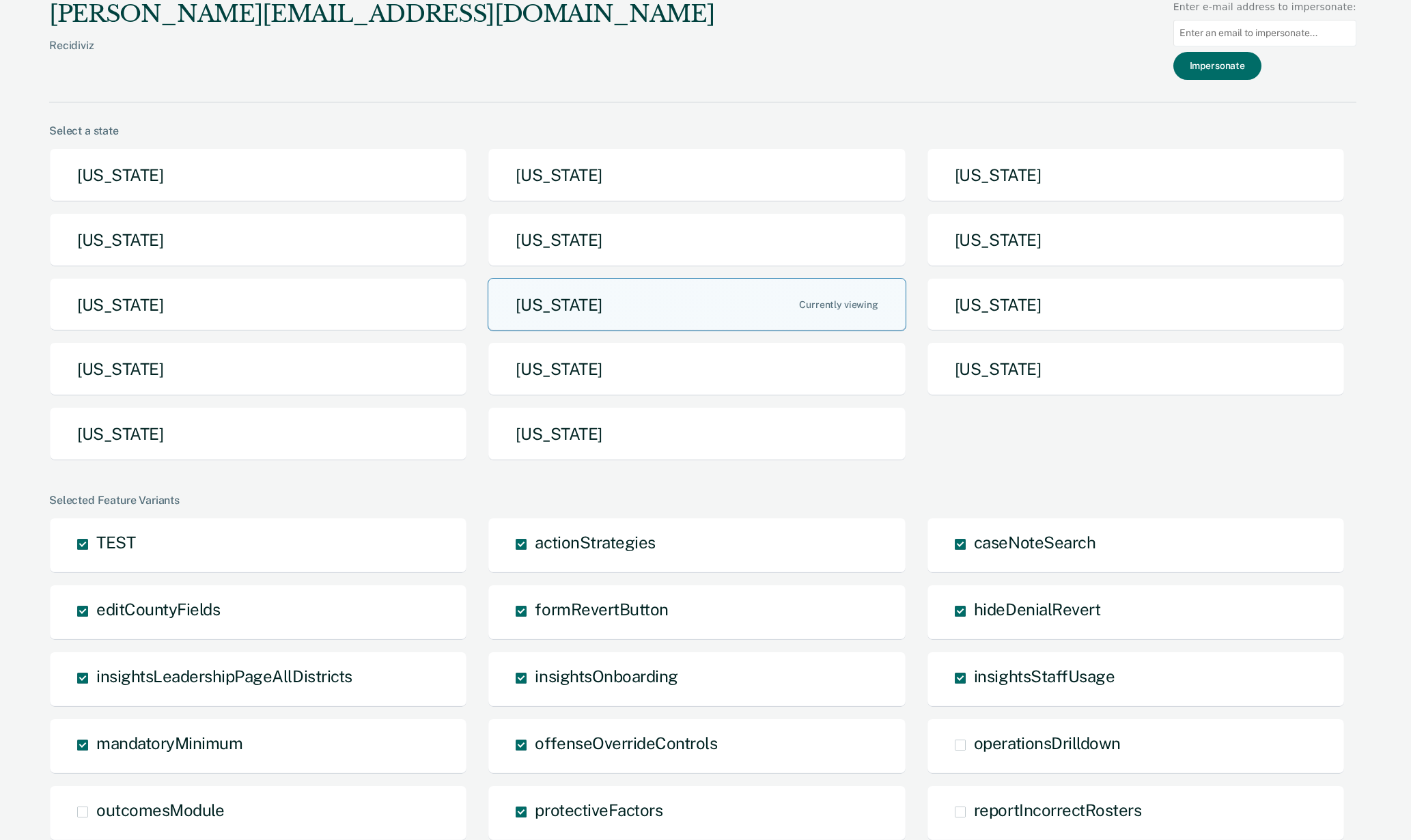
click at [770, 312] on button "[US_STATE]" at bounding box center [696, 305] width 418 height 54
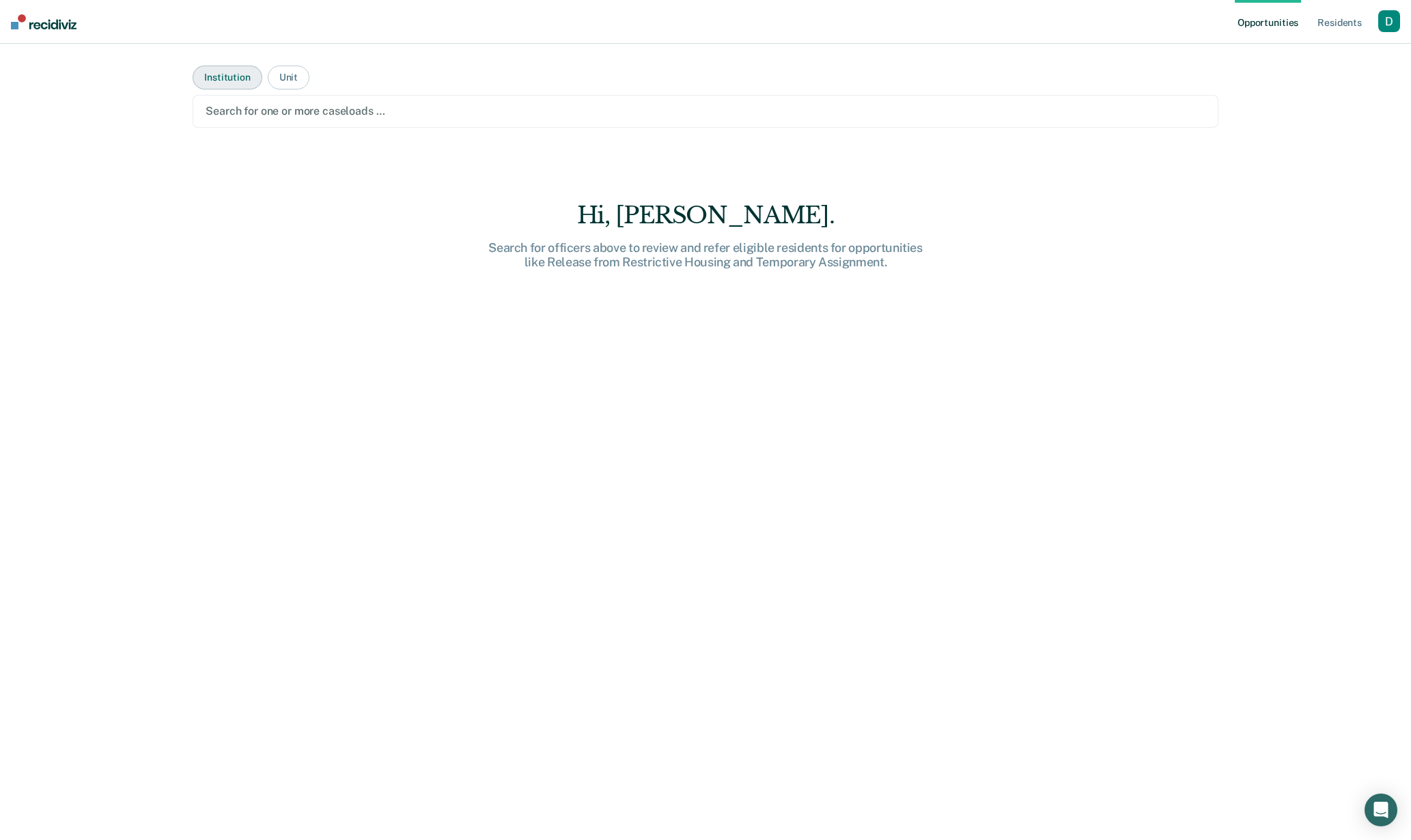
click at [211, 83] on button "Institution" at bounding box center [227, 77] width 69 height 24
click at [228, 105] on div at bounding box center [706, 110] width 1000 height 16
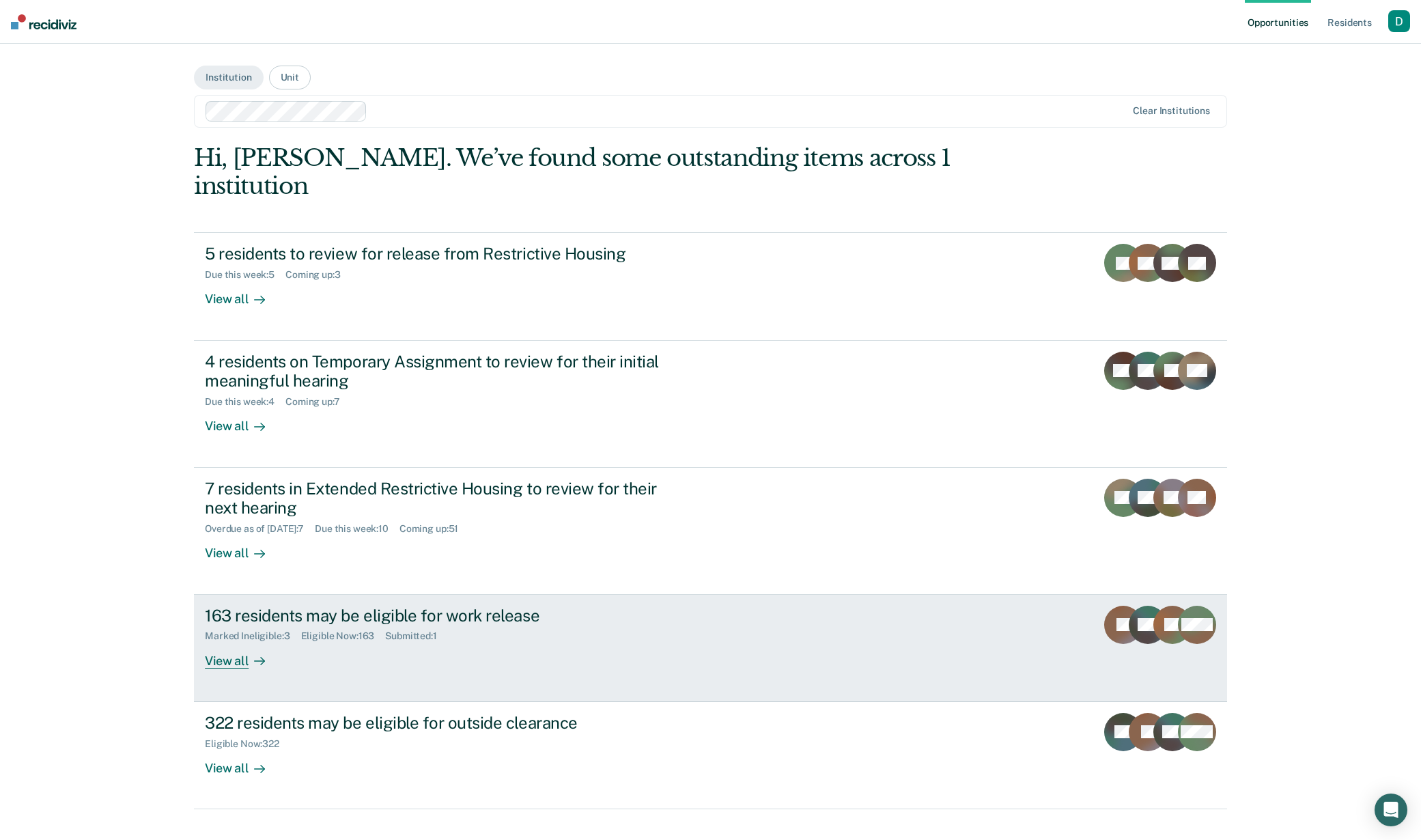
click at [236, 642] on div "View all" at bounding box center [242, 655] width 76 height 26
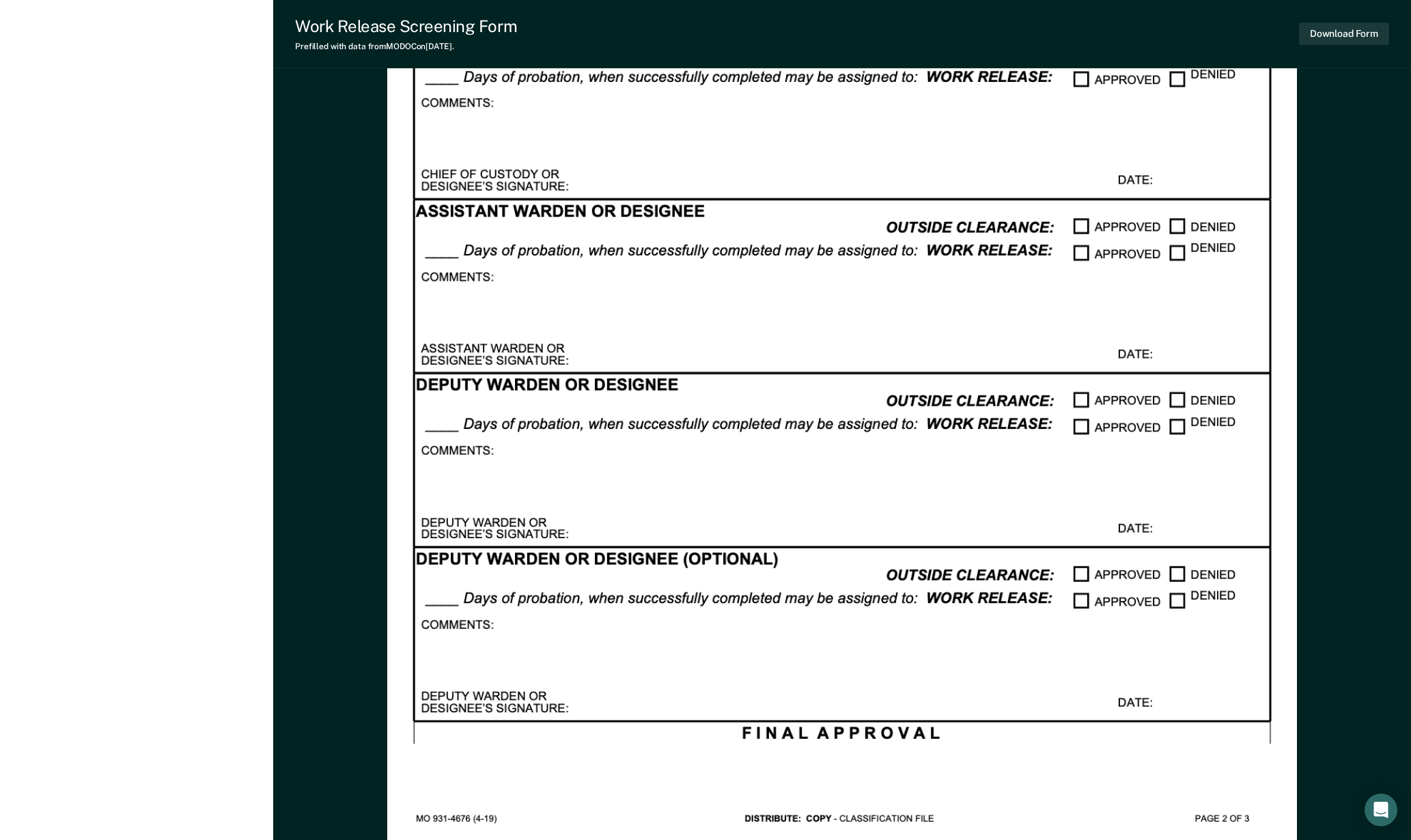
scroll to position [1621, 0]
